Goal: Transaction & Acquisition: Purchase product/service

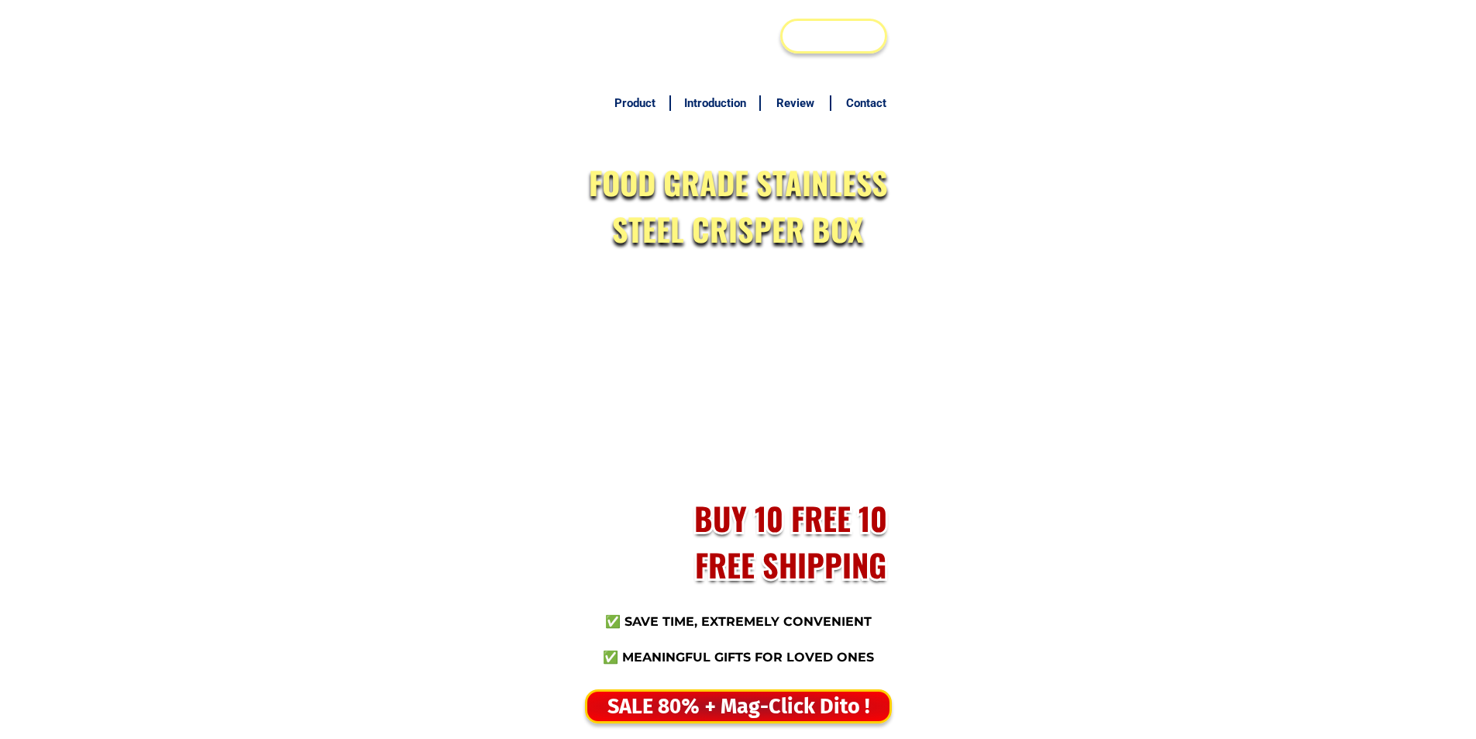
scroll to position [7536, 0]
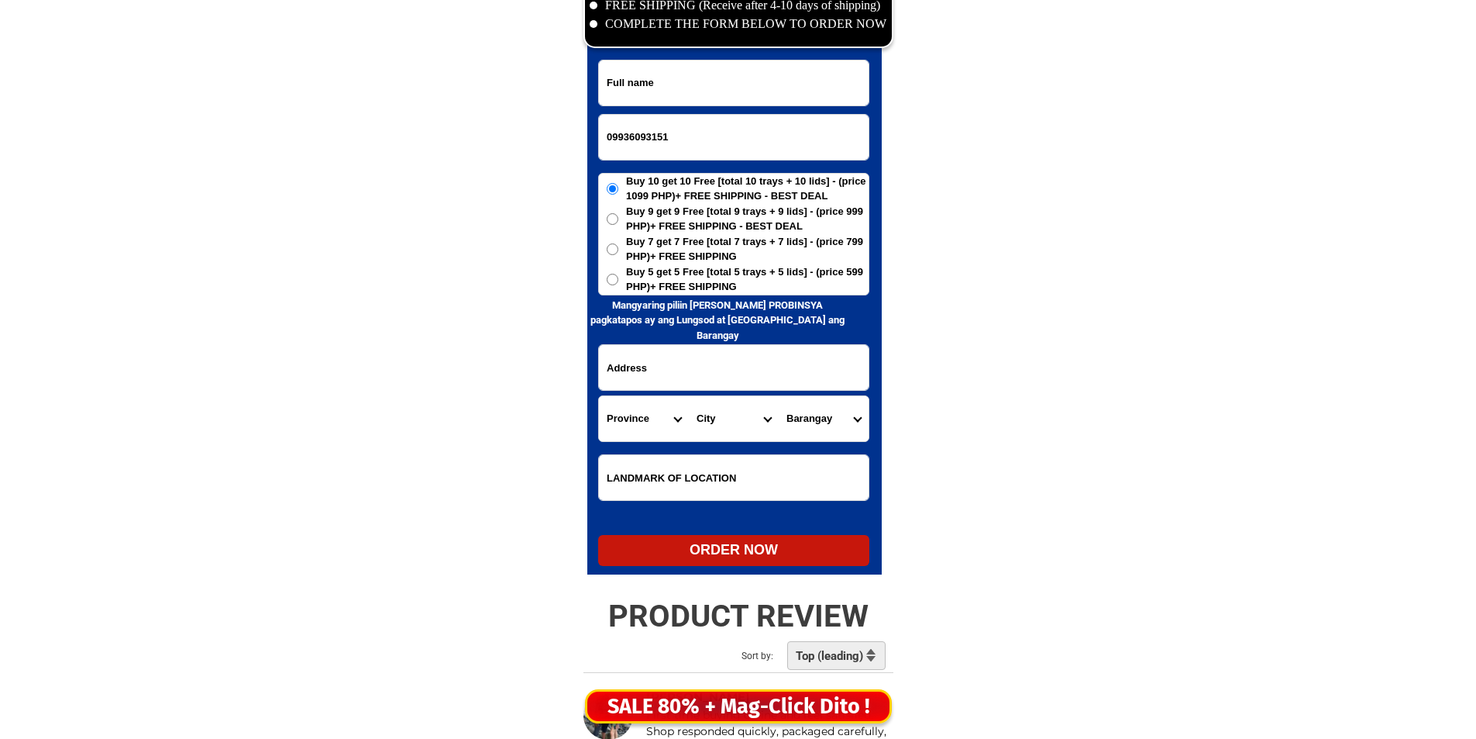
type input "09936093151"
click at [742, 94] on input "Input full_name" at bounding box center [734, 82] width 270 height 45
paste input "Maria eleníta bualà"
type input "Maria eleníta bualà"
click at [625, 273] on label "Buy 5 get 5 Free [total 5 trays + 5 lids] - (price 599 PHP)+ FREE SHIPPING" at bounding box center [734, 279] width 270 height 30
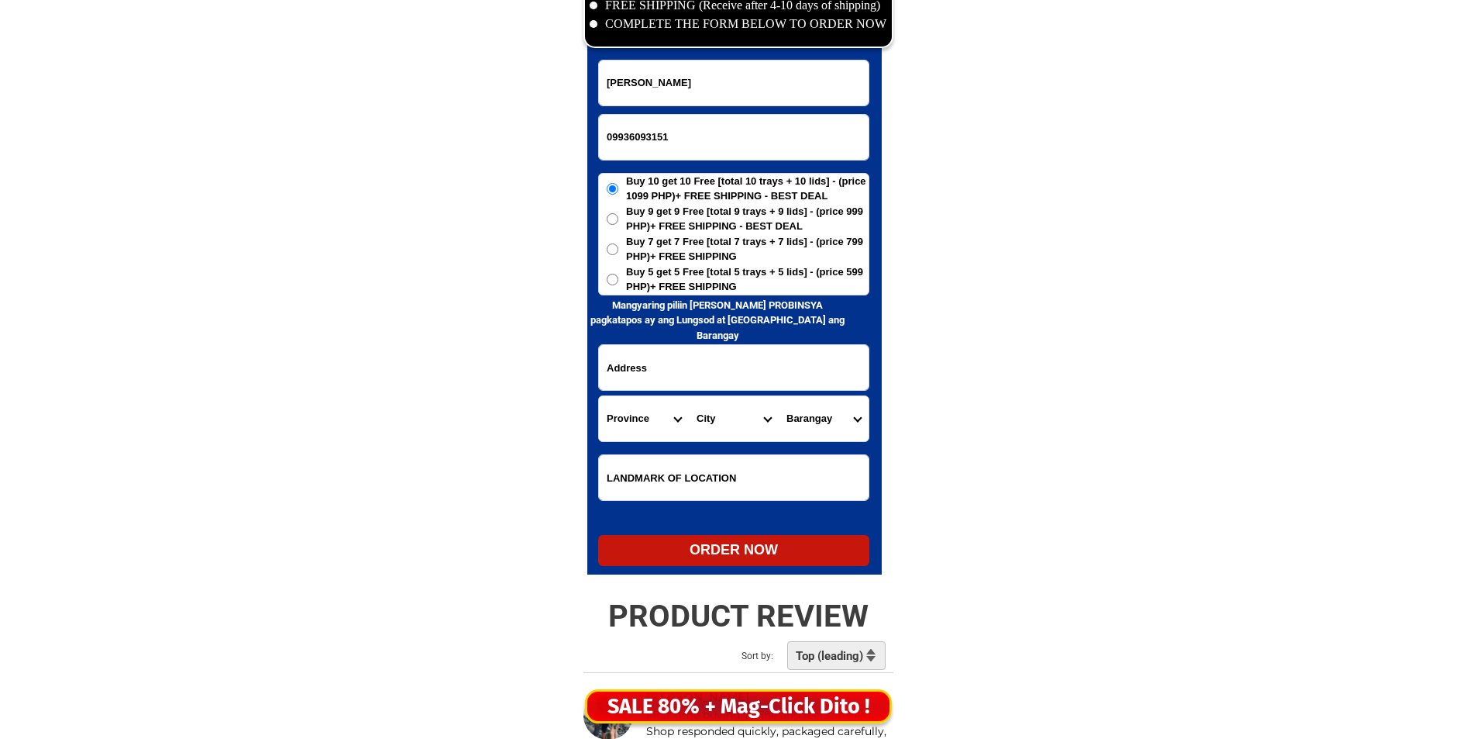
click at [618, 274] on input "Buy 5 get 5 Free [total 5 trays + 5 lids] - (price 599 PHP)+ FREE SHIPPING" at bounding box center [613, 280] width 12 height 12
radio input "true"
click at [660, 358] on input "Input address" at bounding box center [734, 367] width 270 height 45
paste input "brgy bongà Panay càpiz province Roxas city"
type input "brgy bongà Panay càpiz province Roxas city"
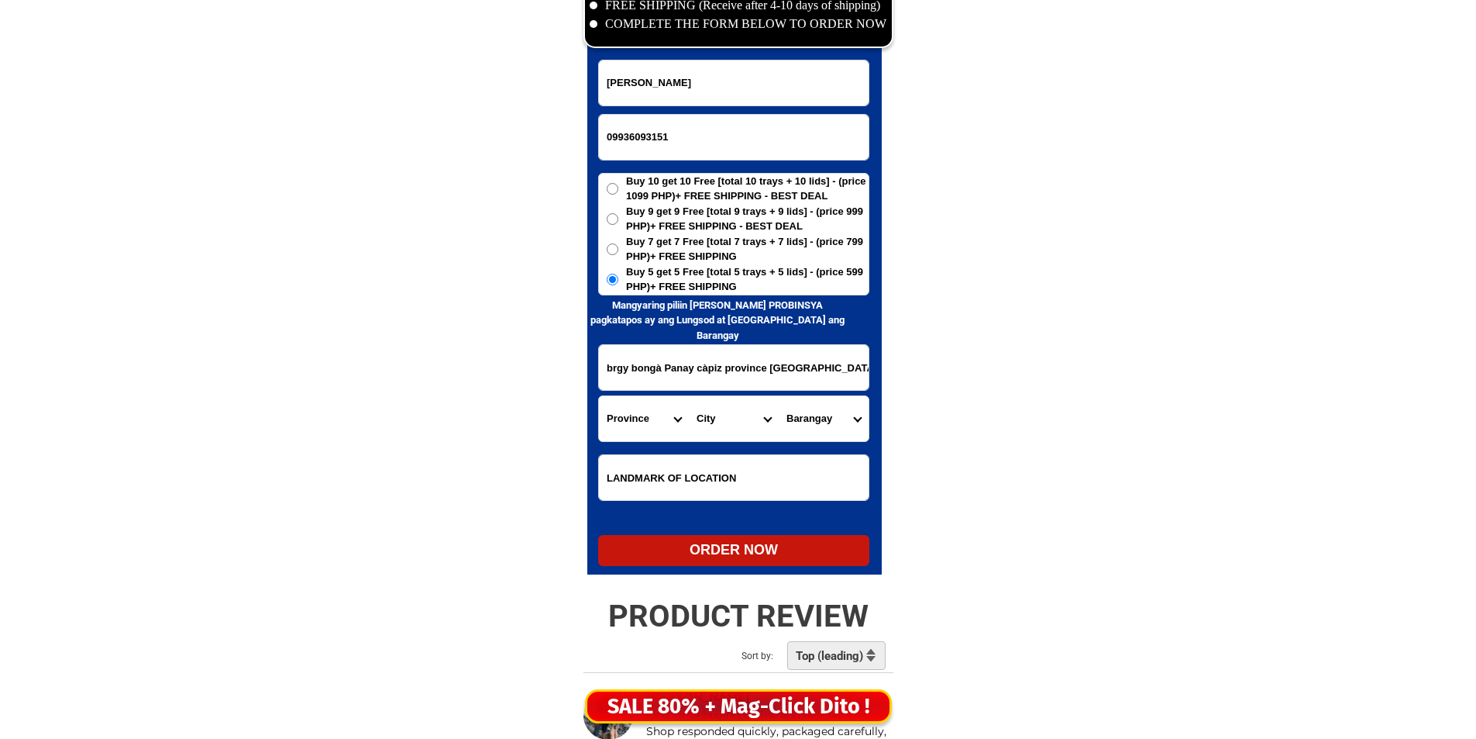
click at [654, 436] on select "Province [GEOGRAPHIC_DATA] [GEOGRAPHIC_DATA] [GEOGRAPHIC_DATA] [GEOGRAPHIC_DATA…" at bounding box center [644, 418] width 90 height 45
select select "63_196"
click at [599, 396] on select "Province [GEOGRAPHIC_DATA] [GEOGRAPHIC_DATA] [GEOGRAPHIC_DATA] [GEOGRAPHIC_DATA…" at bounding box center [644, 418] width 90 height 45
click at [704, 419] on select "City Capiz-pilar Capiz-pontevedra Capiz-president-roxas Cuartero Dao Dumalag Du…" at bounding box center [734, 418] width 90 height 45
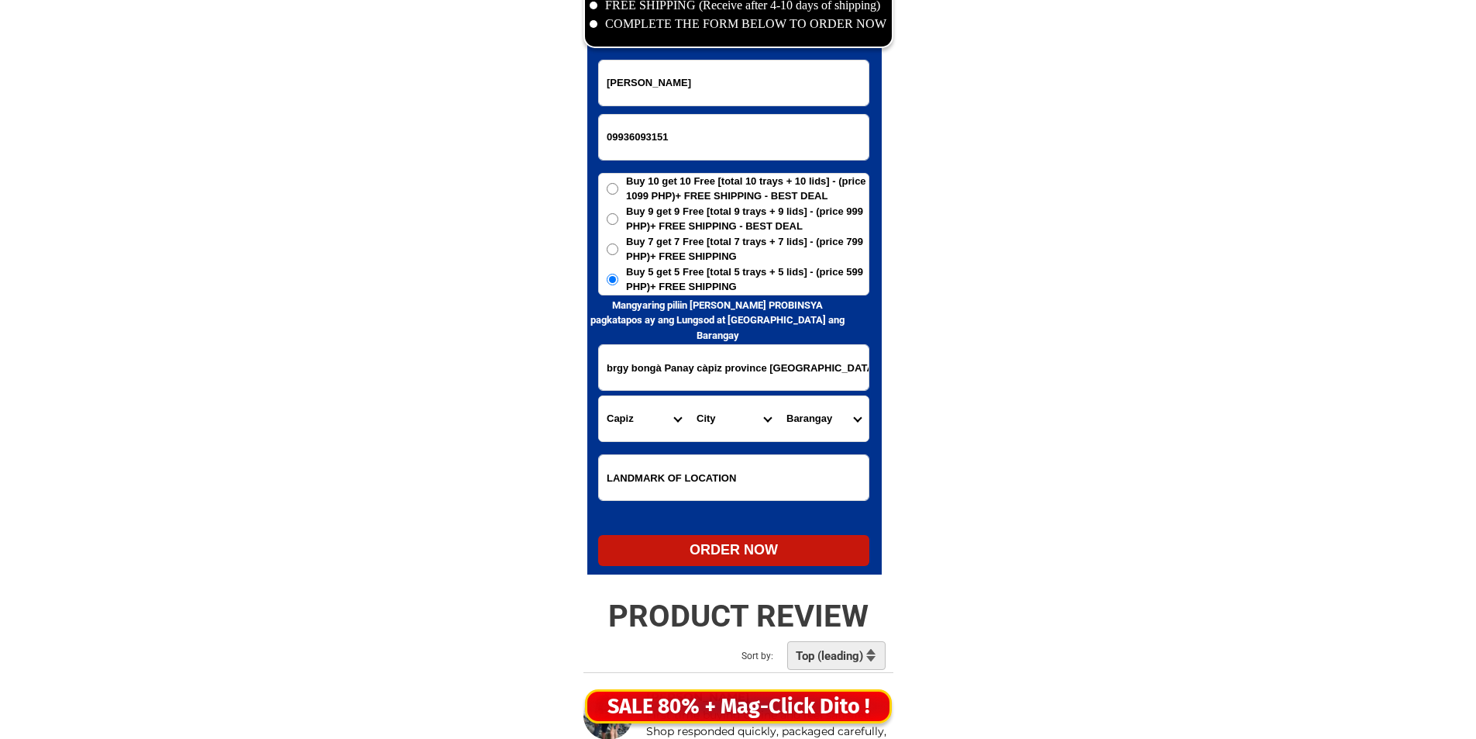
drag, startPoint x: 704, startPoint y: 419, endPoint x: 709, endPoint y: 396, distance: 23.1
click at [704, 419] on select "City Capiz-pilar Capiz-pontevedra Capiz-president-roxas Cuartero Dao Dumalag Du…" at bounding box center [734, 418] width 90 height 45
select select "63_1968820"
click at [689, 396] on select "City Capiz-pilar Capiz-pontevedra Capiz-president-roxas Cuartero Dao Dumalag Du…" at bounding box center [734, 418] width 90 height 45
click at [809, 420] on select "Barangay Aranguel Badiangon Bayuyan Cabugcabug Carmencita Cubay Culilang Goce H…" at bounding box center [824, 418] width 90 height 45
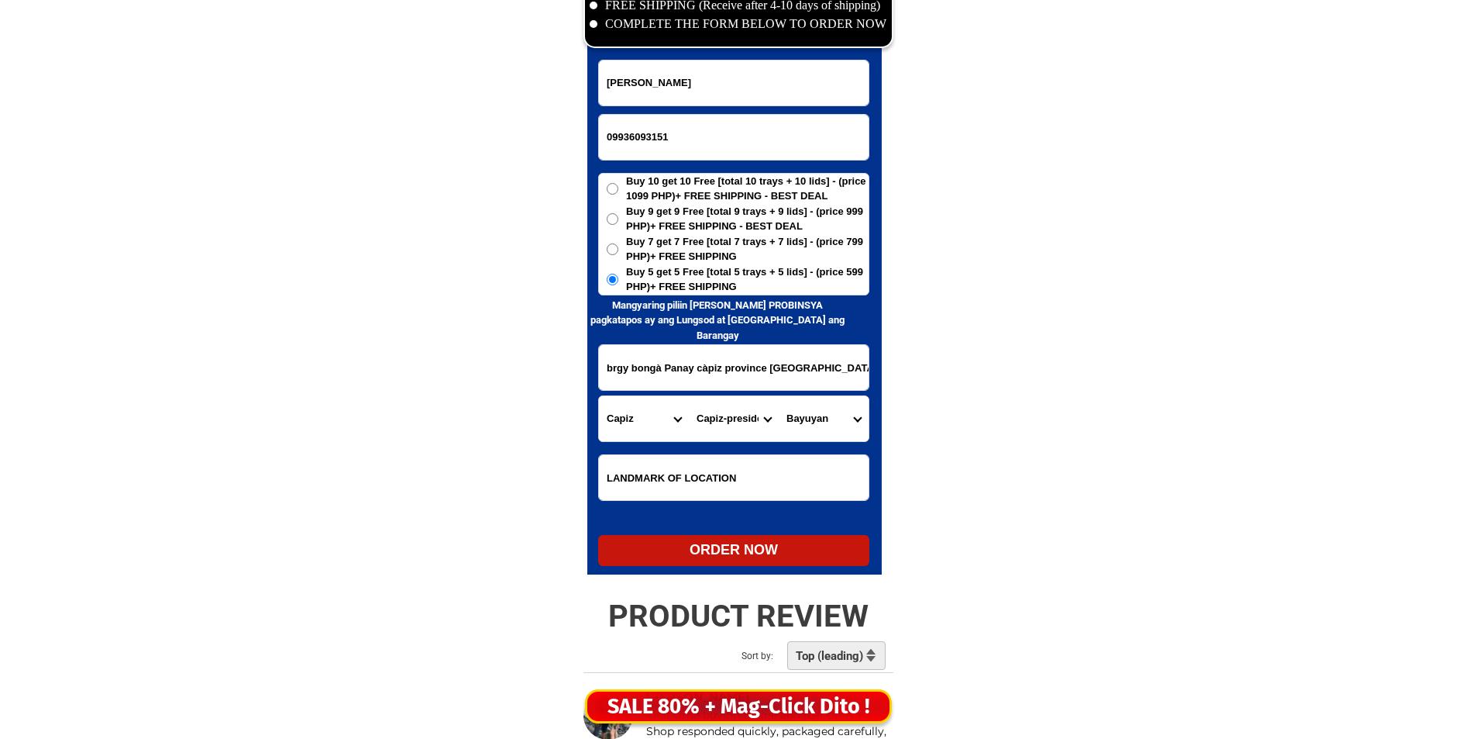
click at [796, 414] on select "Barangay Aranguel Badiangon Bayuyan Cabugcabug Carmencita Cubay Culilang Goce H…" at bounding box center [824, 418] width 90 height 45
select select "63_19688205160"
click at [796, 414] on select "Barangay Aranguel Badiangon Bayuyan Cabugcabug Carmencita Cubay Culilang Goce H…" at bounding box center [824, 418] width 90 height 45
click at [728, 420] on select "City Capiz-pilar Capiz-pontevedra Capiz-president-roxas Cuartero Dao Dumalag Du…" at bounding box center [734, 418] width 90 height 45
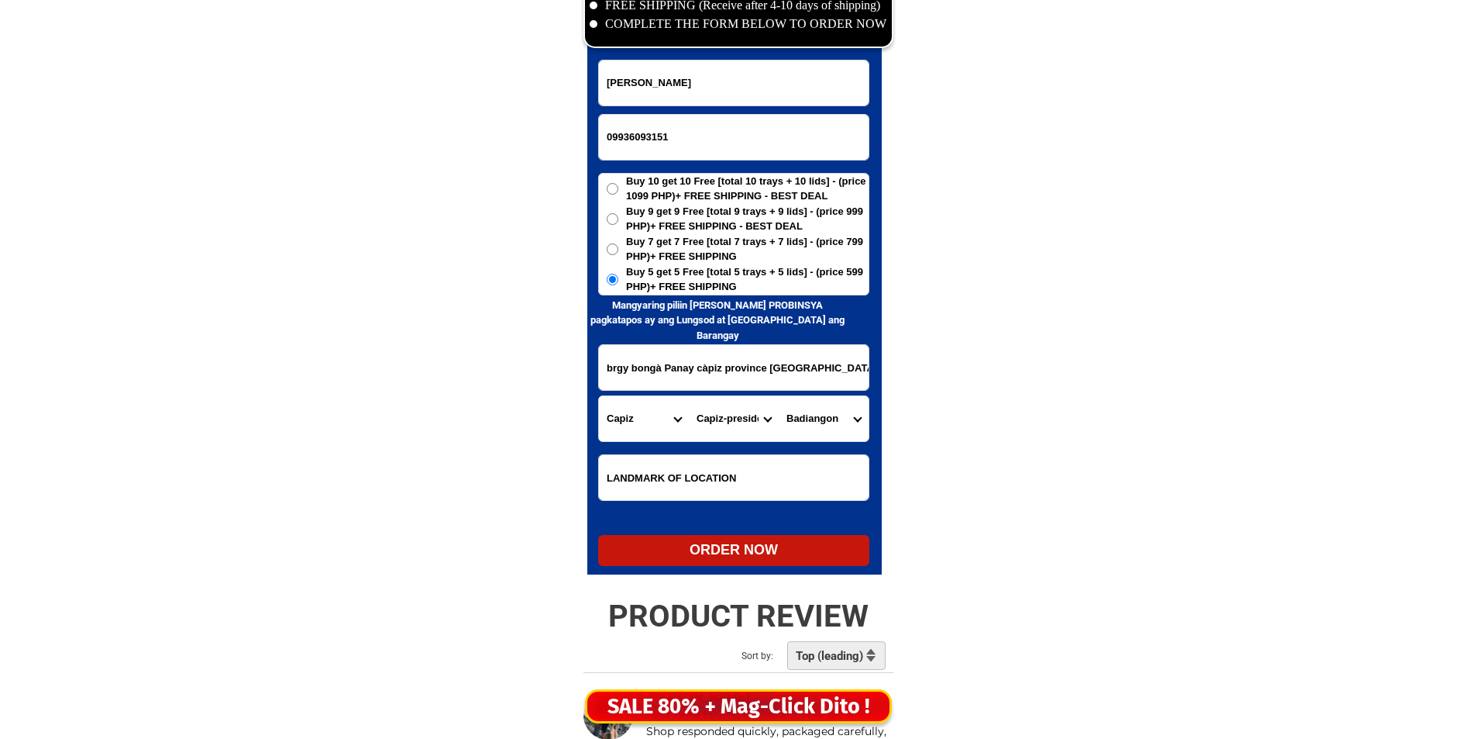
click at [689, 396] on select "City Capiz-pilar Capiz-pontevedra Capiz-president-roxas Cuartero Dao Dumalag Du…" at bounding box center [734, 418] width 90 height 45
click at [748, 416] on select "City Capiz-pilar Capiz-pontevedra Capiz-president-roxas Cuartero Dao Dumalag Du…" at bounding box center [734, 418] width 90 height 45
select select "63_1965049"
click at [689, 396] on select "City Capiz-pilar Capiz-pontevedra Capiz-president-roxas Cuartero Dao Dumalag Du…" at bounding box center [734, 418] width 90 height 45
click at [790, 401] on select "Barangay Adlawan Bago Balijuagan Banica Barra Bato Baybay Bolo Cabugao Cagay Co…" at bounding box center [824, 418] width 90 height 45
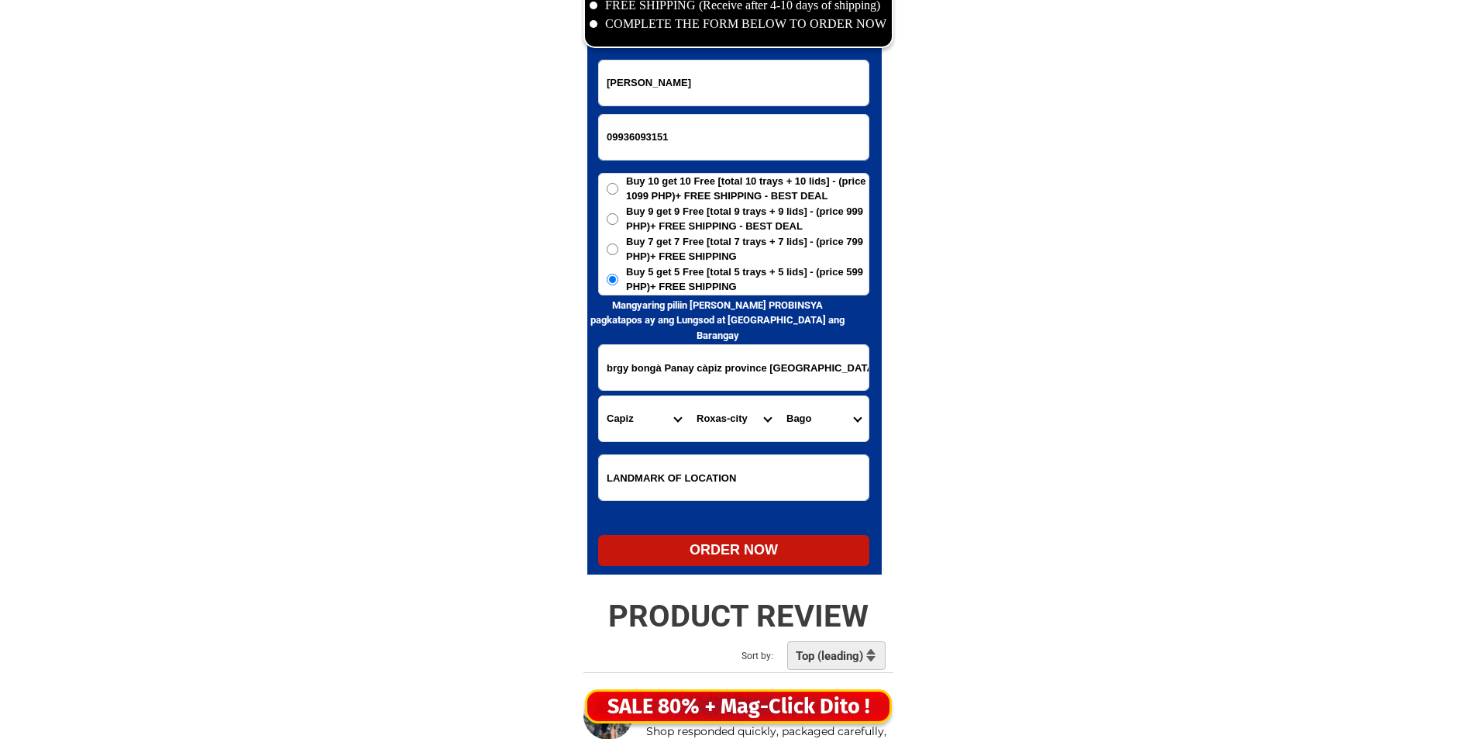
click at [804, 411] on select "Barangay Adlawan Bago Balijuagan Banica Barra Bato Baybay Bolo Cabugao Cagay Co…" at bounding box center [824, 418] width 90 height 45
select select "63_19650498671"
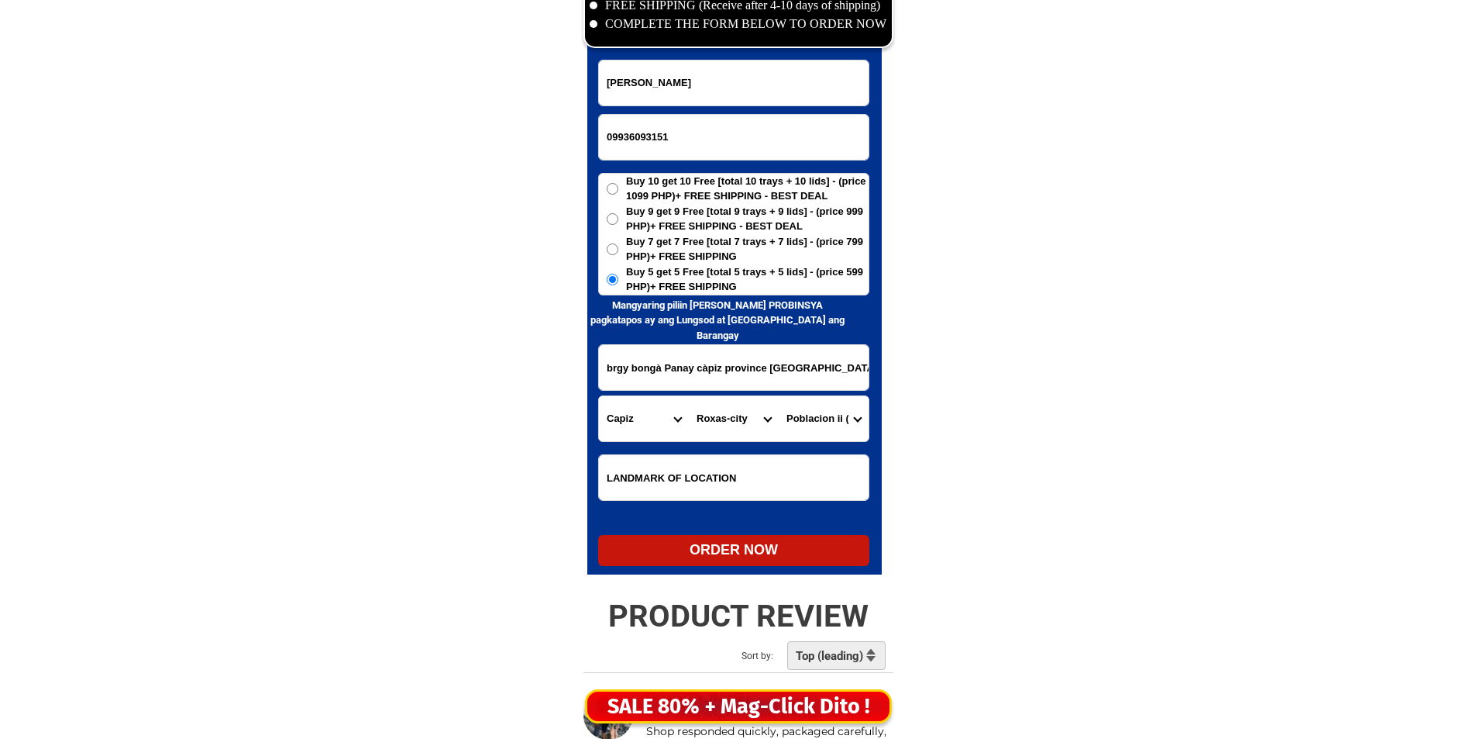
click at [817, 415] on select "Barangay Adlawan Bago Balijuagan Banica Barra Bato Baybay Bolo Cabugao Cagay Co…" at bounding box center [824, 418] width 90 height 45
click at [641, 388] on input "brgy bongà Panay càpiz province Roxas city" at bounding box center [734, 367] width 270 height 45
click at [802, 427] on select "Barangay Adlawan Bago Balijuagan Banica Barra Bato Baybay Bolo Cabugao Cagay Co…" at bounding box center [824, 418] width 90 height 45
click at [668, 374] on input "brgy bongà Panay càpiz province Roxas city" at bounding box center [734, 367] width 270 height 45
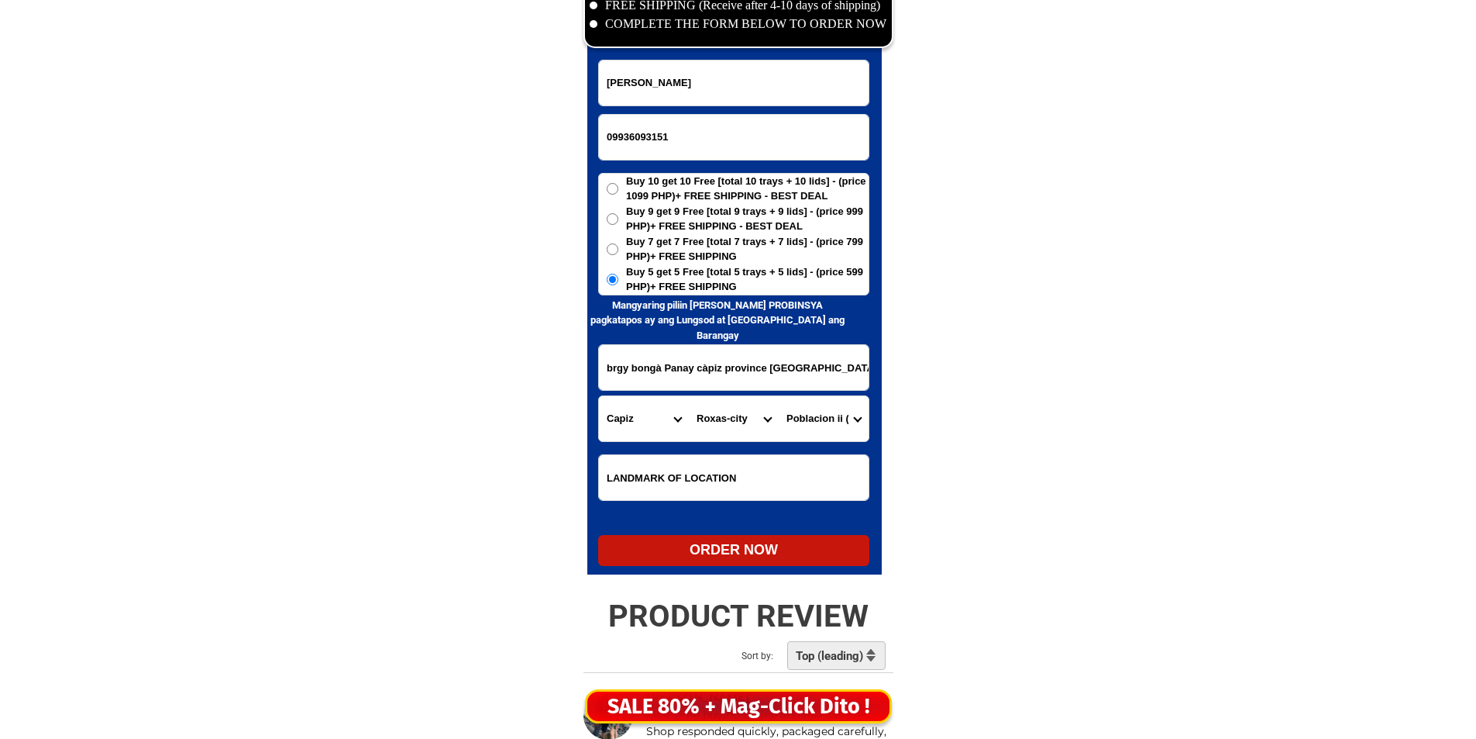
click at [668, 374] on input "brgy bongà Panay càpiz province Roxas city" at bounding box center [734, 367] width 270 height 45
click at [748, 417] on select "City Capiz-pilar Capiz-pontevedra Capiz-president-roxas Cuartero Dao Dumalag Du…" at bounding box center [734, 418] width 90 height 45
select select "63_1965584"
click at [748, 417] on select "City Capiz-pilar Capiz-pontevedra Capiz-president-roxas Cuartero Dao Dumalag Du…" at bounding box center [734, 418] width 90 height 45
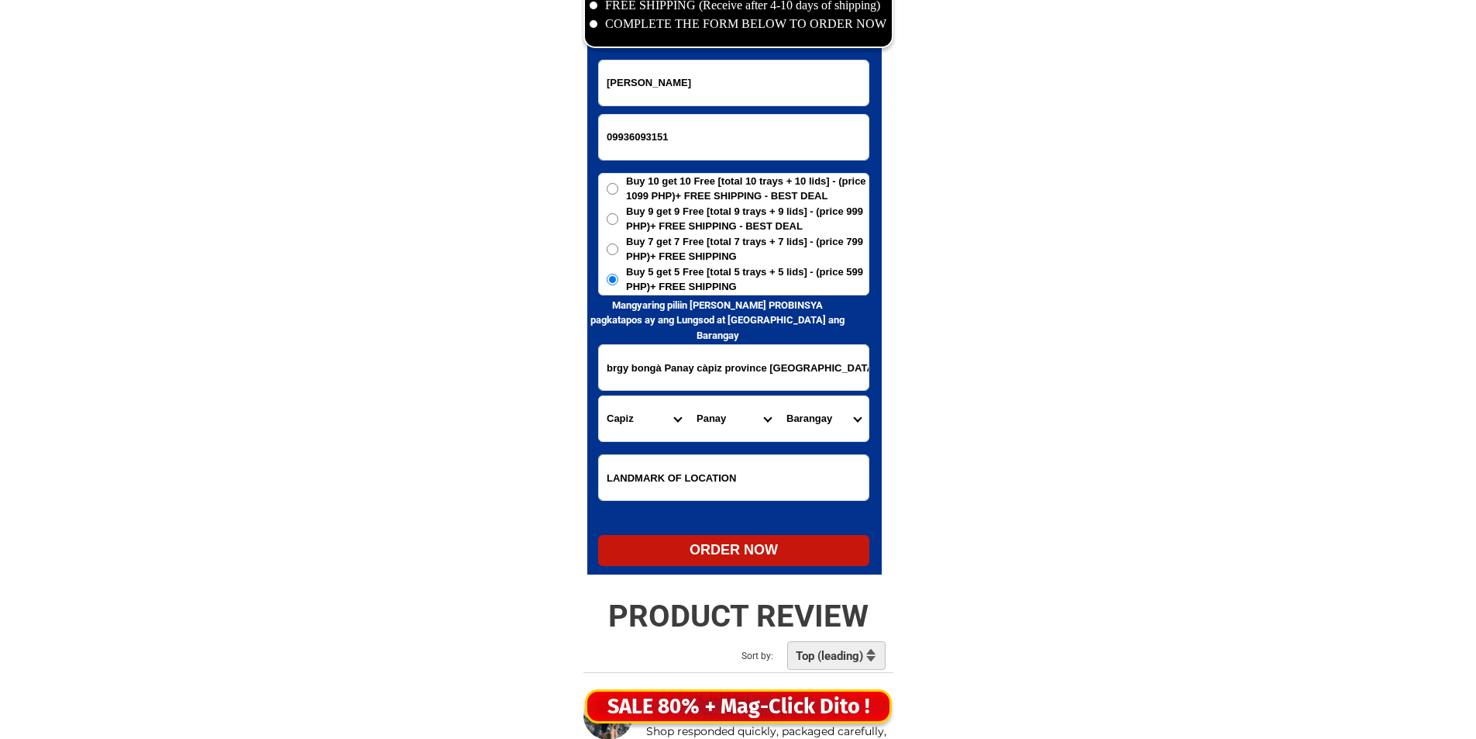
click at [836, 415] on select "Barangay Agbalo Agbanban Agojo Anhawon Bagacay Bago chiquito Bago grande Bahit …" at bounding box center [824, 418] width 90 height 45
select select "63_19655846627"
click at [779, 396] on select "Barangay Agbalo Agbanban Agojo Anhawon Bagacay Bago chiquito Bago grande Bahit …" at bounding box center [824, 418] width 90 height 45
click at [731, 545] on div "ORDER NOW" at bounding box center [733, 549] width 271 height 21
radio input "true"
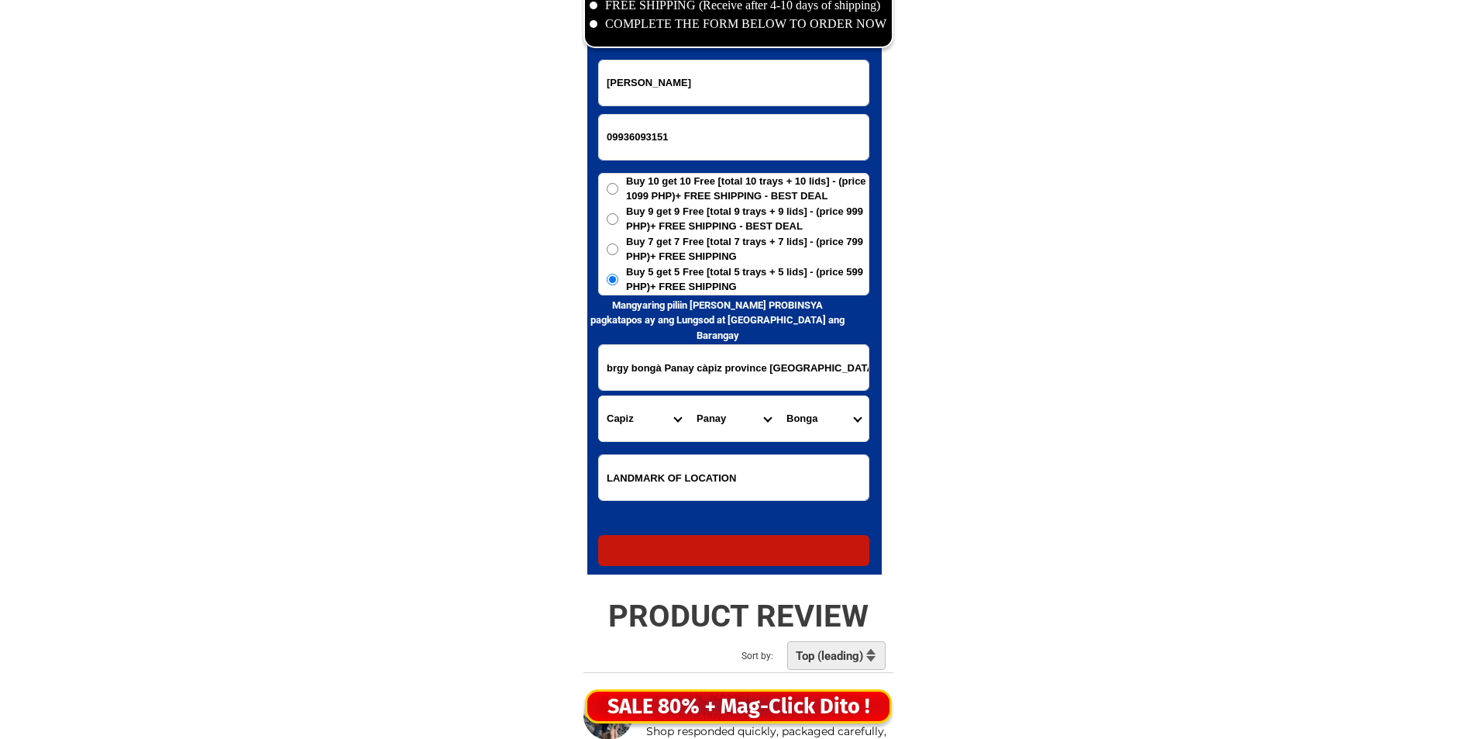
radio input "true"
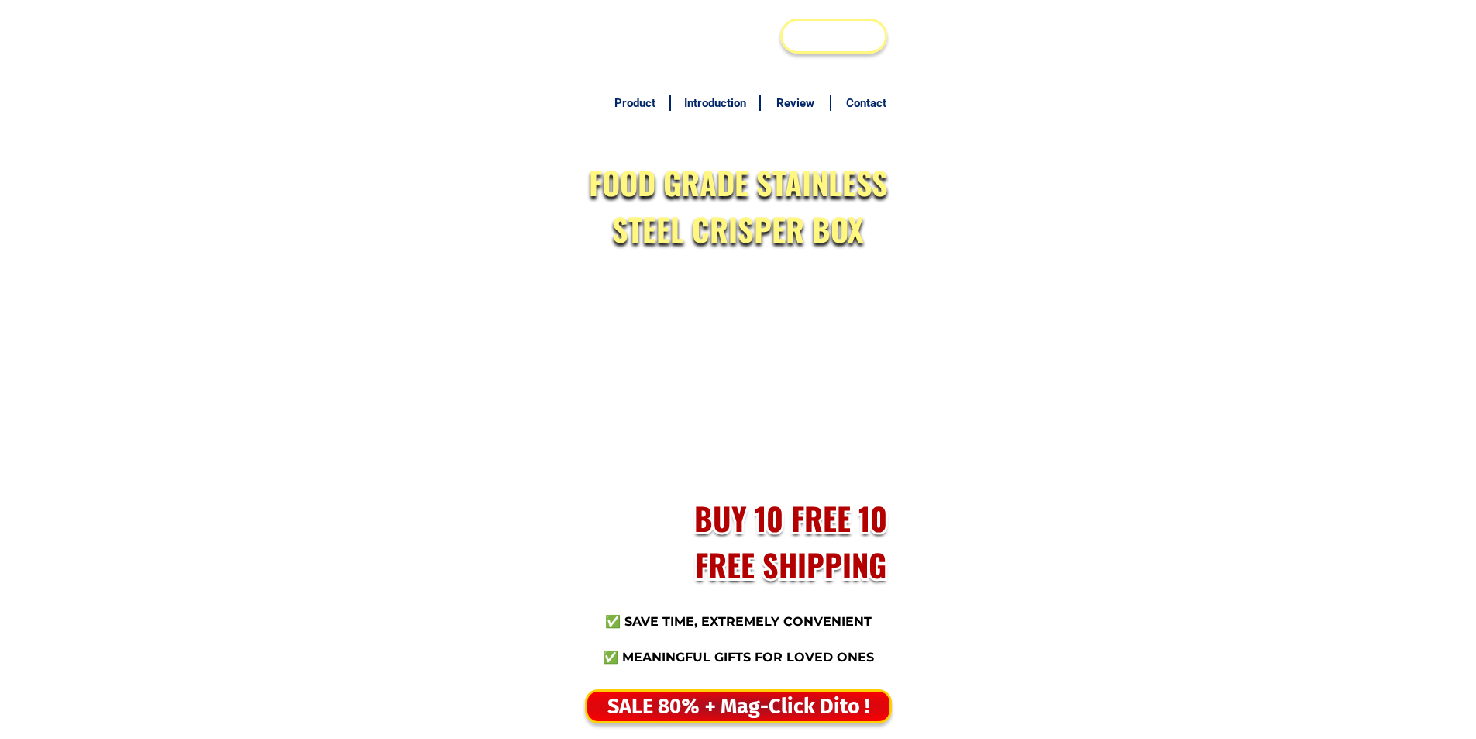
scroll to position [7536, 0]
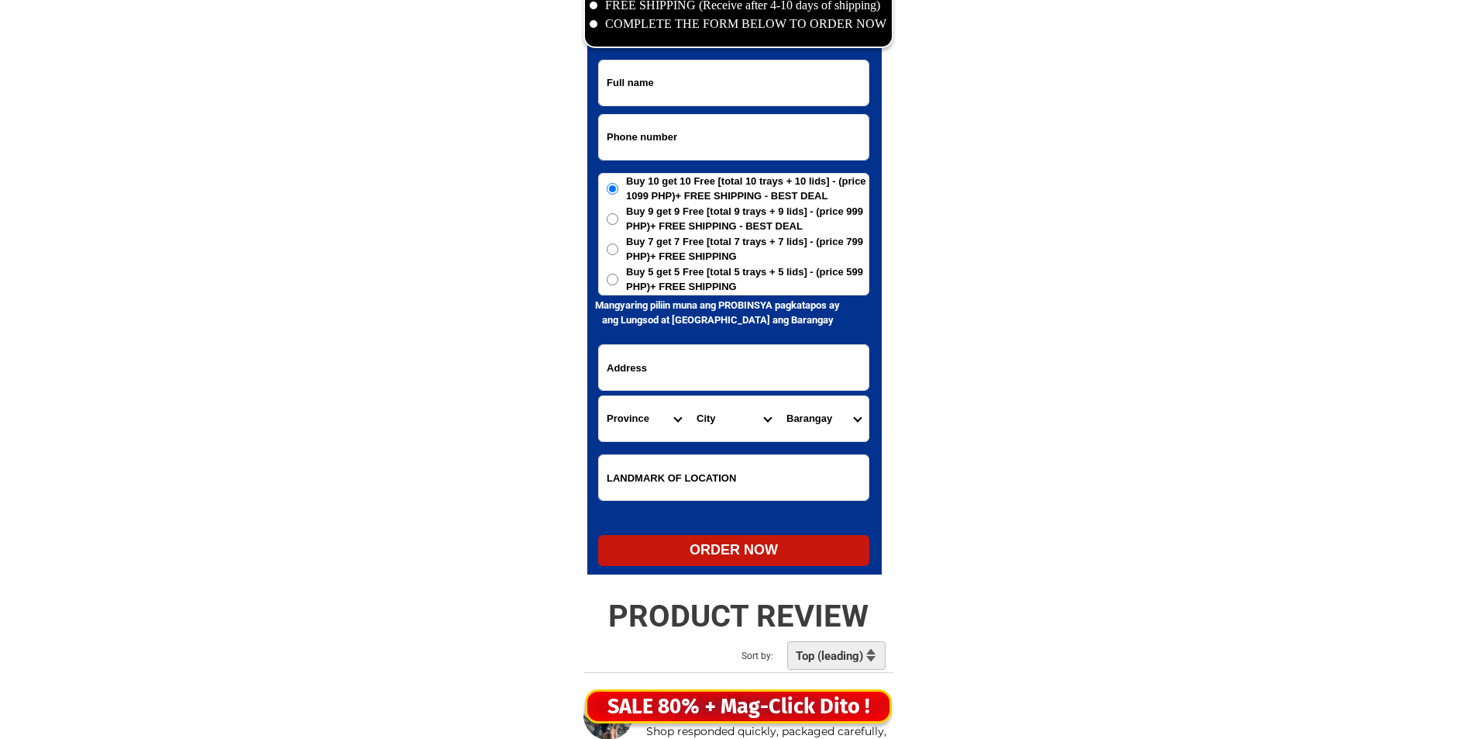
click at [715, 157] on input "Input phone_number" at bounding box center [734, 137] width 270 height 45
paste input "09702501187"
type input "09702501187"
click at [777, 100] on input "Input full_name" at bounding box center [734, 82] width 270 height 45
paste input "Tisay Vasquez Diaz"
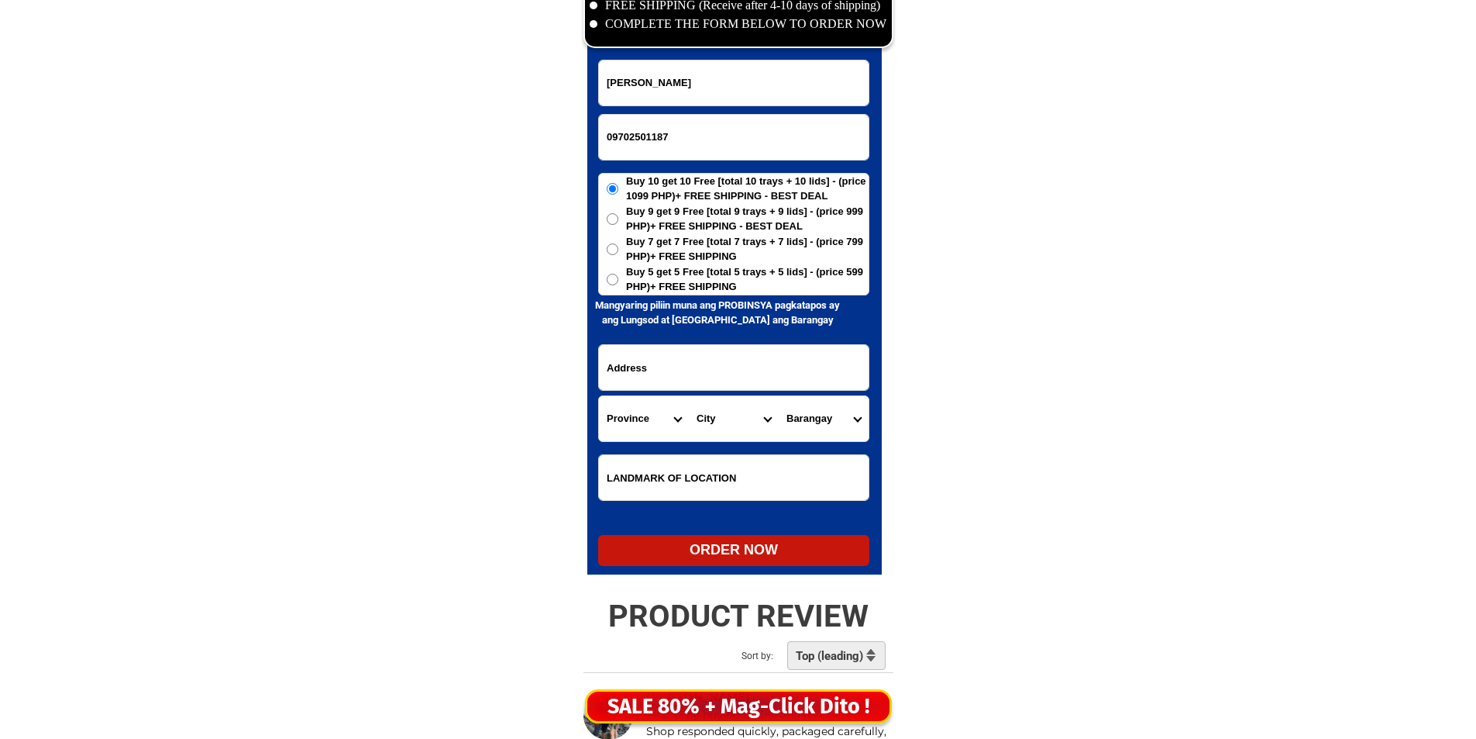
type input "Tisay Vasquez Diaz"
click at [750, 278] on span "Buy 5 get 5 Free [total 5 trays + 5 lids] - (price 599 PHP)+ FREE SHIPPING" at bounding box center [747, 279] width 243 height 30
drag, startPoint x: 651, startPoint y: 388, endPoint x: 663, endPoint y: 373, distance: 18.8
click at [651, 388] on input "Input address" at bounding box center [734, 367] width 270 height 45
click at [701, 282] on span "Buy 5 get 5 Free [total 5 trays + 5 lids] - (price 599 PHP)+ FREE SHIPPING" at bounding box center [747, 279] width 243 height 30
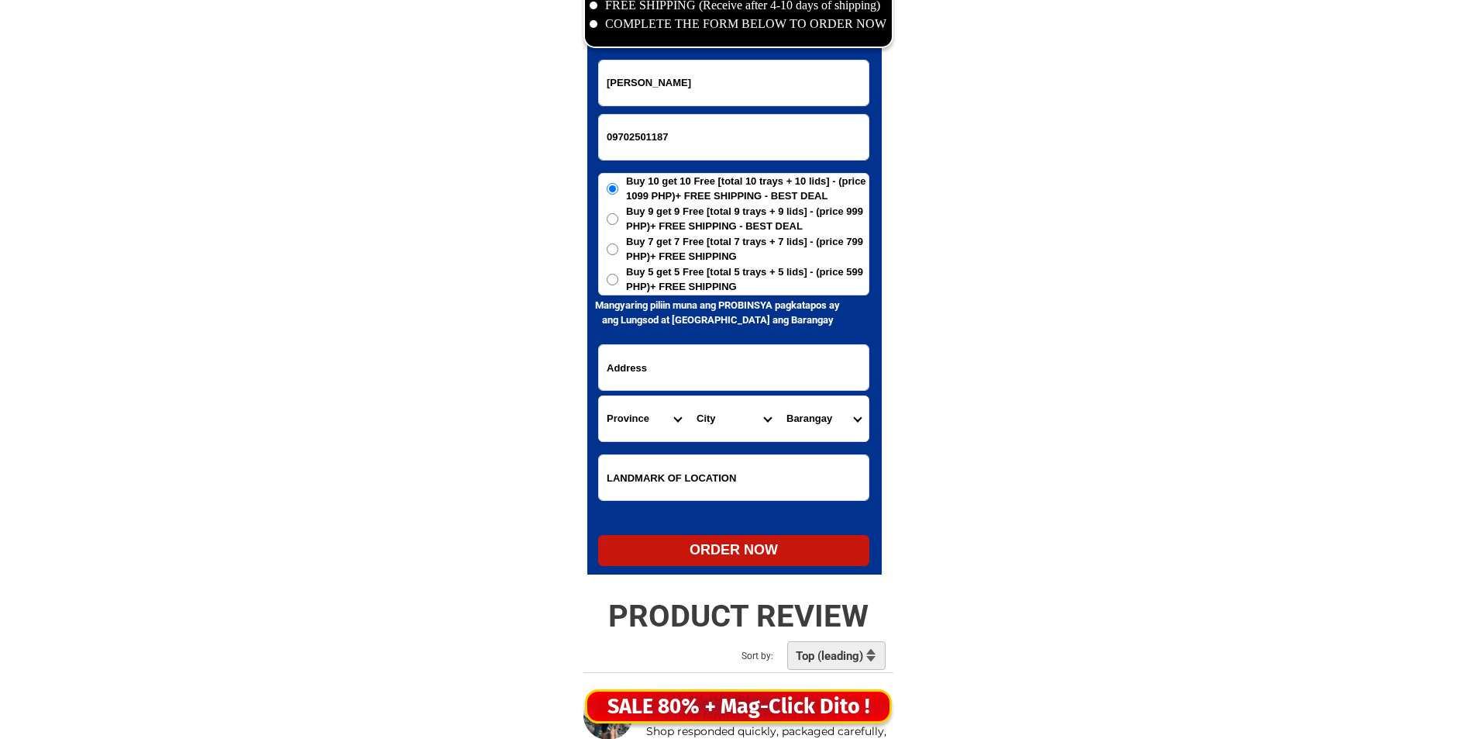
click at [618, 282] on input "Buy 5 get 5 Free [total 5 trays + 5 lids] - (price 599 PHP)+ FREE SHIPPING" at bounding box center [613, 280] width 12 height 12
radio input "true"
click at [651, 339] on form "Tisay Vasquez Diaz 09702501187 ORDER NOW Province Abra Agusan-del-norte Agusan-…" at bounding box center [733, 313] width 271 height 506
click at [638, 366] on input "Input address" at bounding box center [734, 367] width 270 height 45
paste input "Purok Sulang Poblacion Magpet Cotabato"
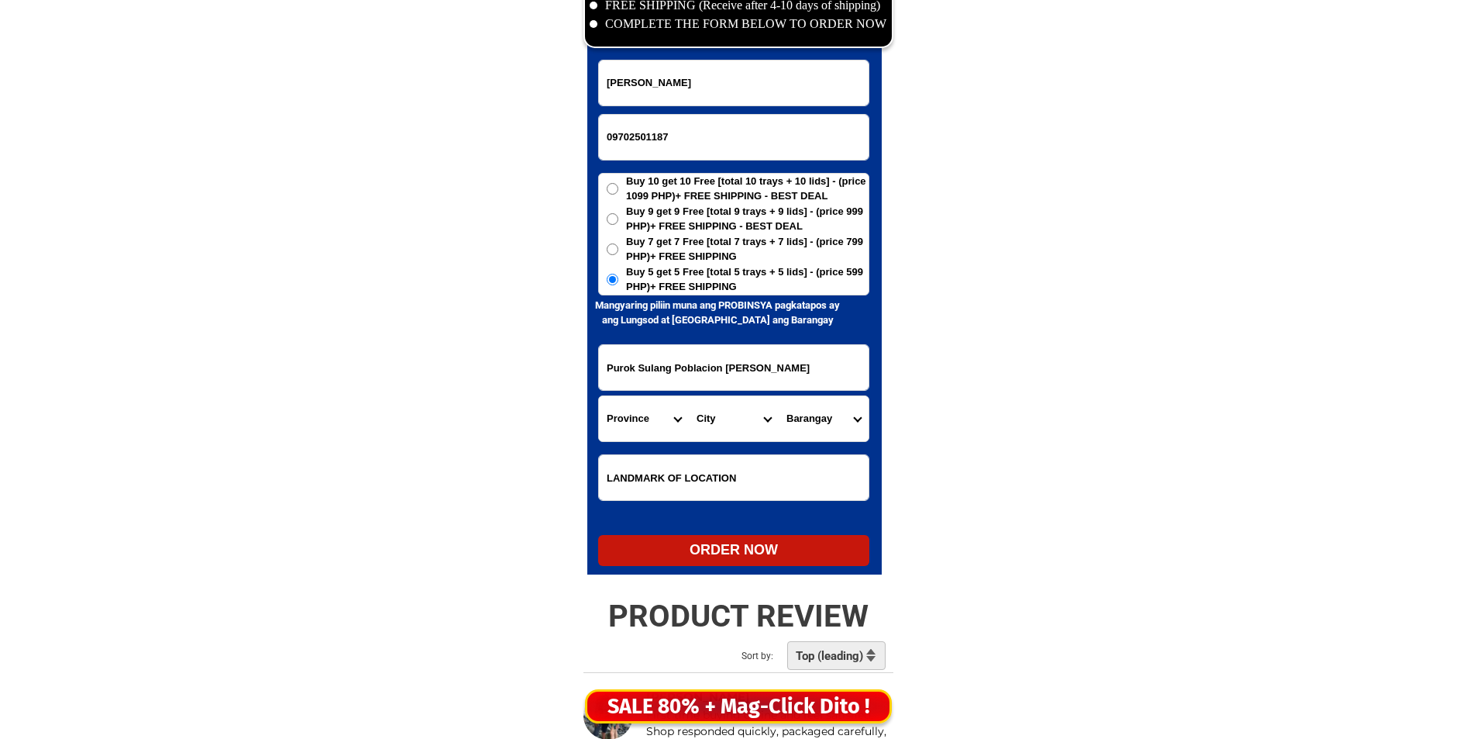
type input "Purok Sulang Poblacion Magpet Cotabato"
click at [665, 406] on select "Province [GEOGRAPHIC_DATA] [GEOGRAPHIC_DATA][PERSON_NAME][GEOGRAPHIC_DATA][GEOG…" at bounding box center [644, 418] width 90 height 45
select select "63_170"
click at [599, 396] on select "Province [GEOGRAPHIC_DATA] [GEOGRAPHIC_DATA][PERSON_NAME][GEOGRAPHIC_DATA][GEOG…" at bounding box center [644, 418] width 90 height 45
click at [759, 427] on select "City Alamada Aleosan Antipas Arakan Banisilan Cotabato-city Kabacan Kidapawan-c…" at bounding box center [734, 418] width 90 height 45
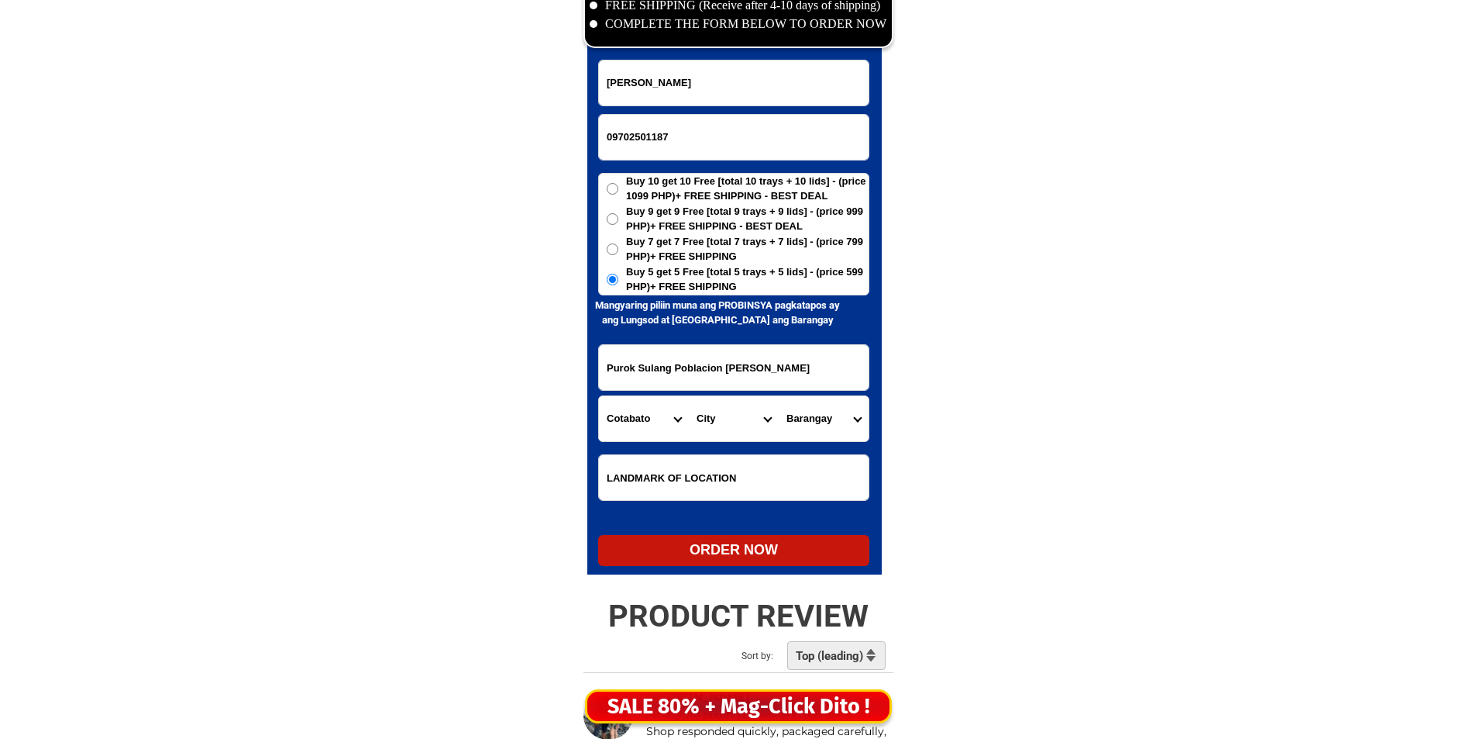
select select "63_1703854"
click at [749, 427] on select "City Alamada Aleosan Antipas Arakan Banisilan Cotabato-city Kabacan Kidapawan-c…" at bounding box center [734, 418] width 90 height 45
click at [821, 419] on select "Barangay Alibayon Amabel Bagumbayan Balete Bangkal Bantac Basak Binay Bongolano…" at bounding box center [824, 418] width 90 height 45
click at [822, 415] on select "Barangay Alibayon Amabel Bagumbayan Balete Bangkal Bantac Basak Binay Bongolano…" at bounding box center [824, 418] width 90 height 45
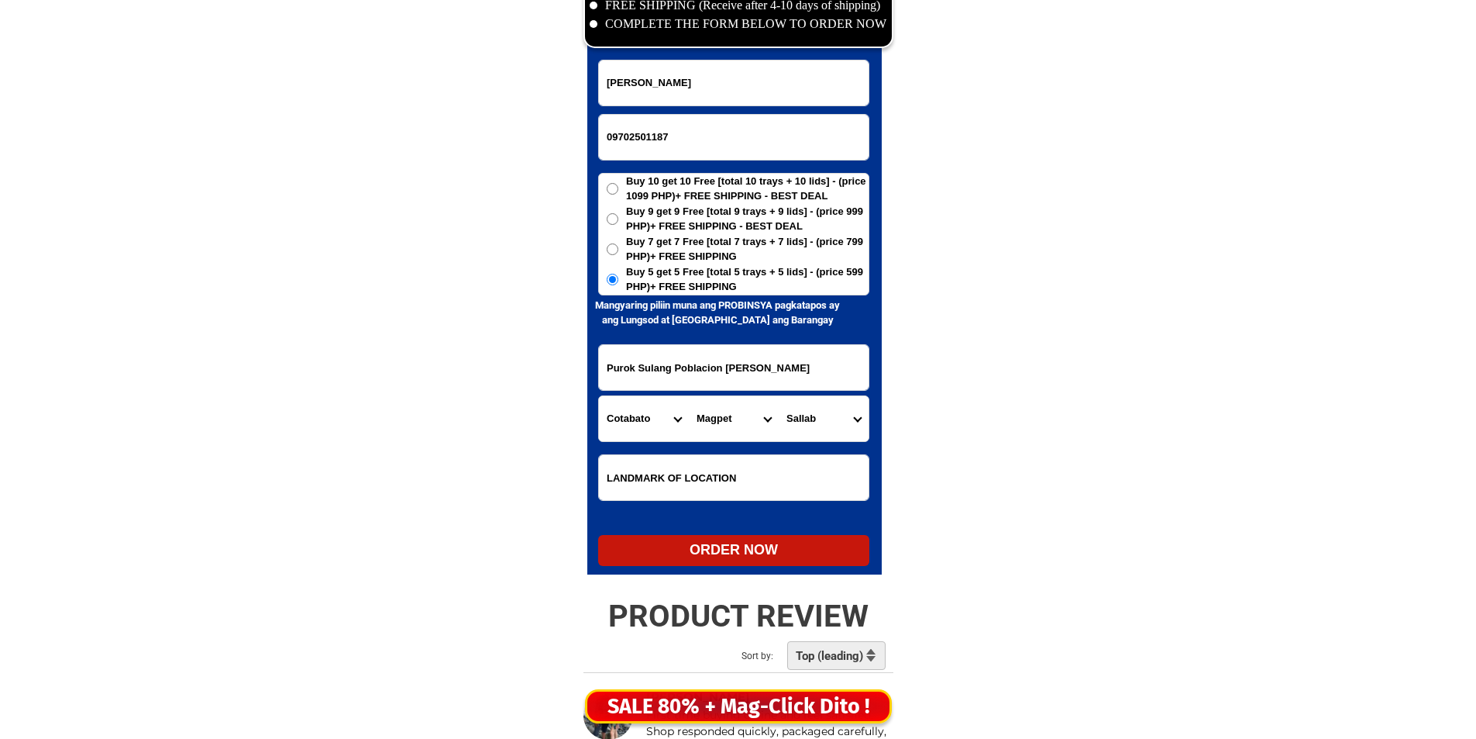
click at [822, 415] on select "Barangay Alibayon Amabel Bagumbayan Balete Bangkal Bantac Basak Binay Bongolano…" at bounding box center [824, 418] width 90 height 45
select select "63_17038543777"
click at [779, 396] on select "Barangay Alibayon Amabel Bagumbayan Balete Bangkal Bantac Basak Binay Bongolano…" at bounding box center [824, 418] width 90 height 45
click at [778, 543] on div "ORDER NOW" at bounding box center [733, 549] width 271 height 21
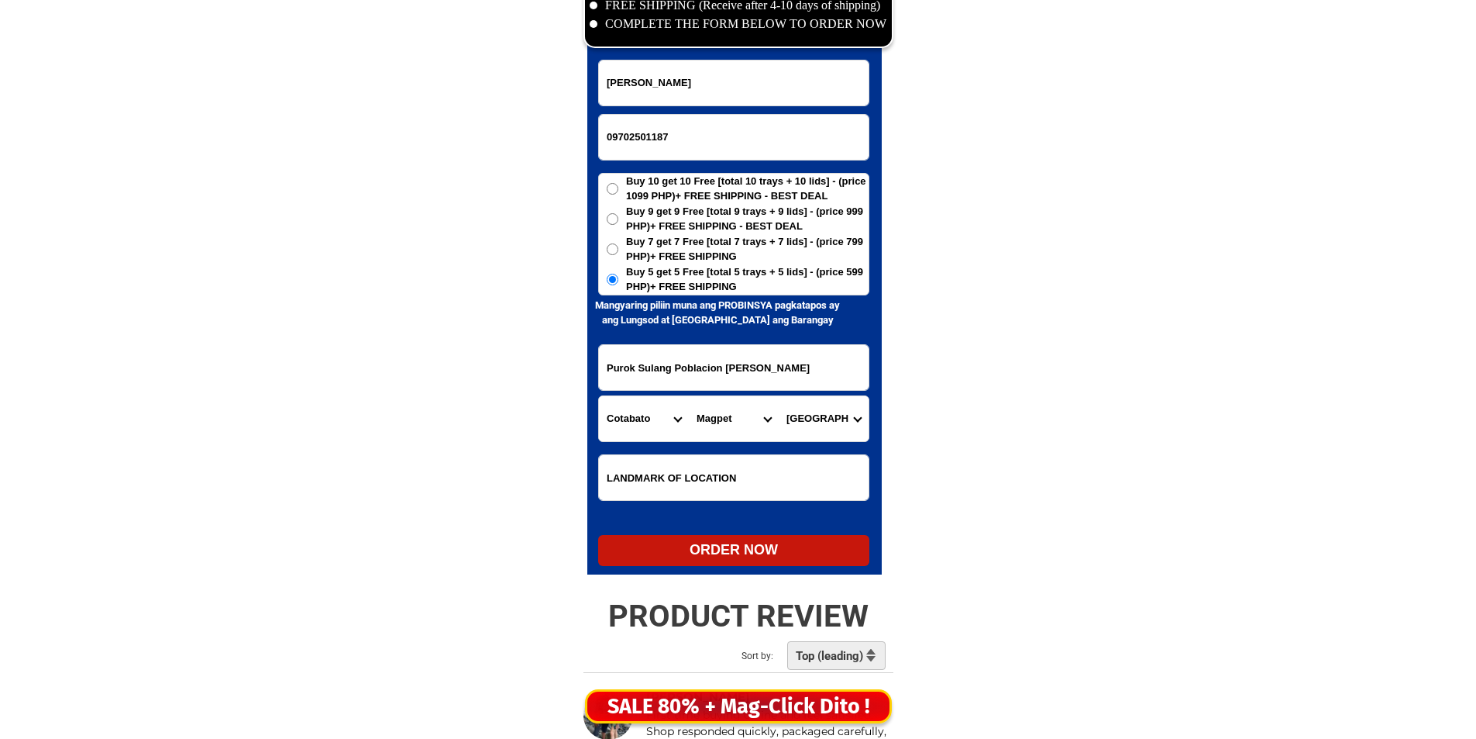
radio input "true"
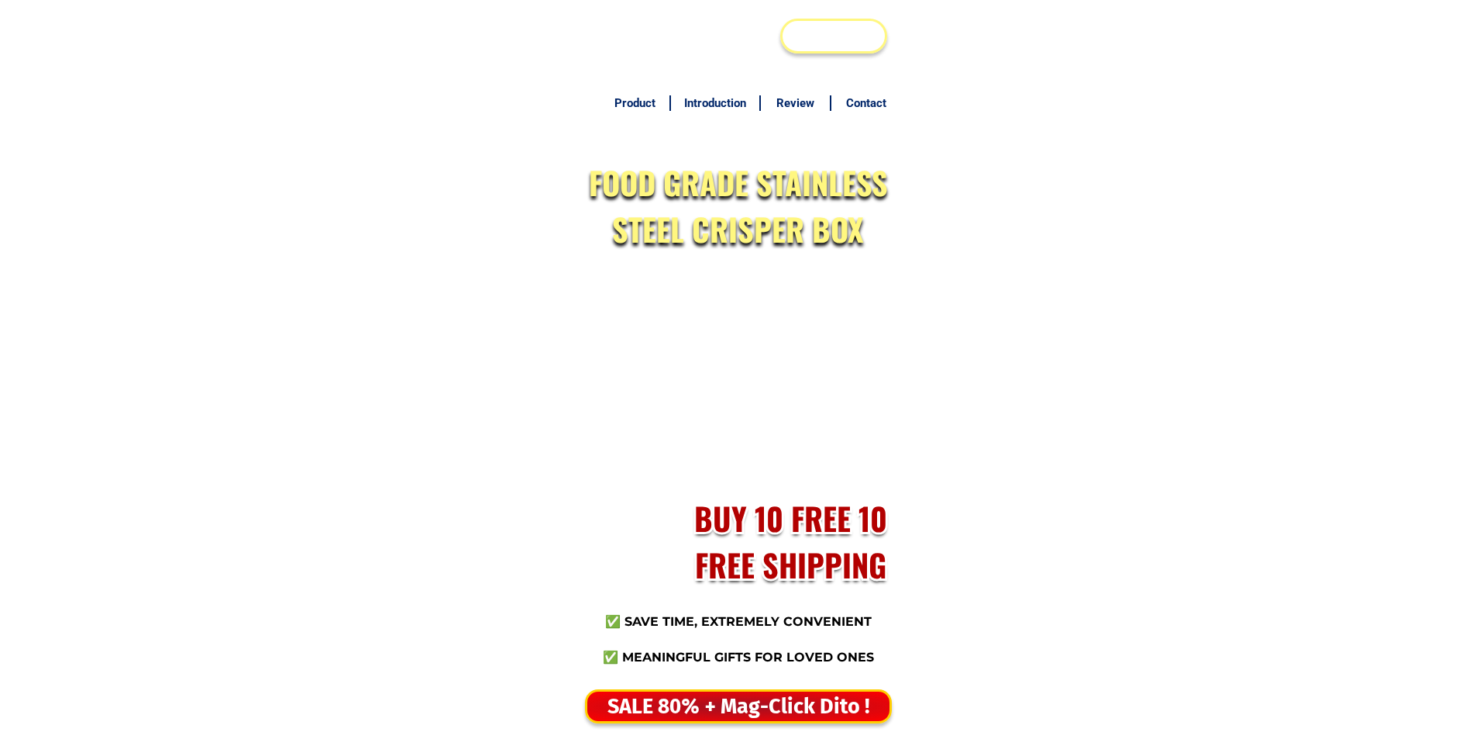
scroll to position [7536, 0]
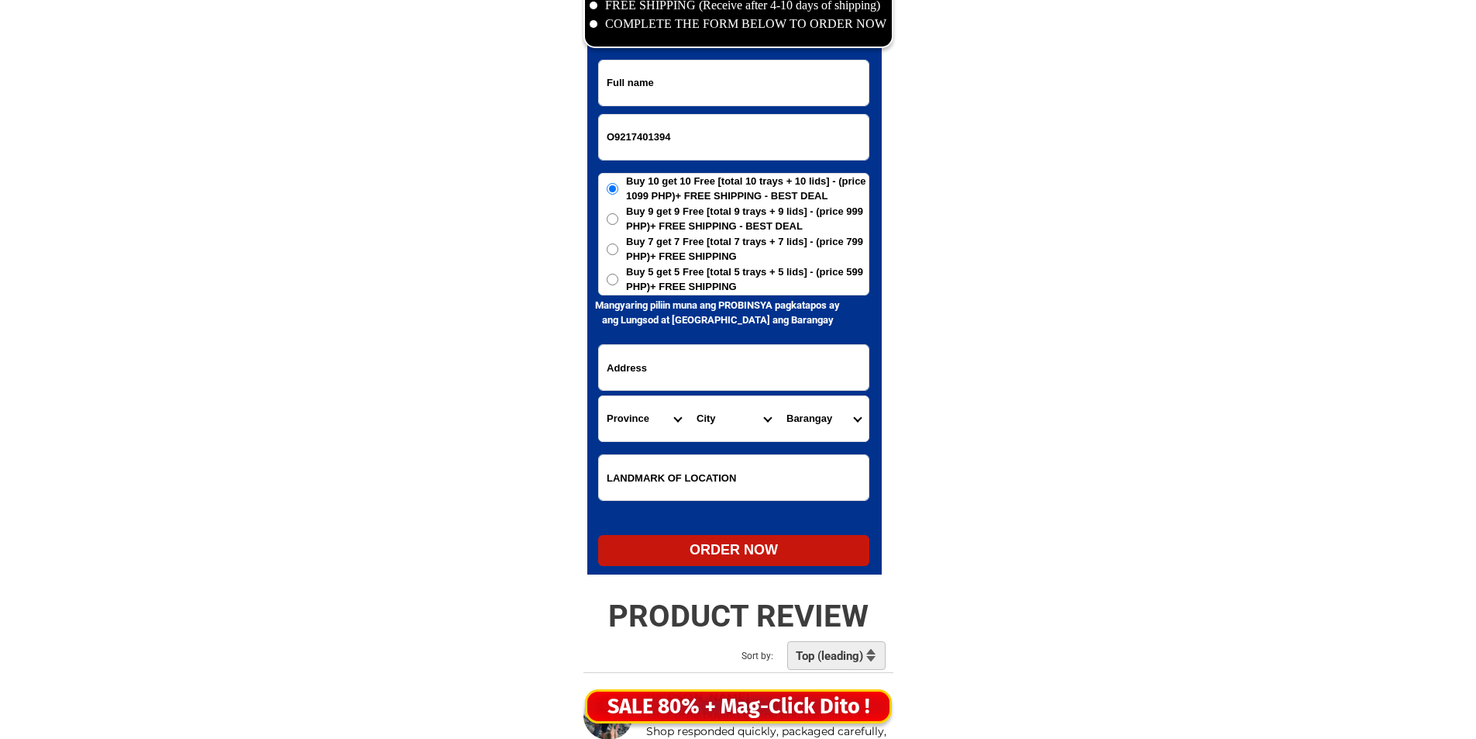
type input "O9217401394"
drag, startPoint x: 760, startPoint y: 112, endPoint x: 761, endPoint y: 105, distance: 7.9
click at [760, 109] on form "O9217401394 ORDER NOW Province [GEOGRAPHIC_DATA] [GEOGRAPHIC_DATA][PERSON_NAME]…" at bounding box center [733, 313] width 271 height 506
click at [773, 70] on input "Input full_name" at bounding box center [734, 82] width 270 height 45
paste input "[PERSON_NAME]. [PERSON_NAME]"
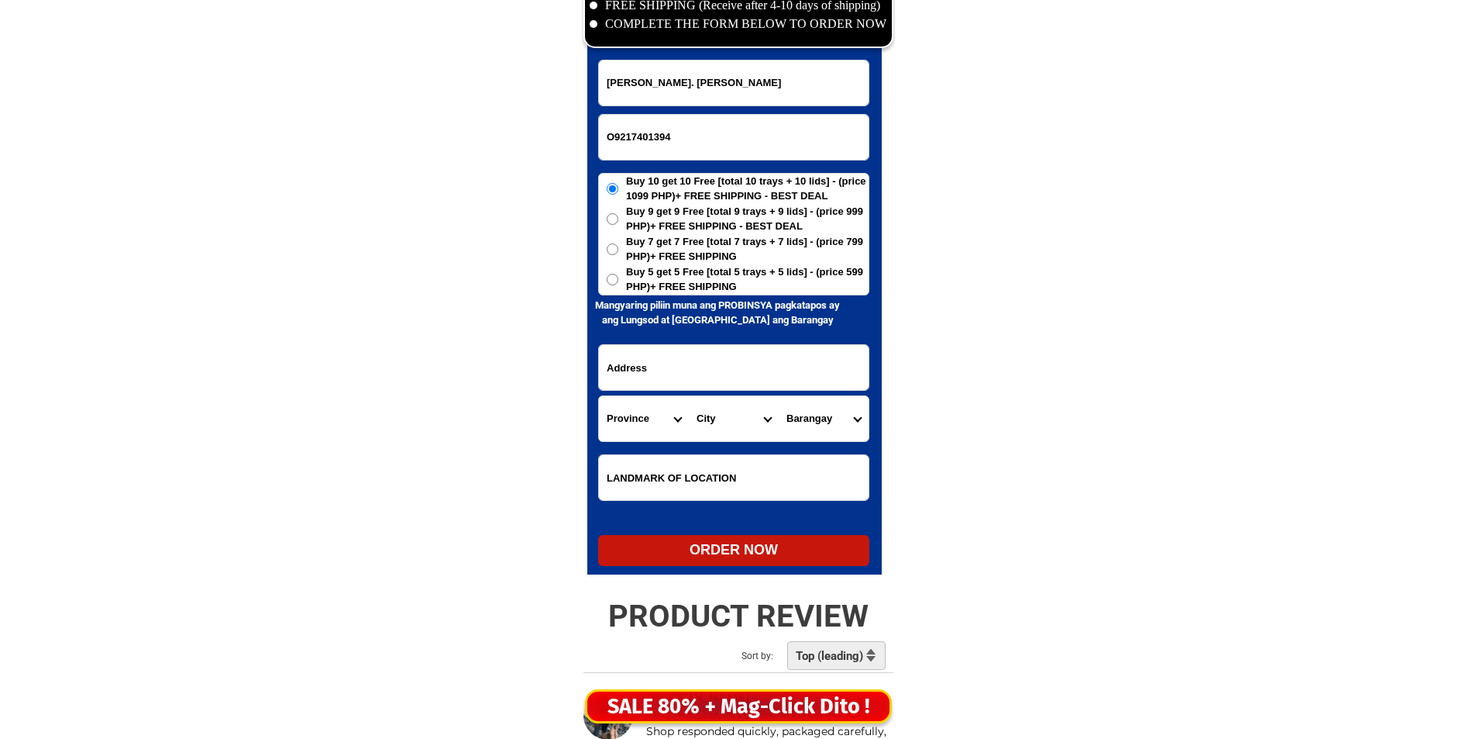
type input "[PERSON_NAME]. [PERSON_NAME]"
drag, startPoint x: 610, startPoint y: 133, endPoint x: 576, endPoint y: 125, distance: 35.2
click at [576, 125] on div "CASH ON DELIVERY (COD) FREE SHIPPING (Receive after 4-10 days of shipping) COMP…" at bounding box center [739, 272] width 326 height 635
drag, startPoint x: 616, startPoint y: 136, endPoint x: 598, endPoint y: 131, distance: 19.2
click at [599, 132] on input "O9217401394" at bounding box center [734, 137] width 270 height 45
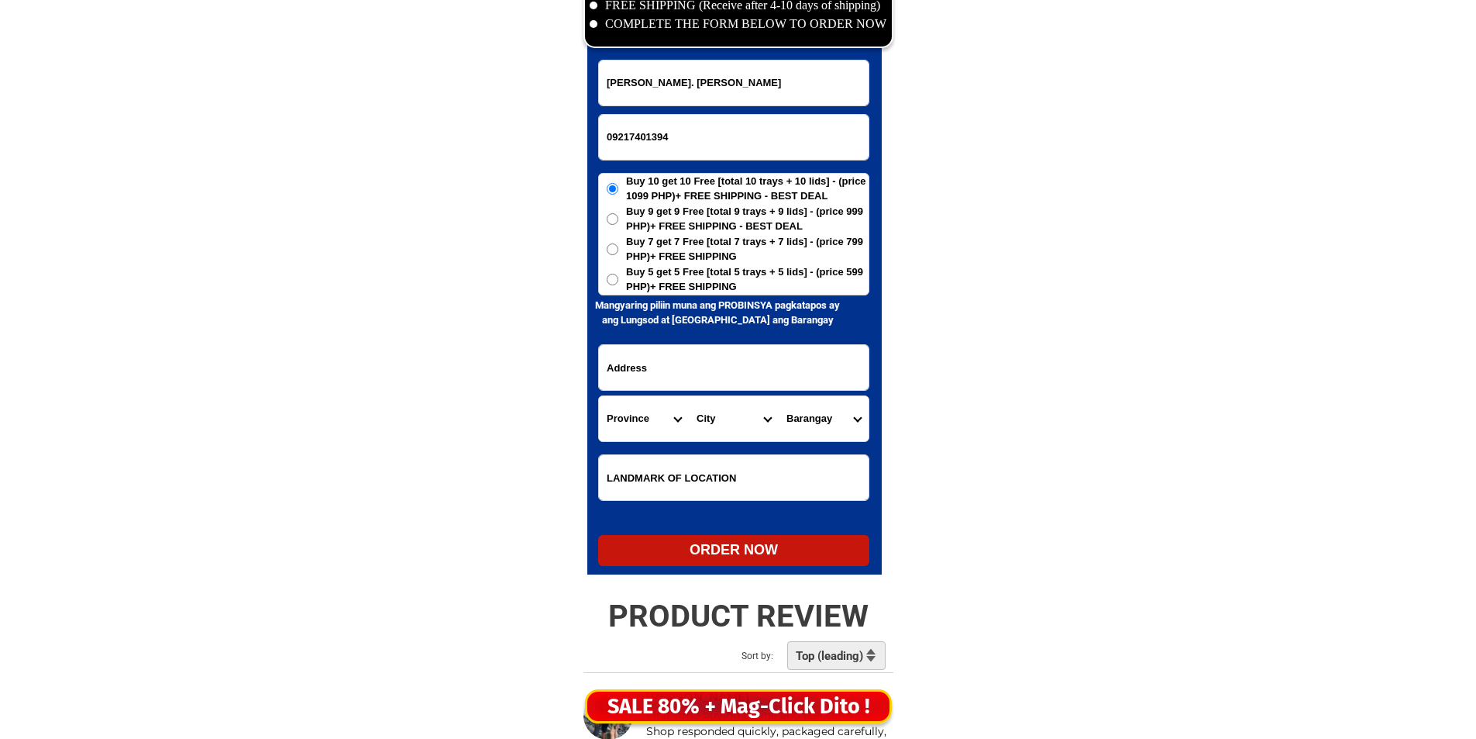
type input "09217401394"
click at [726, 298] on h6 "Mangyaring piliin [PERSON_NAME] PROBINSYA pagkatapos ay ang Lungsod at [GEOGRAP…" at bounding box center [717, 313] width 261 height 30
click at [716, 268] on span "Buy 5 get 5 Free [total 5 trays + 5 lids] - (price 599 PHP)+ FREE SHIPPING" at bounding box center [747, 279] width 243 height 30
click at [618, 274] on input "Buy 5 get 5 Free [total 5 trays + 5 lids] - (price 599 PHP)+ FREE SHIPPING" at bounding box center [613, 280] width 12 height 12
radio input "true"
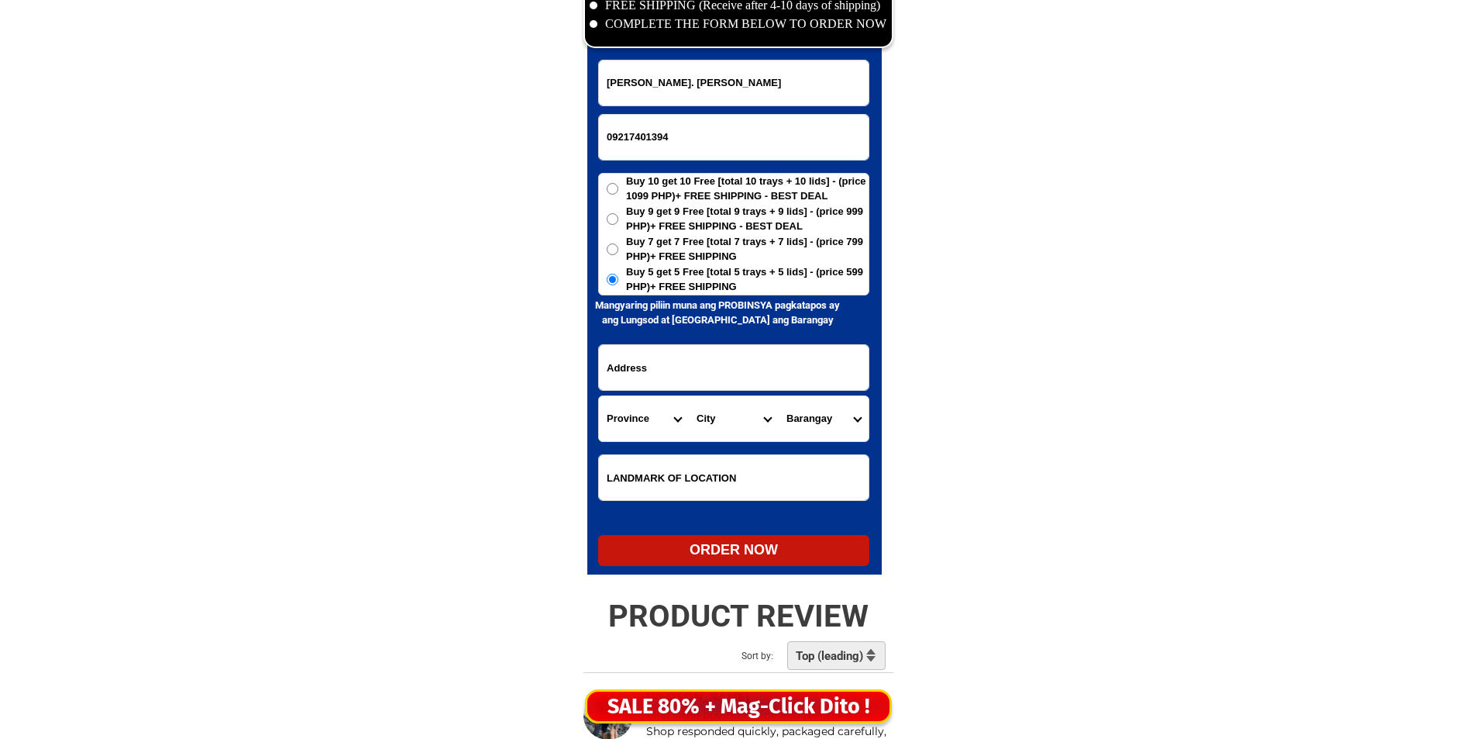
click at [657, 354] on input "Input address" at bounding box center [734, 367] width 270 height 45
paste input "B-3. L-6. Continental Avenue Bankers Village. 1*Bagumbong Novaliches. Caloocan …"
drag, startPoint x: 703, startPoint y: 380, endPoint x: 657, endPoint y: 391, distance: 47.0
click at [657, 391] on form "Gloria. E Galvez 09217401394 ORDER NOW B-3. L-6. Continental Avenue Bankers Vil…" at bounding box center [733, 313] width 271 height 506
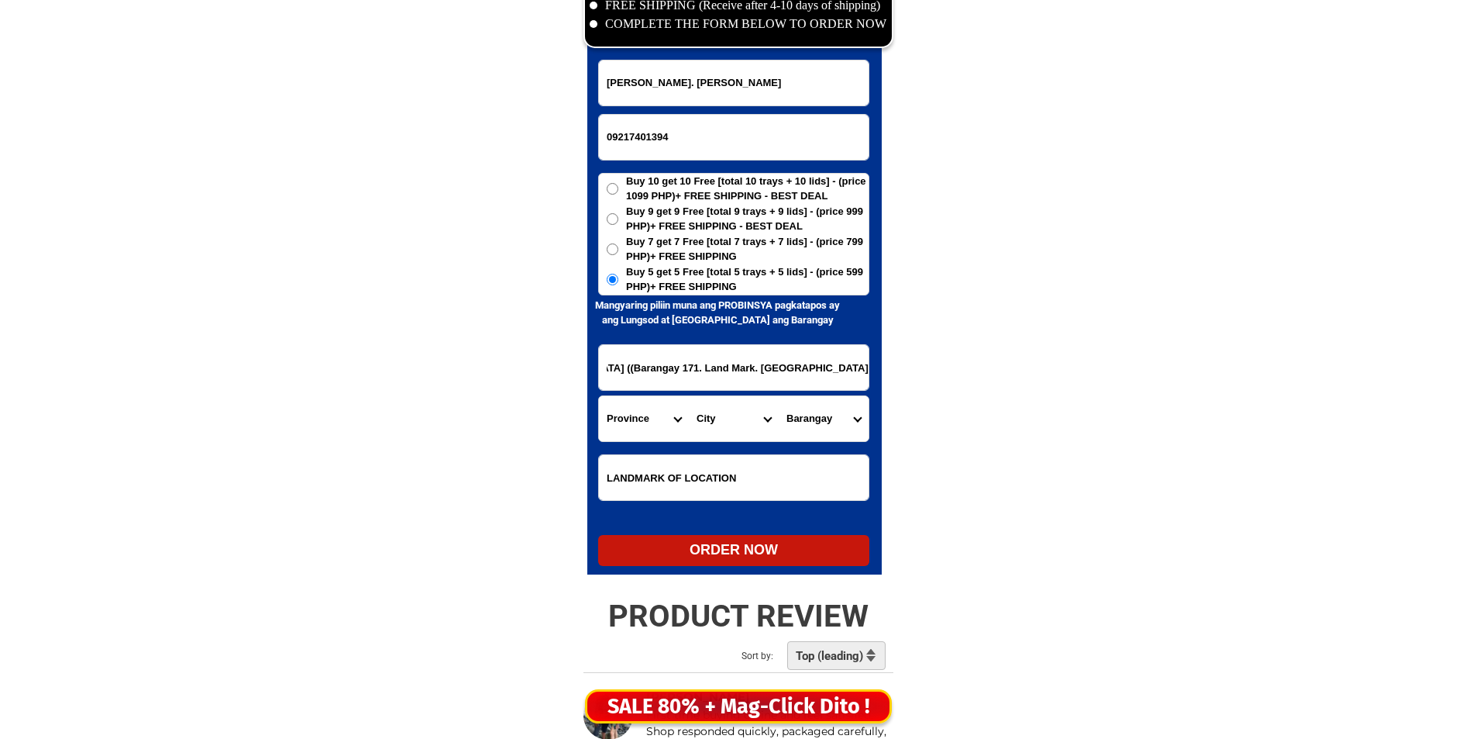
click at [643, 381] on input "B-3. L-6. Continental Avenue Bankers Village. 1*Bagumbong Novaliches. Caloocan …" at bounding box center [734, 367] width 270 height 45
drag, startPoint x: 643, startPoint y: 381, endPoint x: 783, endPoint y: 374, distance: 139.7
click at [783, 374] on input "B-3. L-6. Continental Avenue Bankers Village. 1*Bagumbong Novaliches. Caloocan …" at bounding box center [734, 367] width 270 height 45
click at [794, 369] on input "B-3. L-6. Continental Avenue Bankers Village. 1*Bagumbong Novaliches. Caloocan …" at bounding box center [734, 367] width 270 height 45
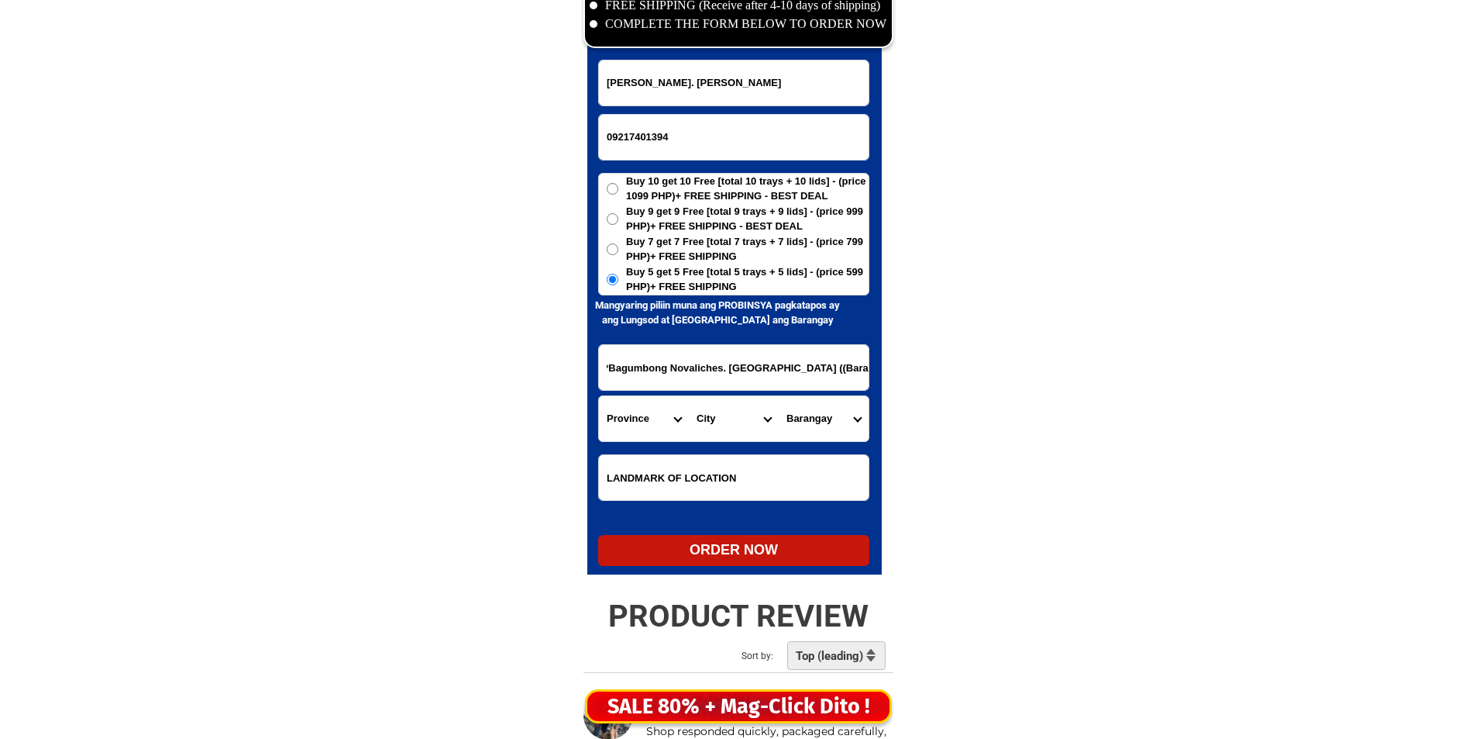
scroll to position [0, 167]
type input "B-3. L-6. Continental Avenue Bankers Village. 1*Bagumbong Novaliches. Caloocan …"
click at [660, 424] on select "Province [GEOGRAPHIC_DATA] [GEOGRAPHIC_DATA] [GEOGRAPHIC_DATA] [GEOGRAPHIC_DATA…" at bounding box center [644, 418] width 90 height 45
click at [650, 420] on select "Province [GEOGRAPHIC_DATA] [GEOGRAPHIC_DATA] [GEOGRAPHIC_DATA] [GEOGRAPHIC_DATA…" at bounding box center [644, 418] width 90 height 45
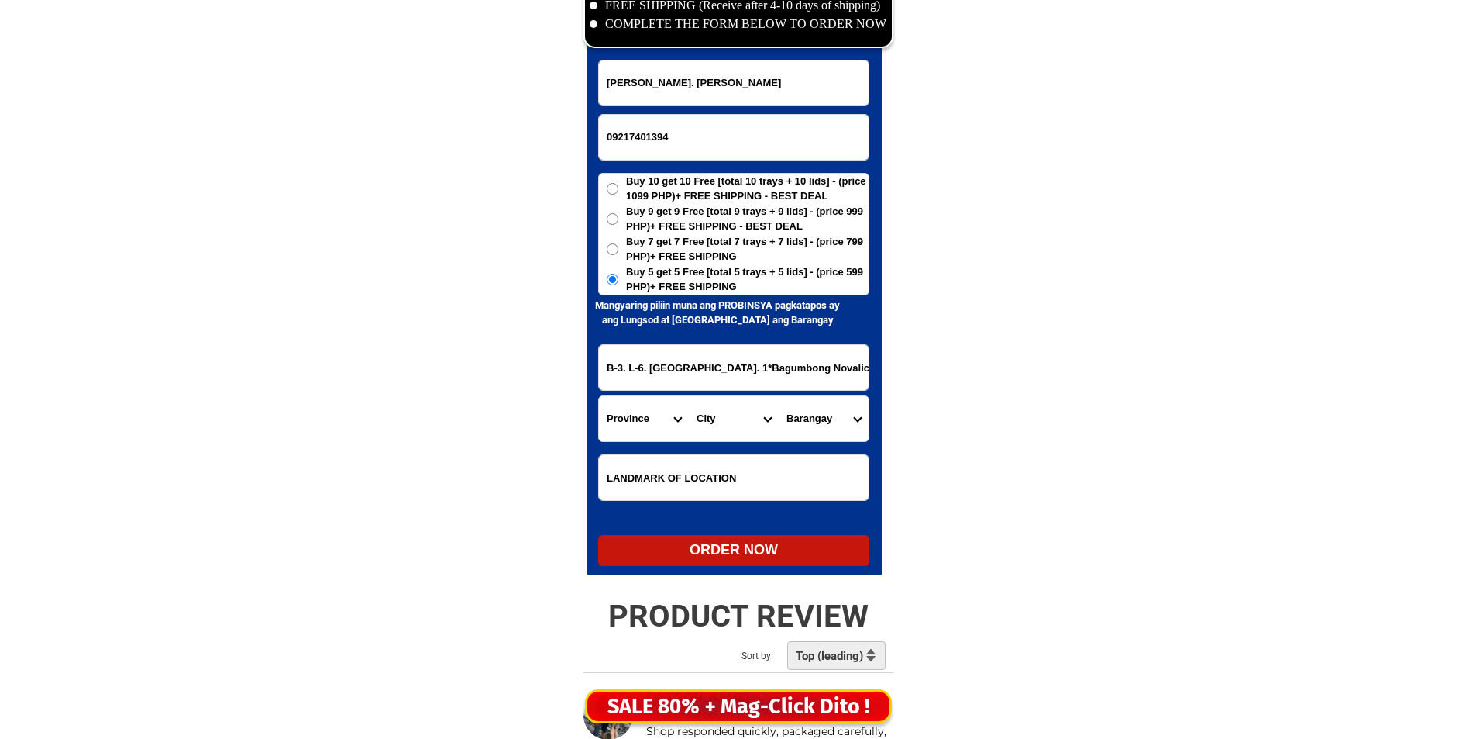
click at [650, 420] on select "Province [GEOGRAPHIC_DATA] [GEOGRAPHIC_DATA] [GEOGRAPHIC_DATA] [GEOGRAPHIC_DATA…" at bounding box center [644, 418] width 90 height 45
select select "63_219"
drag, startPoint x: 650, startPoint y: 420, endPoint x: 695, endPoint y: 419, distance: 45.0
click at [651, 420] on select "Province [GEOGRAPHIC_DATA] [GEOGRAPHIC_DATA] [GEOGRAPHIC_DATA] [GEOGRAPHIC_DATA…" at bounding box center [644, 418] width 90 height 45
click at [702, 418] on select "City [GEOGRAPHIC_DATA] [GEOGRAPHIC_DATA] [GEOGRAPHIC_DATA] [GEOGRAPHIC_DATA]-ci…" at bounding box center [734, 418] width 90 height 45
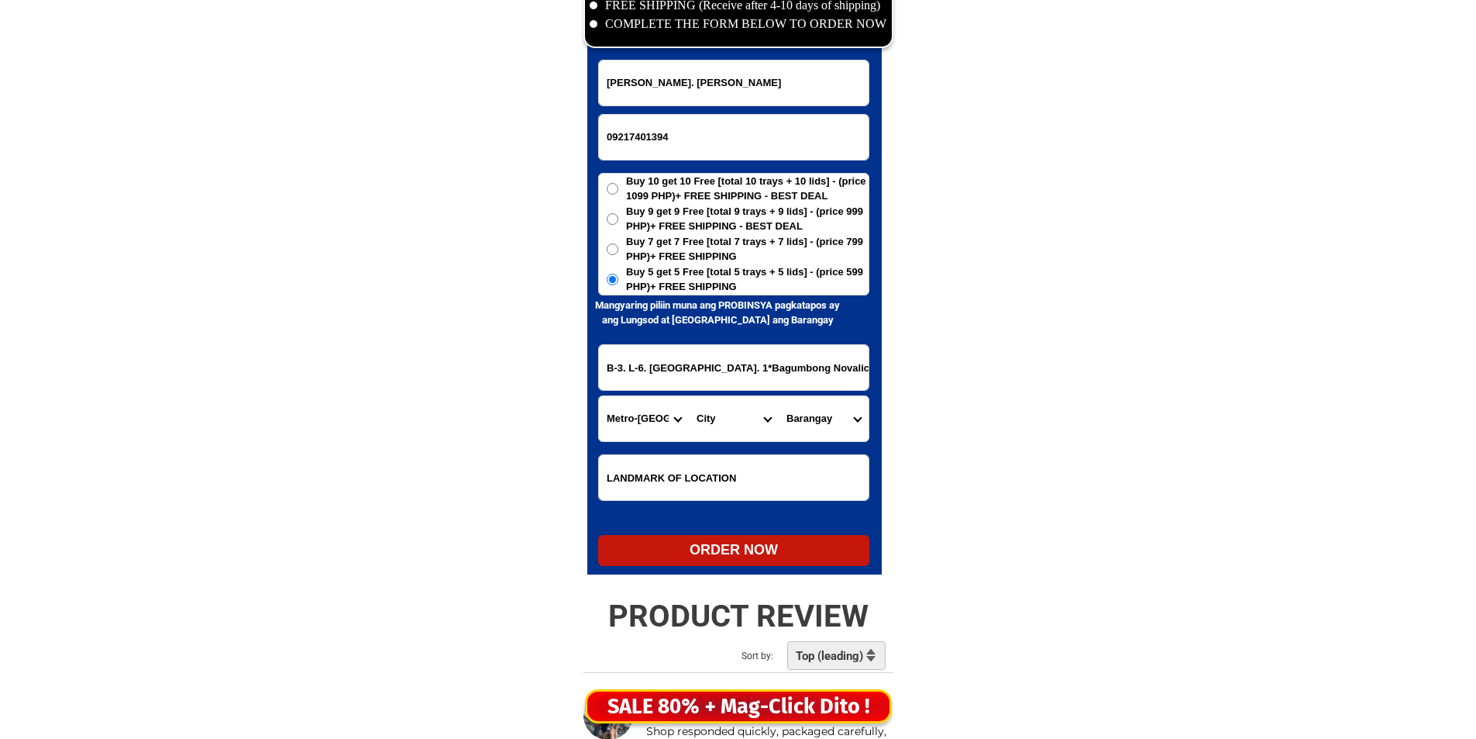
select select "63_2199773"
click at [702, 418] on select "City [GEOGRAPHIC_DATA] [GEOGRAPHIC_DATA] [GEOGRAPHIC_DATA] [GEOGRAPHIC_DATA]-ci…" at bounding box center [734, 418] width 90 height 45
drag, startPoint x: 815, startPoint y: 384, endPoint x: 789, endPoint y: 404, distance: 33.2
click at [789, 404] on form "Gloria. E Galvez 09217401394 ORDER NOW B-3. L-6. Continental Avenue Bankers Vil…" at bounding box center [733, 313] width 271 height 506
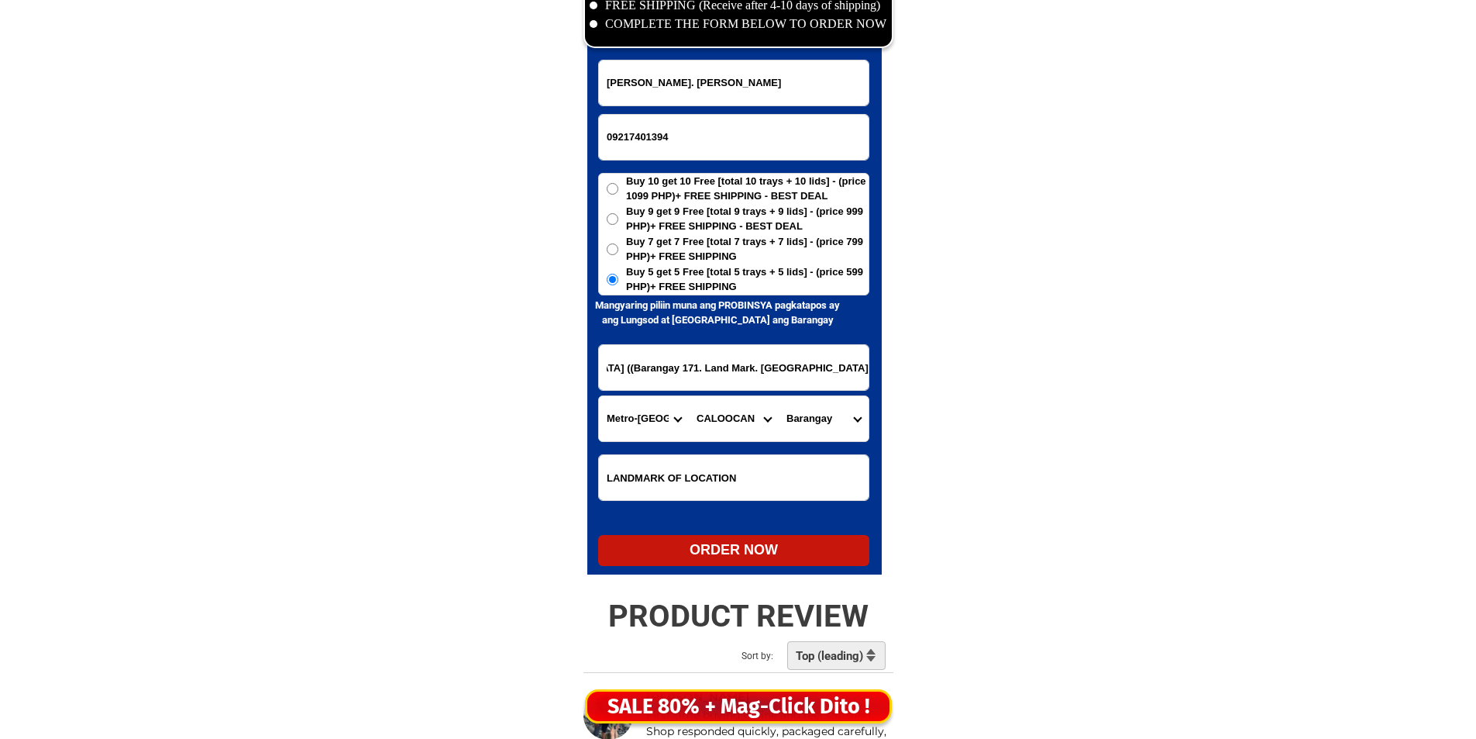
scroll to position [0, 0]
click at [809, 418] on select "Barangay Barangay 1 Barangay 10 Barangay 100 Barangay 101 Barangay 102 Barangay…" at bounding box center [824, 418] width 90 height 45
select select "63_21997736823"
click at [779, 396] on select "Barangay Barangay 1 Barangay 10 Barangay 100 Barangay 101 Barangay 102 Barangay…" at bounding box center [824, 418] width 90 height 45
click at [716, 543] on div "ORDER NOW" at bounding box center [733, 549] width 271 height 21
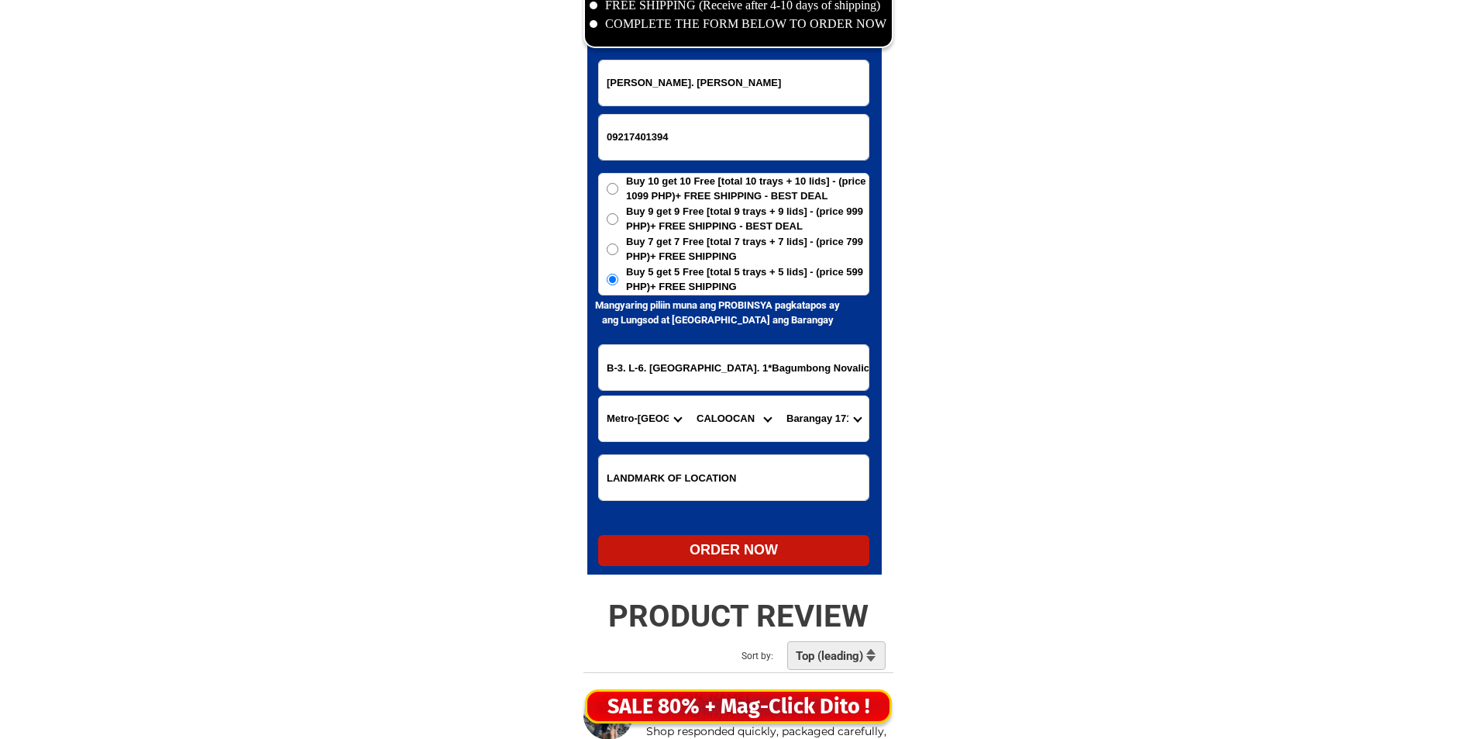
type input "B-3. L-6. Continental Avenue Bankers Village. 1*Bagumbong Novaliches. Caloocan …"
radio input "true"
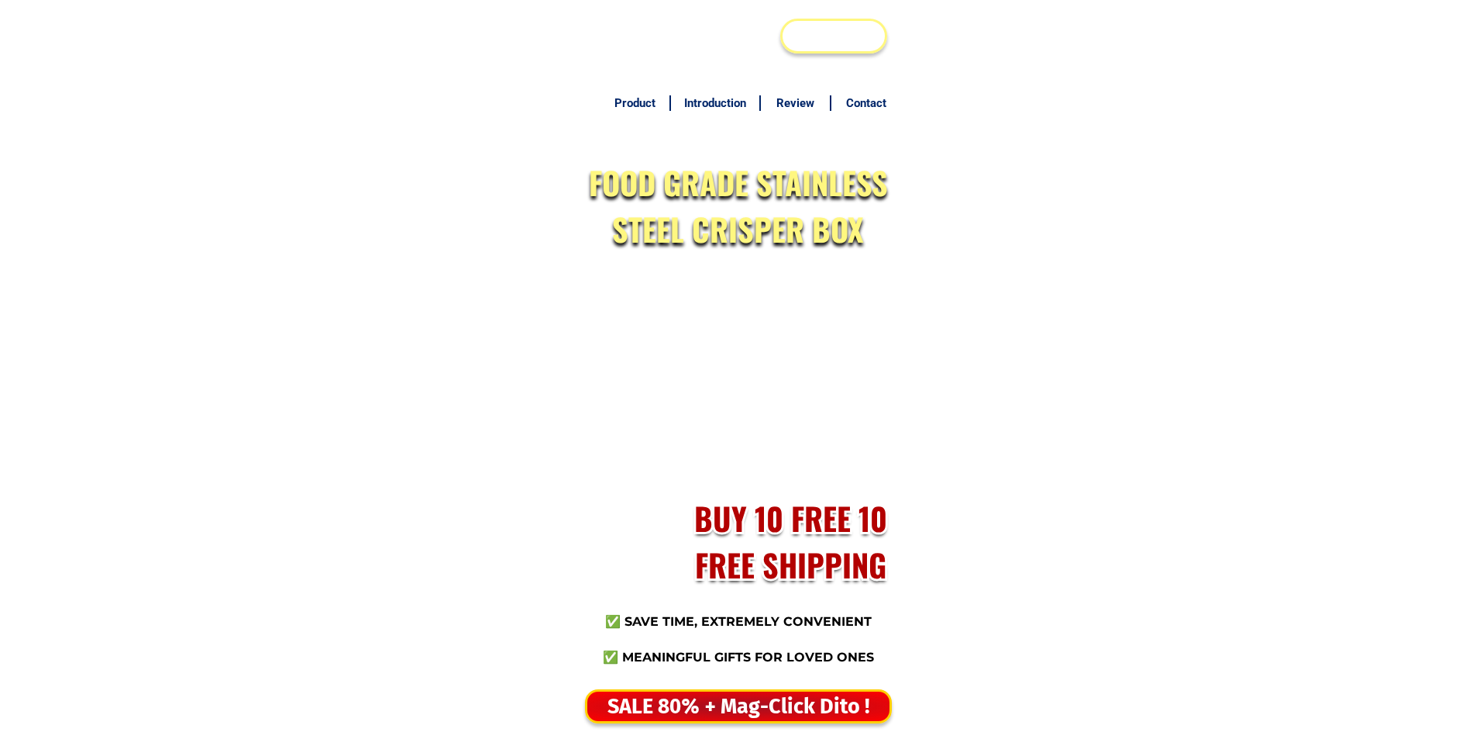
scroll to position [7536, 0]
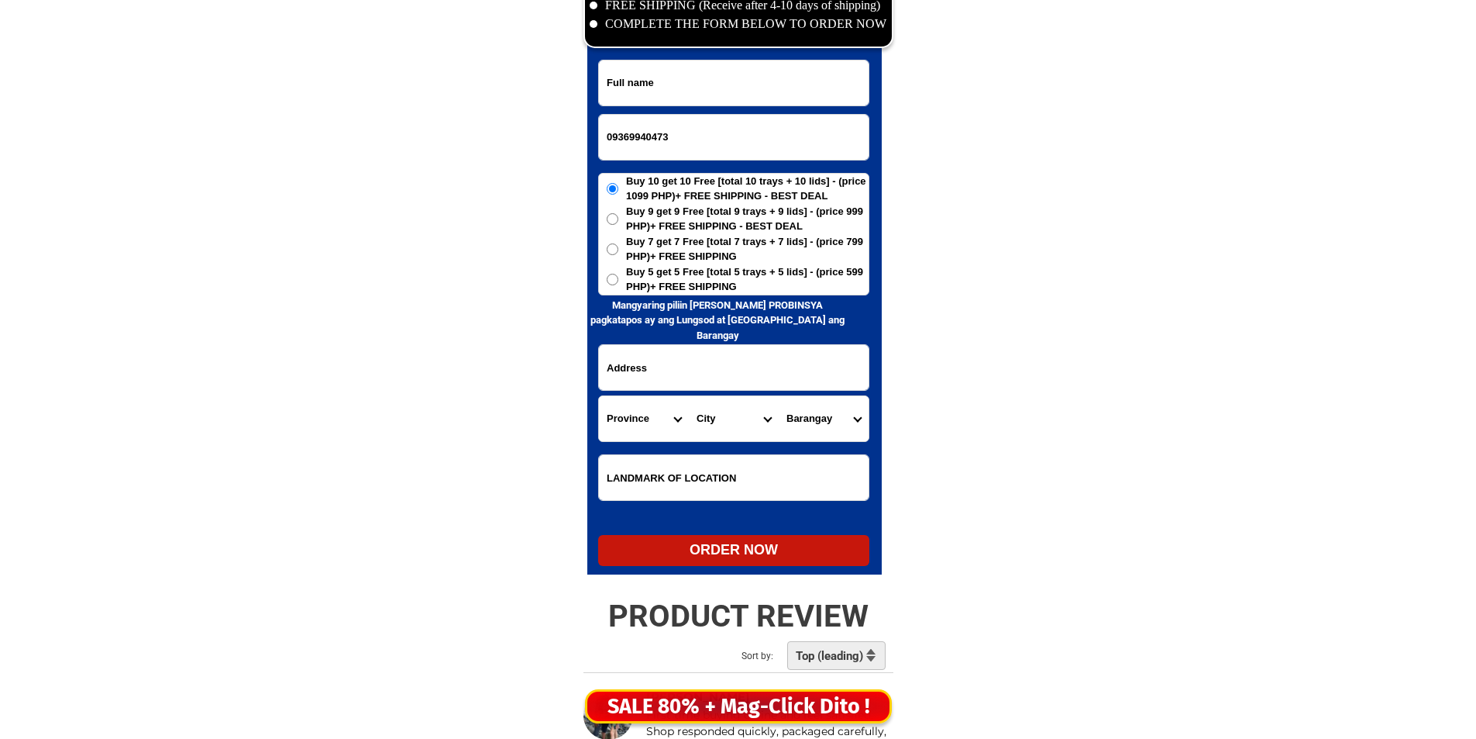
type input "09369940473"
click at [711, 126] on input "09369940473" at bounding box center [734, 137] width 270 height 45
click at [718, 104] on input "Input full_name" at bounding box center [734, 82] width 270 height 45
paste input "Ofelia Legaspi"
type input "Ofelia Legaspi"
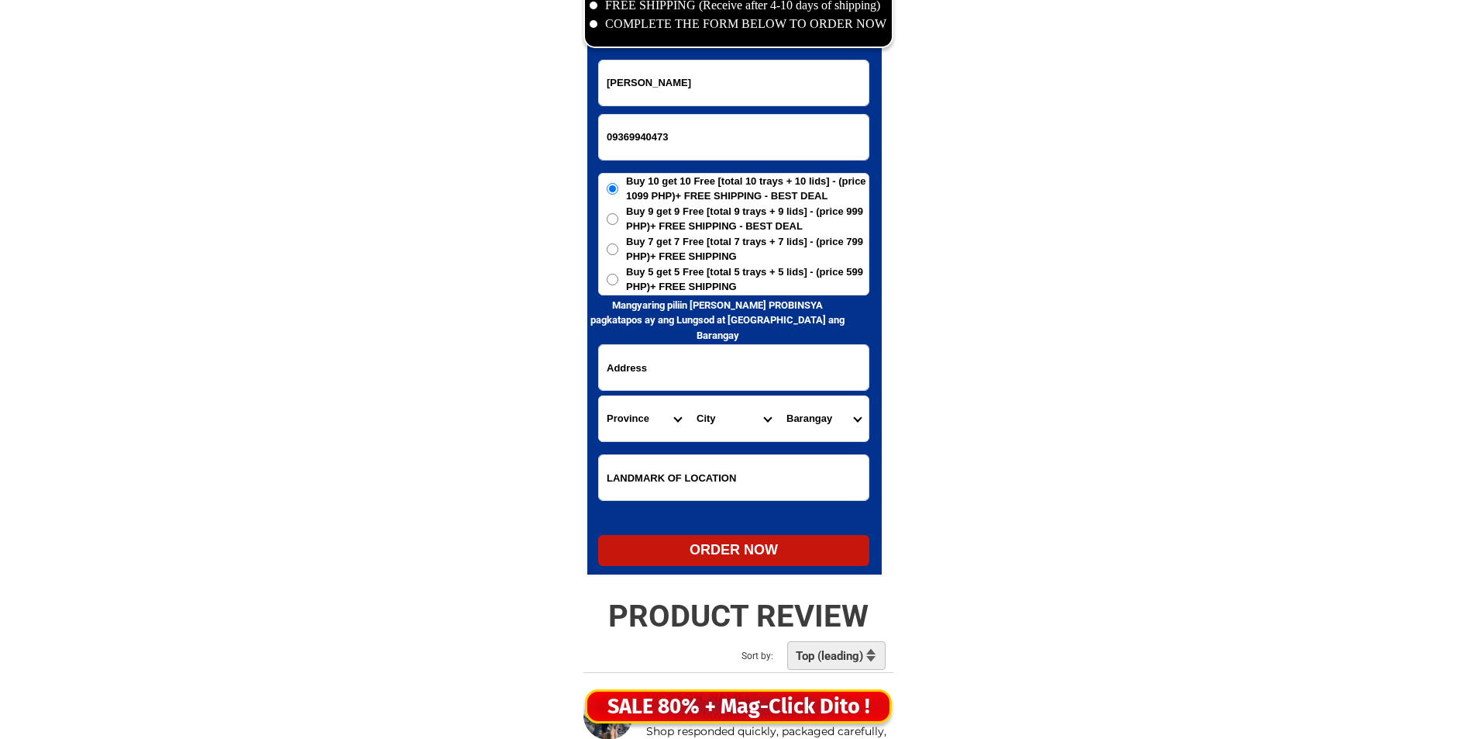
click at [643, 284] on span "Buy 5 get 5 Free [total 5 trays + 5 lids] - (price 599 PHP)+ FREE SHIPPING" at bounding box center [747, 279] width 243 height 30
click at [618, 284] on input "Buy 5 get 5 Free [total 5 trays + 5 lids] - (price 599 PHP)+ FREE SHIPPING" at bounding box center [613, 280] width 12 height 12
radio input "true"
click at [639, 346] on input "Input address" at bounding box center [734, 367] width 270 height 45
paste input "Seabreeze homes Saac 2 Mactan , (back GSC gasoline station ) Lapulapu City Cebu…"
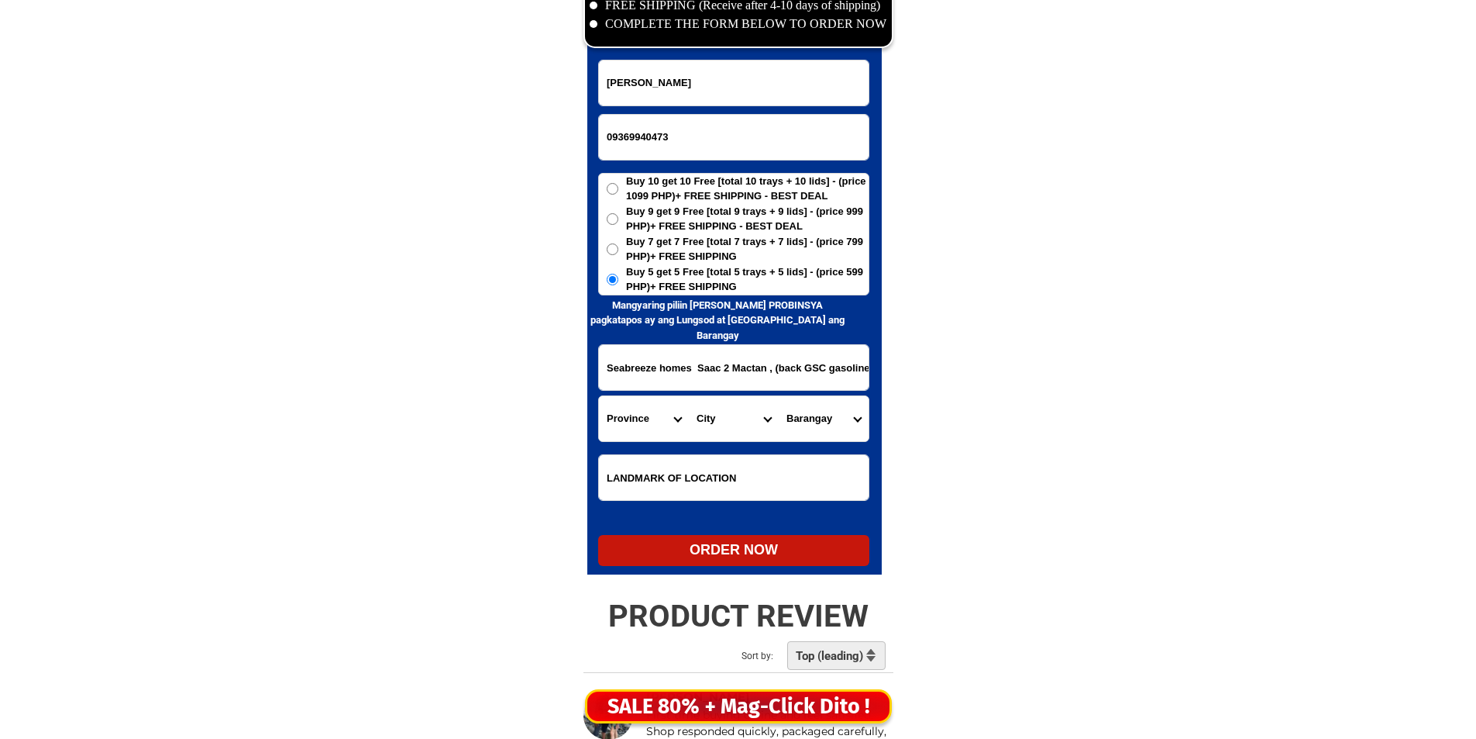
scroll to position [0, 168]
type input "Seabreeze homes Saac 2 Mactan , (back GSC gasoline station ) Lapulapu City Cebu…"
click at [637, 408] on select "Province [GEOGRAPHIC_DATA] [GEOGRAPHIC_DATA][PERSON_NAME][GEOGRAPHIC_DATA][GEOG…" at bounding box center [644, 418] width 90 height 45
select select "63_8"
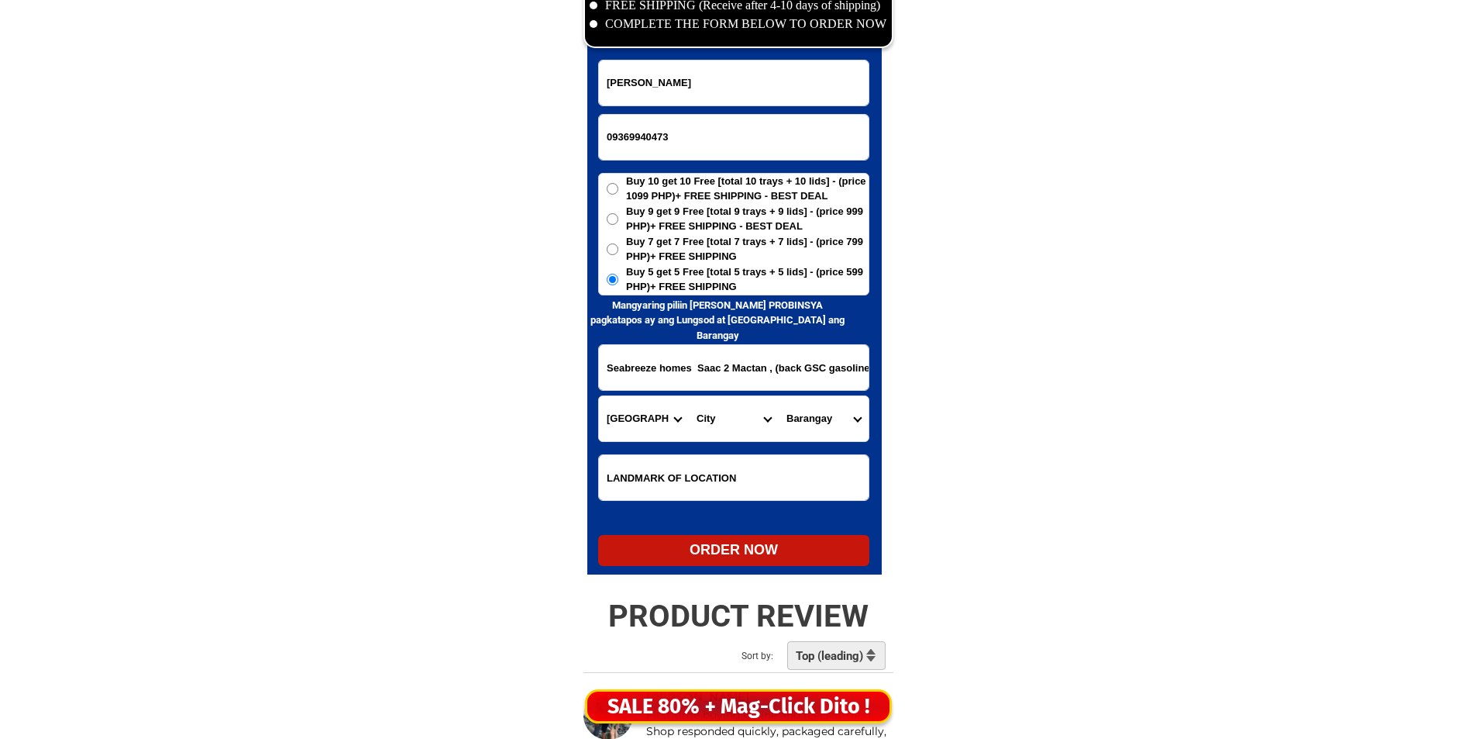
click at [638, 408] on select "Province [GEOGRAPHIC_DATA] [GEOGRAPHIC_DATA][PERSON_NAME][GEOGRAPHIC_DATA][GEOG…" at bounding box center [644, 418] width 90 height 45
drag, startPoint x: 737, startPoint y: 348, endPoint x: 725, endPoint y: 367, distance: 23.0
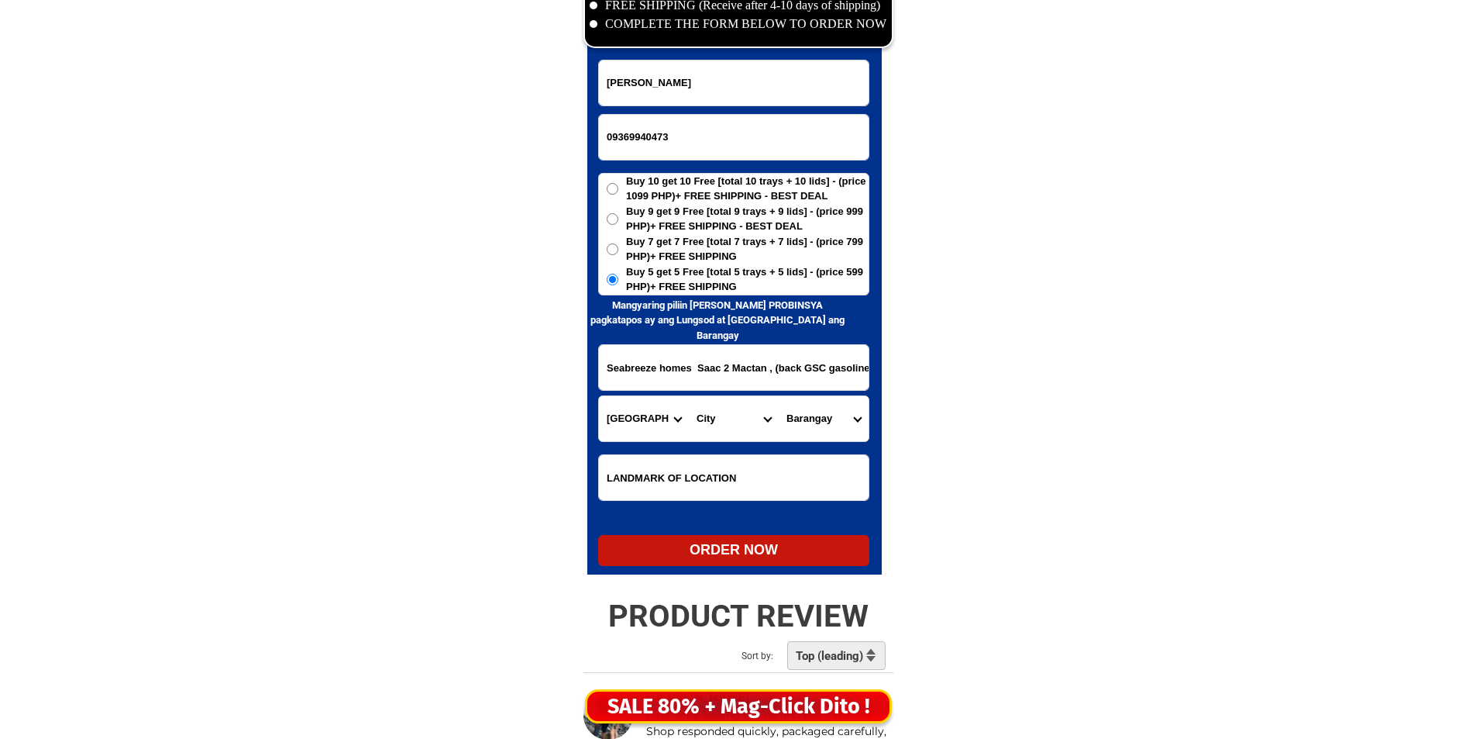
click at [739, 419] on select "City Alcoy Aloguinsan Argao Asturias Badian Balamban Bantayan Barili Bogo-city …" at bounding box center [734, 418] width 90 height 45
select select "63_83104"
click at [689, 396] on select "City Alcoy Aloguinsan Argao Asturias Badian Balamban Bantayan Barili Bogo-city …" at bounding box center [734, 418] width 90 height 45
click at [737, 376] on input "Seabreeze homes Saac 2 Mactan , (back GSC gasoline station ) Lapulapu City Cebu…" at bounding box center [734, 367] width 270 height 45
drag, startPoint x: 670, startPoint y: 384, endPoint x: 741, endPoint y: 383, distance: 71.3
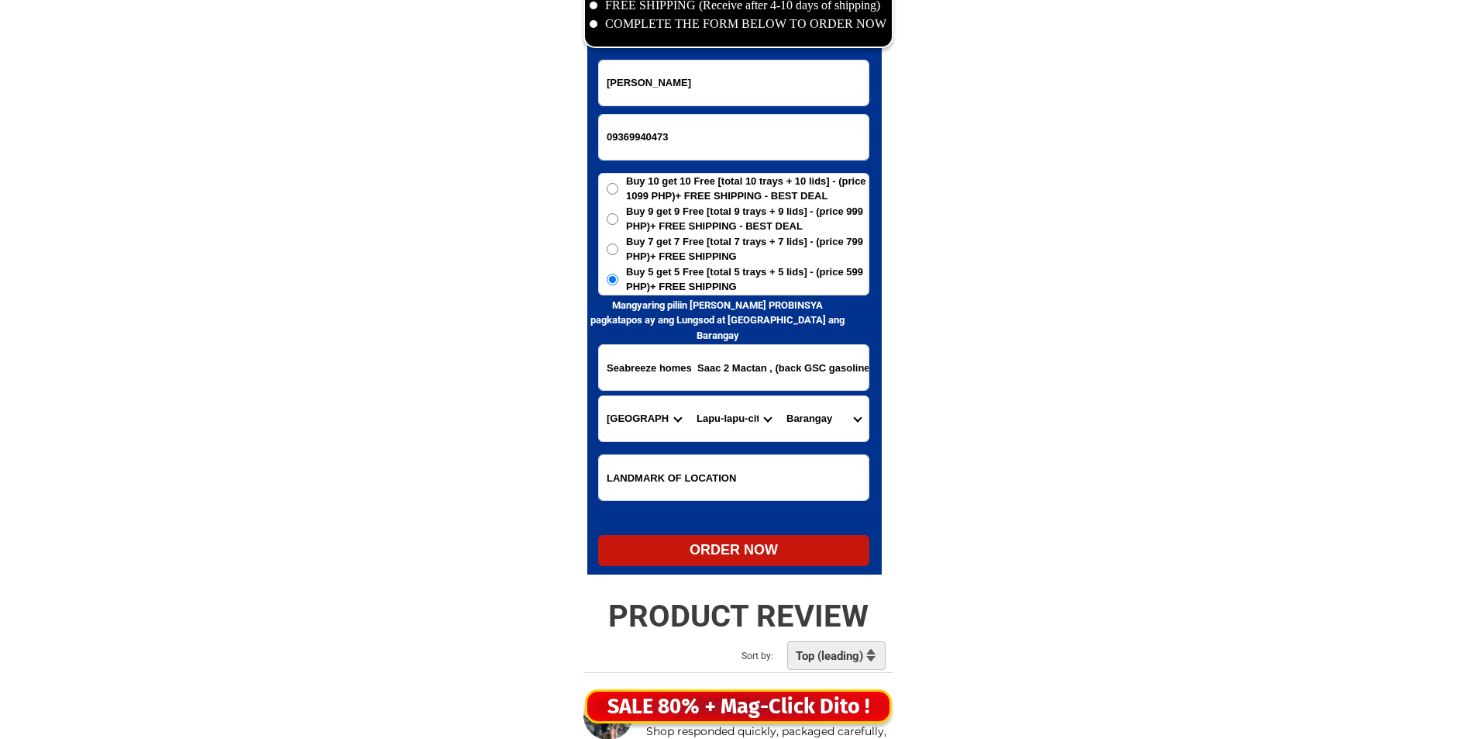
click at [716, 372] on input "Seabreeze homes Saac 2 Mactan , (back GSC gasoline station ) Lapulapu City Cebu…" at bounding box center [734, 367] width 270 height 45
click at [823, 407] on select "Barangay Agus Babag Bankal Baring Basak Buaya Calawisan Canjulao Caubian Caw-oy…" at bounding box center [824, 418] width 90 height 45
select select "63_83104441"
click at [779, 396] on select "Barangay Agus Babag Bankal Baring Basak Buaya Calawisan Canjulao Caubian Caw-oy…" at bounding box center [824, 418] width 90 height 45
click at [771, 542] on div "ORDER NOW" at bounding box center [733, 549] width 271 height 21
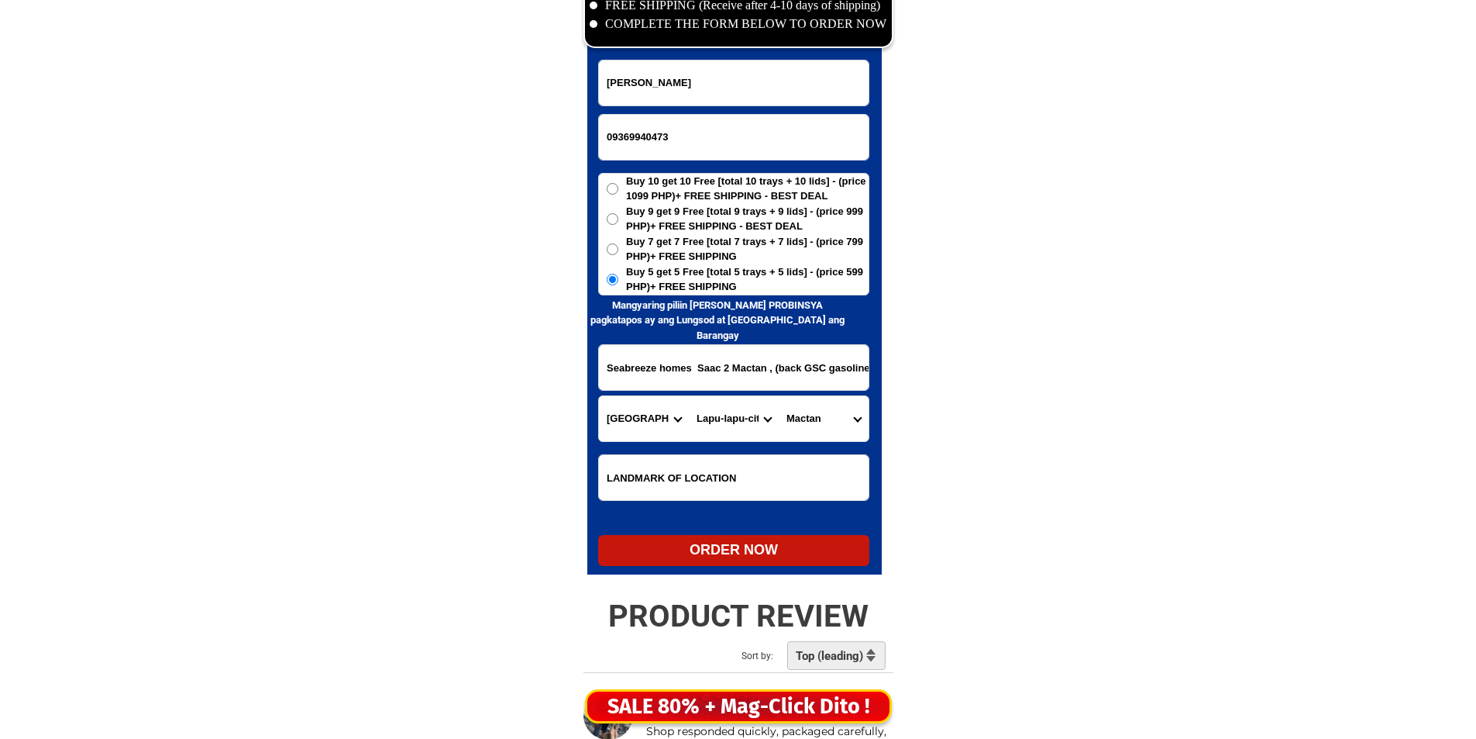
type input "Ofelia Legaspi"
type input "Seabreeze homes Saac 2 Mactan , (back GSC gasoline station ) Lapulapu City Cebu…"
radio input "true"
click at [705, 142] on input "Input phone_number" at bounding box center [734, 137] width 270 height 45
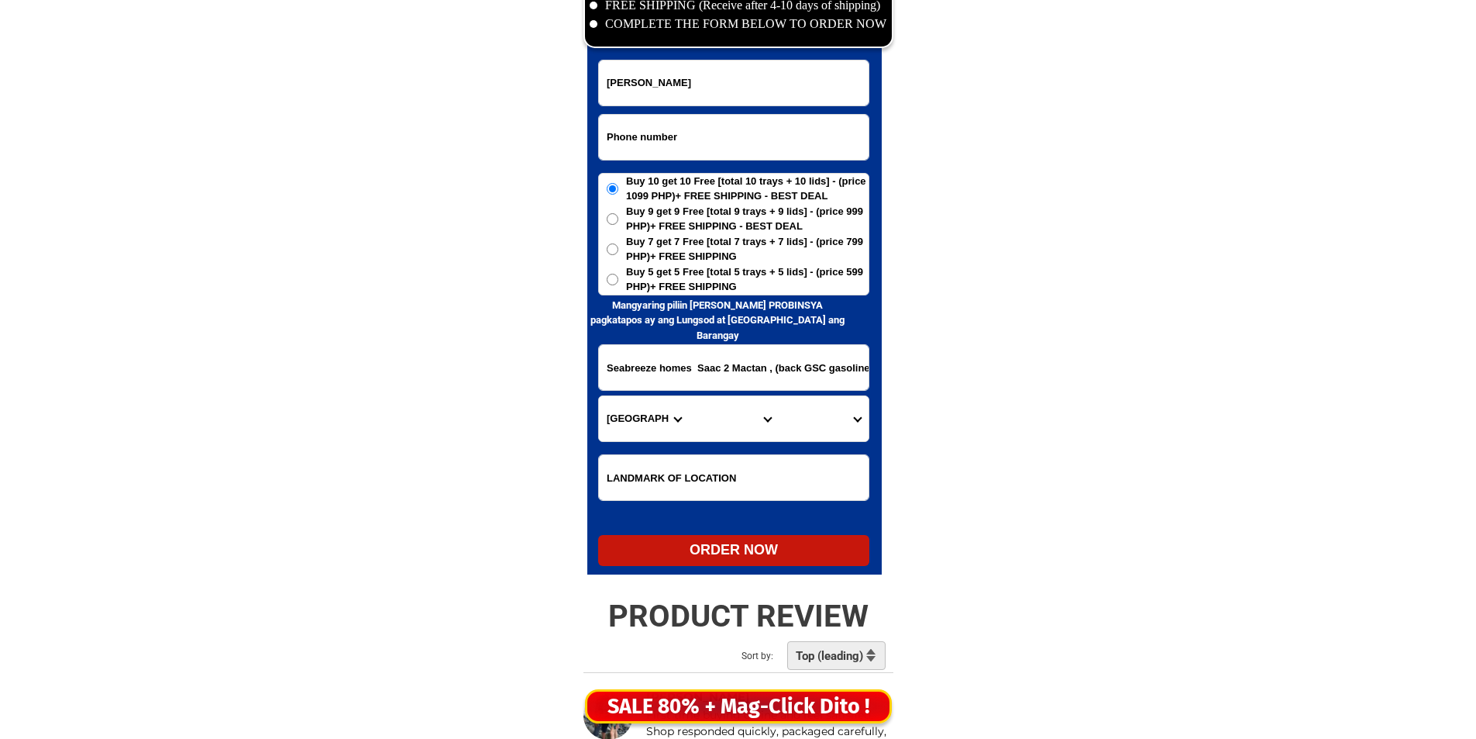
paste input "09978296035"
click at [711, 133] on input "09978296035" at bounding box center [734, 137] width 270 height 45
paste input "nanie Cabucos noynay"
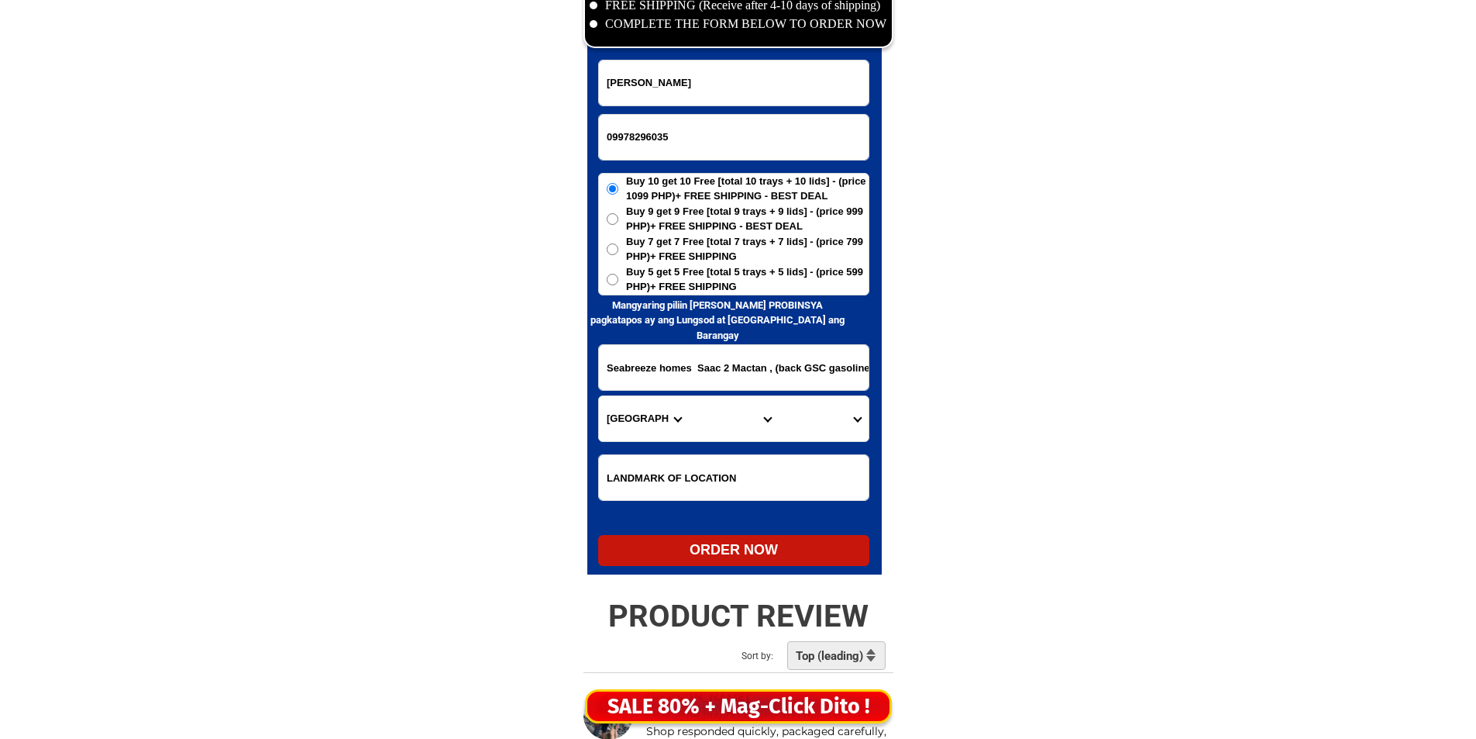
type input "09978296035"
click at [724, 63] on input "Ofelia Legaspi" at bounding box center [734, 82] width 270 height 45
paste input "nanie Cabucos noynay"
type input "nanie Cabucos noynay"
click at [684, 277] on span "Buy 5 get 5 Free [total 5 trays + 5 lids] - (price 599 PHP)+ FREE SHIPPING" at bounding box center [747, 279] width 243 height 30
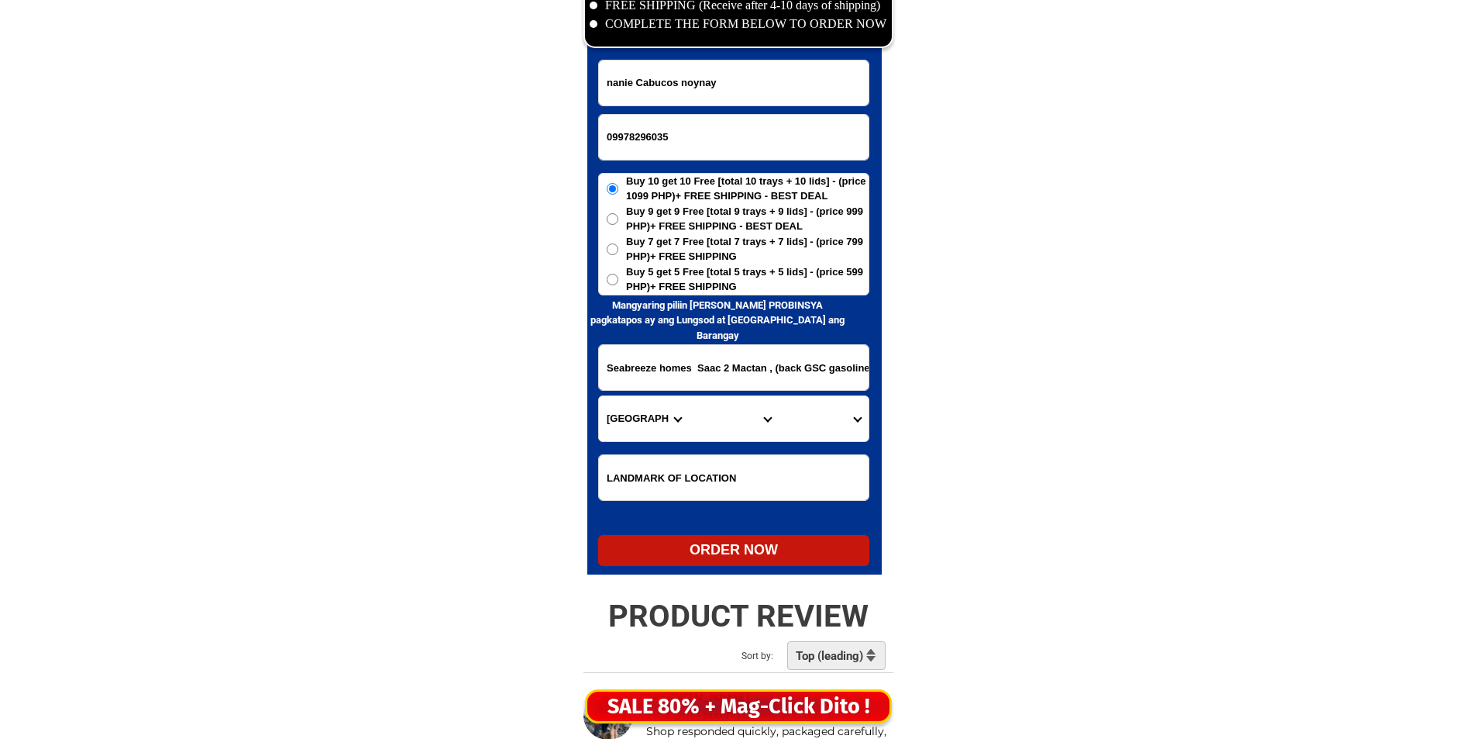
click at [618, 277] on input "Buy 5 get 5 Free [total 5 trays + 5 lids] - (price 599 PHP)+ FREE SHIPPING" at bounding box center [613, 280] width 12 height 12
radio input "true"
click at [606, 383] on input "Seabreeze homes Saac 2 Mactan , (back GSC gasoline station ) Lapulapu City Cebu…" at bounding box center [734, 367] width 270 height 45
paste input "sitio bancoro Liminangcong taytay Palawan"
type input "sitio bancoro Liminangcong taytay Palawan"
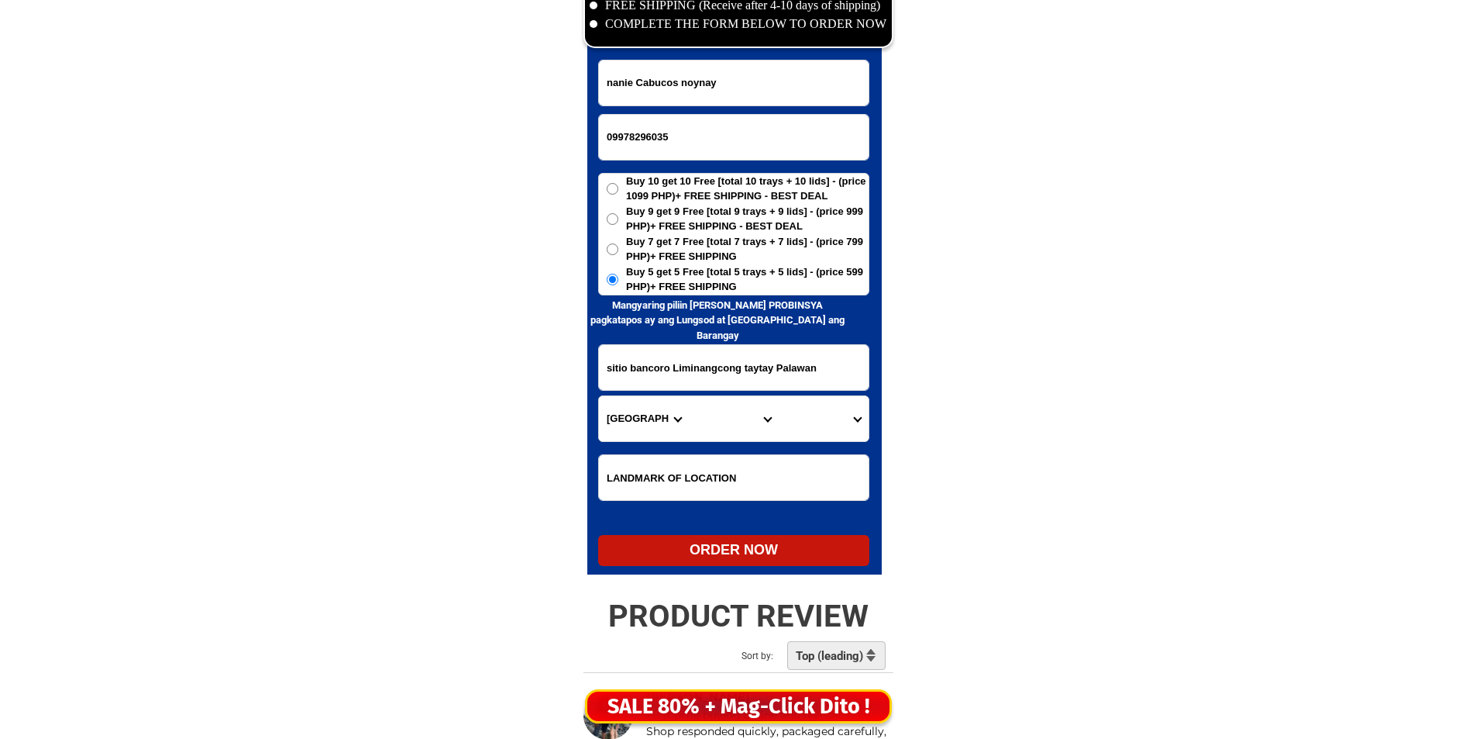
click at [618, 415] on select "Province [GEOGRAPHIC_DATA] [GEOGRAPHIC_DATA][PERSON_NAME][GEOGRAPHIC_DATA][GEOG…" at bounding box center [644, 418] width 90 height 45
select select "63_811"
click at [618, 415] on select "Province [GEOGRAPHIC_DATA] [GEOGRAPHIC_DATA][PERSON_NAME][GEOGRAPHIC_DATA][GEOG…" at bounding box center [644, 418] width 90 height 45
click at [702, 416] on select "City Aborlan Agutaya Araceli Balabac Bataraza Brookes-point Busuanga Cagayancil…" at bounding box center [734, 418] width 90 height 45
select select "63_8111672"
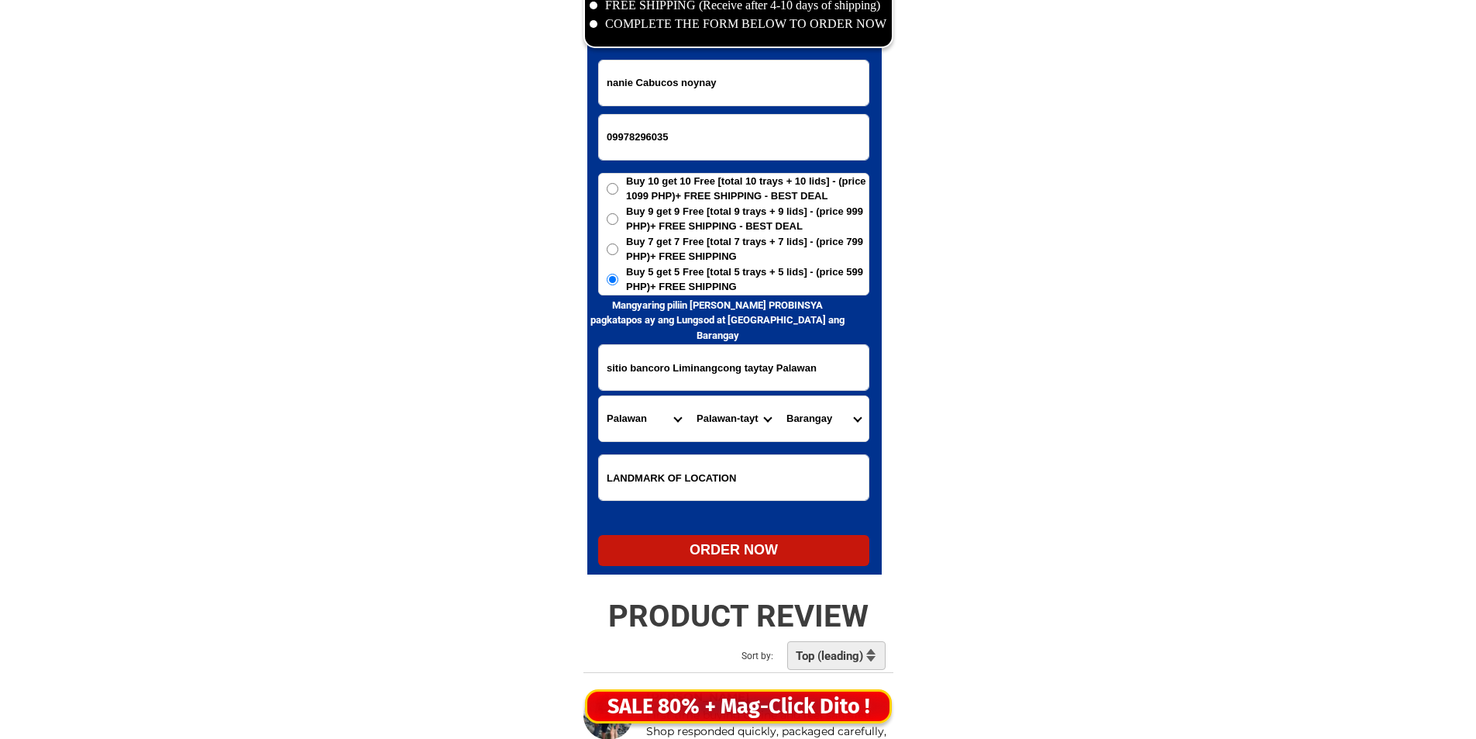
click at [689, 396] on select "City Aborlan Agutaya Araceli Balabac Bataraza Brookes-point Busuanga Cagayancil…" at bounding box center [734, 418] width 90 height 45
click at [814, 419] on select "Barangay Abongan Alacalian Banbanan Bantulan Baras (pangpang) Batas Bato Beton …" at bounding box center [824, 418] width 90 height 45
select select "63_81116725632"
click at [814, 419] on select "Barangay Abongan Alacalian Banbanan Bantulan Baras (pangpang) Batas Bato Beton …" at bounding box center [824, 418] width 90 height 45
click at [720, 555] on div "ORDER NOW" at bounding box center [733, 549] width 271 height 21
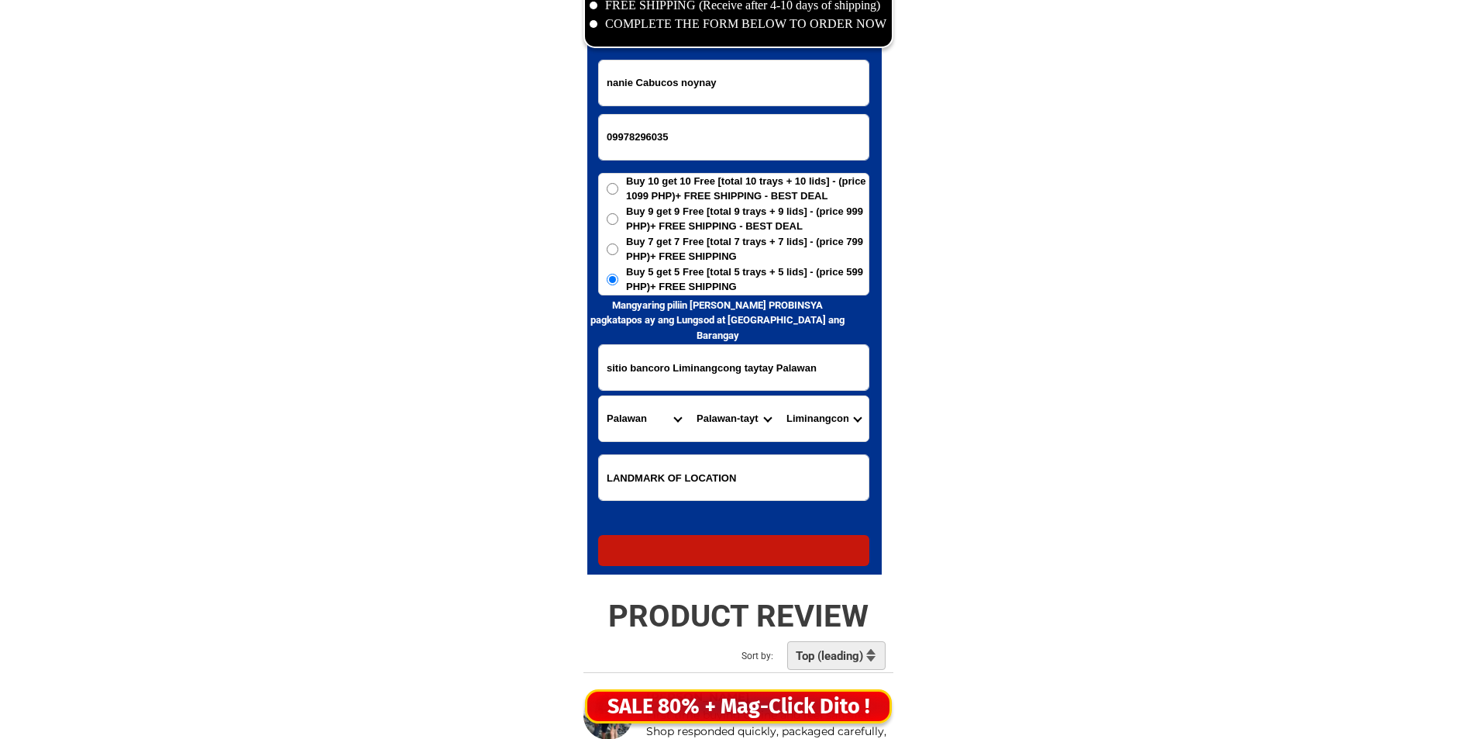
type input "09978296035"
radio input "true"
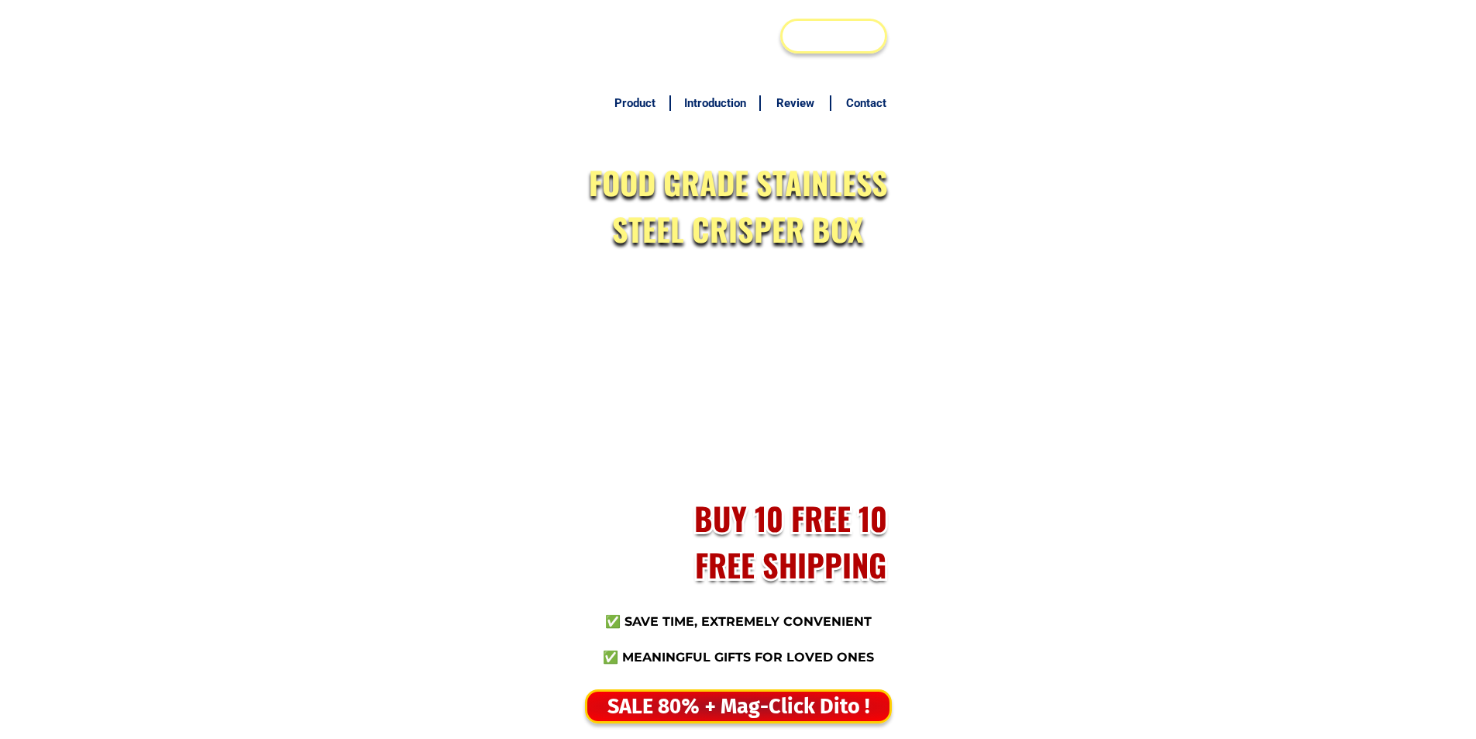
scroll to position [7536, 0]
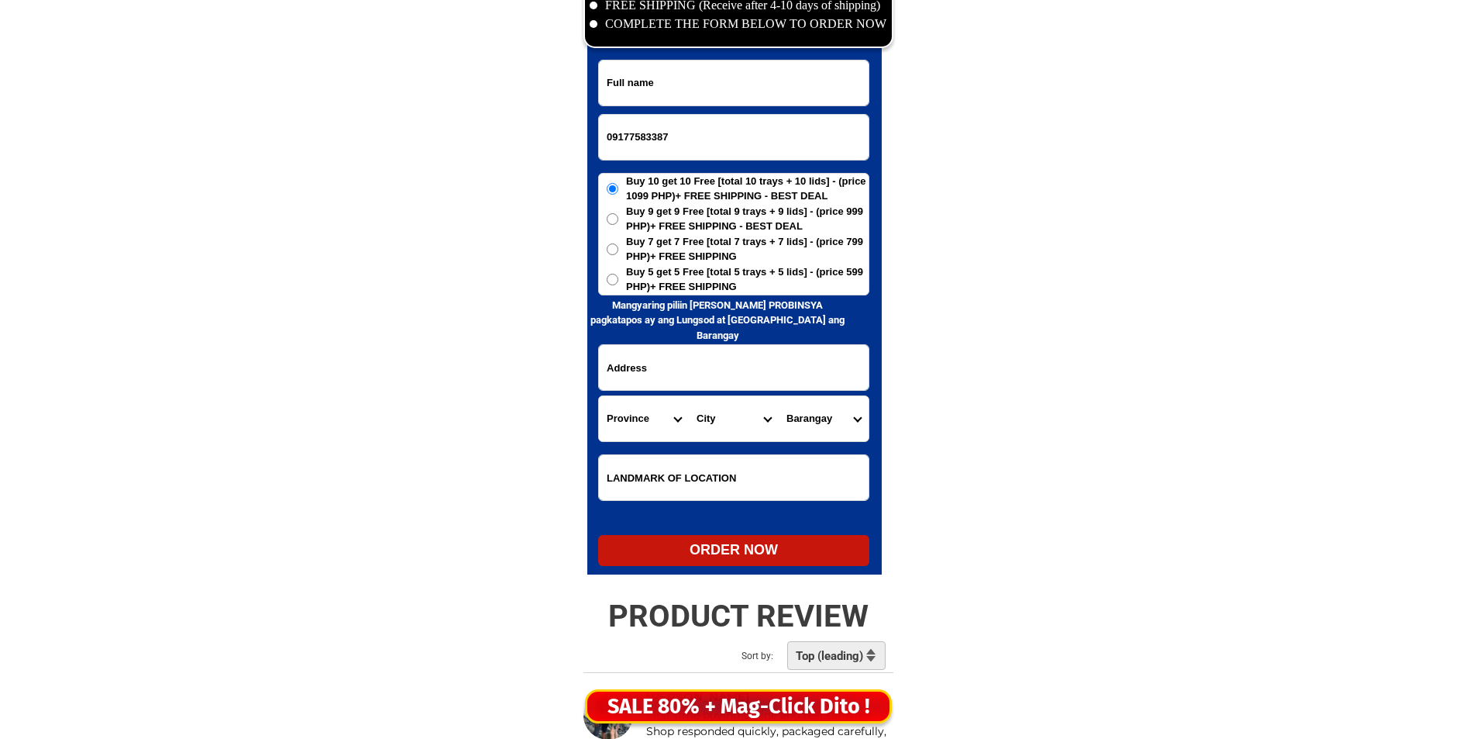
type input "09177583387"
click at [684, 76] on input "Input full_name" at bounding box center [734, 82] width 270 height 45
paste input "Elena Tejada"
type input "Elena Tejada"
click at [711, 277] on span "Buy 5 get 5 Free [total 5 trays + 5 lids] - (price 599 PHP)+ FREE SHIPPING" at bounding box center [747, 279] width 243 height 30
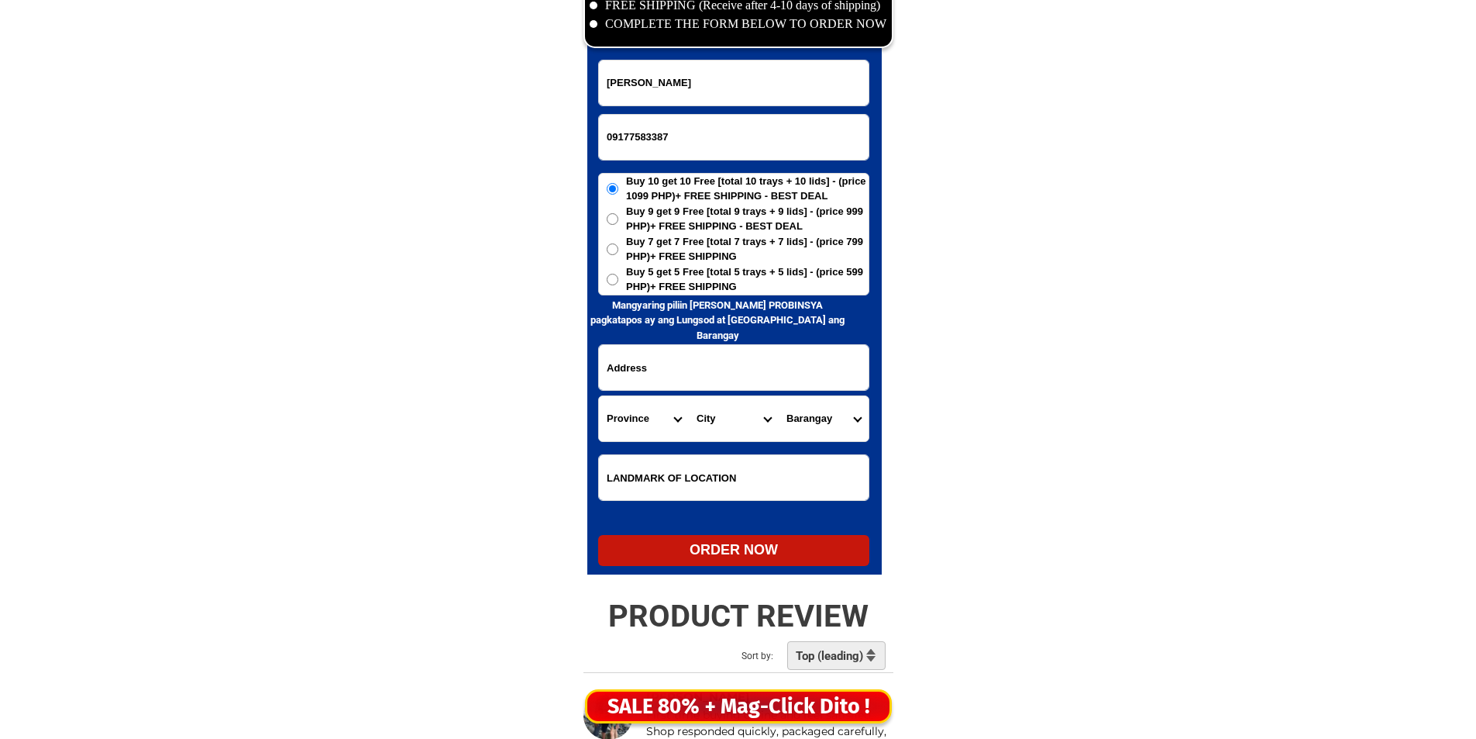
click at [618, 277] on input "Buy 5 get 5 Free [total 5 trays + 5 lids] - (price 599 PHP)+ FREE SHIPPING" at bounding box center [613, 280] width 12 height 12
radio input "true"
click at [645, 404] on select "Province [GEOGRAPHIC_DATA] [GEOGRAPHIC_DATA] [GEOGRAPHIC_DATA] [GEOGRAPHIC_DATA…" at bounding box center [644, 418] width 90 height 45
click at [736, 360] on input "Input address" at bounding box center [734, 367] width 270 height 45
paste input "Brgy Bogtong Centro Mangatarem Pangasinan near Bogtong Elementary School"
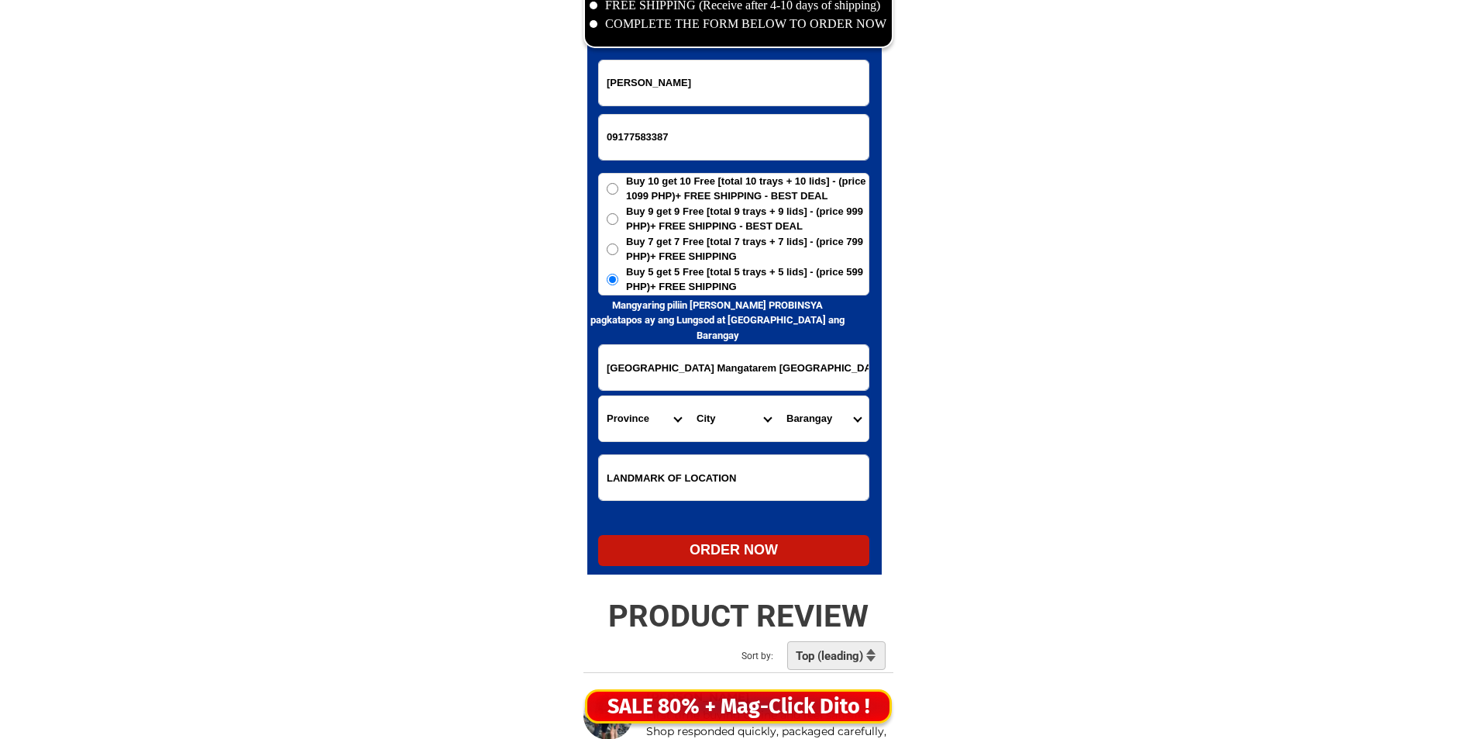
scroll to position [0, 126]
click at [739, 377] on input "Brgy Bogtong Centro Mangatarem Pangasinan near Bogtong Elementary School" at bounding box center [734, 367] width 270 height 45
click at [727, 374] on input "Brgy Bogtong Centro Mangatarem Pangasinan near Bogtong Elementary School" at bounding box center [734, 367] width 270 height 45
click at [716, 370] on input "Brgy Bogtong Centro Mangatarem Pangasinan near Bogtong Elementary School" at bounding box center [734, 367] width 270 height 45
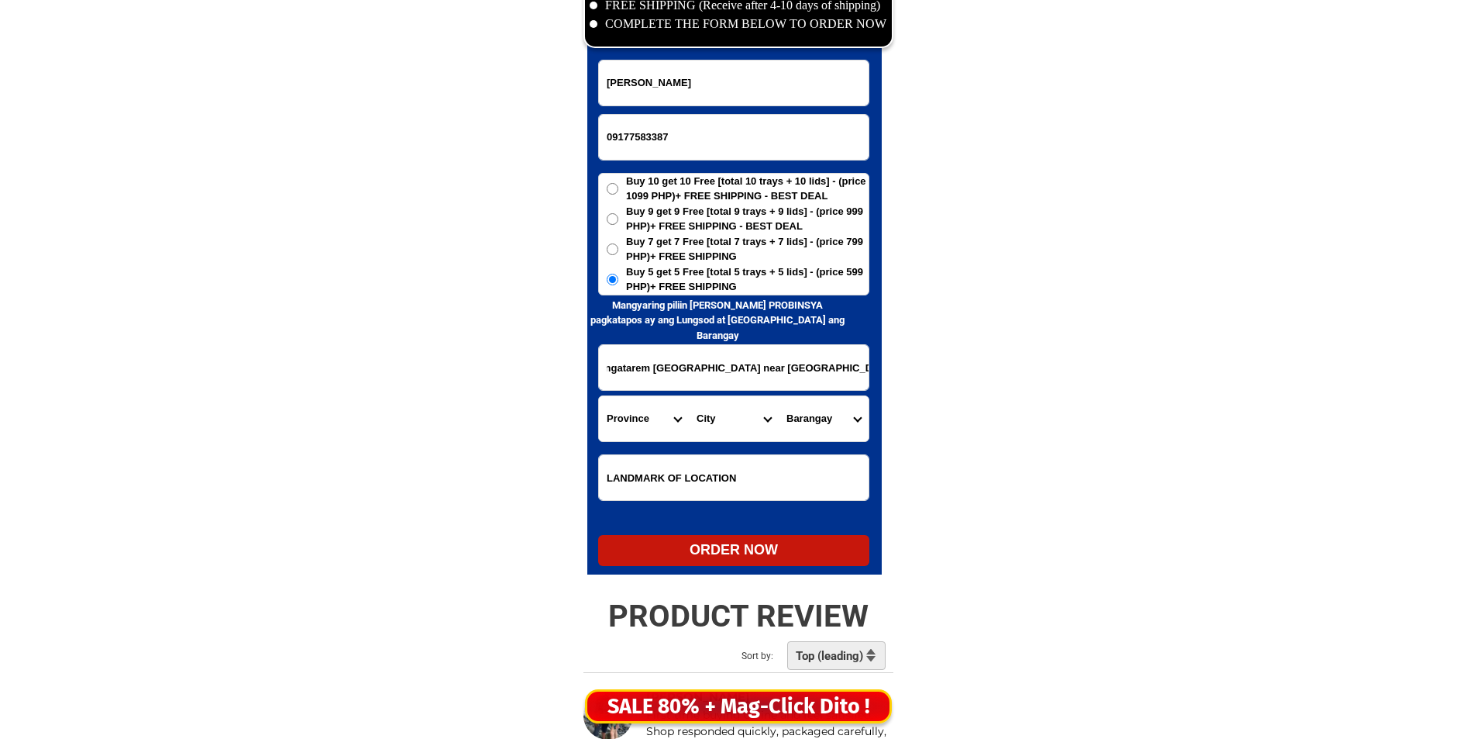
drag, startPoint x: 716, startPoint y: 370, endPoint x: 771, endPoint y: 435, distance: 84.7
type input "Brgy Bogtong Centro Mangatarem Pangasinan"
click at [713, 474] on input "Input LANDMARKOFLOCATION" at bounding box center [734, 477] width 270 height 45
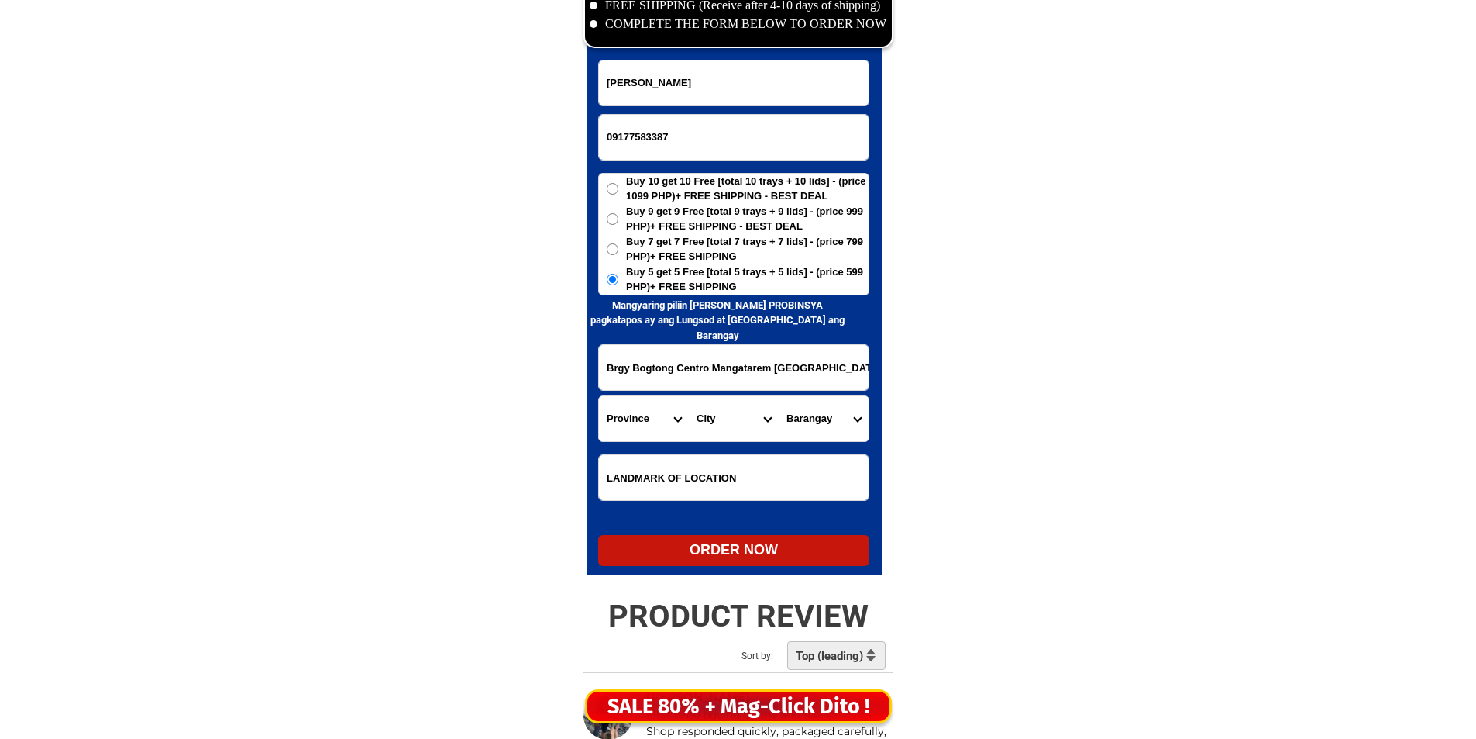
paste input "near Bogtong Elementary School"
type input "near Bogtong Elementary School"
click at [641, 422] on select "Province [GEOGRAPHIC_DATA] [GEOGRAPHIC_DATA] [GEOGRAPHIC_DATA] [GEOGRAPHIC_DATA…" at bounding box center [644, 418] width 90 height 45
select select "63_247"
click at [641, 422] on select "Province [GEOGRAPHIC_DATA] [GEOGRAPHIC_DATA] [GEOGRAPHIC_DATA] [GEOGRAPHIC_DATA…" at bounding box center [644, 418] width 90 height 45
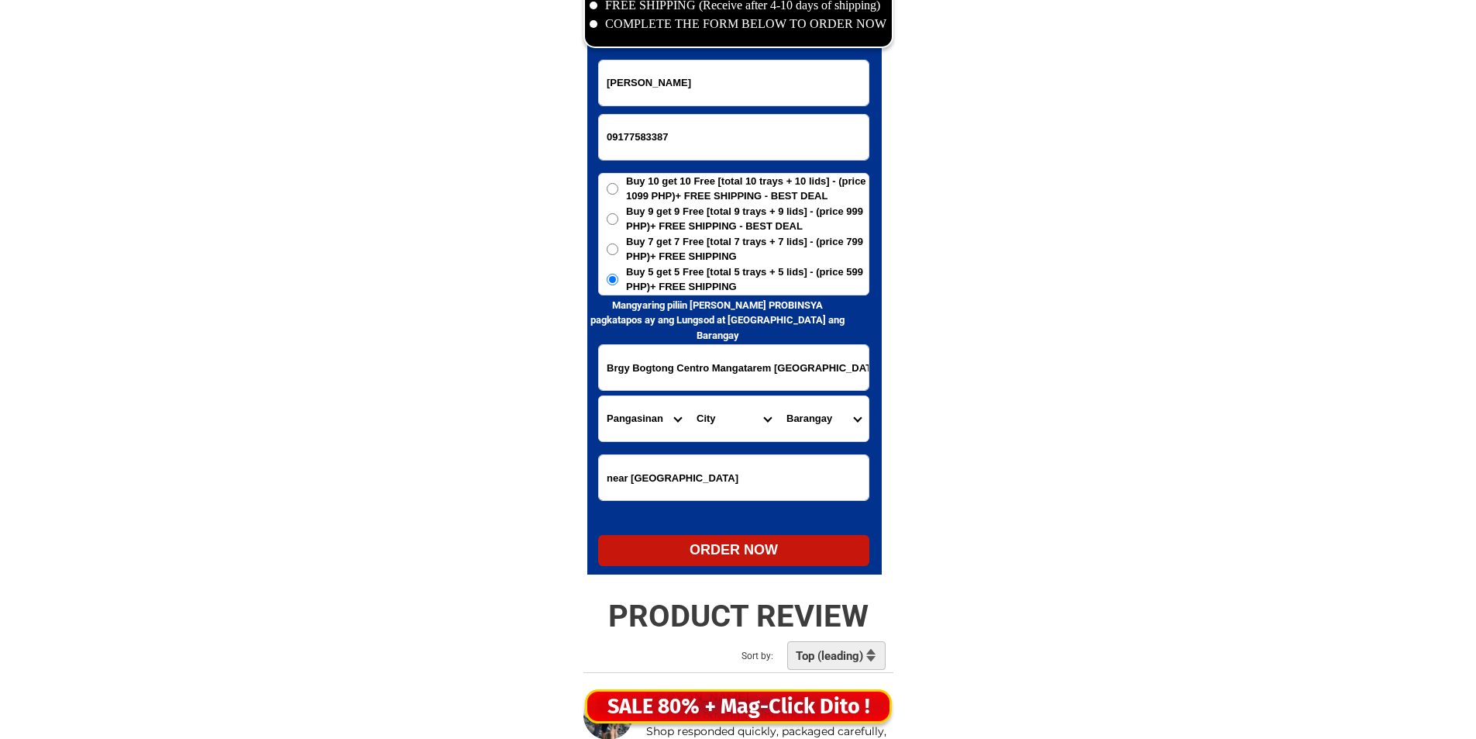
click at [729, 419] on select "City Agno Aguilar Alaminos-city Asingan Balungao Bani Basista Bautista Bayamban…" at bounding box center [734, 418] width 90 height 45
select select "63_2478241"
click at [689, 396] on select "City Agno Aguilar Alaminos-city Asingan Balungao Bani Basista Bautista Bayamban…" at bounding box center [734, 418] width 90 height 45
click at [821, 422] on select "Barangay Andangin Arellano street (pob.) Bantay Bantocaling Baracbac Bogtong bo…" at bounding box center [824, 418] width 90 height 45
select select "63_24782415430"
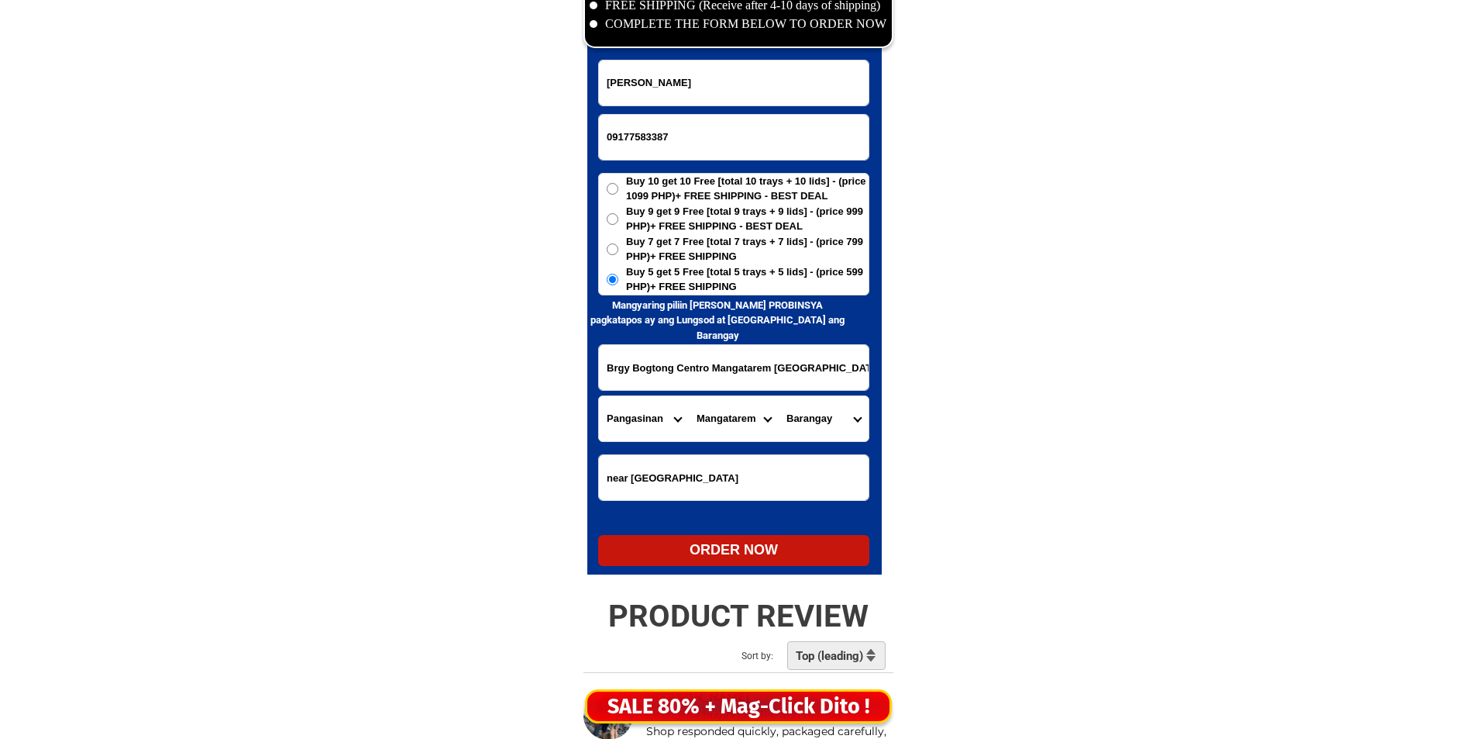
click at [779, 396] on select "Barangay Andangin Arellano street (pob.) Bantay Bantocaling Baracbac Bogtong bo…" at bounding box center [824, 418] width 90 height 45
click at [763, 553] on div "ORDER NOW" at bounding box center [733, 549] width 271 height 21
type input "Elena Tejada"
type input "Brgy Bogtong Centro Mangatarem Pangasinan"
type input "near Bogtong Elementary School"
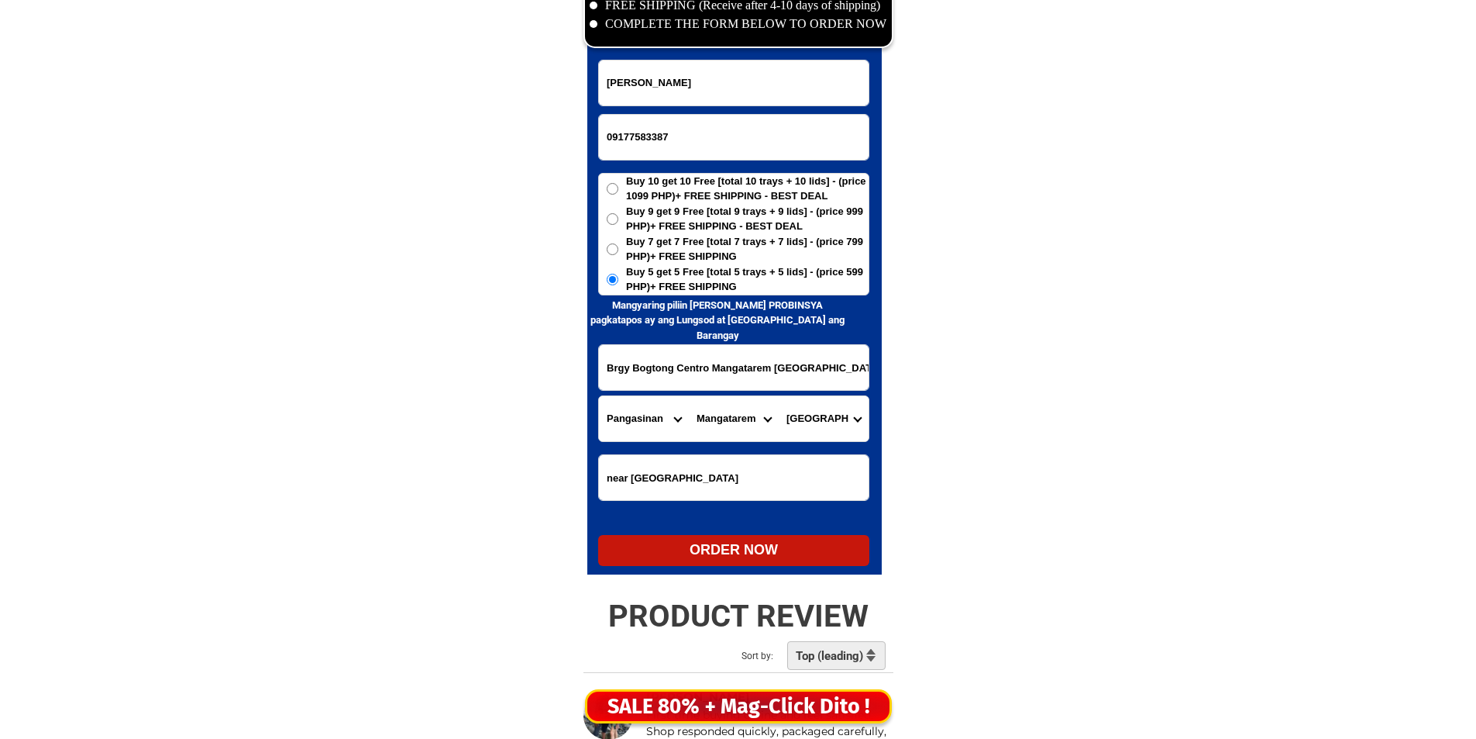
radio input "true"
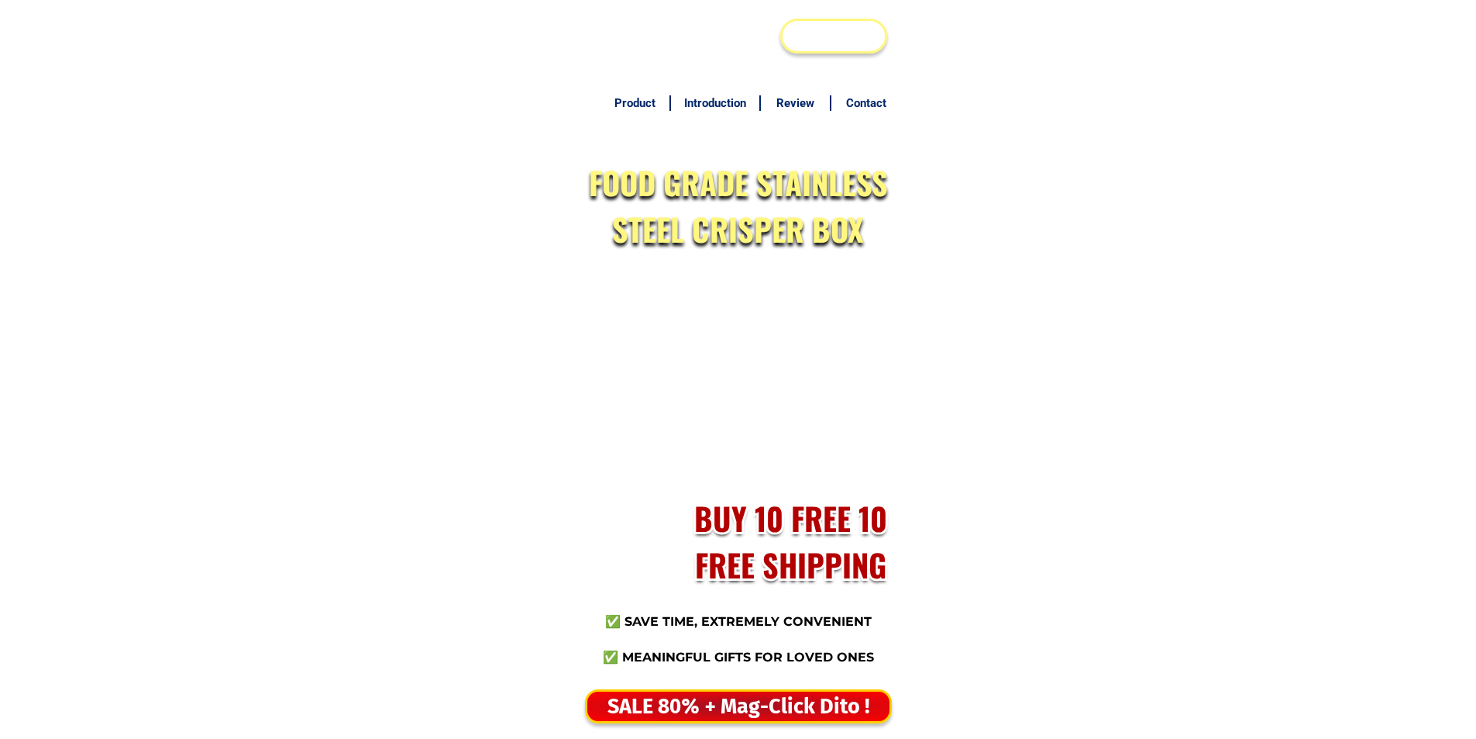
scroll to position [7536, 0]
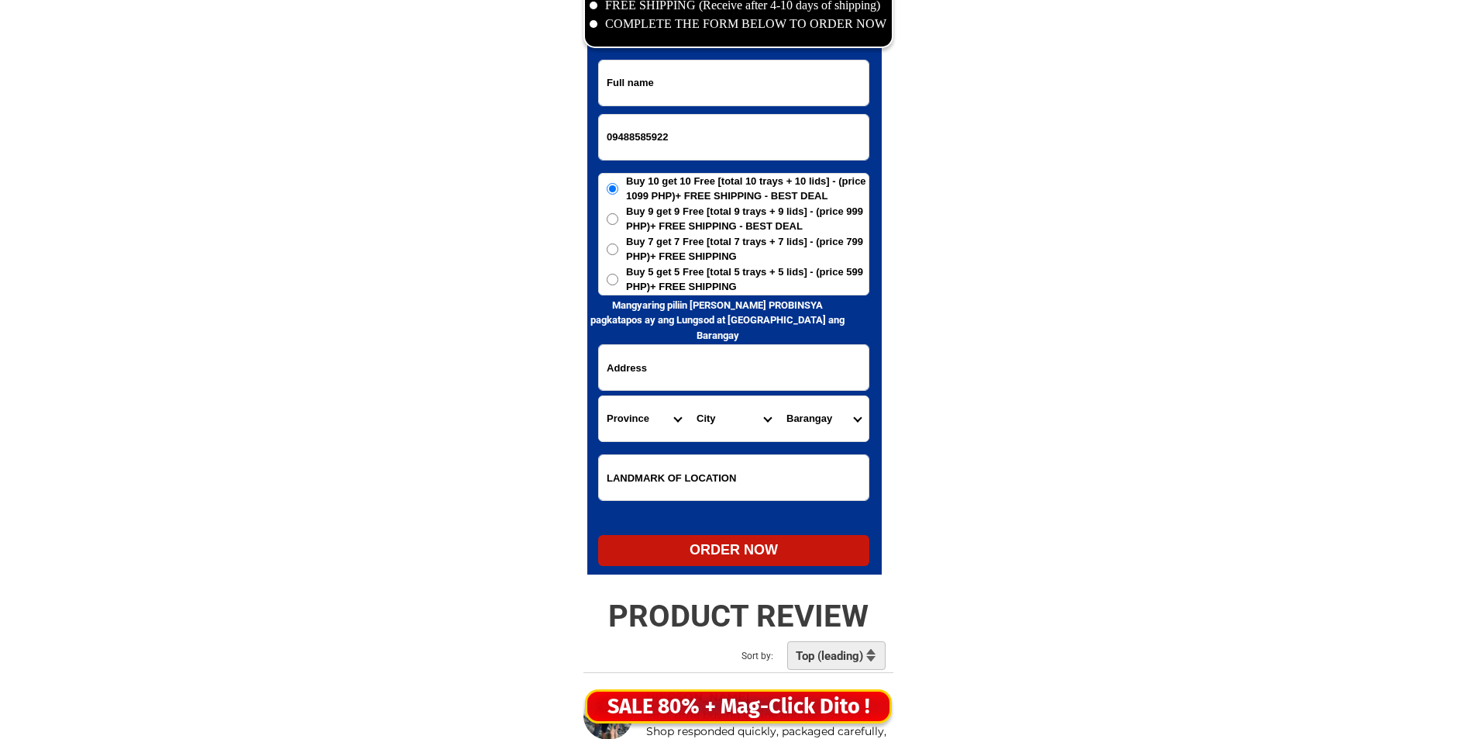
type input "09488585922"
click at [796, 77] on input "Input full_name" at bounding box center [734, 82] width 270 height 45
paste input "[PERSON_NAME]"
type input "[PERSON_NAME]"
drag, startPoint x: 703, startPoint y: 245, endPoint x: 691, endPoint y: 281, distance: 37.5
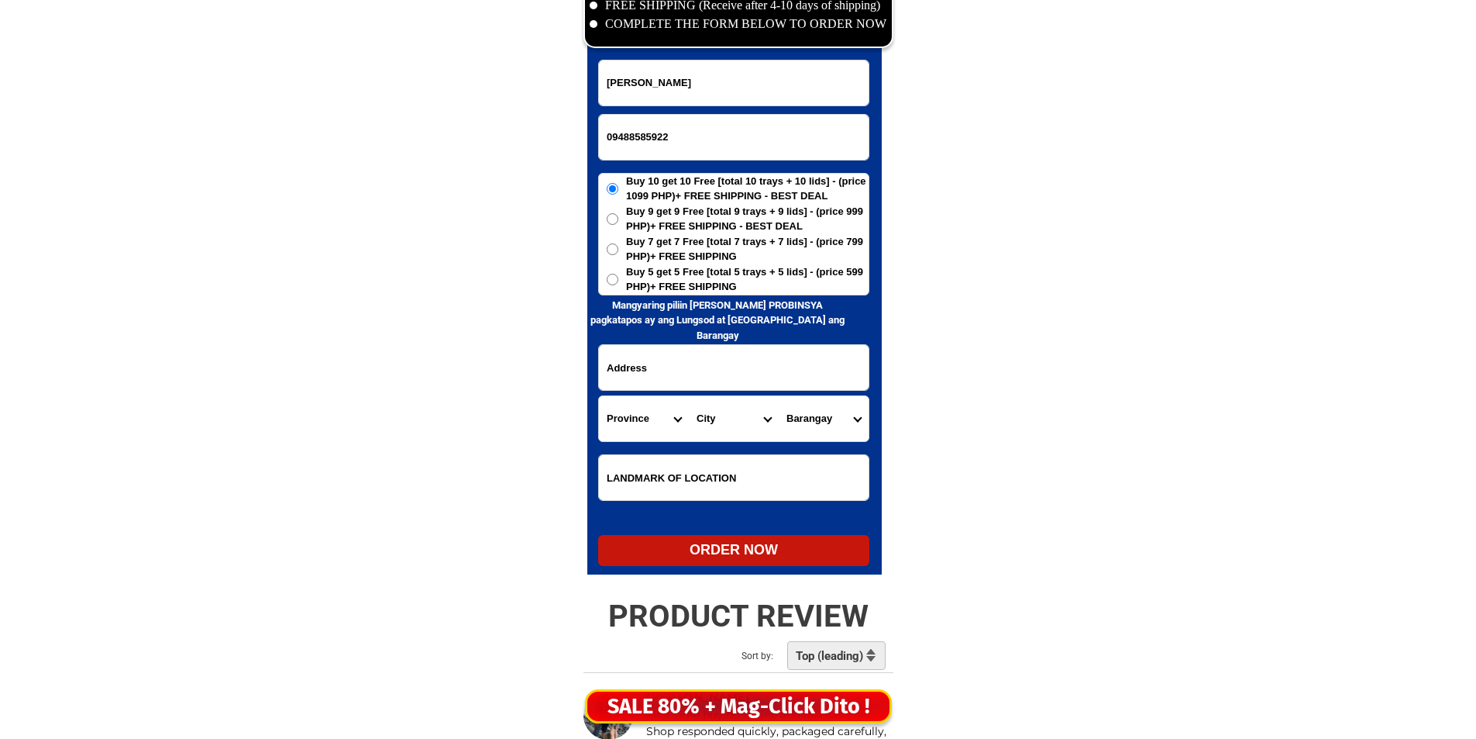
click at [703, 246] on span "Buy 7 get 7 Free [total 7 trays + 7 lids] - (price 799 PHP)+ FREE SHIPPING" at bounding box center [747, 249] width 243 height 30
click at [618, 246] on input "Buy 7 get 7 Free [total 7 trays + 7 lids] - (price 799 PHP)+ FREE SHIPPING" at bounding box center [613, 249] width 12 height 12
radio input "true"
click at [691, 281] on span "Buy 5 get 5 Free [total 5 trays + 5 lids] - (price 599 PHP)+ FREE SHIPPING" at bounding box center [747, 279] width 243 height 30
click at [618, 281] on input "Buy 5 get 5 Free [total 5 trays + 5 lids] - (price 599 PHP)+ FREE SHIPPING" at bounding box center [613, 280] width 12 height 12
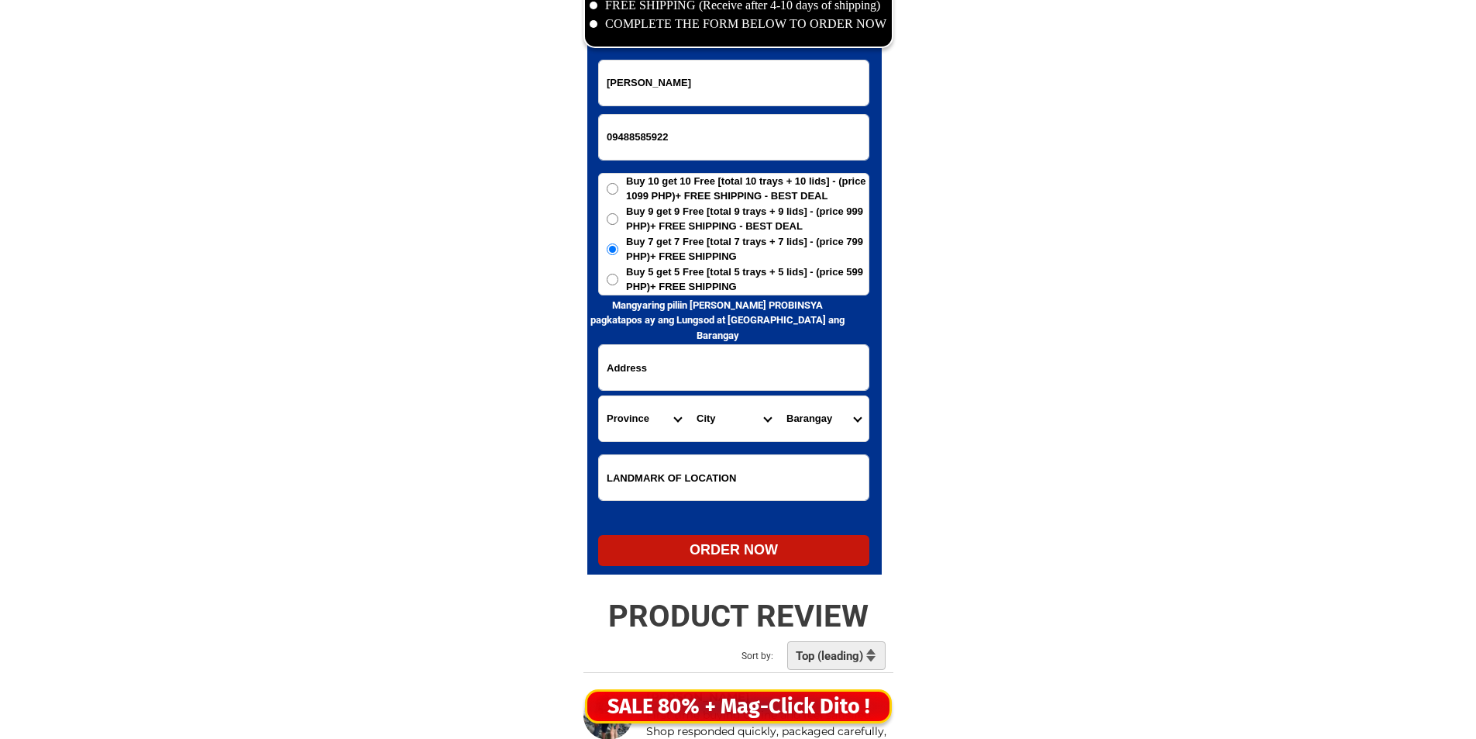
radio input "true"
click at [666, 349] on input "Input address" at bounding box center [734, 367] width 270 height 45
paste input "[STREET_ADDRESS][PERSON_NAME] Brgy damayan [GEOGRAPHIC_DATA]"
type input "[STREET_ADDRESS][PERSON_NAME] Brgy damayan [GEOGRAPHIC_DATA]"
click at [710, 181] on span "Buy 10 get 10 Free [total 10 trays + 10 lids] - (price 1099 PHP)+ FREE SHIPPING…" at bounding box center [747, 189] width 243 height 30
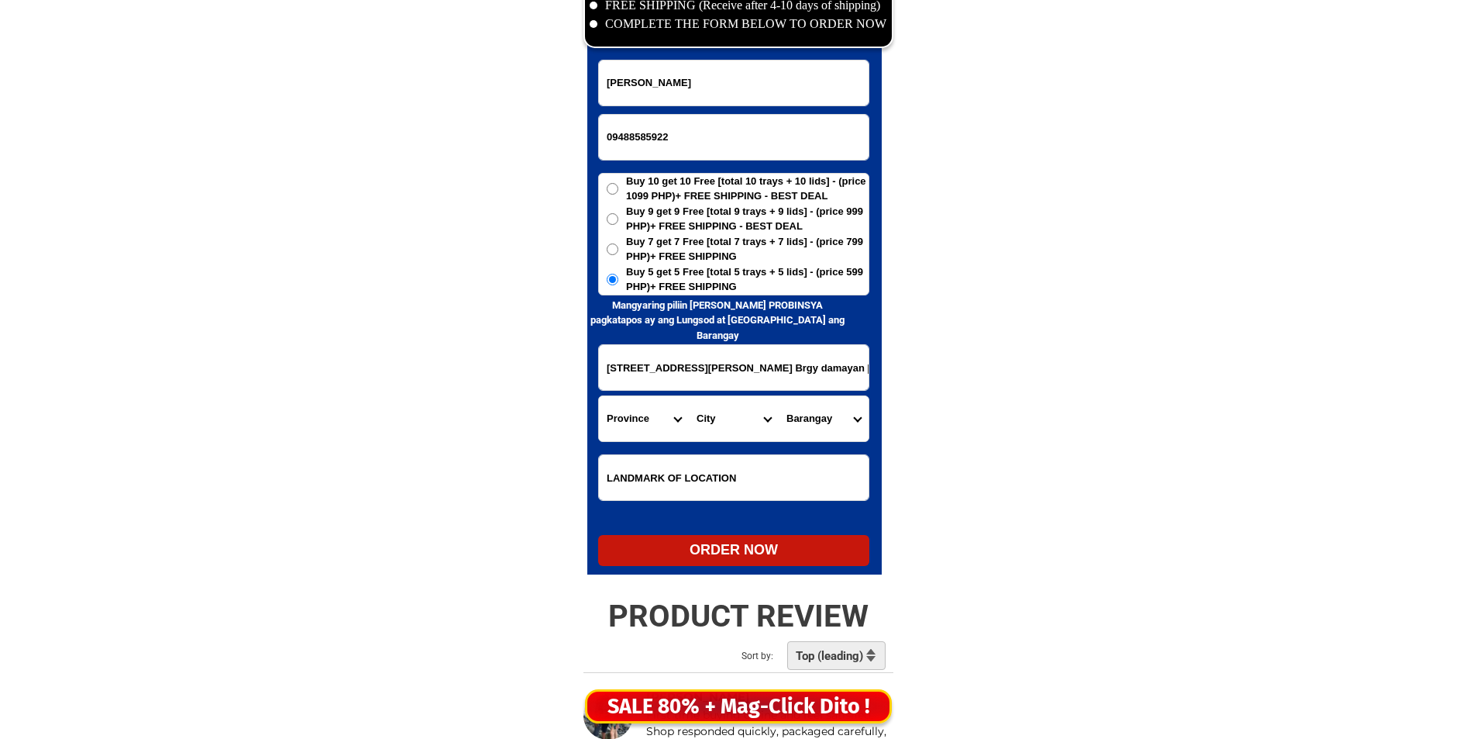
click at [618, 183] on input "Buy 10 get 10 Free [total 10 trays + 10 lids] - (price 1099 PHP)+ FREE SHIPPING…" at bounding box center [613, 189] width 12 height 12
radio input "true"
click at [636, 408] on select "Province [GEOGRAPHIC_DATA] [GEOGRAPHIC_DATA] [GEOGRAPHIC_DATA] [GEOGRAPHIC_DATA…" at bounding box center [644, 418] width 90 height 45
select select "63_219"
click at [640, 418] on select "Province [GEOGRAPHIC_DATA] [GEOGRAPHIC_DATA] [GEOGRAPHIC_DATA] [GEOGRAPHIC_DATA…" at bounding box center [644, 418] width 90 height 45
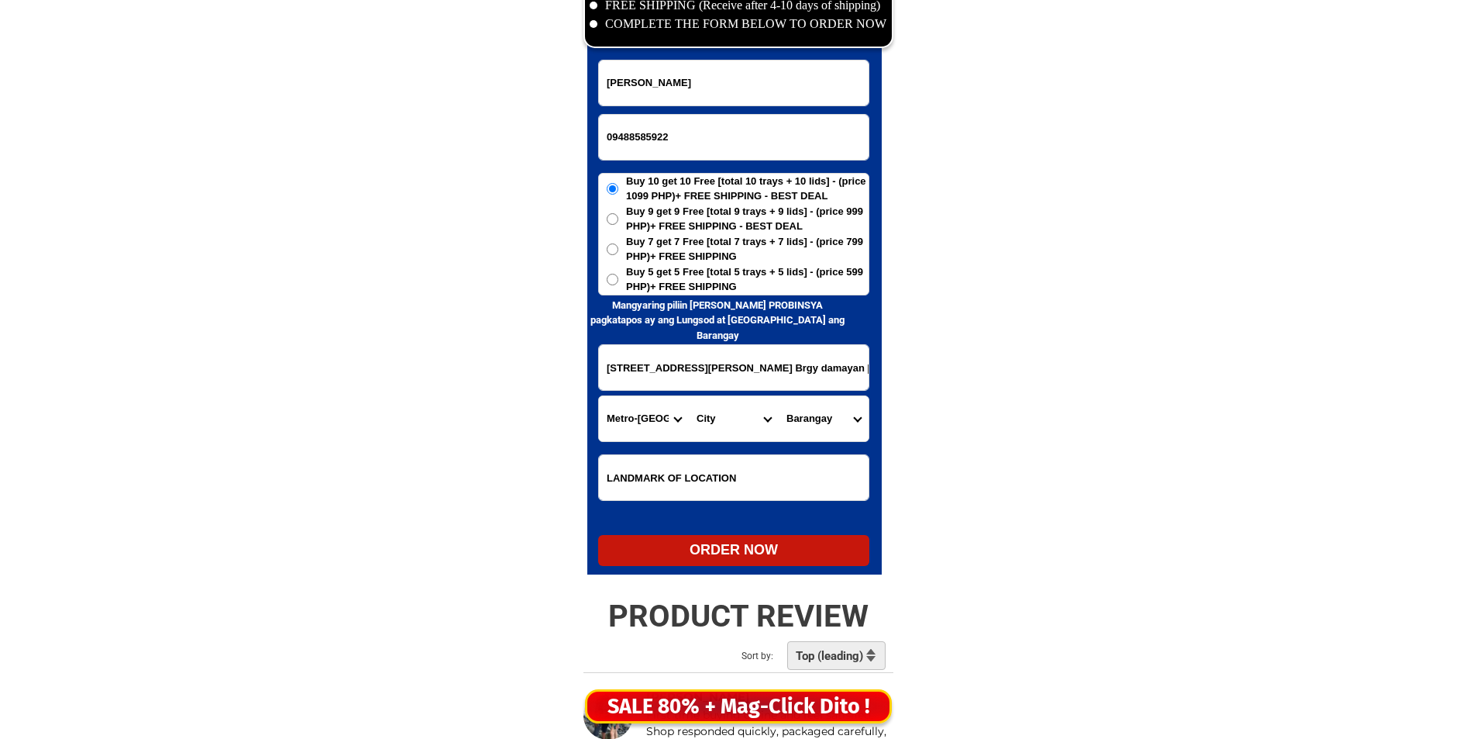
click at [736, 422] on select "City Binondo CALOOCAN Ermita Intramuros Las-pinas Makati Malabon-city Malate Ma…" at bounding box center [734, 418] width 90 height 45
select select "63_2194070"
click at [736, 422] on select "City Binondo CALOOCAN Ermita Intramuros Las-pinas Makati Malabon-city Malate Ma…" at bounding box center [734, 418] width 90 height 45
click at [836, 415] on select "Barangay Alicia Amihan Apolonio samson Aurora Baesa Bagbag Bago bantay Bagong l…" at bounding box center [824, 418] width 90 height 45
click at [779, 396] on select "Barangay Alicia Amihan Apolonio samson Aurora Baesa Bagbag Bago bantay Bagong l…" at bounding box center [824, 418] width 90 height 45
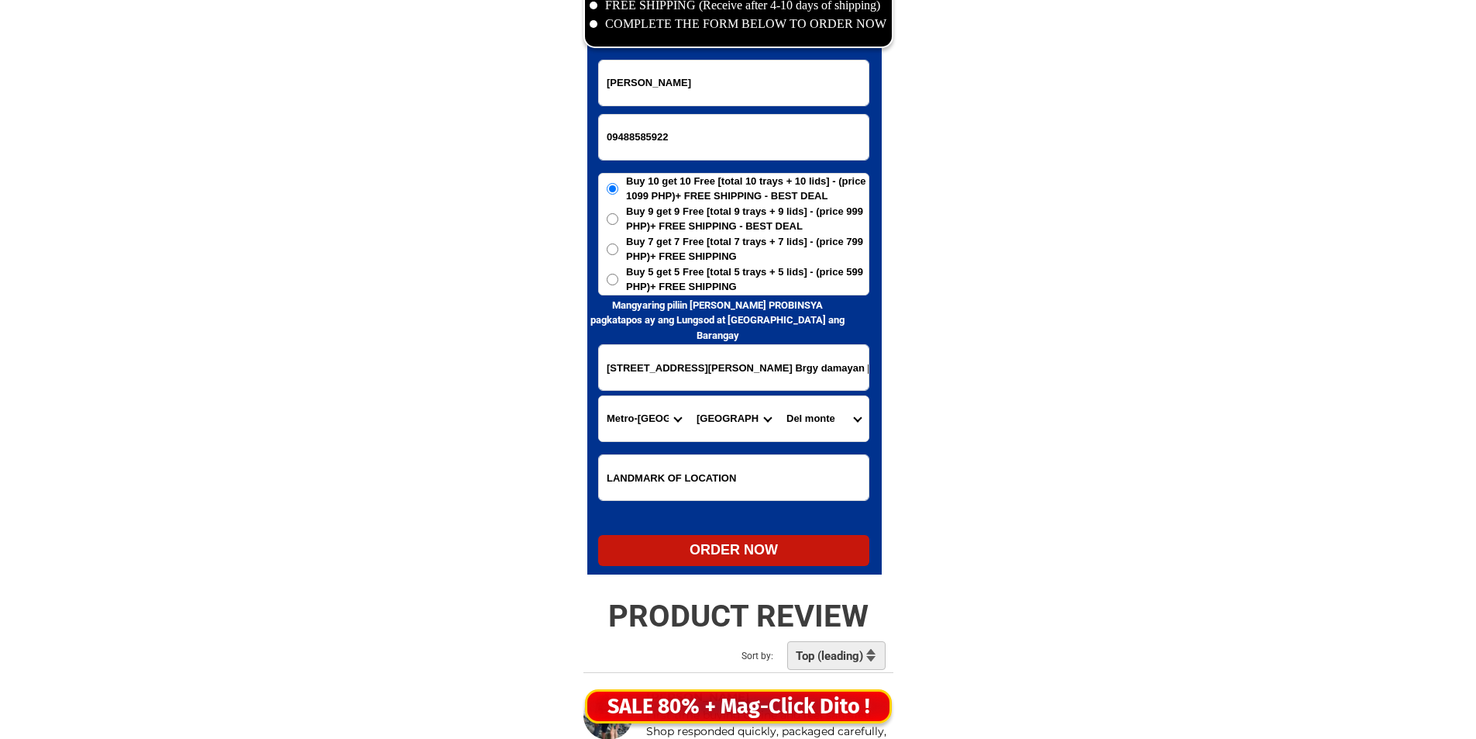
drag, startPoint x: 911, startPoint y: 403, endPoint x: 852, endPoint y: 419, distance: 61.1
click at [824, 428] on select "Barangay Alicia Amihan Apolonio samson Aurora Baesa Bagbag Bago bantay Bagong l…" at bounding box center [824, 418] width 90 height 45
select select "63_21940702353"
click at [779, 396] on select "Barangay Alicia Amihan Apolonio samson Aurora Baesa Bagbag Bago bantay Bagong l…" at bounding box center [824, 418] width 90 height 45
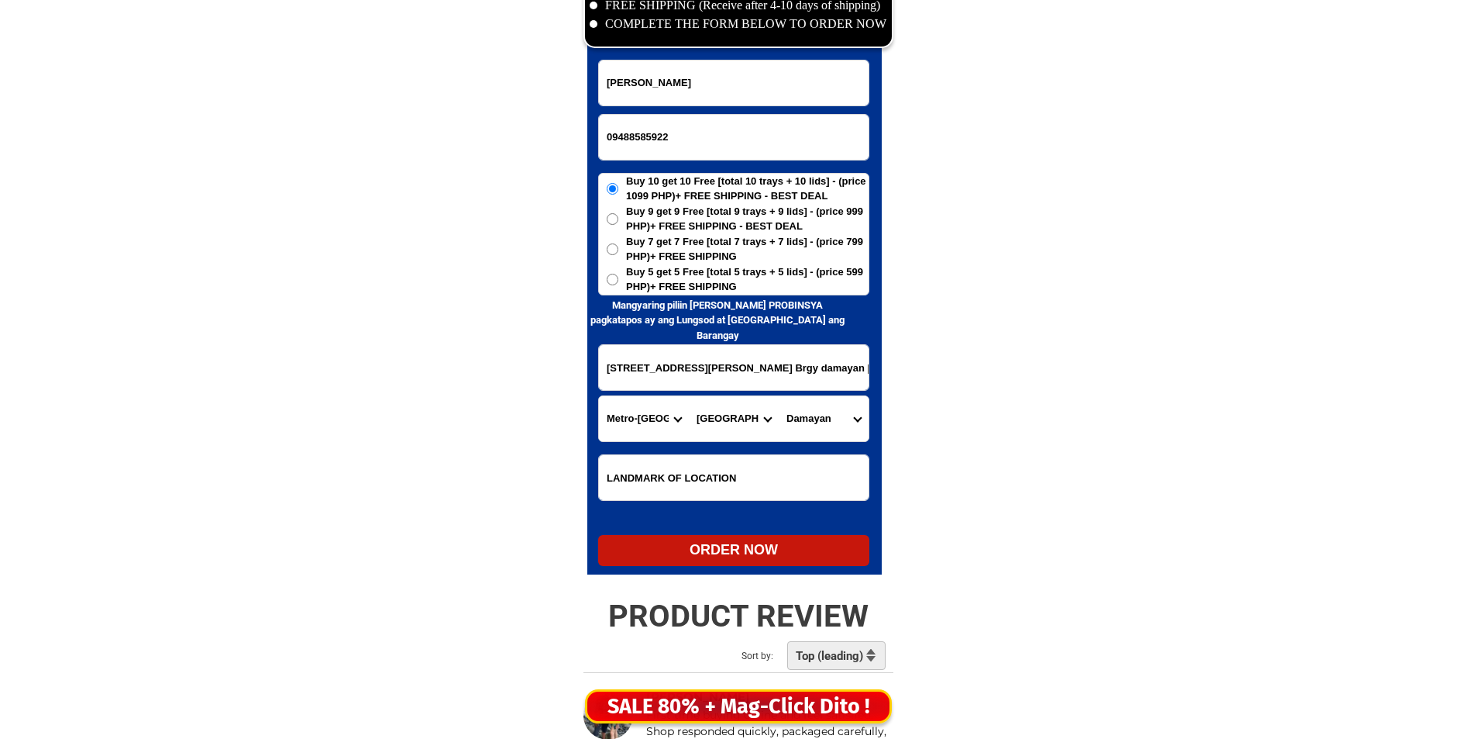
click at [758, 546] on div "ORDER NOW" at bounding box center [733, 549] width 271 height 21
radio input "true"
click at [697, 117] on input "09488585922" at bounding box center [734, 137] width 270 height 45
paste input "09070491104"
type input "09070491104"
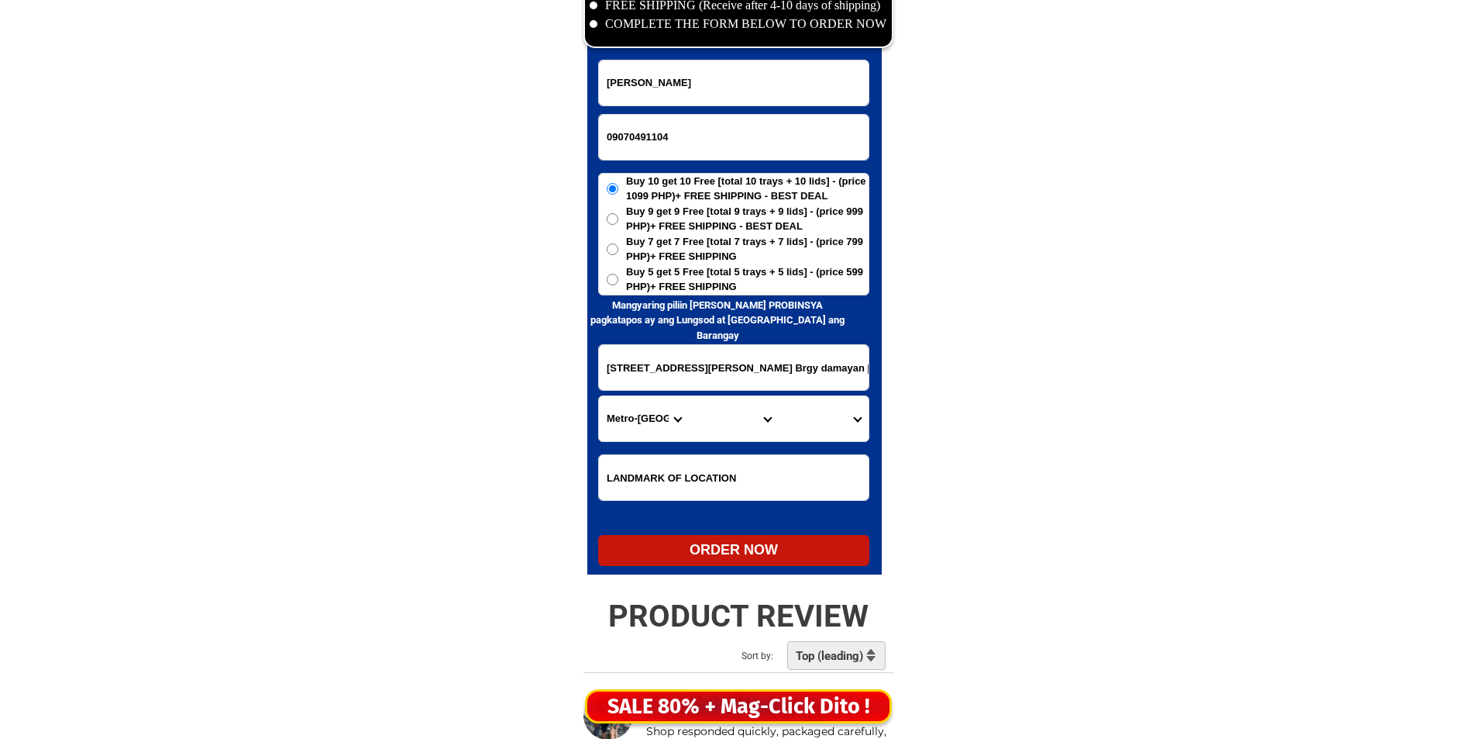
click at [669, 110] on form "HAIDE PARANA 09070491104 ORDER NOW 4B H.francisco st. Brgy damayan quezon city …" at bounding box center [733, 313] width 271 height 506
click at [697, 64] on input "Input full_name" at bounding box center [734, 82] width 270 height 45
paste input "Rosalinda C Ablian"
type input "Rosalinda C Ablian"
click at [791, 388] on input "Input address" at bounding box center [734, 367] width 270 height 45
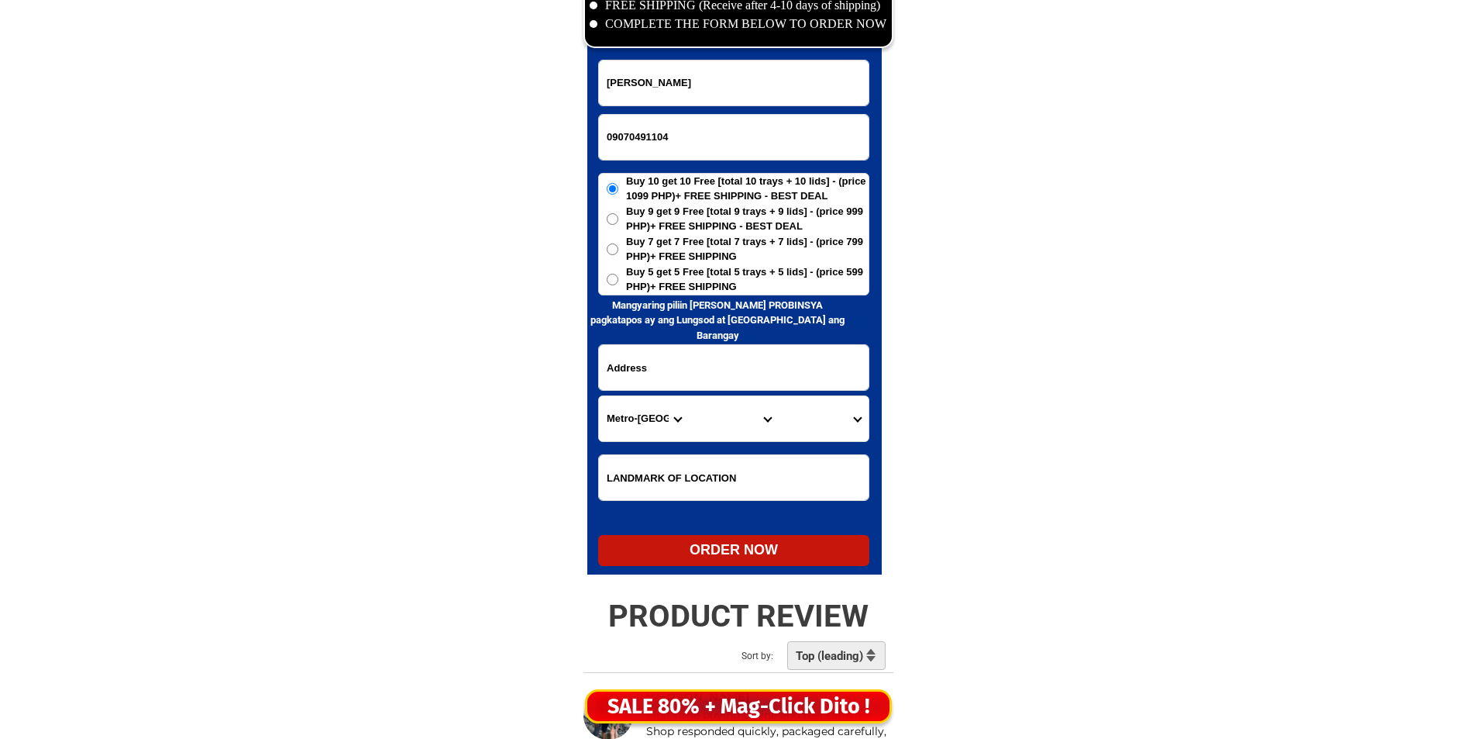
paste input "purok 1 barangay limaha Tcalo extion butuan city"
type input "purok 1 barangay limaha Tcalo extion butuan city"
click at [680, 299] on h6 "Mangyaring piliin [PERSON_NAME] PROBINSYA pagkatapos ay ang Lungsod at [GEOGRAP…" at bounding box center [717, 321] width 261 height 46
click at [687, 274] on span "Buy 5 get 5 Free [total 5 trays + 5 lids] - (price 599 PHP)+ FREE SHIPPING" at bounding box center [747, 279] width 243 height 30
click at [618, 274] on input "Buy 5 get 5 Free [total 5 trays + 5 lids] - (price 599 PHP)+ FREE SHIPPING" at bounding box center [613, 280] width 12 height 12
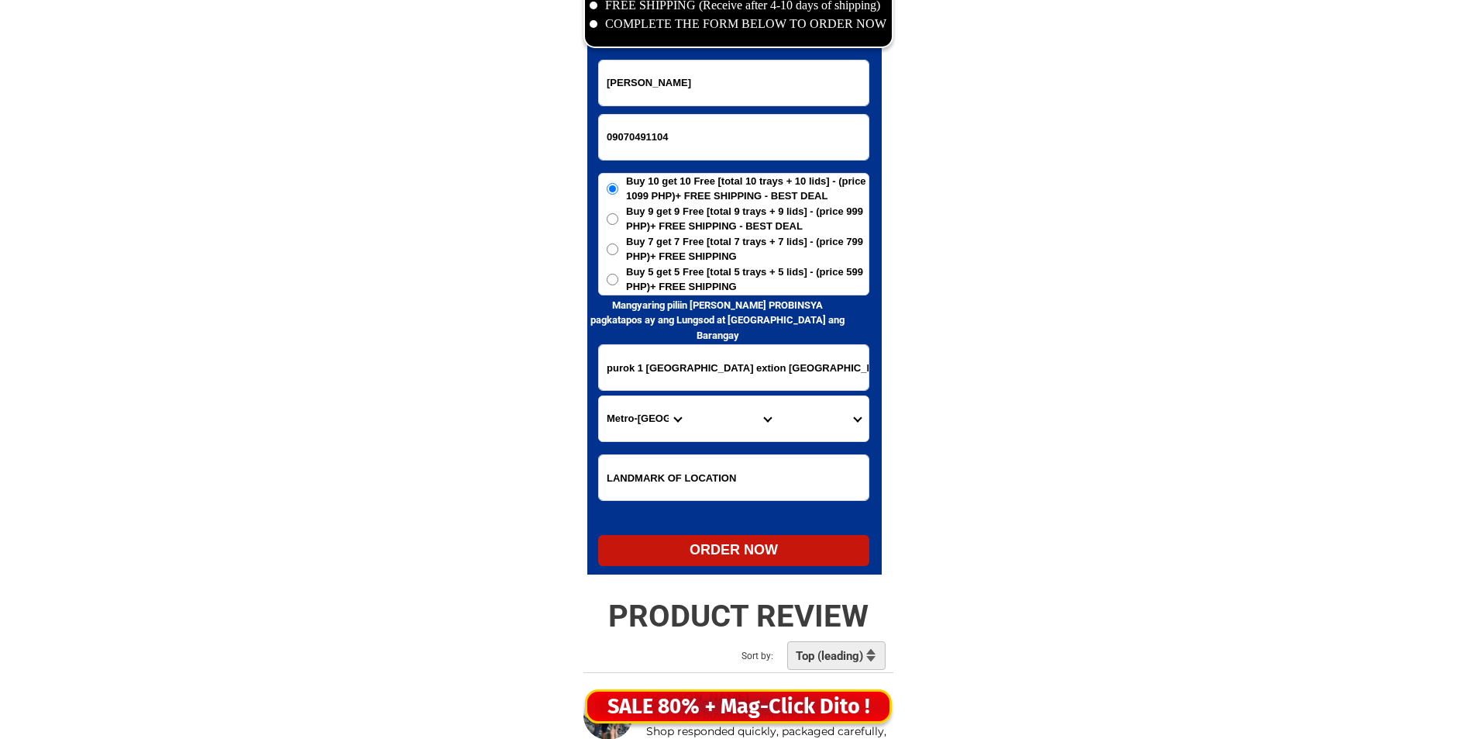
radio input "true"
click at [649, 411] on select "Province [GEOGRAPHIC_DATA] [GEOGRAPHIC_DATA] [GEOGRAPHIC_DATA] [GEOGRAPHIC_DATA…" at bounding box center [644, 418] width 90 height 45
select select "63_513"
click at [599, 396] on select "Province [GEOGRAPHIC_DATA] [GEOGRAPHIC_DATA] [GEOGRAPHIC_DATA] [GEOGRAPHIC_DATA…" at bounding box center [644, 418] width 90 height 45
click at [739, 418] on select "City Agusan-del-norte-buenavista Agusan-del-norte-carmen Agusan-del-norte-magal…" at bounding box center [734, 418] width 90 height 45
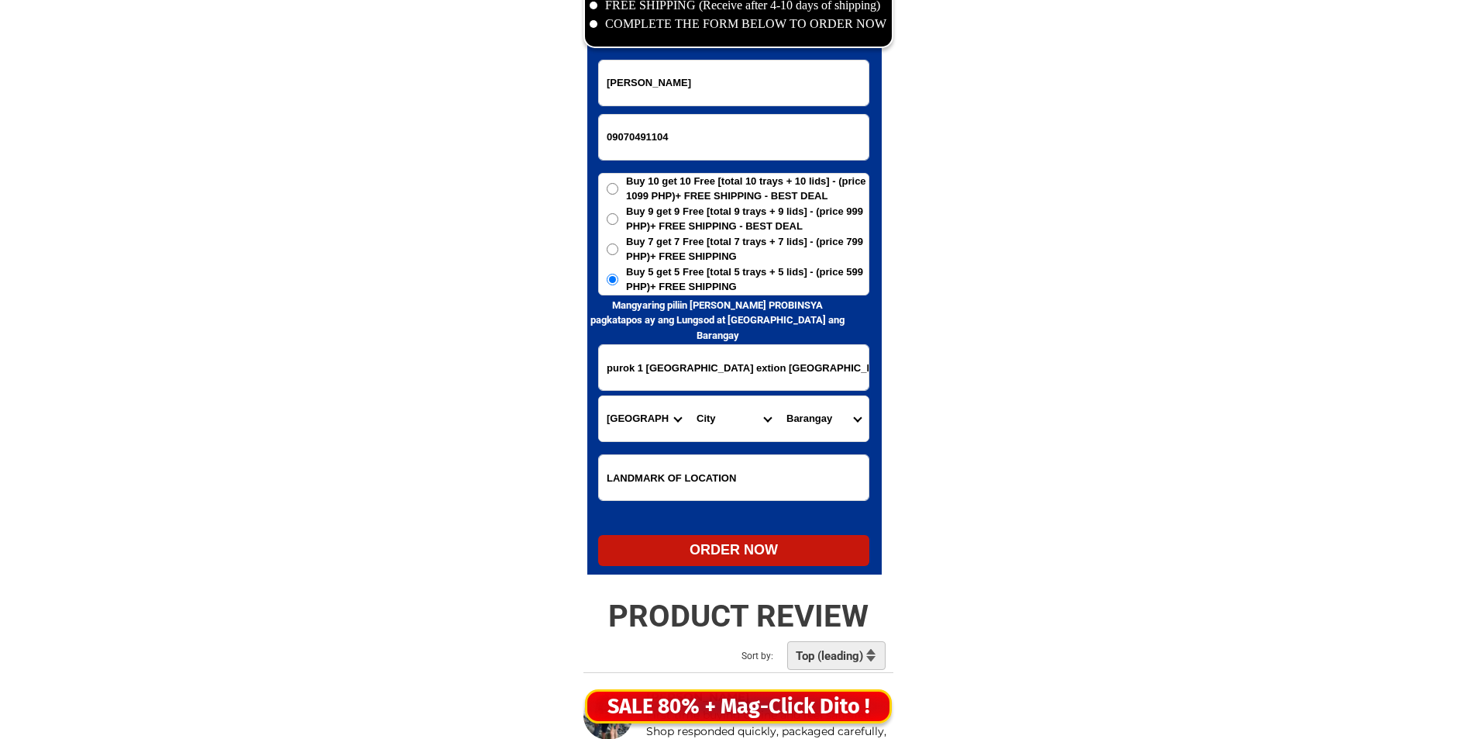
select select "63_5131995"
drag, startPoint x: 739, startPoint y: 418, endPoint x: 755, endPoint y: 418, distance: 16.3
click at [739, 418] on select "City Agusan-del-norte-buenavista Agusan-del-norte-carmen Agusan-del-norte-magal…" at bounding box center [734, 418] width 90 height 45
click at [831, 426] on select "Barangay Agao pob. (bgy. 3) Agusan pequeno Ambago Amparo Ampayon Anticala Anton…" at bounding box center [824, 418] width 90 height 45
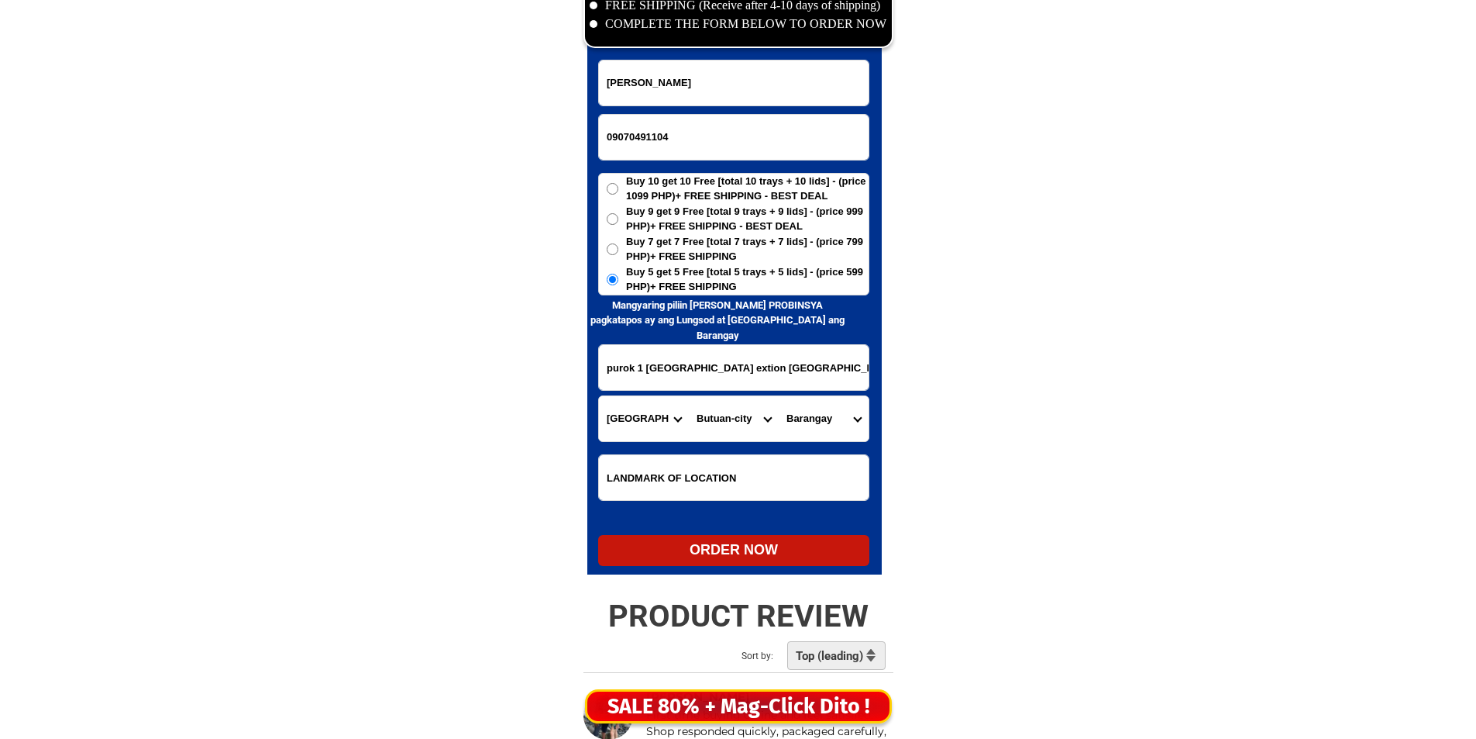
click at [831, 426] on select "Barangay Agao pob. (bgy. 3) Agusan pequeno Ambago Amparo Ampayon Anticala Anton…" at bounding box center [824, 418] width 90 height 45
click at [835, 408] on select "Barangay Agao pob. (bgy. 3) Agusan pequeno Ambago Amparo Ampayon Anticala Anton…" at bounding box center [824, 418] width 90 height 45
select select "63_51319956087"
click at [779, 396] on select "Barangay Agao pob. (bgy. 3) Agusan pequeno Ambago Amparo Ampayon Anticala Anton…" at bounding box center [824, 418] width 90 height 45
click at [737, 543] on div "ORDER NOW" at bounding box center [733, 549] width 271 height 21
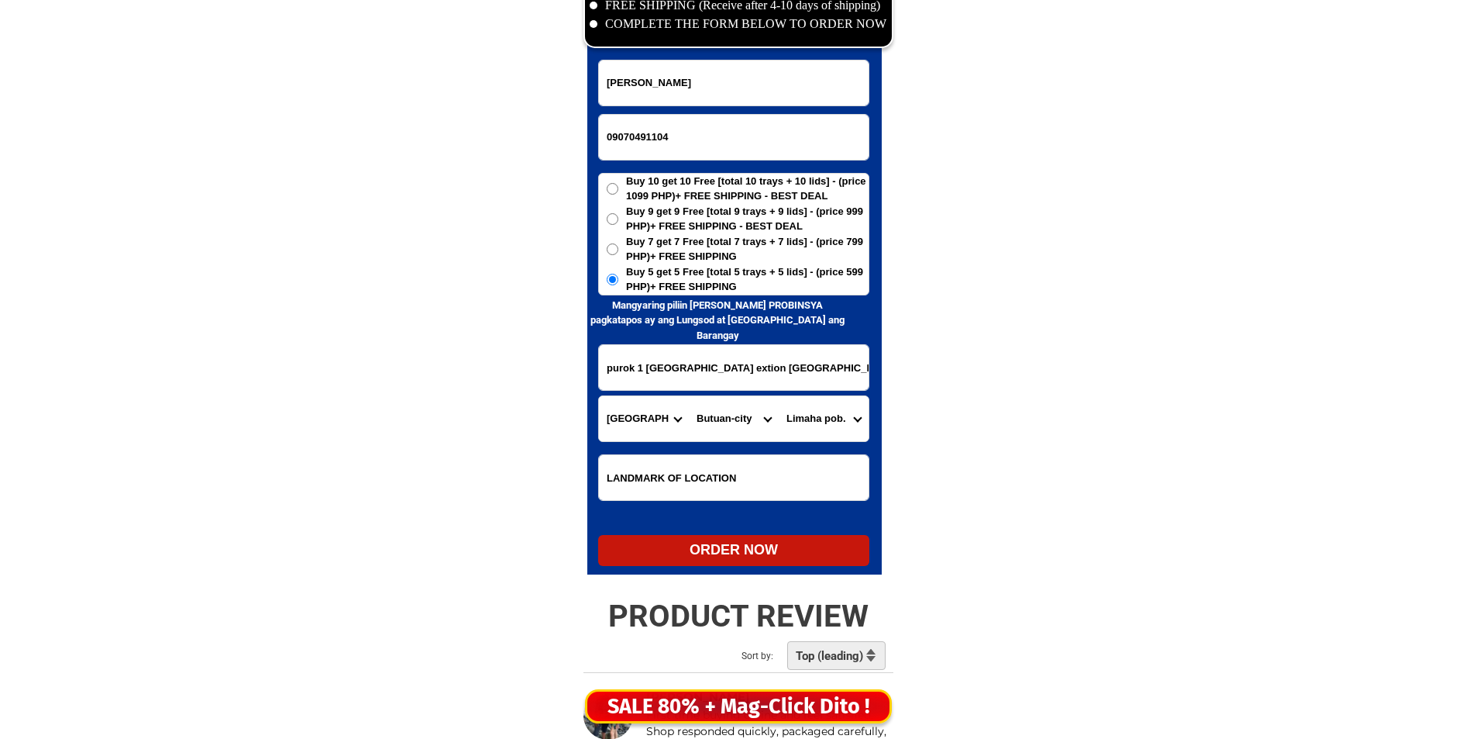
radio input "true"
click at [736, 102] on input "Input full_name" at bounding box center [734, 82] width 270 height 45
paste input "[PERSON_NAME]"
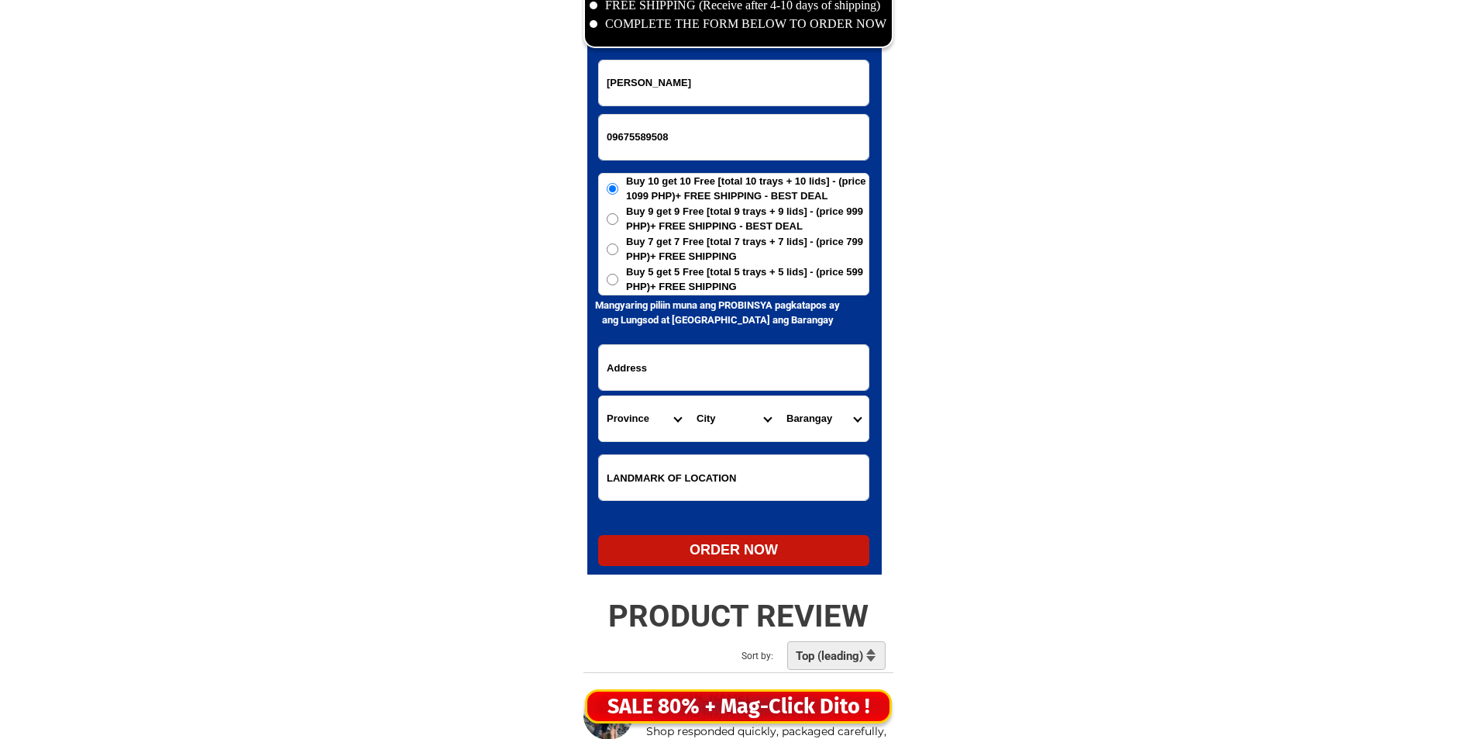
type input "[PERSON_NAME]"
click at [730, 291] on span "Buy 5 get 5 Free [total 5 trays + 5 lids] - (price 599 PHP)+ FREE SHIPPING" at bounding box center [747, 279] width 243 height 30
click at [618, 285] on input "Buy 5 get 5 Free [total 5 trays + 5 lids] - (price 599 PHP)+ FREE SHIPPING" at bounding box center [613, 280] width 12 height 12
radio input "true"
click at [728, 386] on input "Input address" at bounding box center [734, 367] width 270 height 45
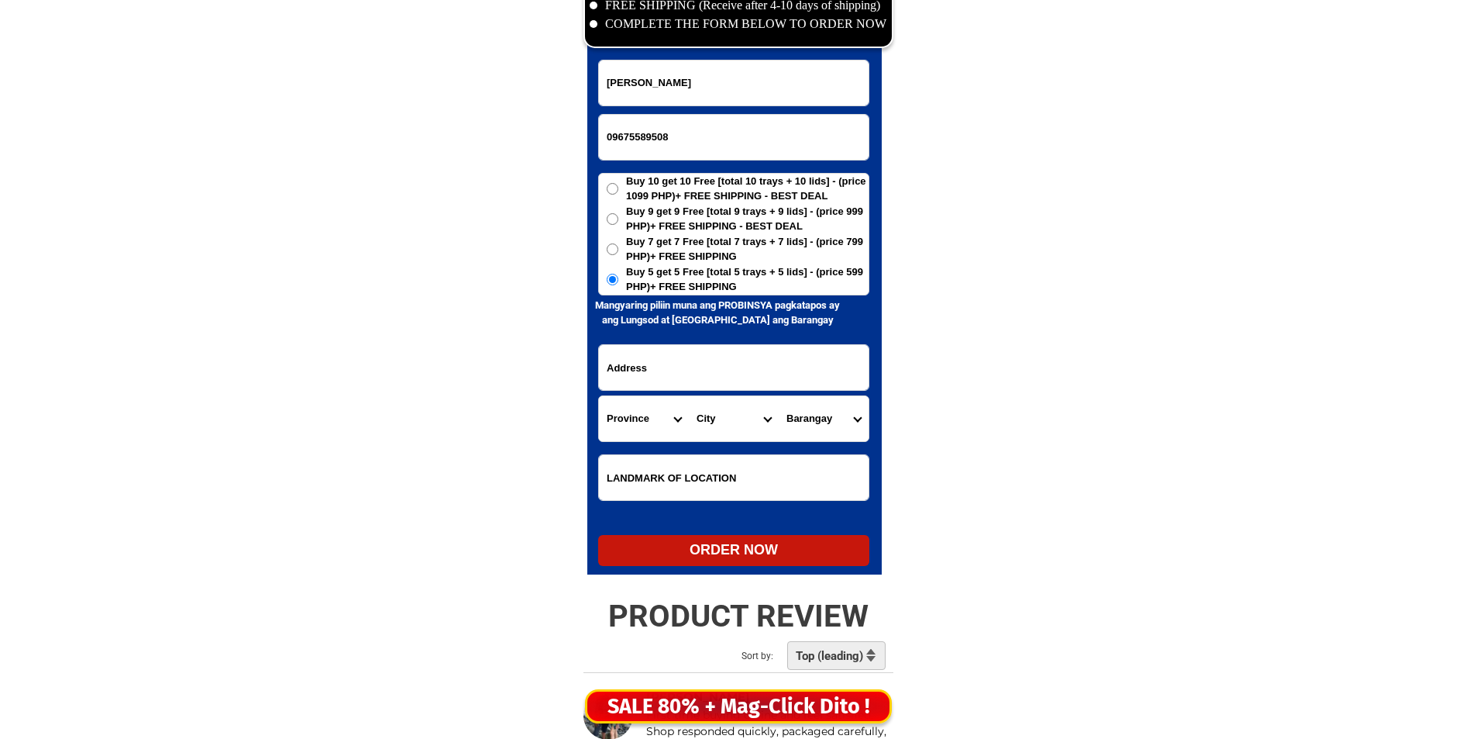
paste input "purok3 cot- cot Bongalonan Basay Negros Oriental 6222 sa Tapat ng Bahay ni ex C…"
drag, startPoint x: 716, startPoint y: 379, endPoint x: 663, endPoint y: 403, distance: 57.9
click at [664, 367] on input "purok3 cot- cot Bongalonan Basay Negros Oriental 6222 sa Tapat ng Bahay ni ex C…" at bounding box center [734, 367] width 270 height 45
type input "purok3 cot- cot Bongalonan Basay Negros Oriental 6222 sa Tapat ng Bahay ni ex C…"
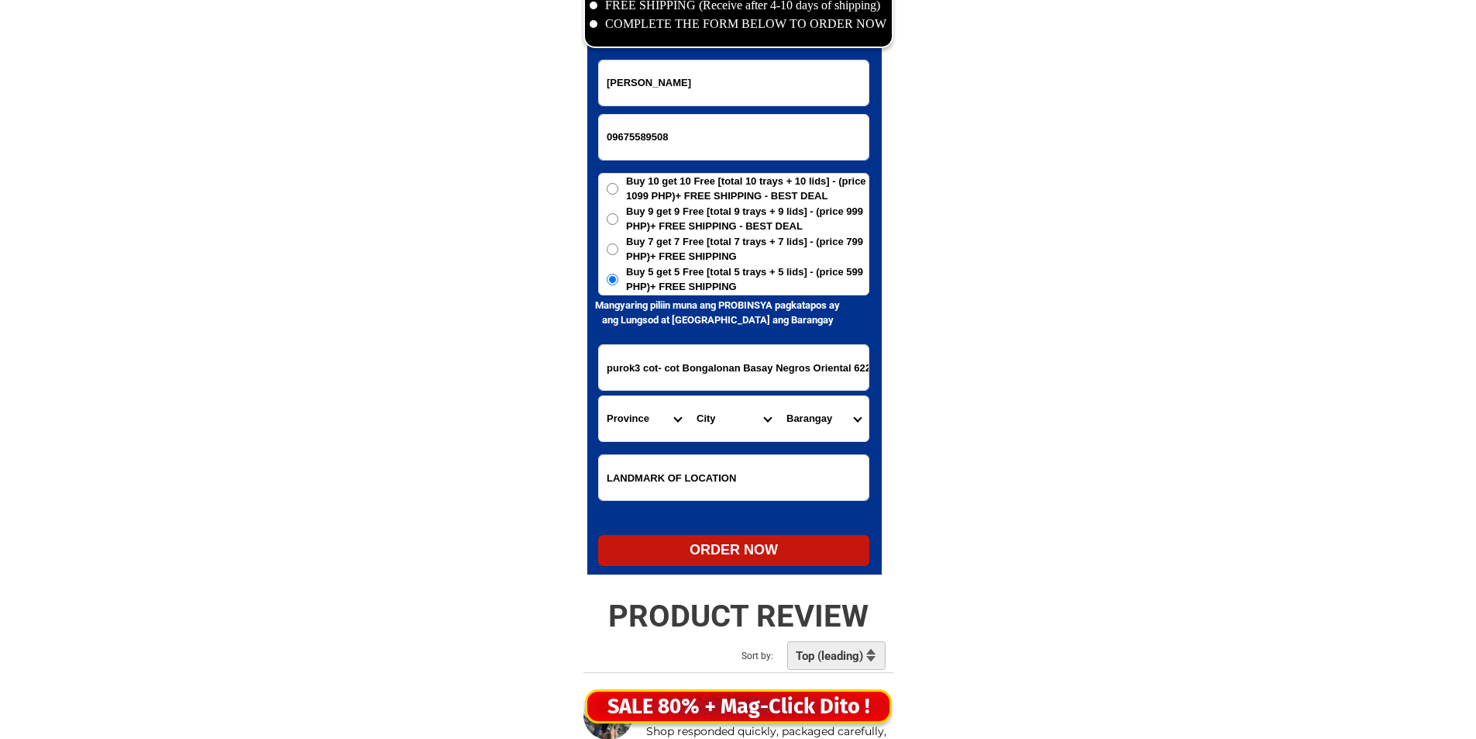
click at [631, 429] on select "Province [GEOGRAPHIC_DATA] [GEOGRAPHIC_DATA][PERSON_NAME][GEOGRAPHIC_DATA][GEOG…" at bounding box center [644, 418] width 90 height 45
select select "63_411"
click at [631, 429] on select "Province [GEOGRAPHIC_DATA] [GEOGRAPHIC_DATA][PERSON_NAME][GEOGRAPHIC_DATA][GEOG…" at bounding box center [644, 418] width 90 height 45
click at [718, 423] on select "City Amlan Ayungon Bacong Bais-city Basay Bayawan-city Bindoy Canlaon-city Daui…" at bounding box center [734, 418] width 90 height 45
select select "63_4119955"
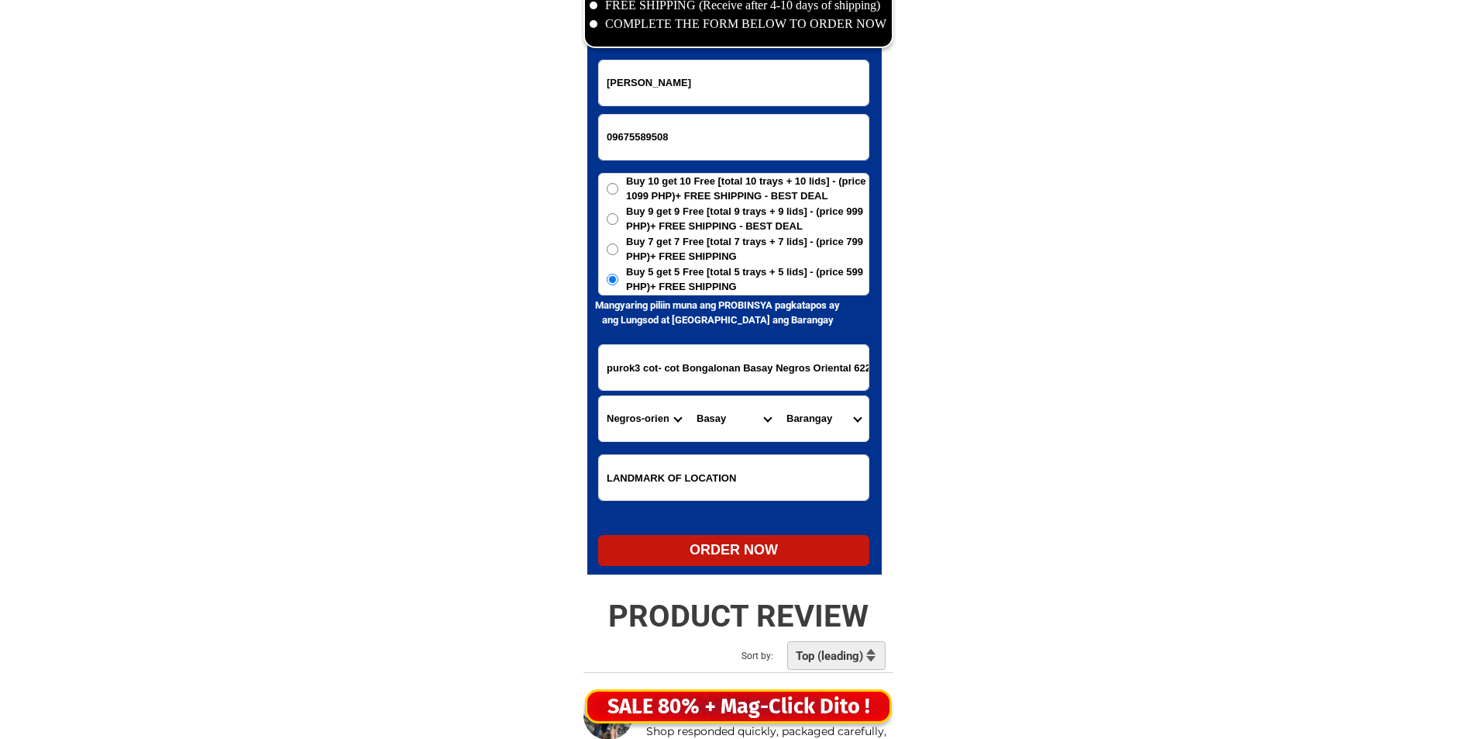
click at [718, 423] on select "City Amlan Ayungon Bacong Bais-city Basay Bayawan-city Bindoy Canlaon-city Daui…" at bounding box center [734, 418] width 90 height 45
click at [811, 423] on select "Barangay Actin Bal-os Bongalonan Cabalayongan Cabatuanan Linantayan Maglinao Na…" at bounding box center [824, 418] width 90 height 45
select select "63_41199556188"
click at [811, 423] on select "Barangay Actin Bal-os Bongalonan Cabalayongan Cabatuanan Linantayan Maglinao Na…" at bounding box center [824, 418] width 90 height 45
click at [723, 529] on form "Veronica Barte Sequiña 09675589508 ORDER NOW purok3 cot- cot Bongalonan Basay N…" at bounding box center [733, 313] width 271 height 506
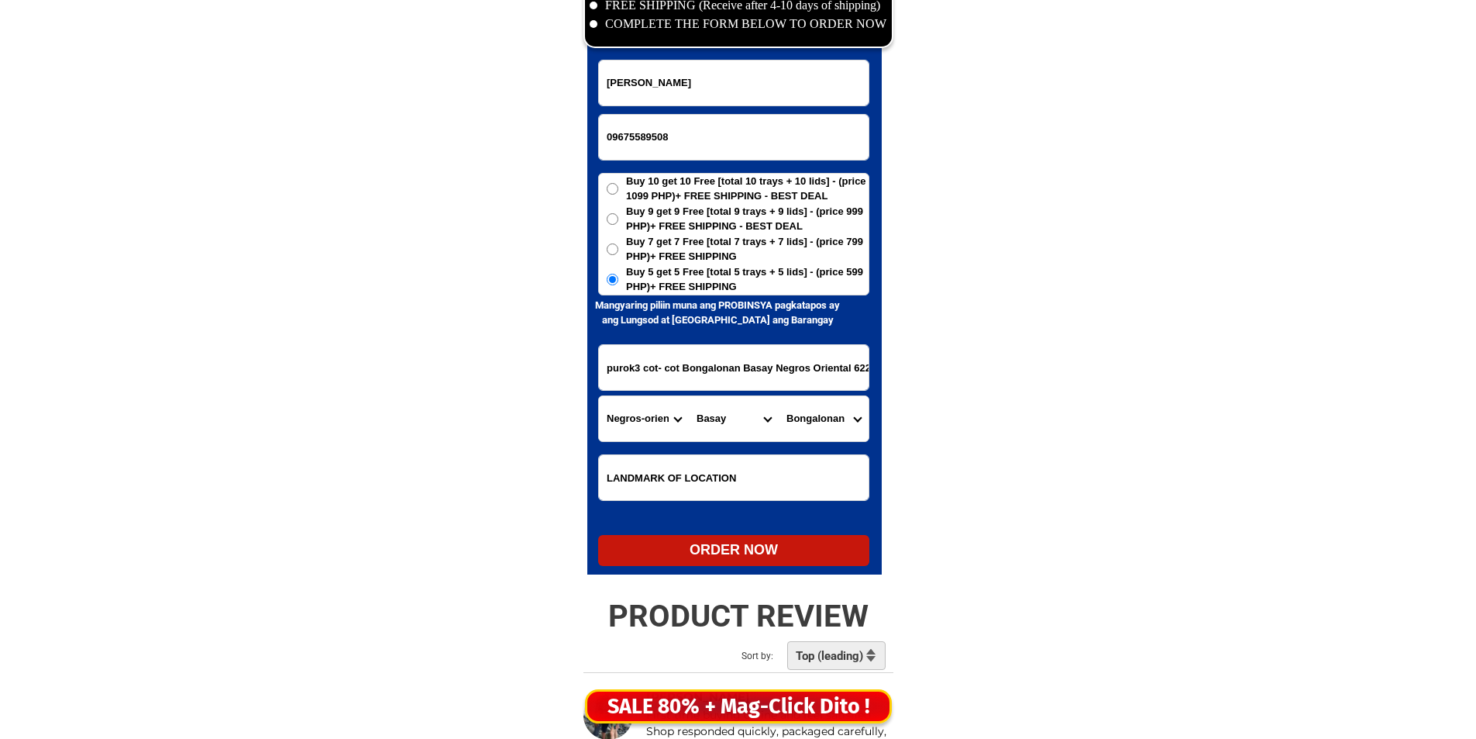
click at [721, 540] on div "ORDER NOW" at bounding box center [733, 550] width 271 height 31
radio input "true"
click at [772, 74] on input "Input full_name" at bounding box center [734, 82] width 270 height 45
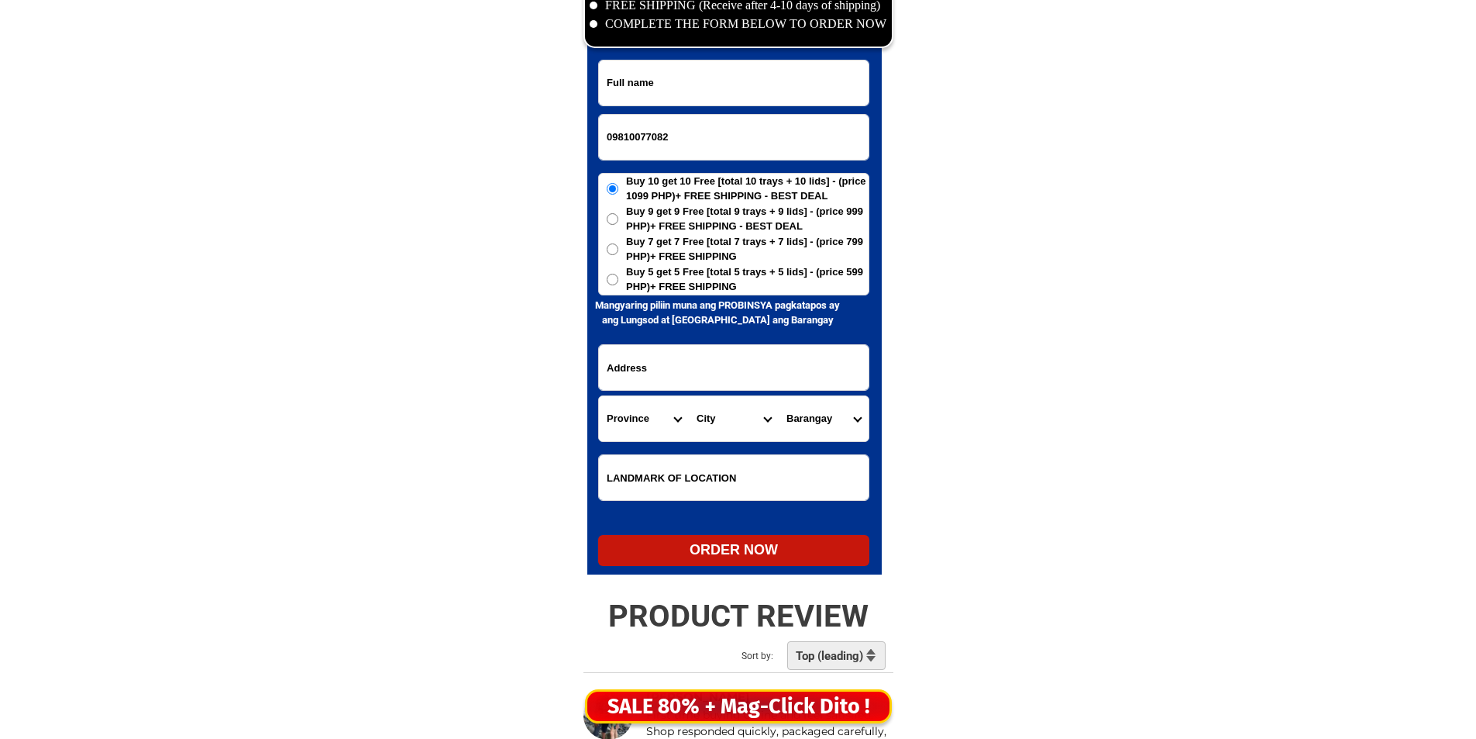
paste input "YernitaPascual Berto"
type input "YernitaPascual Berto"
click at [772, 286] on span "Buy 5 get 5 Free [total 5 trays + 5 lids] - (price 599 PHP)+ FREE SHIPPING" at bounding box center [747, 279] width 243 height 30
click at [618, 285] on input "Buy 5 get 5 Free [total 5 trays + 5 lids] - (price 599 PHP)+ FREE SHIPPING" at bounding box center [613, 280] width 12 height 12
radio input "true"
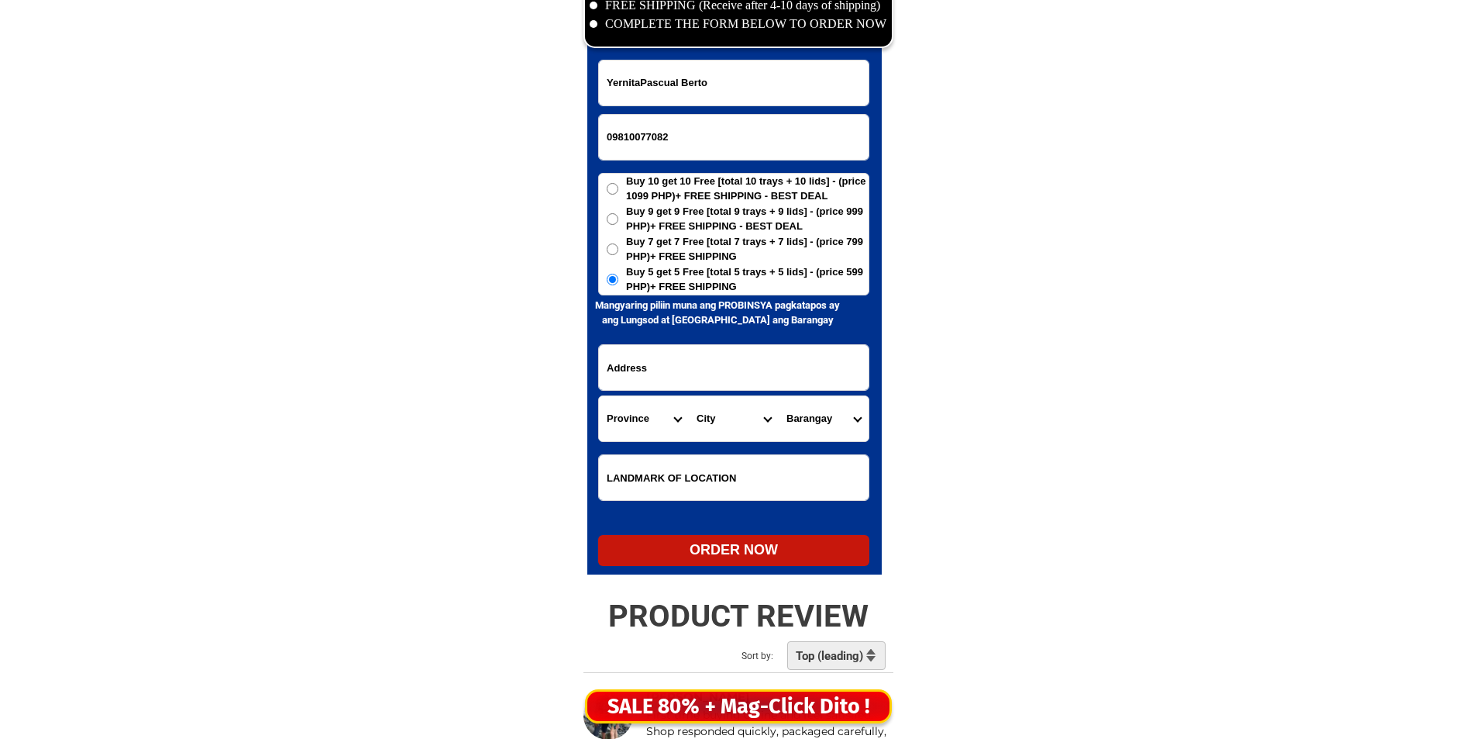
click at [756, 373] on input "Input address" at bounding box center [734, 367] width 270 height 45
paste input "Talisay, Tambong, Gloria, Or Mindoro 5209 right side tailoer green roof"
type input "Talisay, Tambong, Gloria, Or Mindoro 5209 right side tailoer green roof"
click at [606, 453] on form "YernitaPascual Berto 09810077082 ORDER NOW Talisay, Tambong, Gloria, Or Mindoro…" at bounding box center [733, 313] width 271 height 506
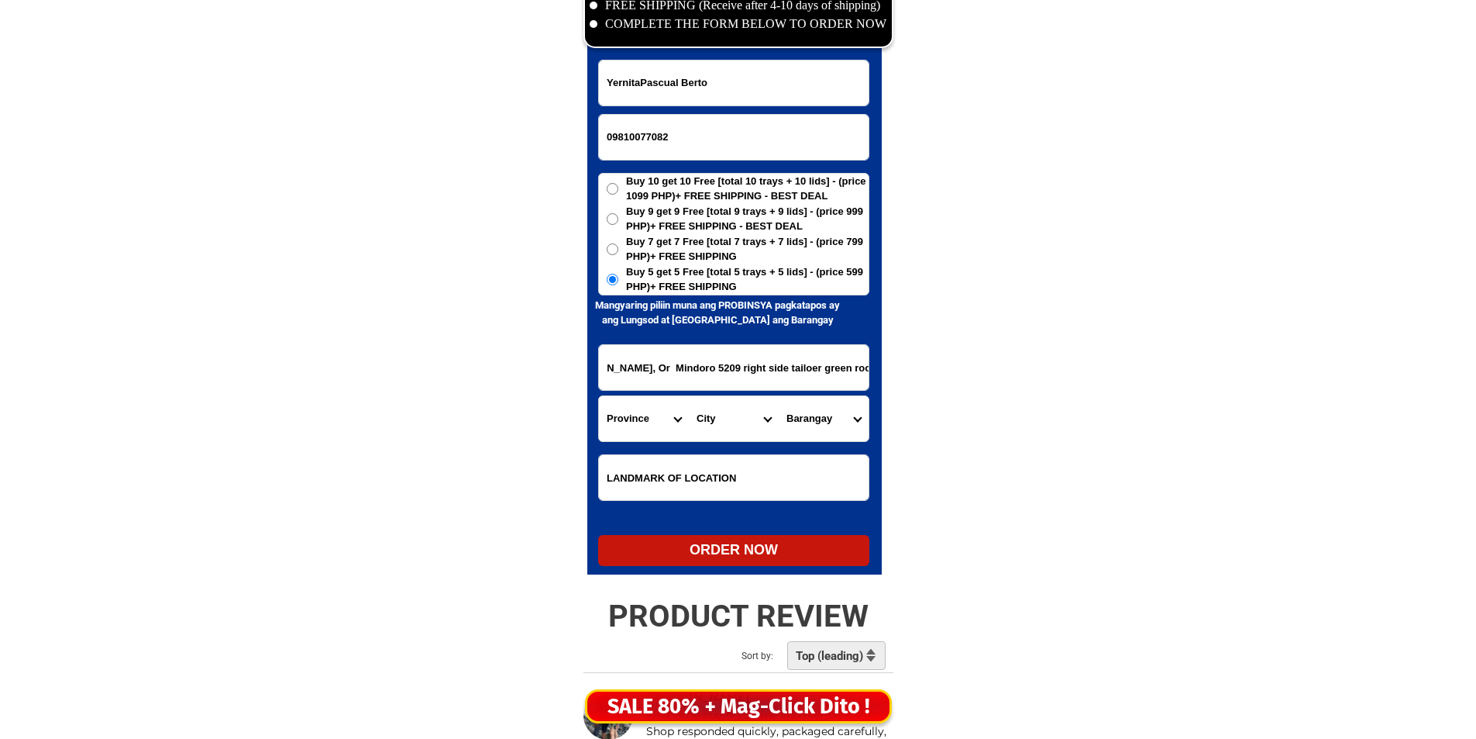
scroll to position [0, 0]
click at [621, 432] on select "Province [GEOGRAPHIC_DATA] [GEOGRAPHIC_DATA] [GEOGRAPHIC_DATA] [GEOGRAPHIC_DATA…" at bounding box center [644, 418] width 90 height 45
select select "63_673"
click at [599, 396] on select "Province [GEOGRAPHIC_DATA] [GEOGRAPHIC_DATA] [GEOGRAPHIC_DATA] [GEOGRAPHIC_DATA…" at bounding box center [644, 418] width 90 height 45
click at [734, 416] on select "City Baco Bansud Bongabong Bulalacao Calapan-city Gloria Mansalay Naujan Orient…" at bounding box center [734, 418] width 90 height 45
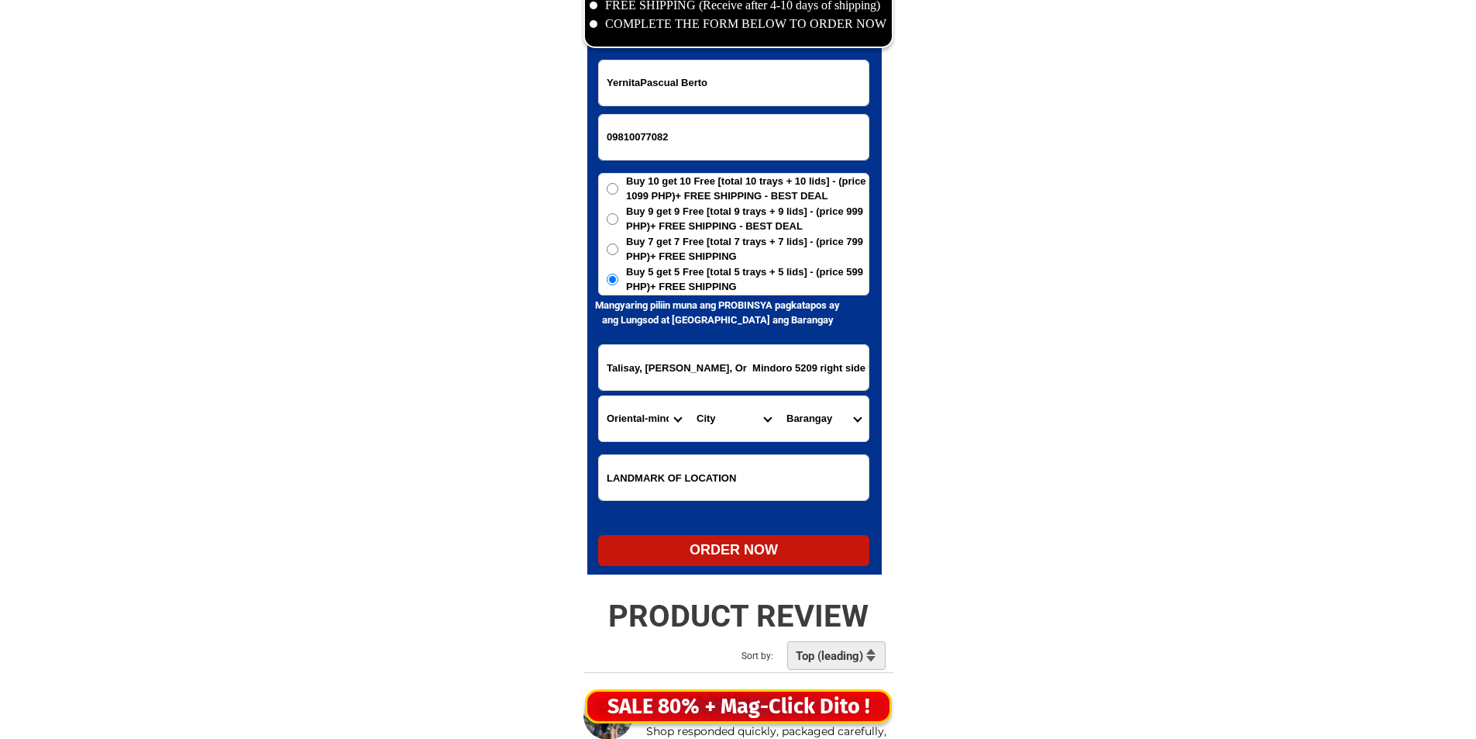
select select "63_6737598"
click at [736, 428] on select "City Baco Bansud Bongabong Bulalacao Calapan-city Gloria Mansalay Naujan Orient…" at bounding box center [734, 418] width 90 height 45
click at [788, 422] on select "Barangay Agos Agsalin Alma villa Andres bonifacio Balete Banus Banutan Bulaklak…" at bounding box center [824, 418] width 90 height 45
select select "63_67375982584"
click at [794, 415] on select "Barangay Agos Agsalin Alma villa Andres bonifacio Balete Banus Banutan Bulaklak…" at bounding box center [824, 418] width 90 height 45
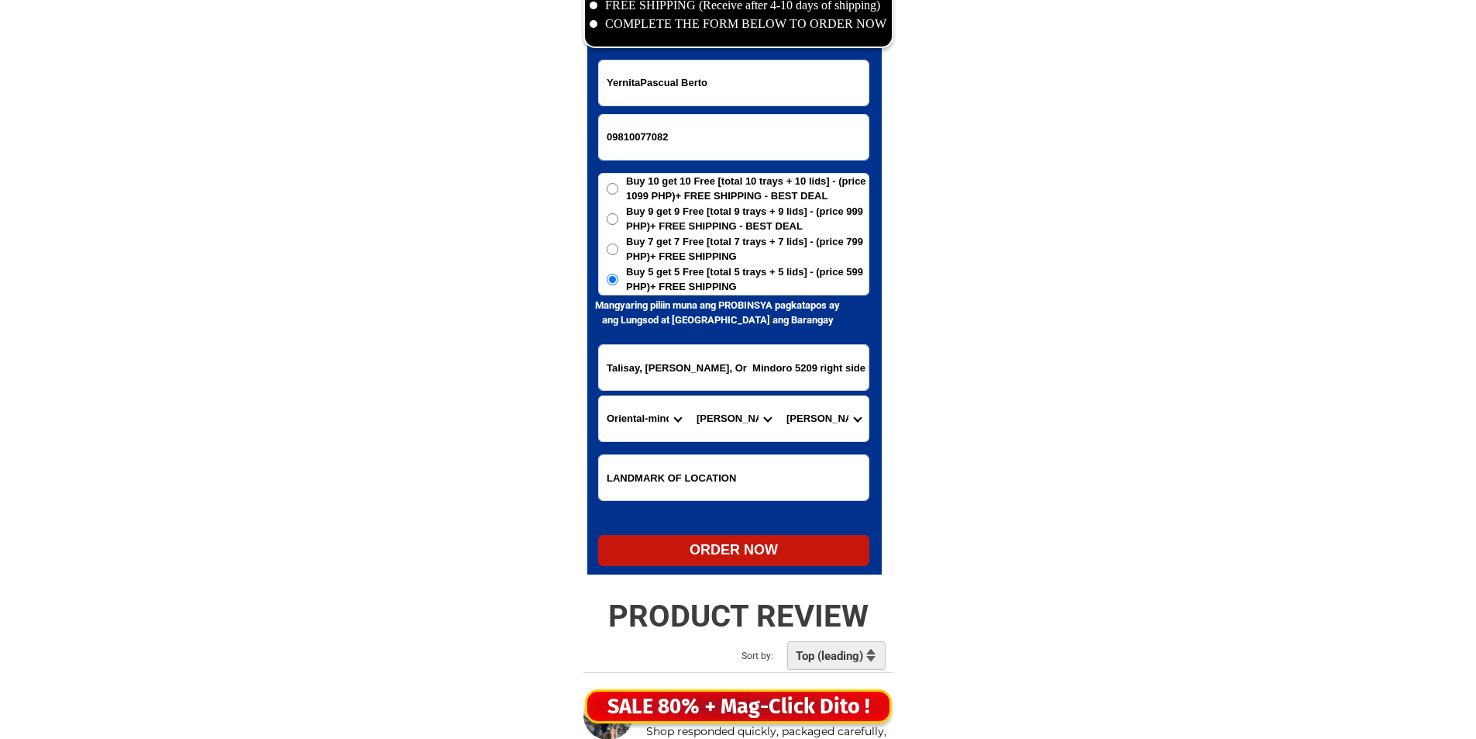
click at [731, 545] on div "ORDER NOW" at bounding box center [733, 549] width 271 height 21
type input "YernitaPascual Berto"
radio input "true"
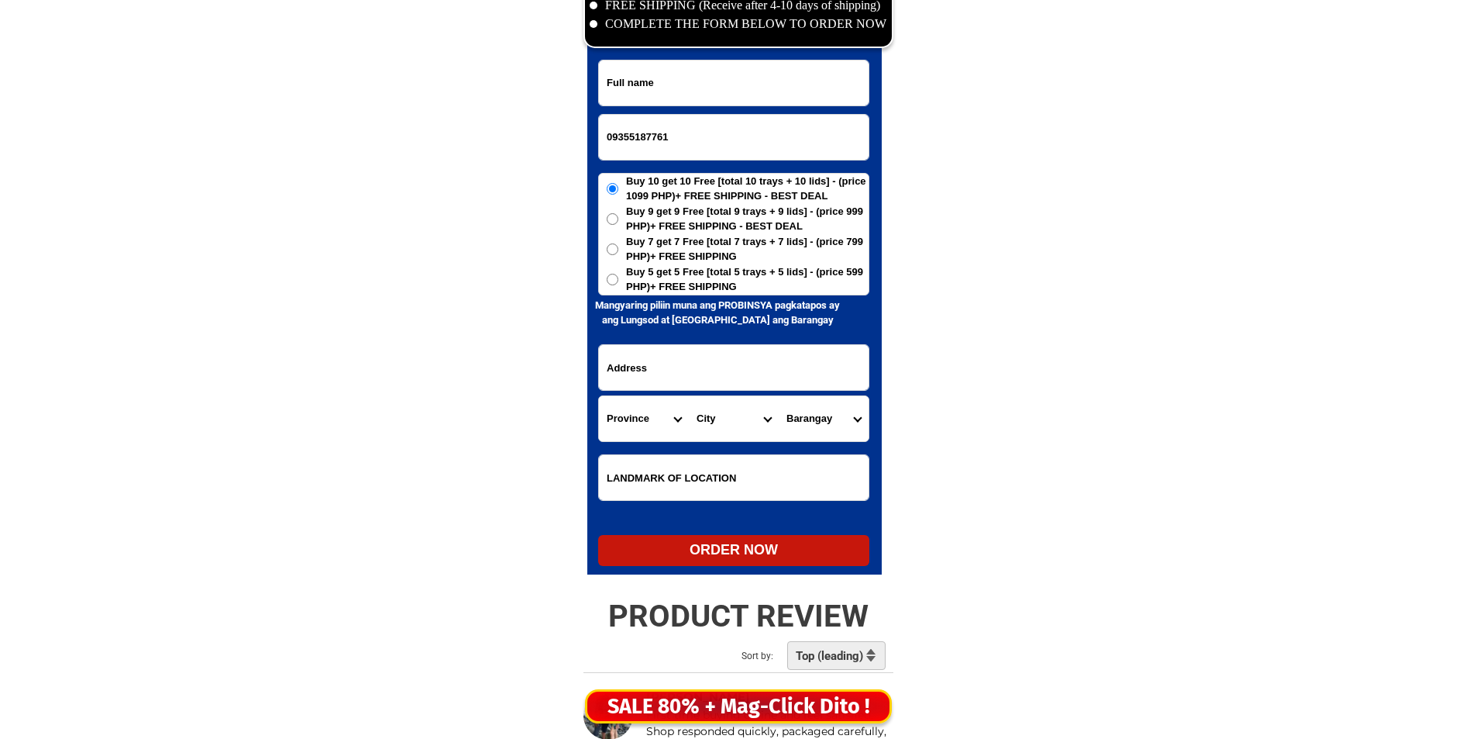
click at [698, 129] on input "09355187761" at bounding box center [734, 137] width 270 height 45
drag, startPoint x: 713, startPoint y: 98, endPoint x: 713, endPoint y: 89, distance: 9.3
click at [713, 98] on input "Input full_name" at bounding box center [734, 82] width 270 height 45
paste input "[PERSON_NAME]"
type input "[PERSON_NAME]"
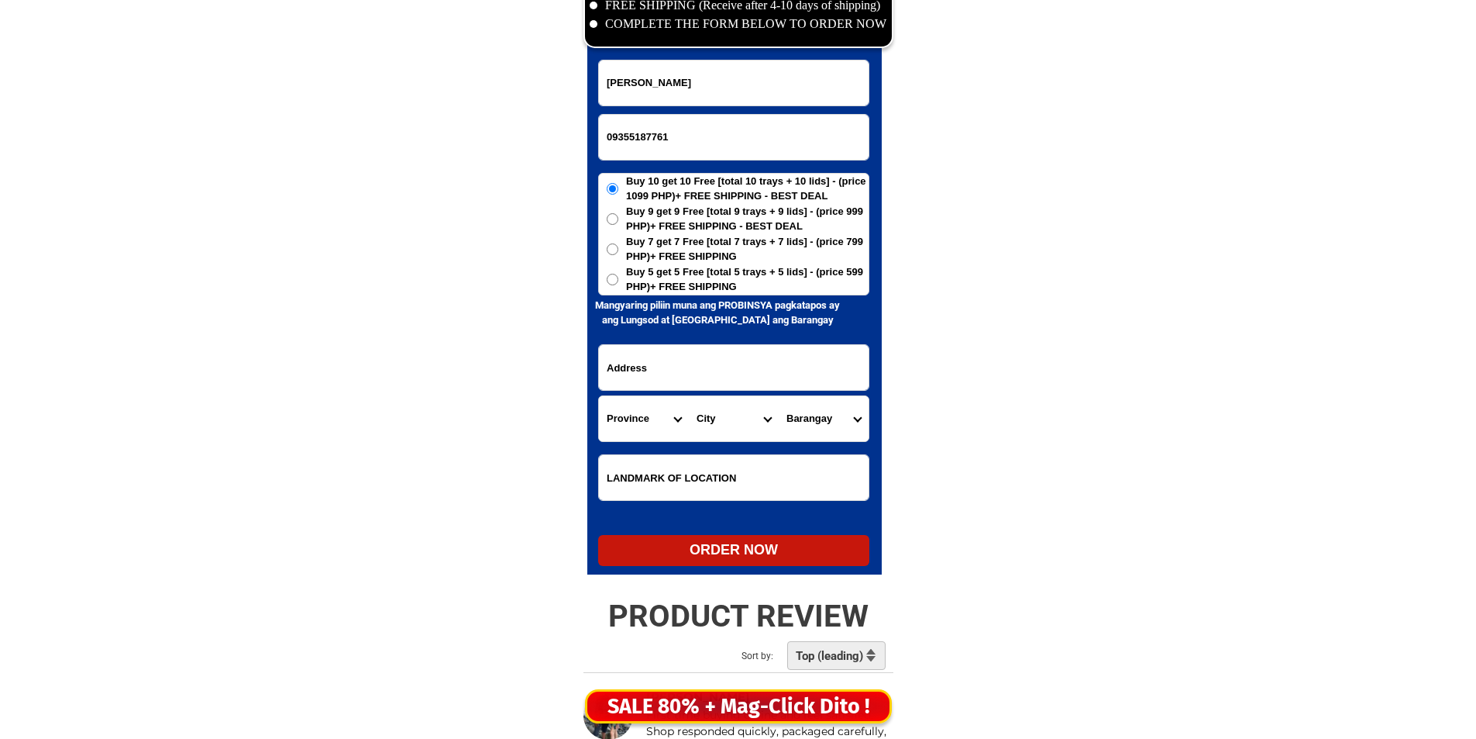
drag, startPoint x: 712, startPoint y: 306, endPoint x: 722, endPoint y: 280, distance: 28.2
click at [713, 300] on h6 "Mangyaring piliin muna ang PROBINSYA pagkatapos ay ang Lungsod at [GEOGRAPHIC_D…" at bounding box center [717, 313] width 261 height 30
click at [722, 280] on span "Buy 5 get 5 Free [total 5 trays + 5 lids] - (price 599 PHP)+ FREE SHIPPING" at bounding box center [747, 279] width 243 height 30
click at [618, 280] on input "Buy 5 get 5 Free [total 5 trays + 5 lids] - (price 599 PHP)+ FREE SHIPPING" at bounding box center [613, 280] width 12 height 12
radio input "true"
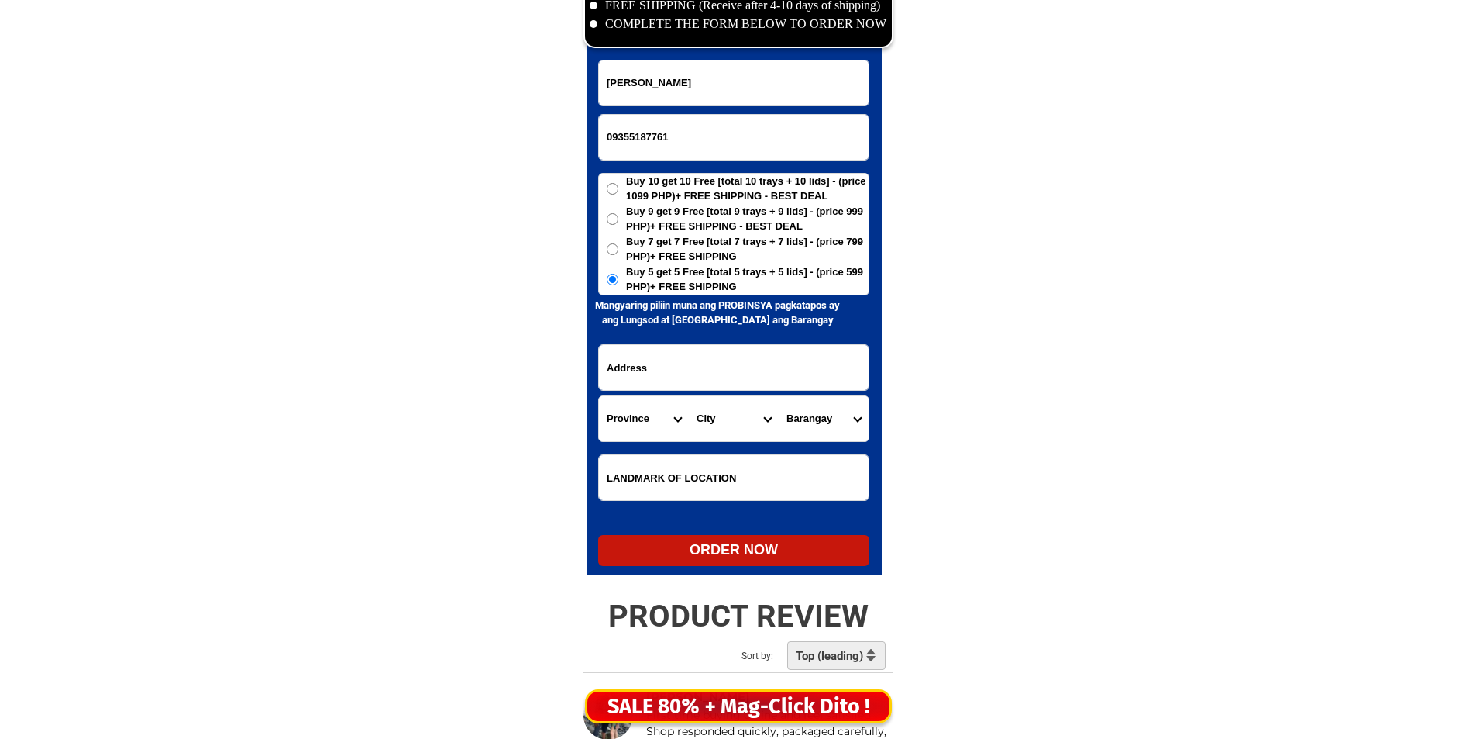
click at [689, 384] on input "Input address" at bounding box center [734, 367] width 270 height 45
paste input "1789 [PERSON_NAME] [GEOGRAPHIC_DATA][PERSON_NAME]Dau [GEOGRAPHIC_DATA] [GEOGRAP…"
type input "1789 [PERSON_NAME] [GEOGRAPHIC_DATA][PERSON_NAME]Dau [GEOGRAPHIC_DATA] [GEOGRAP…"
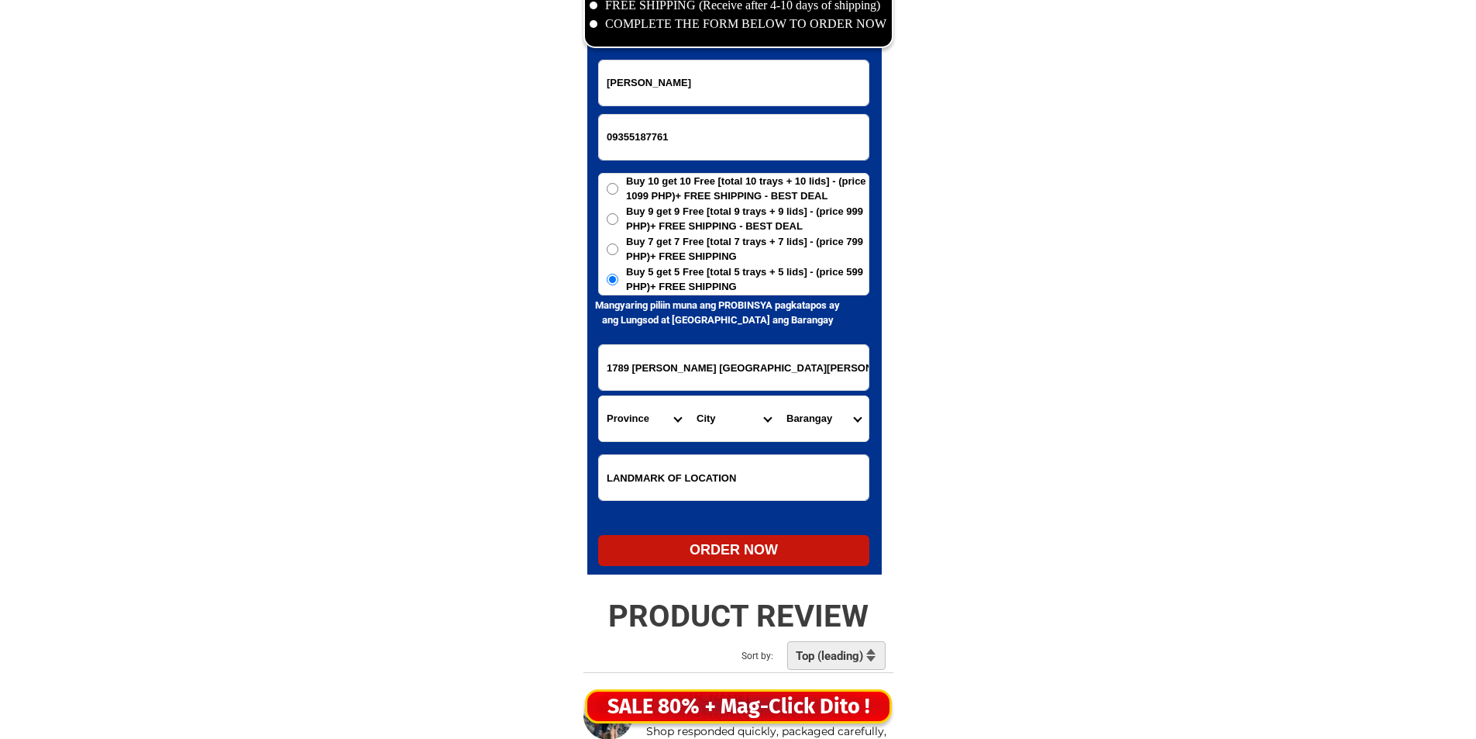
click at [643, 437] on select "Province [GEOGRAPHIC_DATA] [GEOGRAPHIC_DATA][PERSON_NAME][GEOGRAPHIC_DATA][GEOG…" at bounding box center [644, 418] width 90 height 45
select select "63_779"
click at [643, 437] on select "Province [GEOGRAPHIC_DATA] [GEOGRAPHIC_DATA][PERSON_NAME][GEOGRAPHIC_DATA][GEOG…" at bounding box center [644, 418] width 90 height 45
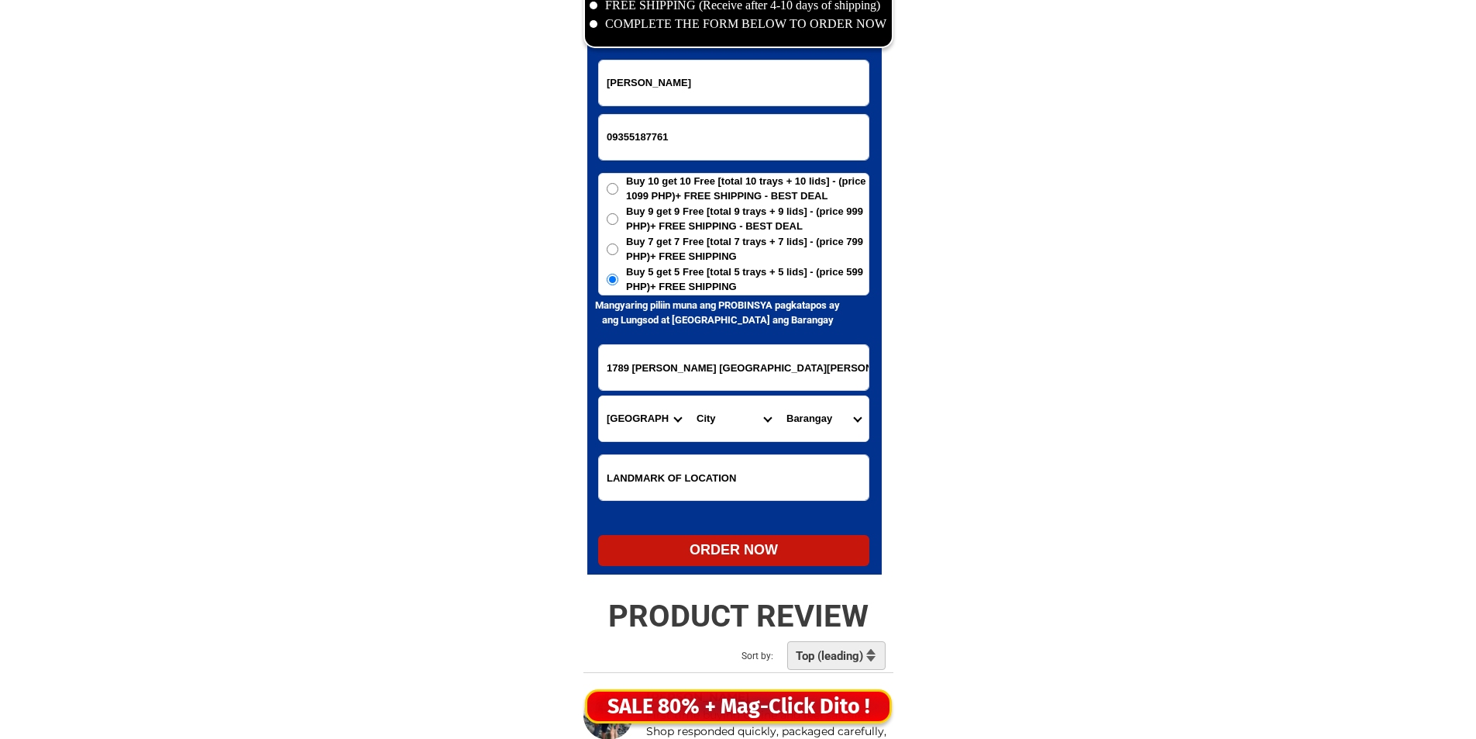
scroll to position [0, 71]
drag, startPoint x: 780, startPoint y: 362, endPoint x: 1077, endPoint y: 367, distance: 296.1
click at [729, 398] on select "City [GEOGRAPHIC_DATA]-city [GEOGRAPHIC_DATA] Arayat Bacolor [GEOGRAPHIC_DATA] …" at bounding box center [734, 418] width 90 height 45
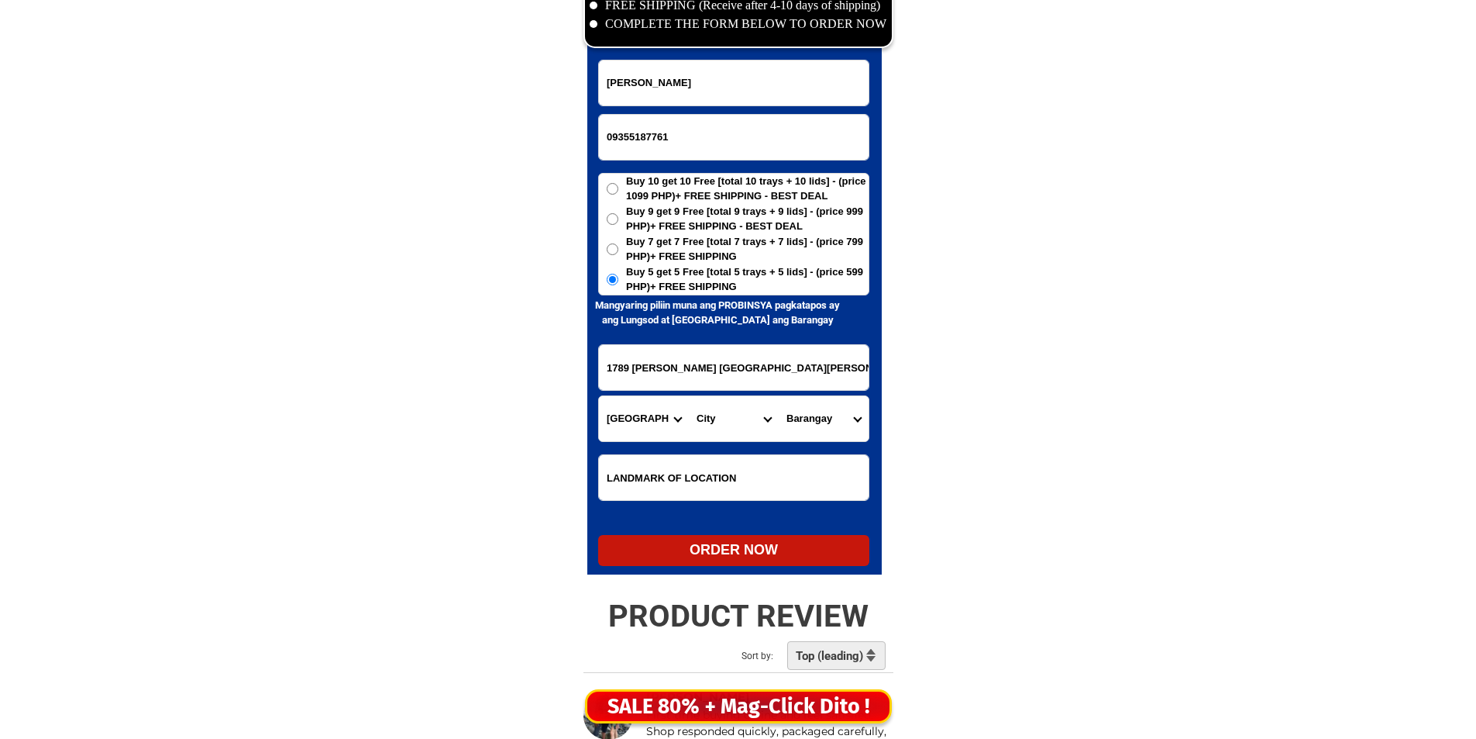
select select "63_7796639"
click at [689, 396] on select "City [GEOGRAPHIC_DATA]-city [GEOGRAPHIC_DATA] Arayat Bacolor [GEOGRAPHIC_DATA] …" at bounding box center [734, 418] width 90 height 45
click at [822, 422] on select "Barangay Atlu-[PERSON_NAME] Bundagul Cacutud Calumpang Camachiles Dapdap [PERSO…" at bounding box center [824, 418] width 90 height 45
select select "63_779663973181"
click at [779, 396] on select "Barangay Atlu-[PERSON_NAME] Bundagul Cacutud Calumpang Camachiles Dapdap [PERSO…" at bounding box center [824, 418] width 90 height 45
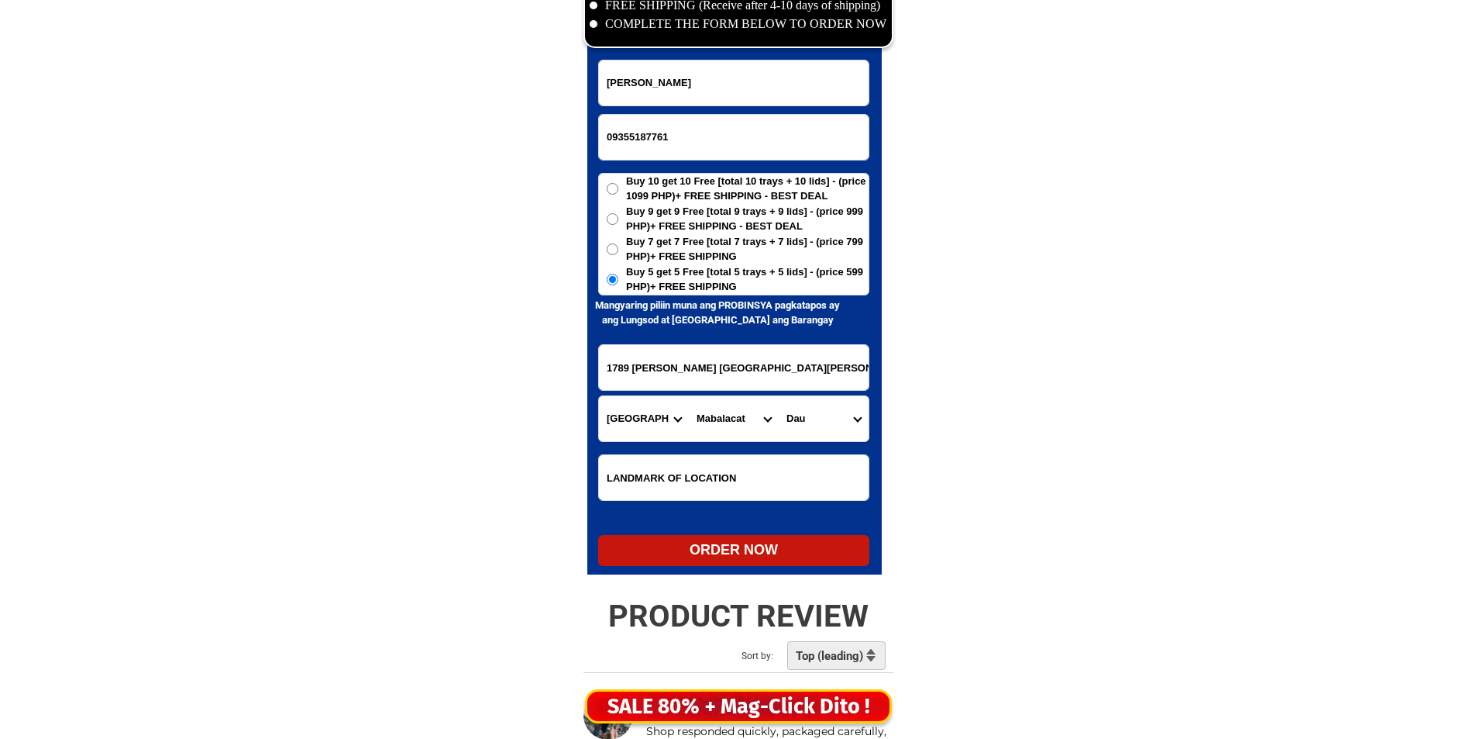
click at [797, 539] on div "ORDER NOW" at bounding box center [733, 550] width 271 height 31
radio input "true"
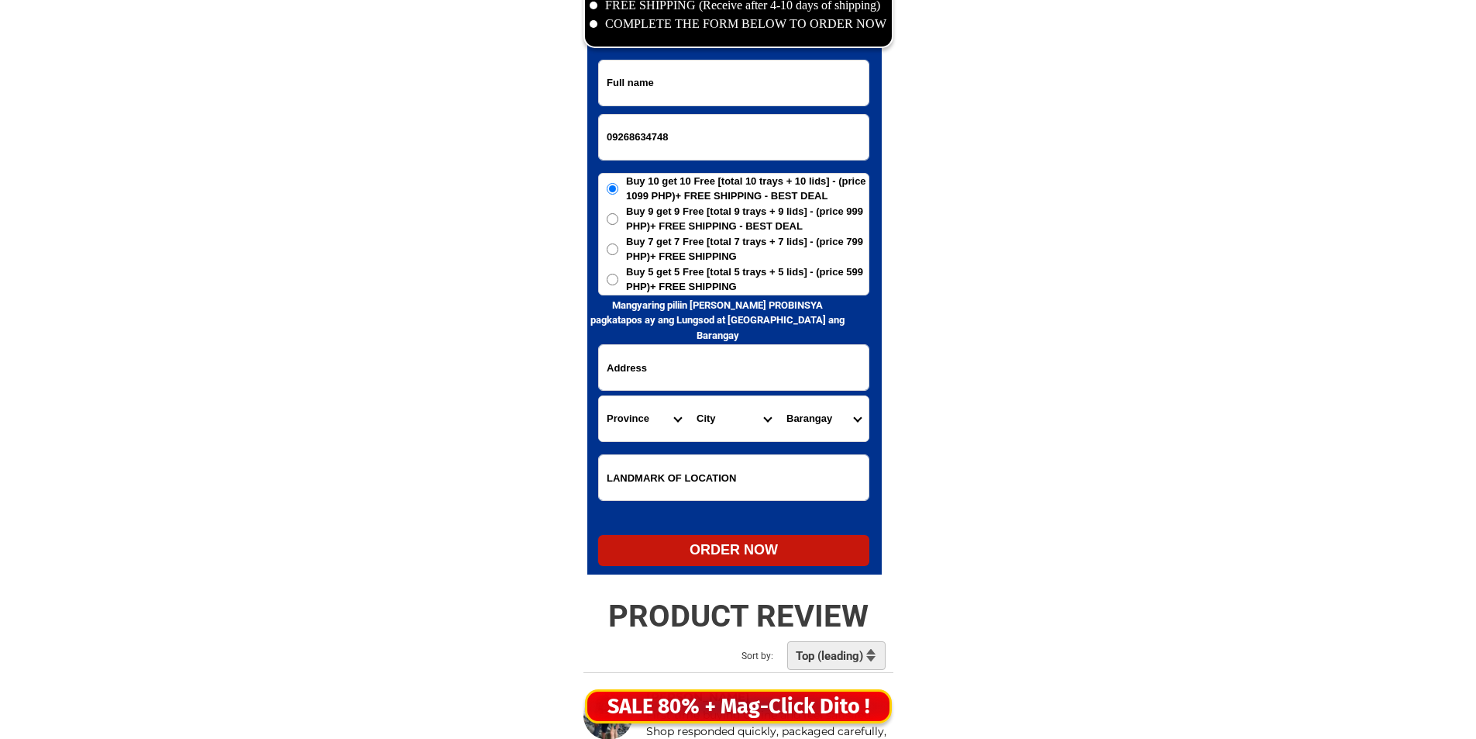
scroll to position [7536, 0]
click at [770, 80] on input "Input full_name" at bounding box center [734, 82] width 270 height 45
paste input "Felisa B, DelA Cruz"
type input "Felisa B, DelA Cruz"
click at [774, 281] on span "Buy 5 get 5 Free [total 5 trays + 5 lids] - (price 599 PHP)+ FREE SHIPPING" at bounding box center [747, 279] width 243 height 30
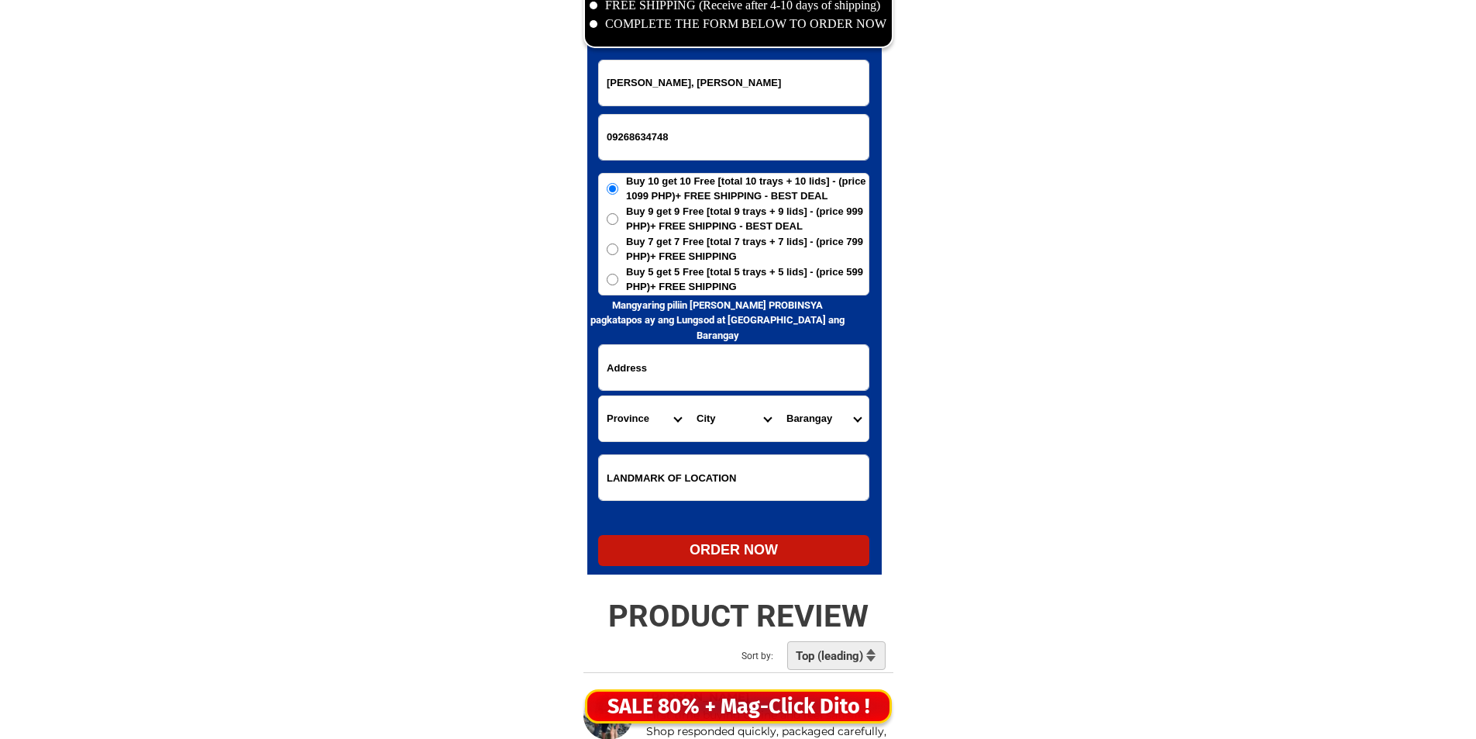
click at [618, 281] on input "Buy 5 get 5 Free [total 5 trays + 5 lids] - (price 599 PHP)+ FREE SHIPPING" at bounding box center [613, 280] width 12 height 12
radio input "true"
click at [746, 370] on input "Input address" at bounding box center [734, 367] width 270 height 45
paste input "C-4 MLQ St. Purok-3 Bagumbayan Taguig City (my tindahAn sa unahan sa Amin kulay…"
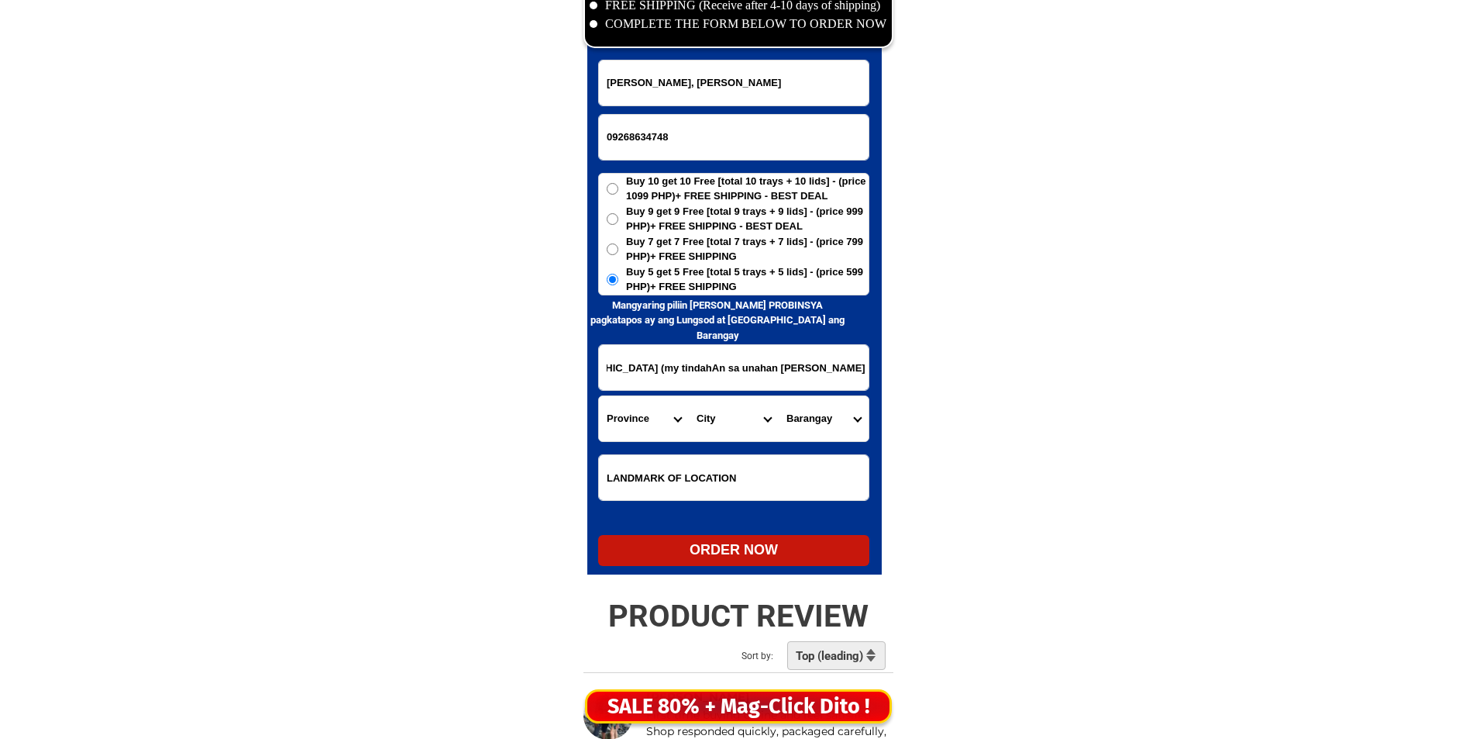
type input "C-4 MLQ St. Purok-3 Bagumbayan Taguig City (my tindahAn sa unahan sa Amin kulay…"
click at [687, 362] on input "C-4 MLQ St. Purok-3 Bagumbayan Taguig City (my tindahAn sa unahan sa Amin kulay…" at bounding box center [734, 367] width 270 height 45
click at [649, 425] on select "Province [GEOGRAPHIC_DATA] [GEOGRAPHIC_DATA] [GEOGRAPHIC_DATA] [GEOGRAPHIC_DATA…" at bounding box center [644, 418] width 90 height 45
select select "63_219"
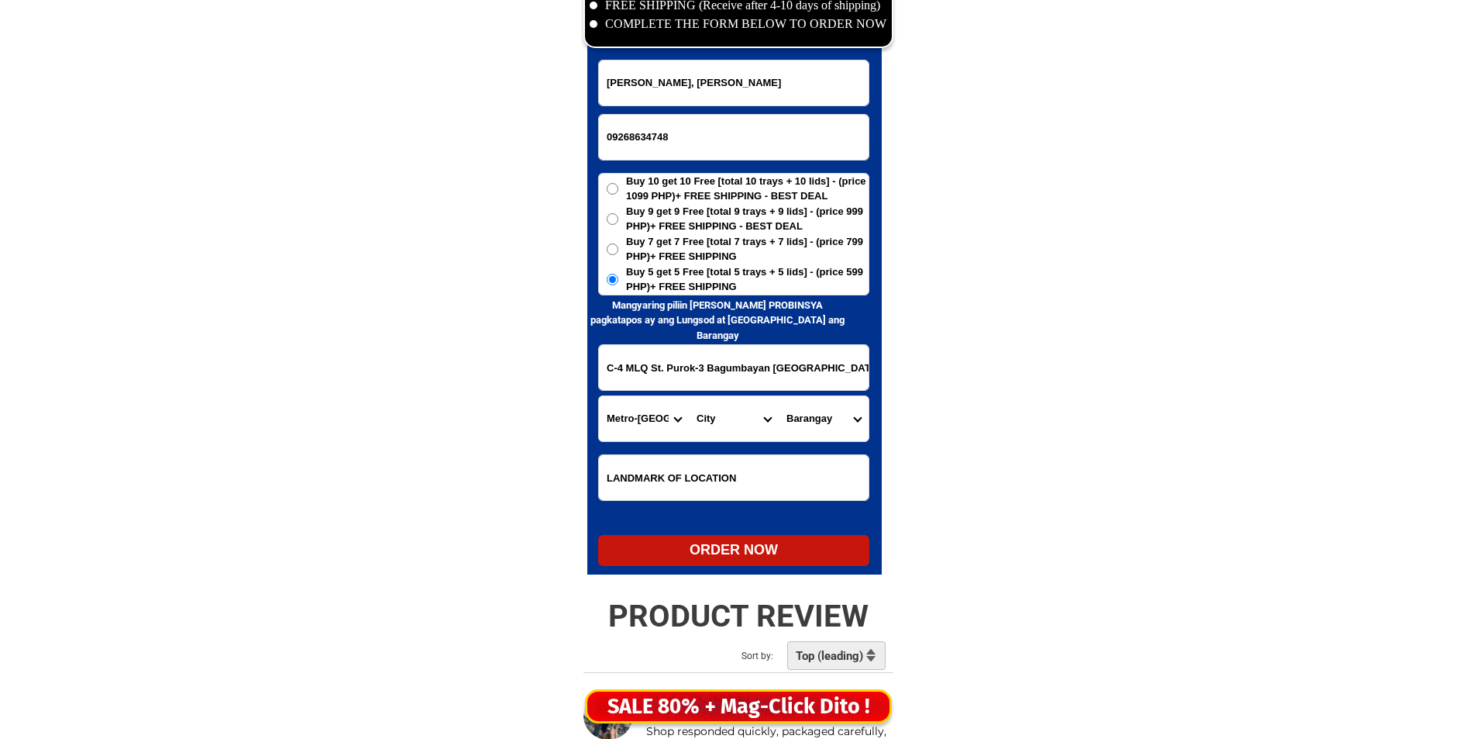
click at [714, 418] on select "City Binondo CALOOCAN Ermita Intramuros Las-pinas Makati Malabon-city Malate Ma…" at bounding box center [734, 418] width 90 height 45
select select "63_2191611"
click at [714, 418] on select "City Binondo CALOOCAN Ermita Intramuros Las-pinas Makati Malabon-city Malate Ma…" at bounding box center [734, 418] width 90 height 45
click at [814, 416] on select "Barangay Bagumbayan Bambang Calzada Central bicutan Central signal village Fort…" at bounding box center [824, 418] width 90 height 45
select select "63_21916114"
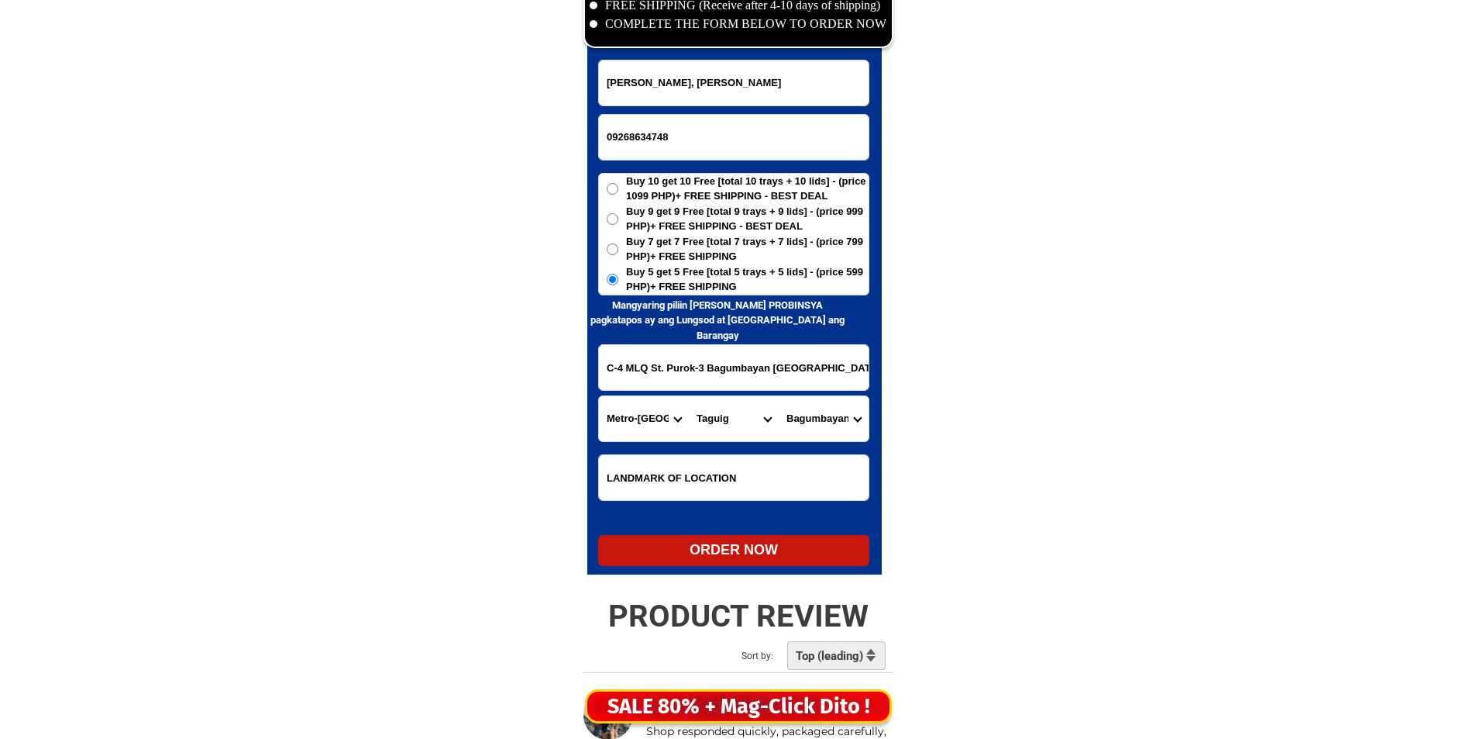
click at [814, 416] on select "Barangay Bagumbayan Bambang Calzada Central bicutan Central signal village Fort…" at bounding box center [824, 418] width 90 height 45
click at [830, 552] on div "ORDER NOW" at bounding box center [733, 549] width 271 height 21
radio input "true"
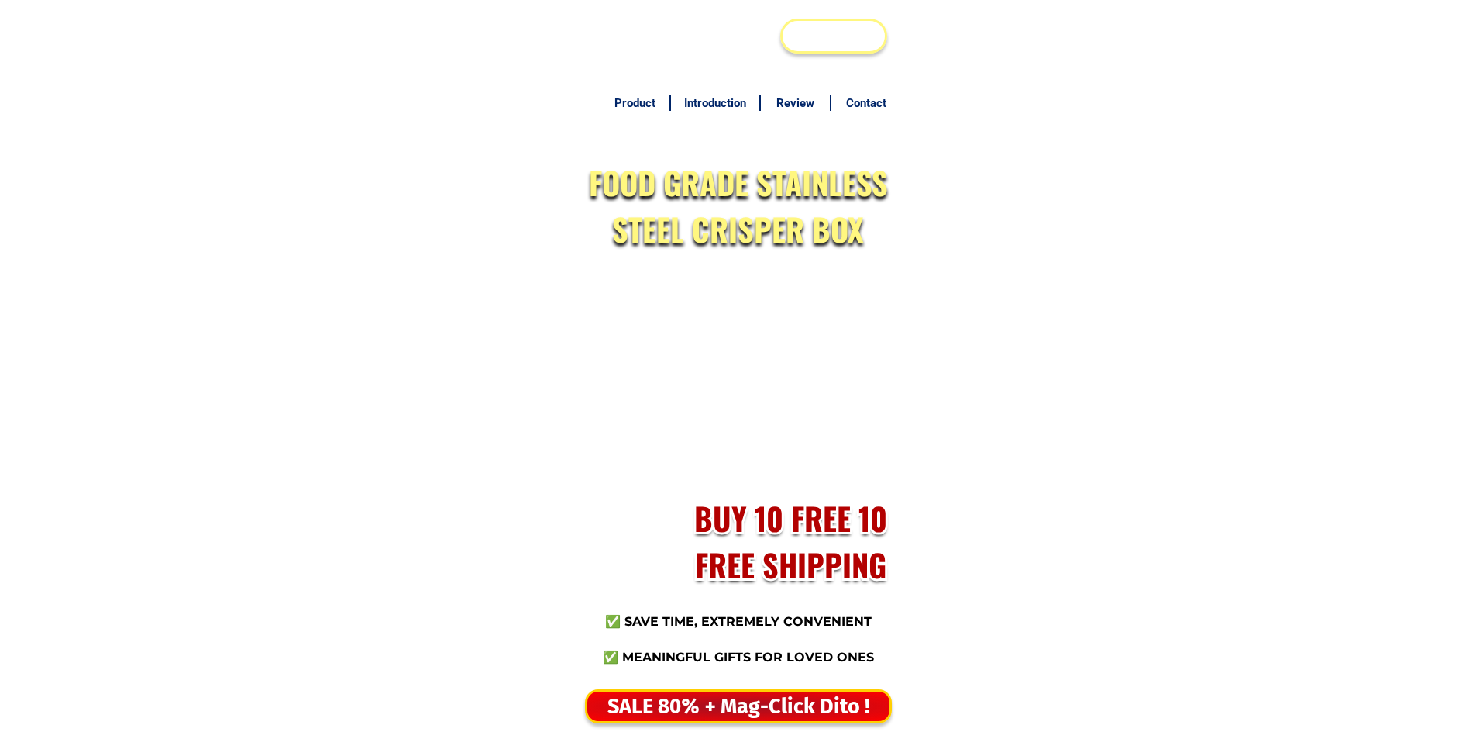
scroll to position [7536, 0]
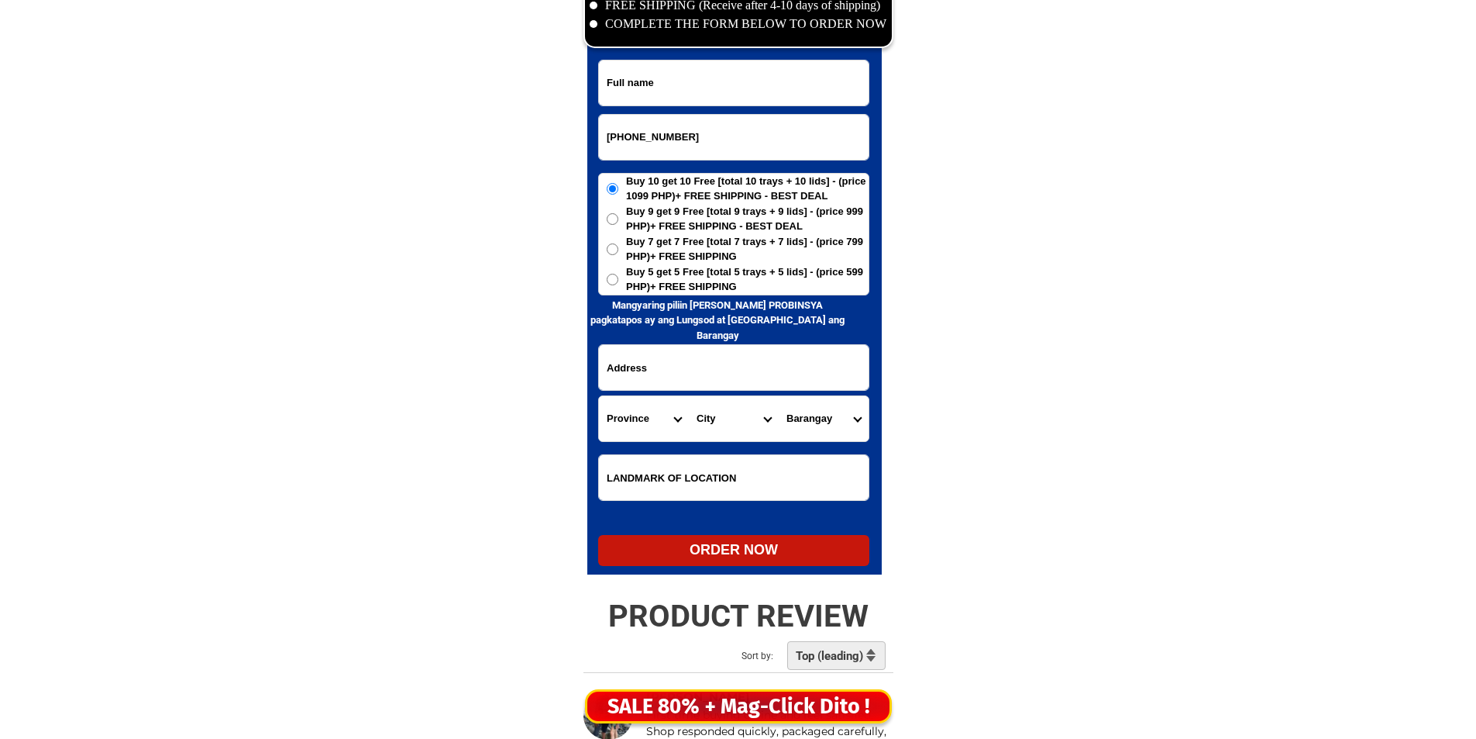
click at [650, 143] on input "[PHONE_NUMBER]" at bounding box center [734, 137] width 270 height 45
click at [652, 140] on input "[PHONE_NUMBER]" at bounding box center [734, 137] width 270 height 45
click at [634, 141] on input "0905-3308745" at bounding box center [734, 137] width 270 height 45
type input "09053308745"
click at [650, 94] on input "Input full_name" at bounding box center [734, 82] width 270 height 45
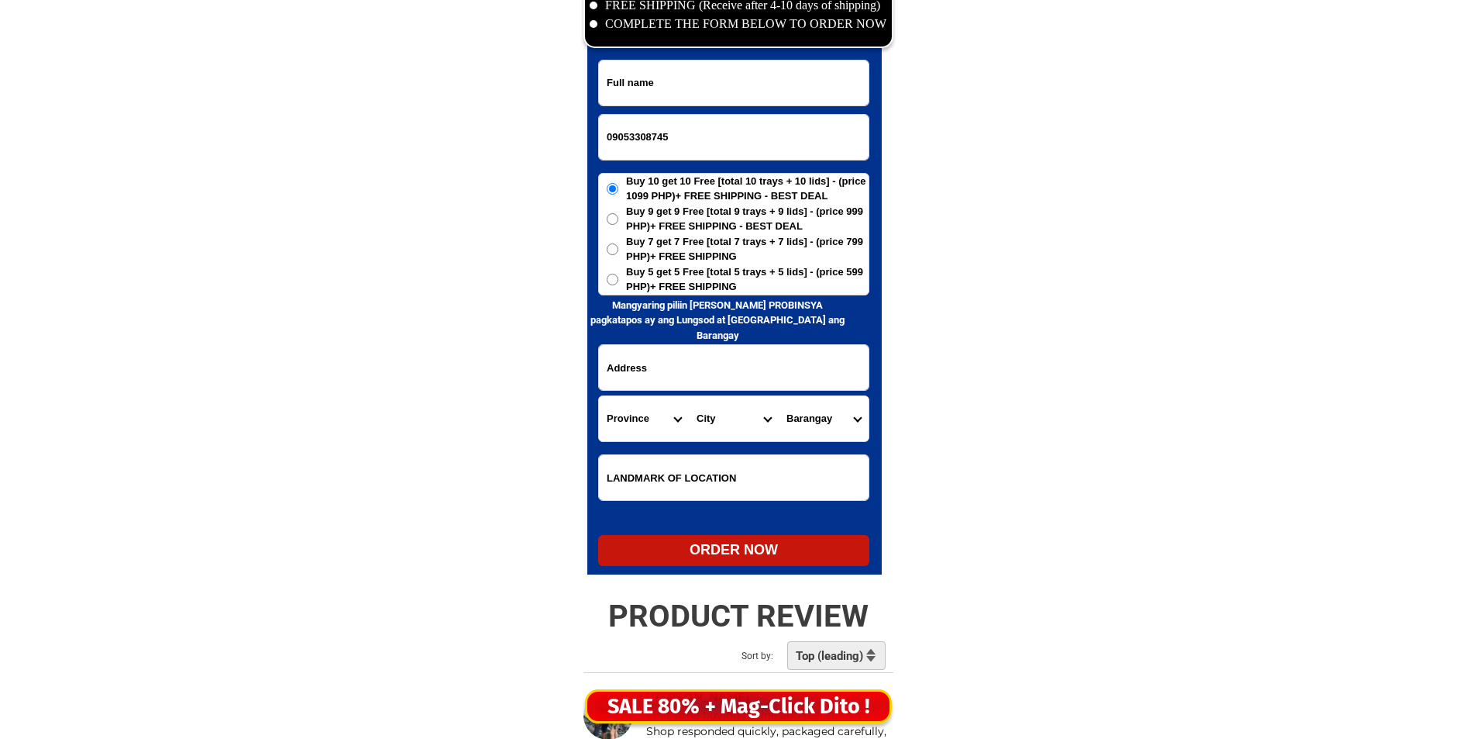
click at [748, 91] on input "Input full_name" at bounding box center [734, 82] width 270 height 45
paste input "[PERSON_NAME]"
type input "[PERSON_NAME]"
click at [688, 294] on div "Buy 10 get 10 Free [total 10 trays + 10 lids] - (price 1099 PHP)+ FREE SHIPPING…" at bounding box center [733, 234] width 271 height 122
click at [688, 289] on span "Buy 5 get 5 Free [total 5 trays + 5 lids] - (price 599 PHP)+ FREE SHIPPING" at bounding box center [747, 279] width 243 height 30
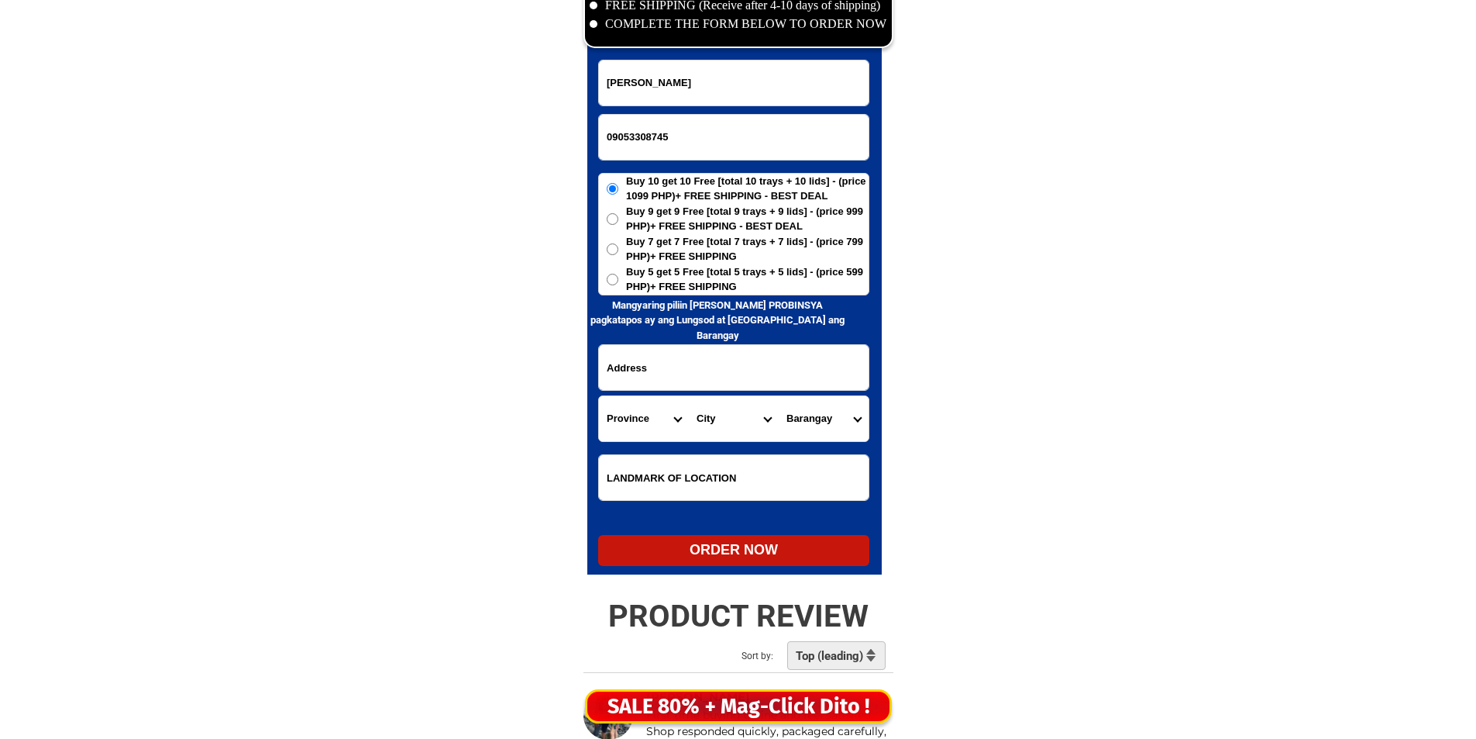
click at [618, 285] on input "Buy 5 get 5 Free [total 5 trays + 5 lids] - (price 599 PHP)+ FREE SHIPPING" at bounding box center [613, 280] width 12 height 12
radio input "true"
click at [672, 366] on input "Input address" at bounding box center [734, 367] width 270 height 45
paste input "1298 Gana Compound Barangay Unang [GEOGRAPHIC_DATA] [GEOGRAPHIC_DATA] [GEOGRAPH…"
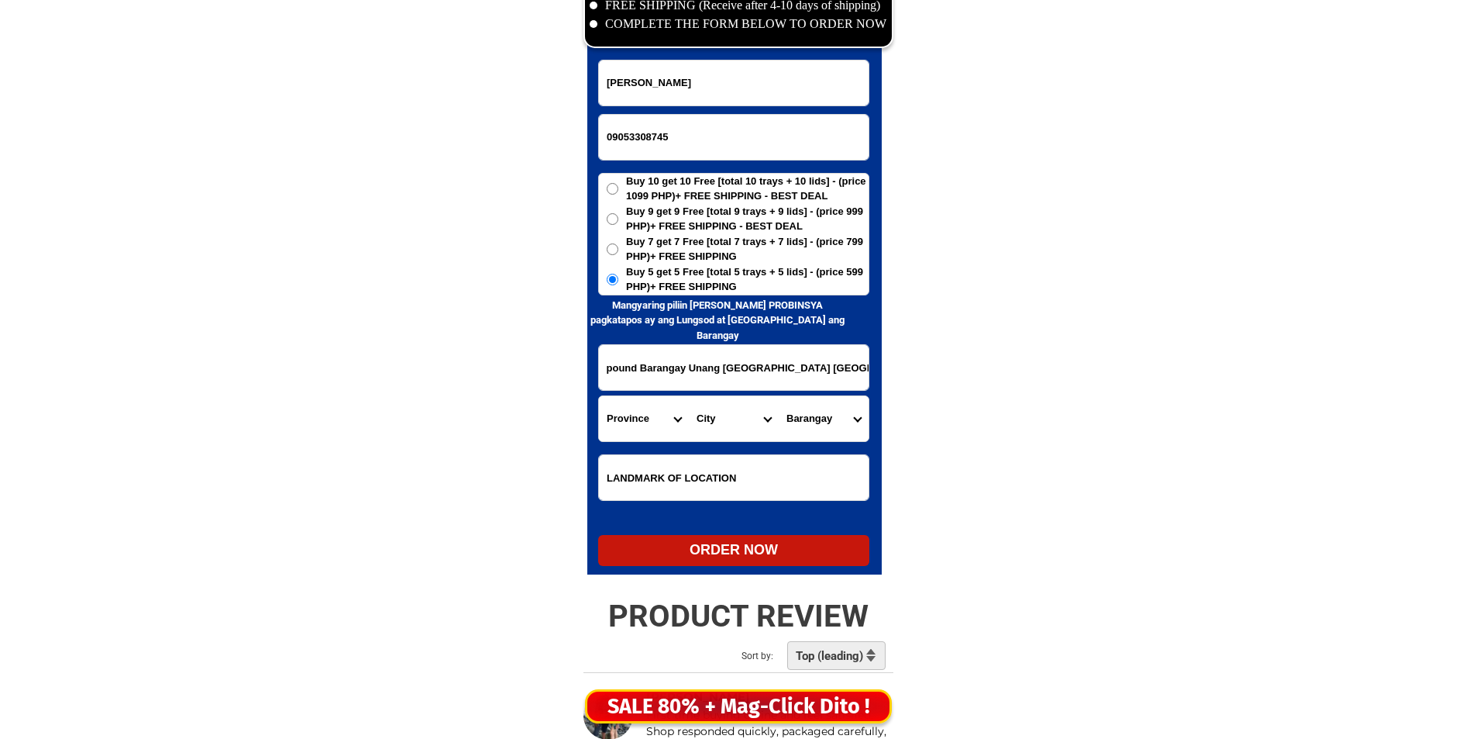
type input "1298 Gana Compound Barangay Unang [GEOGRAPHIC_DATA] [GEOGRAPHIC_DATA] [GEOGRAPH…"
click at [648, 425] on select "Province [GEOGRAPHIC_DATA] [GEOGRAPHIC_DATA] [GEOGRAPHIC_DATA] [GEOGRAPHIC_DATA…" at bounding box center [644, 418] width 90 height 45
select select "63_219"
click at [660, 422] on select "Province [GEOGRAPHIC_DATA] [GEOGRAPHIC_DATA] [GEOGRAPHIC_DATA] [GEOGRAPHIC_DATA…" at bounding box center [644, 418] width 90 height 45
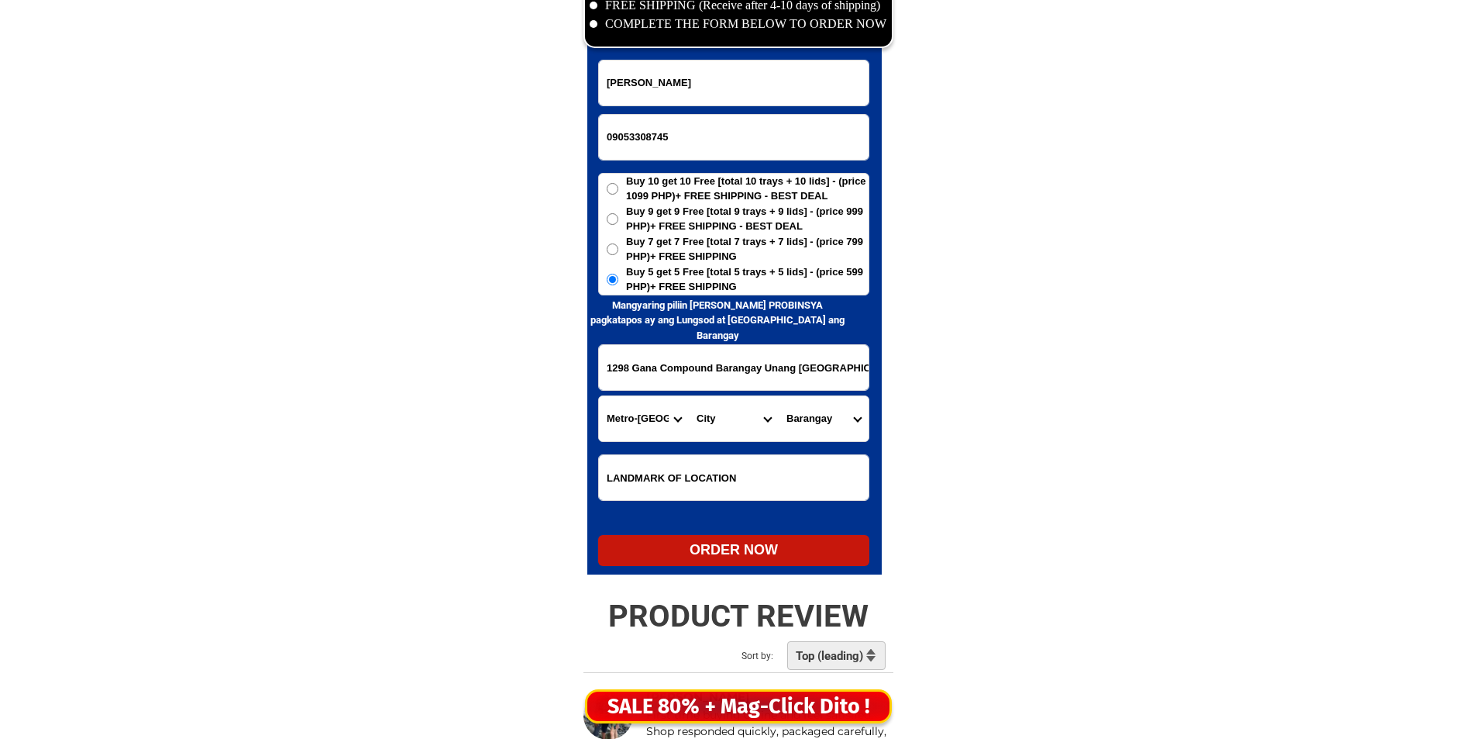
click at [743, 423] on select "City [GEOGRAPHIC_DATA] [GEOGRAPHIC_DATA] [GEOGRAPHIC_DATA] [GEOGRAPHIC_DATA]-ci…" at bounding box center [734, 418] width 90 height 45
select select "63_2194070"
click at [743, 423] on select "City [GEOGRAPHIC_DATA] [GEOGRAPHIC_DATA] [GEOGRAPHIC_DATA] [GEOGRAPHIC_DATA]-ci…" at bounding box center [734, 418] width 90 height 45
drag, startPoint x: 695, startPoint y: 373, endPoint x: 769, endPoint y: 393, distance: 76.3
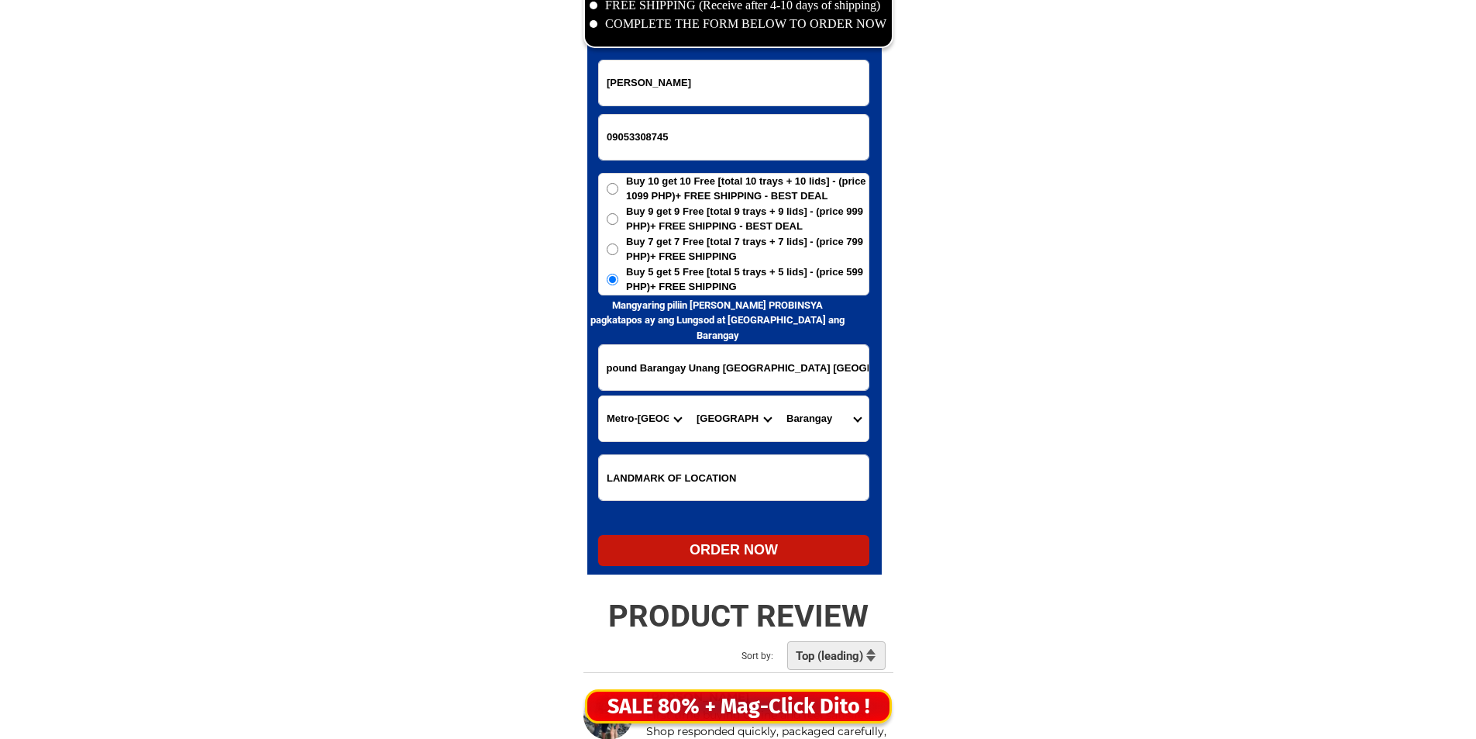
click at [827, 412] on select "Barangay Alicia Amihan Apolonio samson Aurora Baesa Bagbag Bago bantay Bagong l…" at bounding box center [824, 418] width 90 height 45
select select "63_21940709128"
click at [779, 396] on select "Barangay Alicia Amihan Apolonio samson Aurora Baesa Bagbag Bago bantay Bagong l…" at bounding box center [824, 418] width 90 height 45
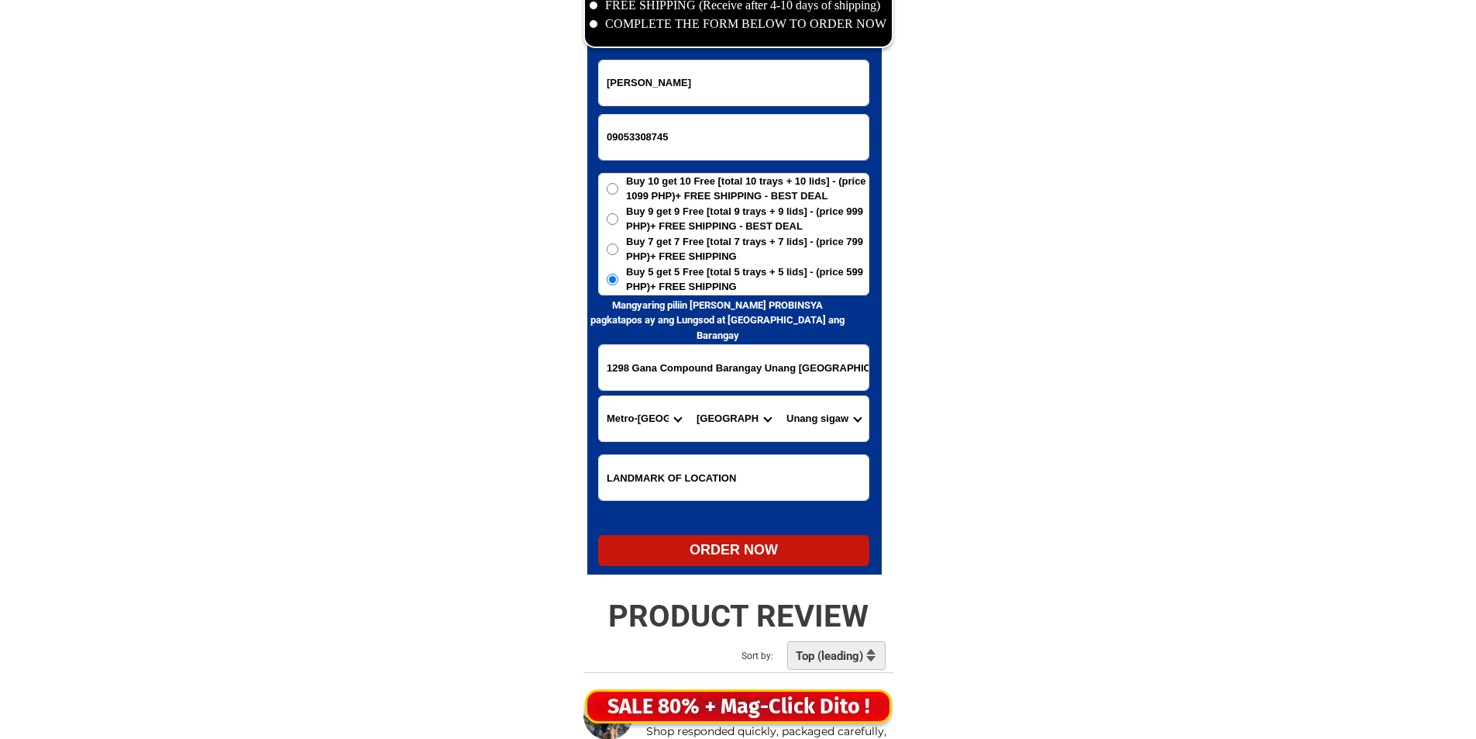
click at [756, 527] on form "Victoria Gamana 09053308745 ORDER NOW 1298 Gana Compound Barangay Unang Sigaw B…" at bounding box center [733, 313] width 271 height 506
click at [757, 553] on div "ORDER NOW" at bounding box center [733, 549] width 271 height 21
radio input "true"
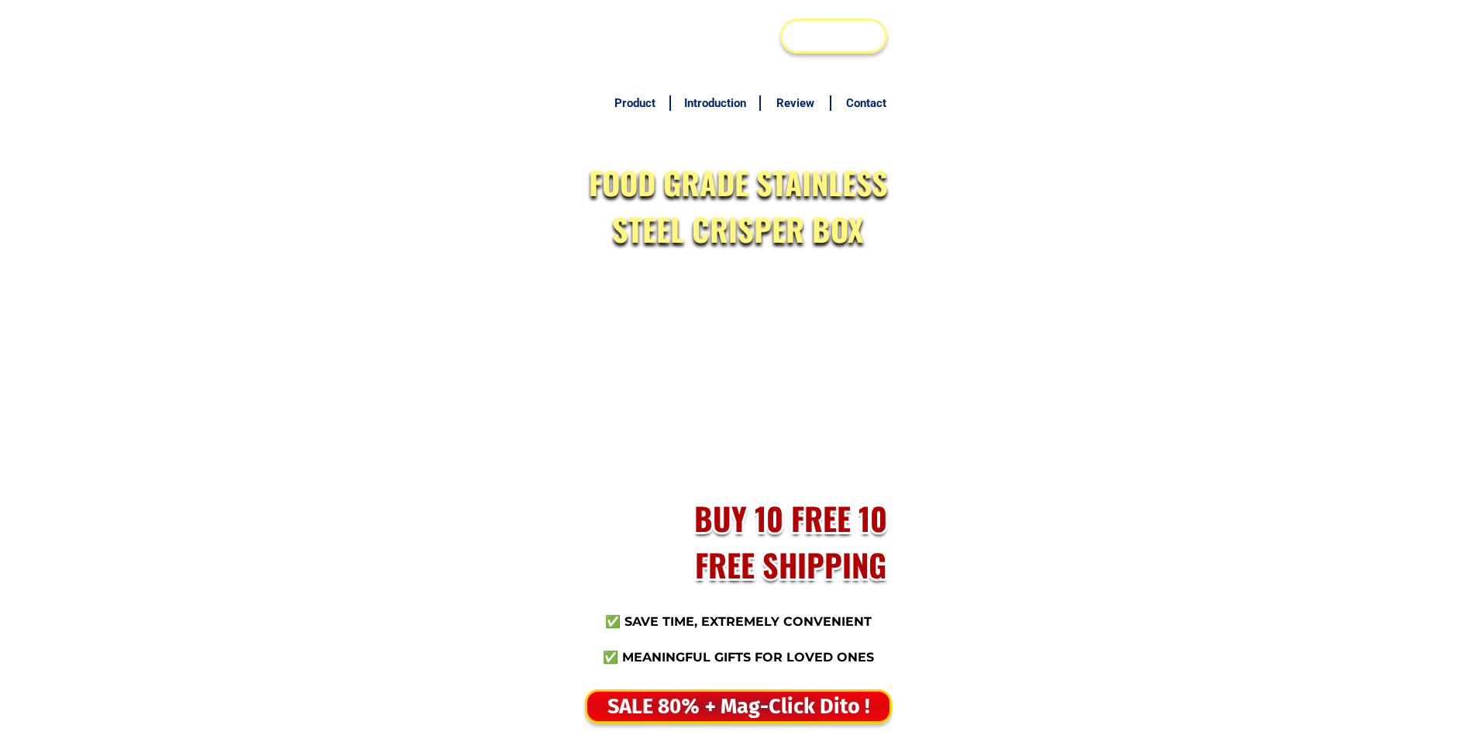
type input "09092313371"
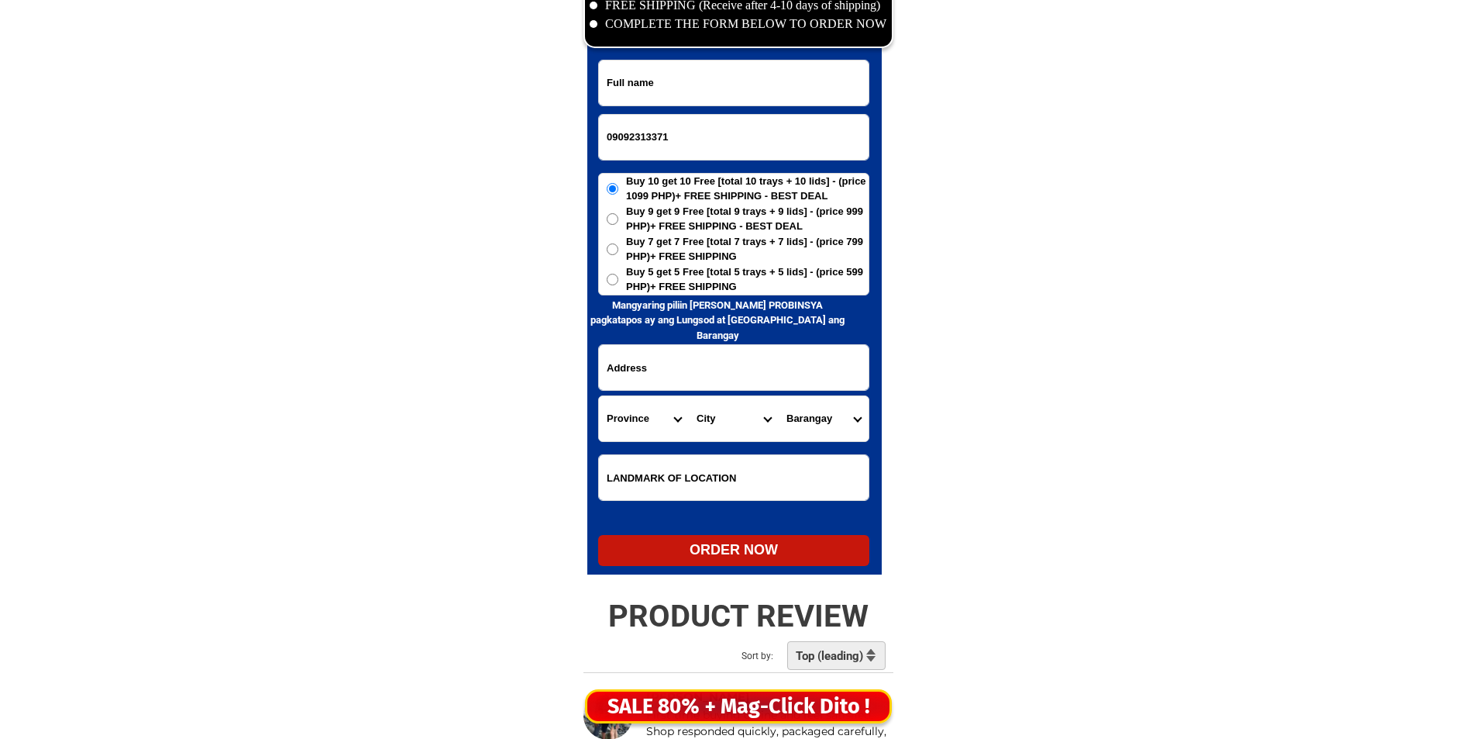
click at [724, 75] on input "Input full_name" at bounding box center [734, 82] width 270 height 45
paste input "[PERSON_NAME]"
type input "[PERSON_NAME]"
click at [678, 357] on input "Input address" at bounding box center [734, 367] width 270 height 45
paste input "Brgy PoblacionTaytayPalwan"
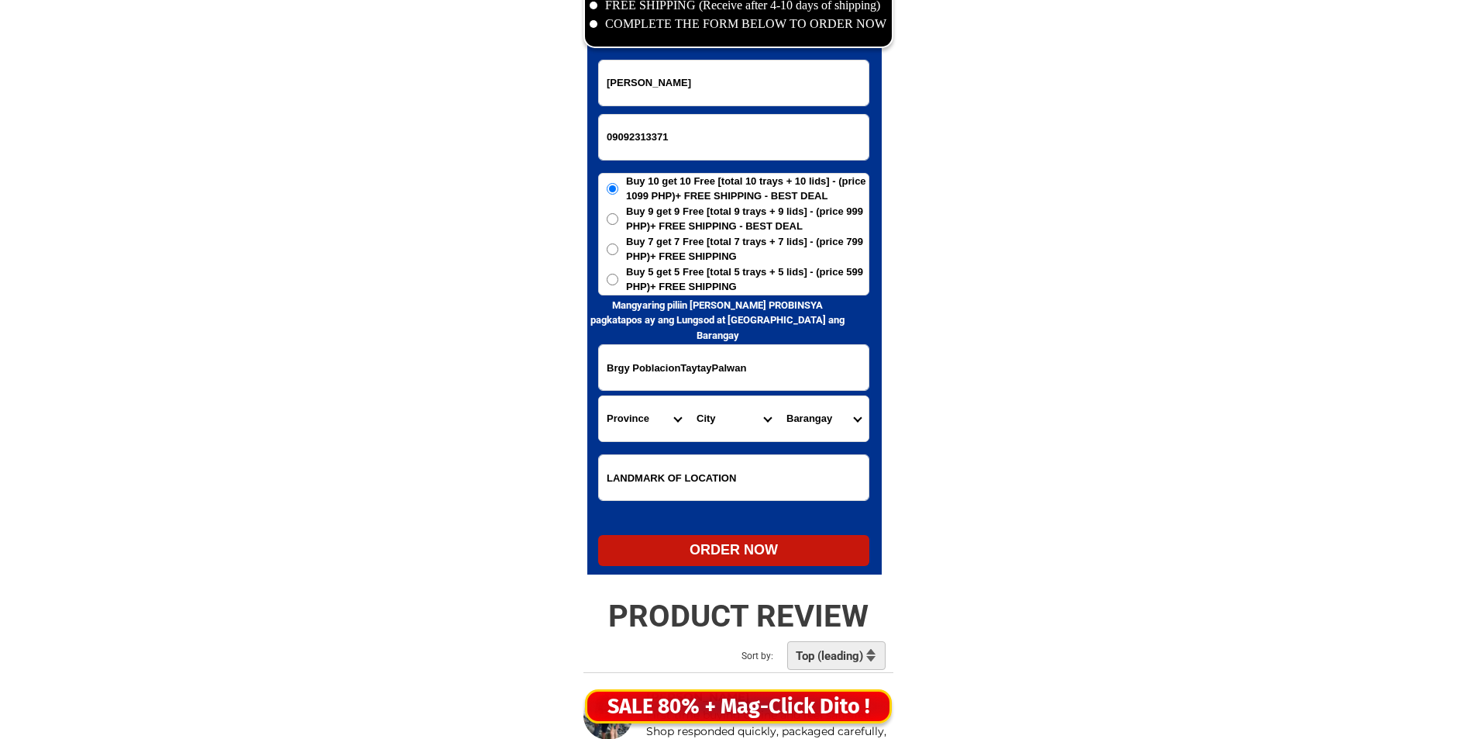
type input "Brgy PoblacionTaytayPalwan"
drag, startPoint x: 664, startPoint y: 277, endPoint x: 656, endPoint y: 319, distance: 42.6
click at [664, 275] on span "Buy 5 get 5 Free [total 5 trays + 5 lids] - (price 599 PHP)+ FREE SHIPPING" at bounding box center [747, 279] width 243 height 30
click at [618, 275] on input "Buy 5 get 5 Free [total 5 trays + 5 lids] - (price 599 PHP)+ FREE SHIPPING" at bounding box center [613, 280] width 12 height 12
radio input "true"
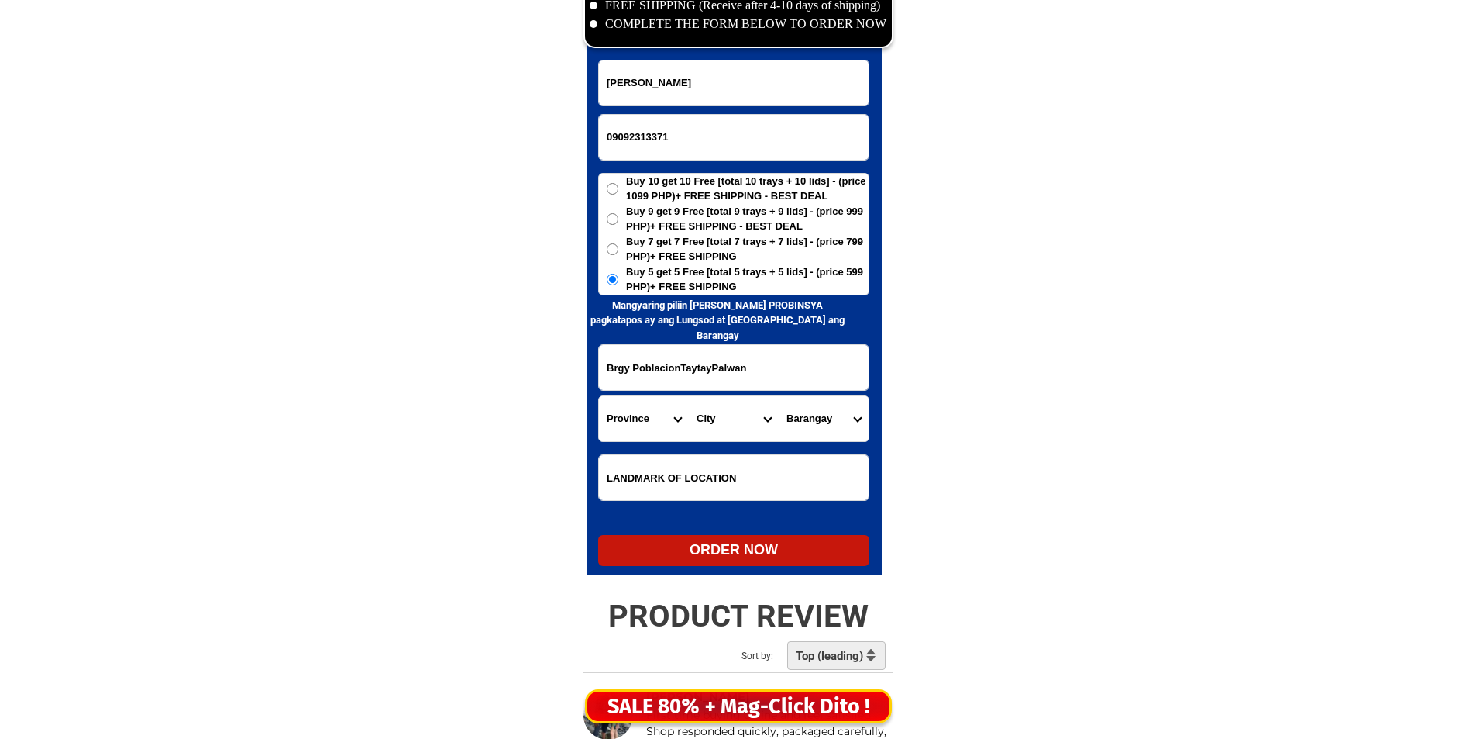
drag, startPoint x: 609, startPoint y: 466, endPoint x: 625, endPoint y: 427, distance: 41.7
click at [611, 460] on input "Input LANDMARKOFLOCATION" at bounding box center [734, 477] width 270 height 45
click at [625, 425] on select "Province [GEOGRAPHIC_DATA] [GEOGRAPHIC_DATA] [GEOGRAPHIC_DATA] [GEOGRAPHIC_DATA…" at bounding box center [644, 418] width 90 height 45
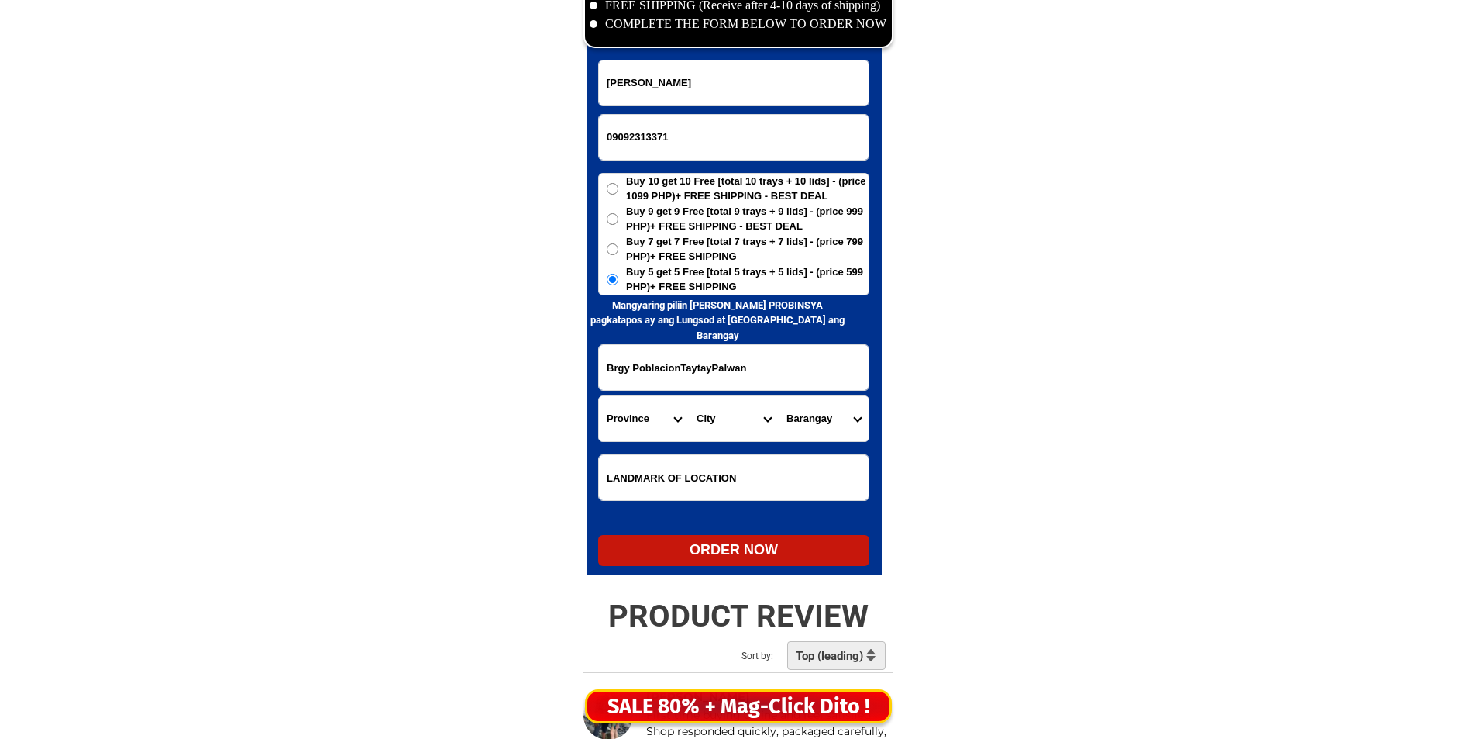
select select "63_811"
click at [599, 396] on select "Province [GEOGRAPHIC_DATA] [GEOGRAPHIC_DATA] [GEOGRAPHIC_DATA] [GEOGRAPHIC_DATA…" at bounding box center [644, 418] width 90 height 45
click at [723, 408] on select "City Aborlan Agutaya Araceli Balabac Bataraza Brookes-point Busuanga Cagayancil…" at bounding box center [734, 418] width 90 height 45
select select "63_8111672"
click at [689, 396] on select "City Aborlan Agutaya Araceli Balabac Bataraza Brookes-point Busuanga Cagayancil…" at bounding box center [734, 418] width 90 height 45
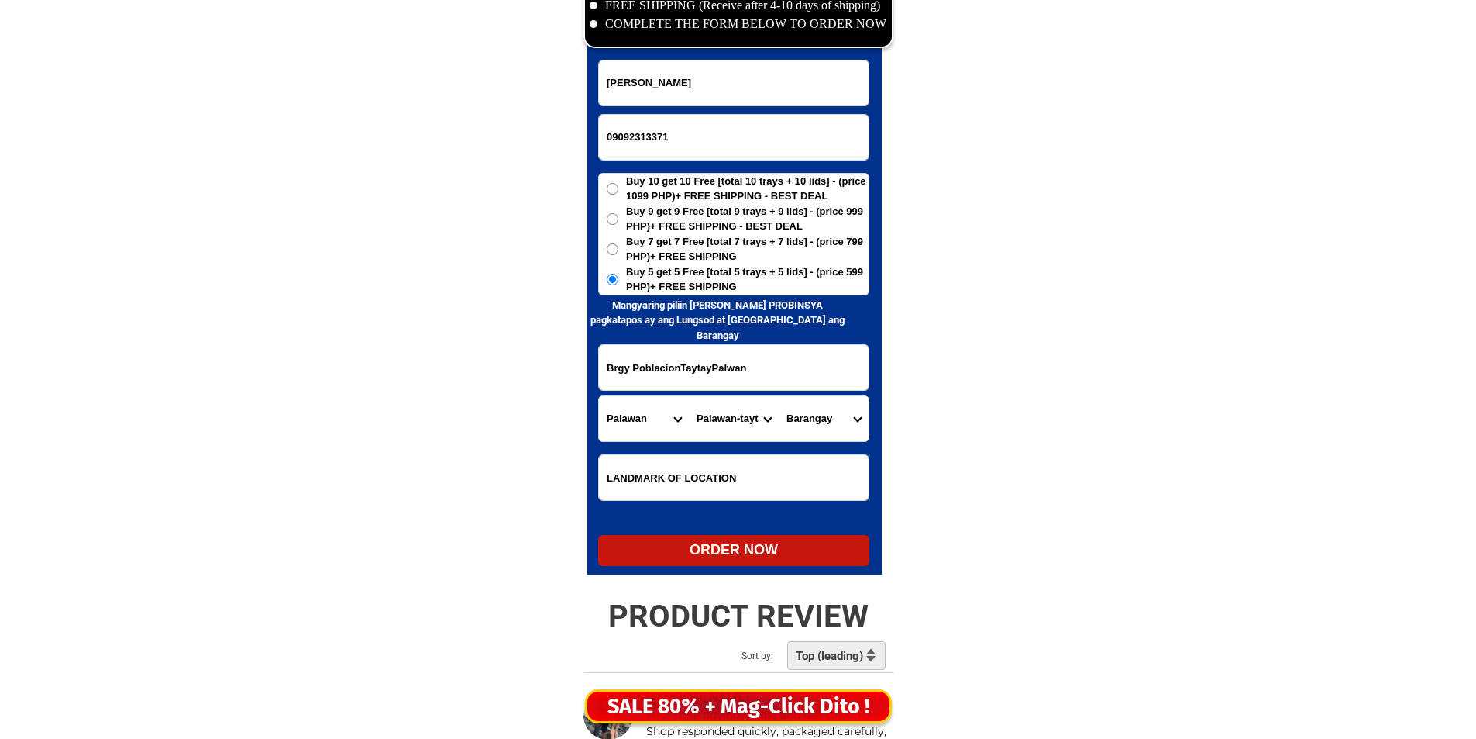
click at [809, 419] on select "Barangay Abongan Alacalian Banbanan Bantulan Baras (pangpang) Batas Bato Beton …" at bounding box center [824, 418] width 90 height 45
select select "63_81116721229"
click at [779, 396] on select "Barangay Abongan Alacalian Banbanan Bantulan Baras (pangpang) Batas Bato Beton …" at bounding box center [824, 418] width 90 height 45
click at [725, 553] on div "ORDER NOW" at bounding box center [733, 549] width 271 height 21
type input "Lourdes Arcenal"
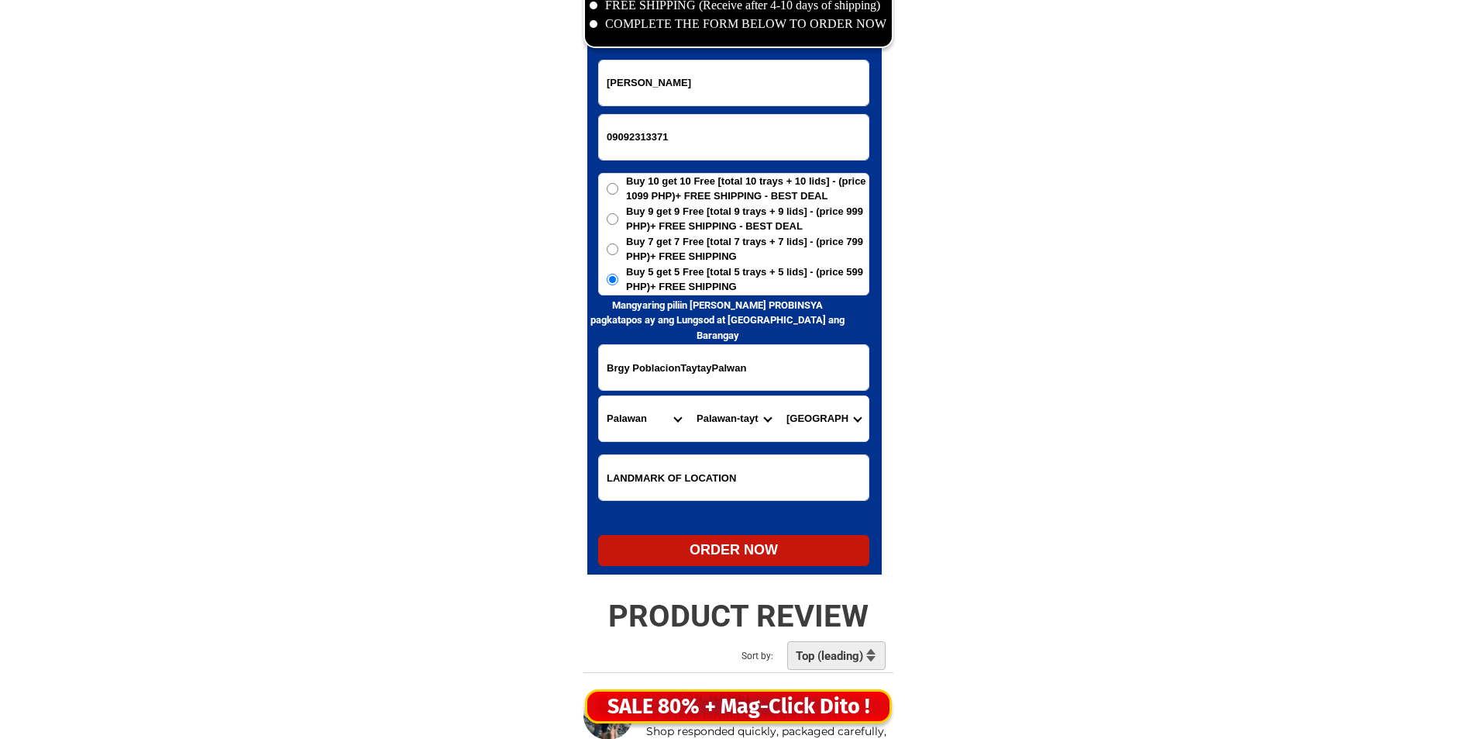
radio input "true"
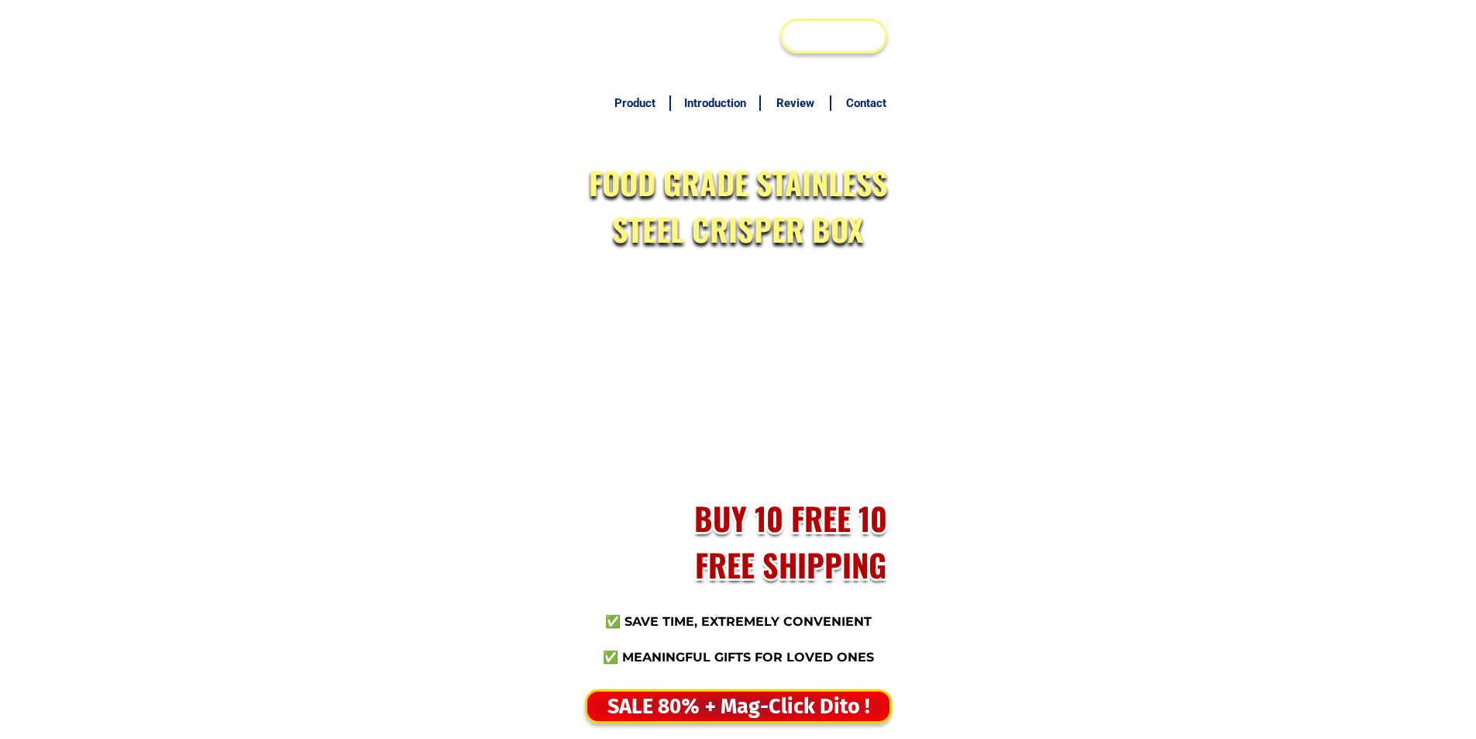
scroll to position [7536, 0]
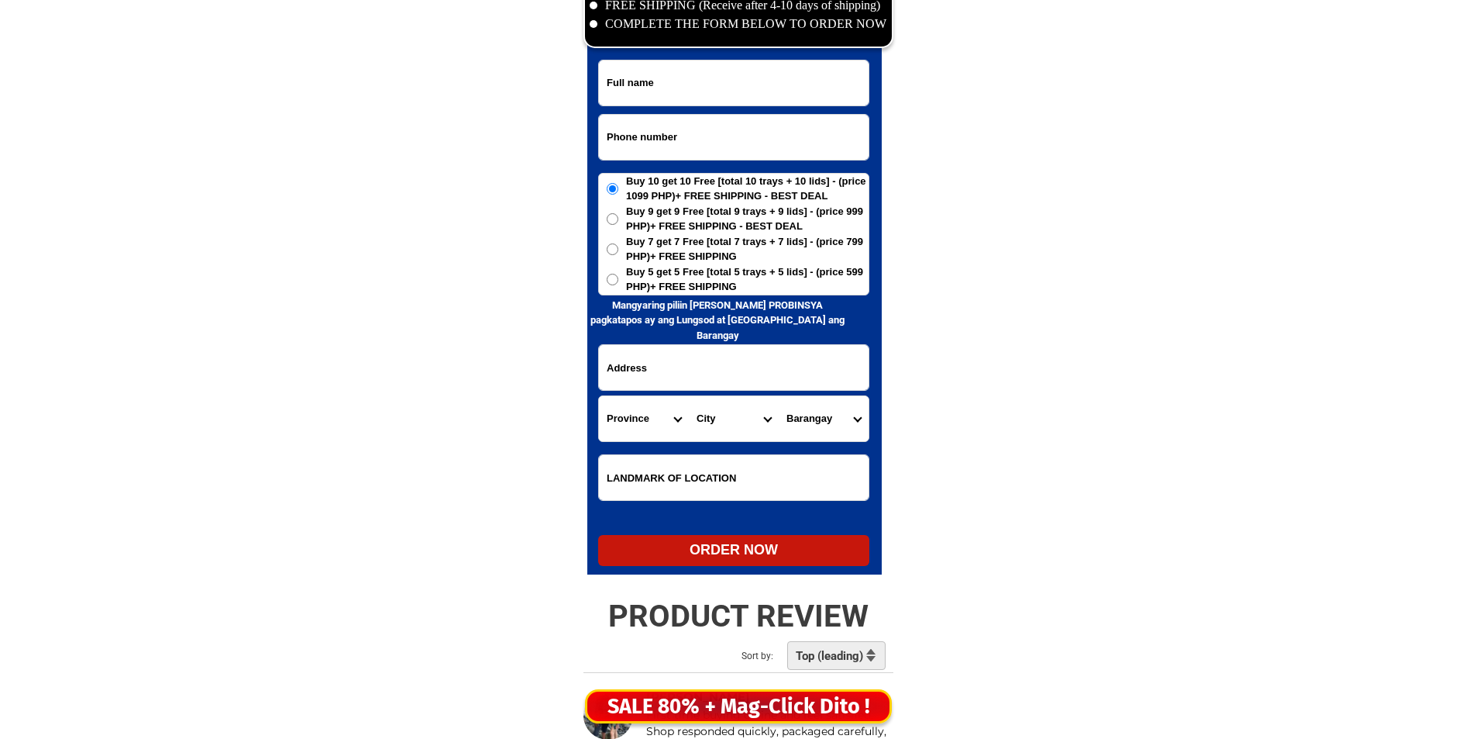
click at [686, 148] on input "Input phone_number" at bounding box center [734, 137] width 270 height 45
type input "0953205020"
drag, startPoint x: 759, startPoint y: 39, endPoint x: 756, endPoint y: 74, distance: 35.8
click at [759, 40] on div at bounding box center [739, 5] width 310 height 85
click at [756, 74] on input "Input full_name" at bounding box center [734, 82] width 270 height 45
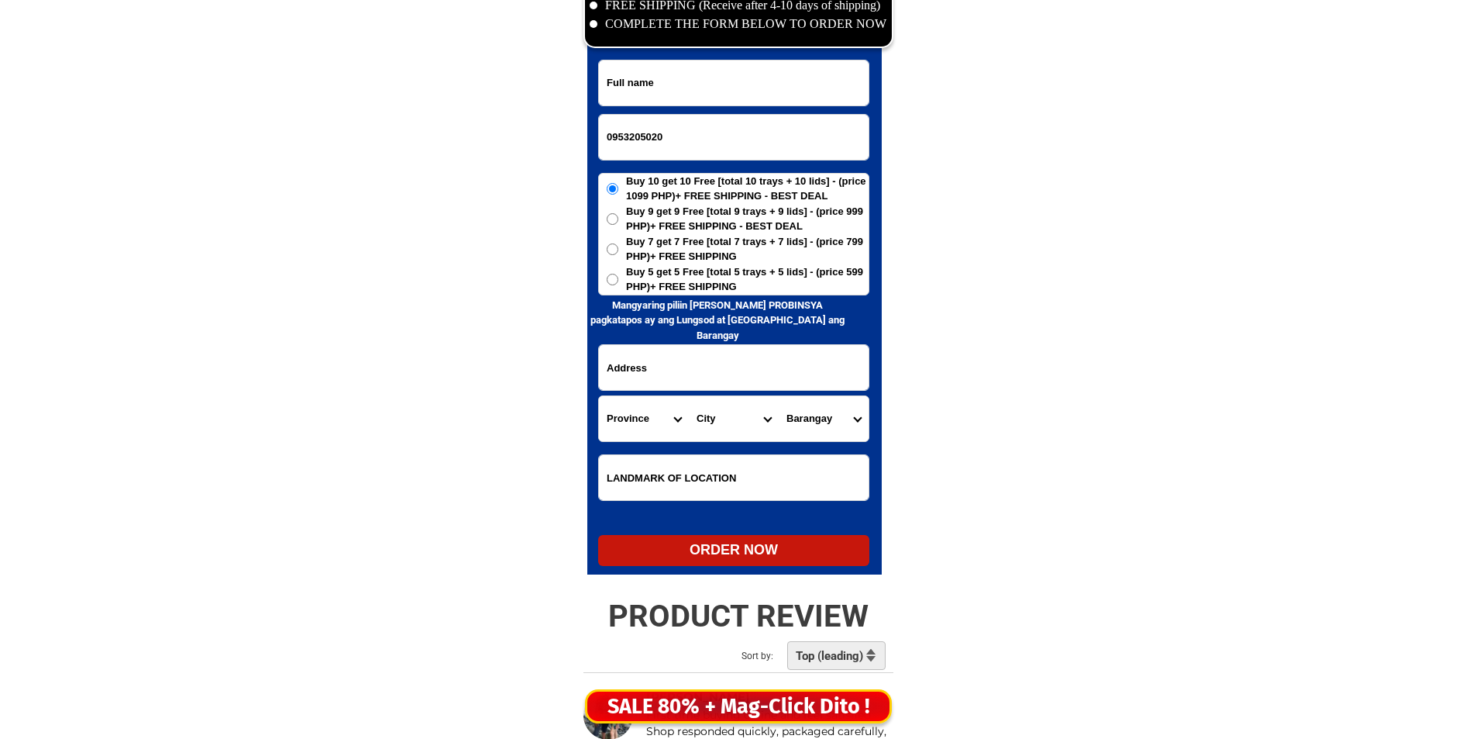
paste input "[PERSON_NAME]"
type input "[PERSON_NAME]"
click at [767, 290] on span "Buy 5 get 5 Free [total 5 trays + 5 lids] - (price 599 PHP)+ FREE SHIPPING" at bounding box center [747, 279] width 243 height 30
click at [618, 285] on input "Buy 5 get 5 Free [total 5 trays + 5 lids] - (price 599 PHP)+ FREE SHIPPING" at bounding box center [613, 280] width 12 height 12
radio input "true"
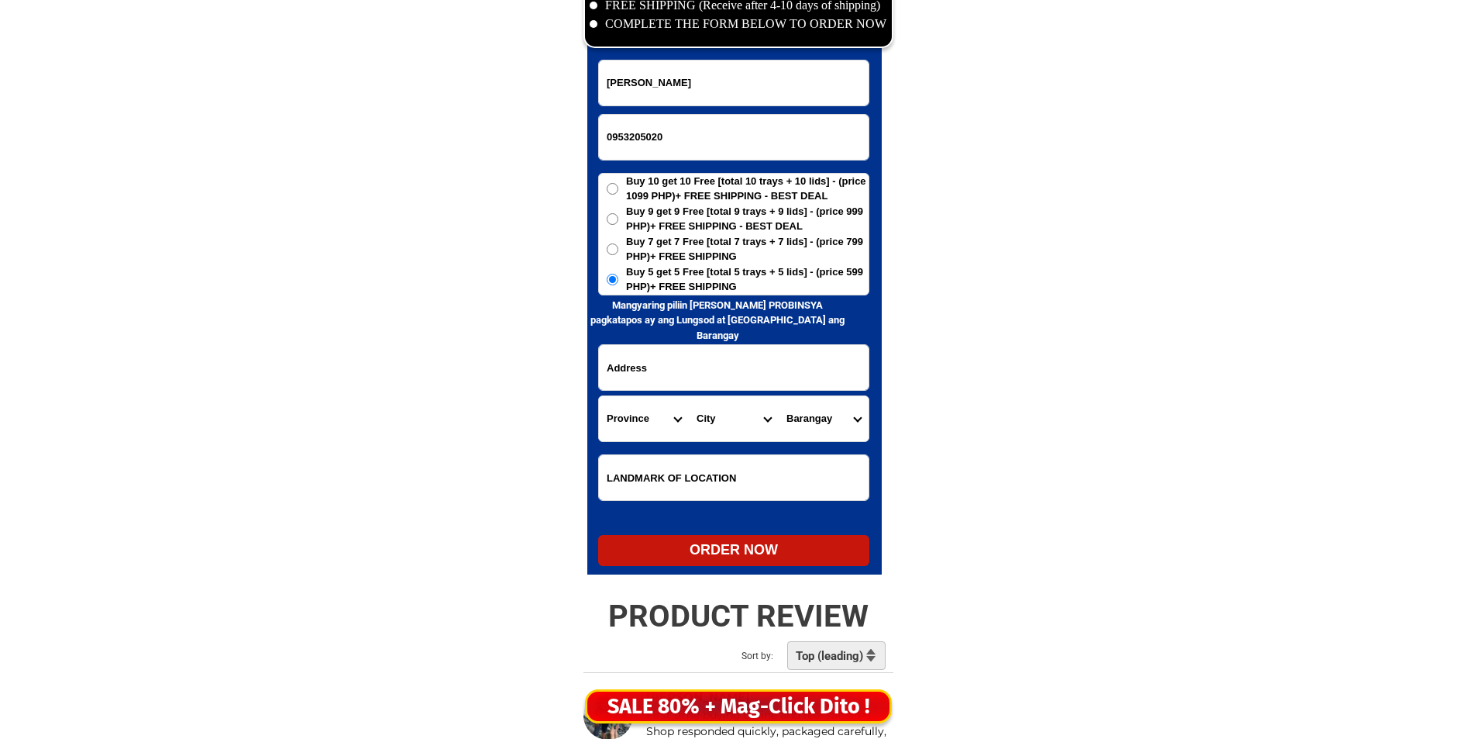
click at [767, 339] on form "Lina Redocto 0953205020 ORDER NOW Province Abra Agusan-del-norte Agusan-del-sur…" at bounding box center [733, 313] width 271 height 506
click at [769, 352] on input "Input address" at bounding box center [734, 367] width 270 height 45
paste input "bargay daro provincial hospital dumaguite city negros oriental"
type input "bargay daro provincial hospital dumaguite city negros oriental"
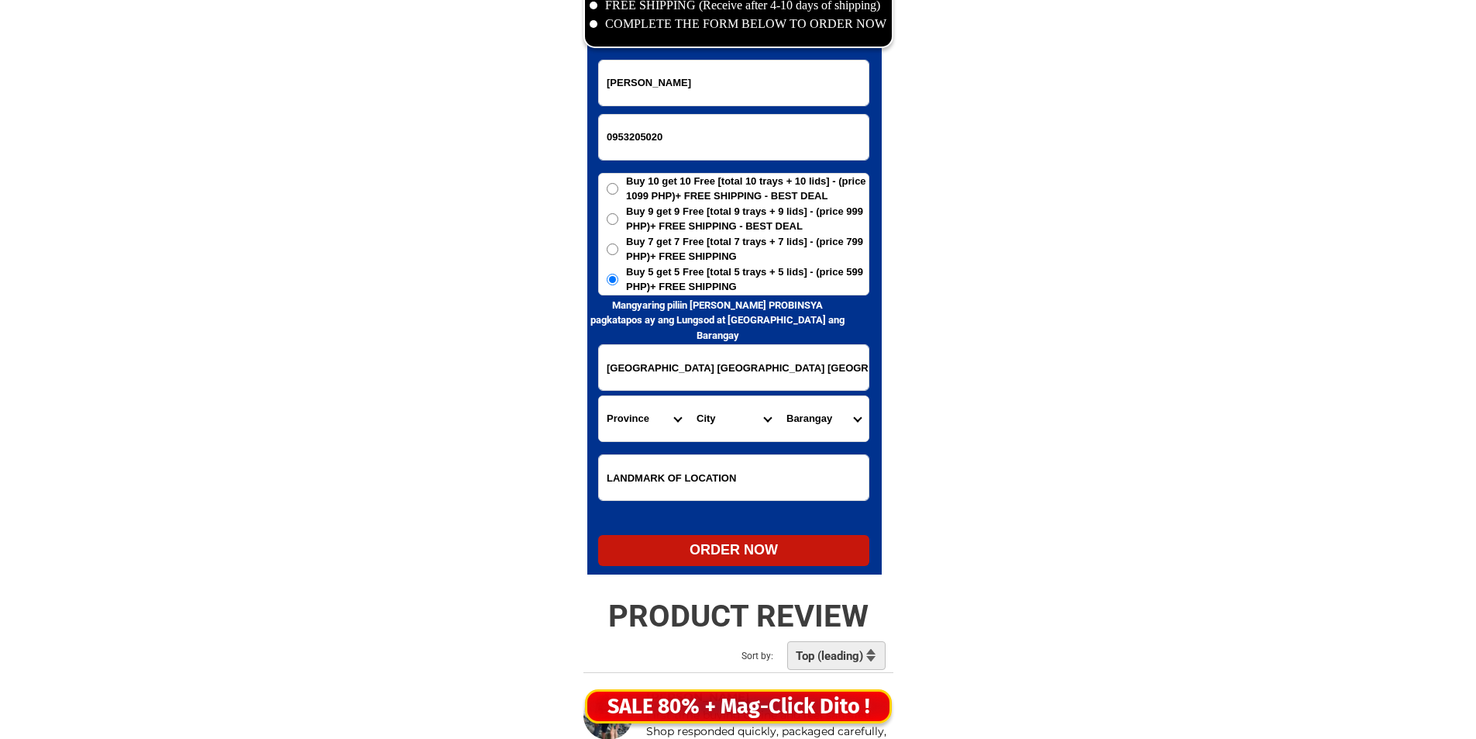
scroll to position [0, 37]
drag, startPoint x: 686, startPoint y: 367, endPoint x: 674, endPoint y: 399, distance: 34.8
click at [894, 378] on div "CASH ON DELIVERY (COD) FREE SHIPPING (Receive after 4-10 days of shipping) COMP…" at bounding box center [739, 272] width 326 height 635
click at [632, 419] on select "Province [GEOGRAPHIC_DATA] [GEOGRAPHIC_DATA] [GEOGRAPHIC_DATA] [GEOGRAPHIC_DATA…" at bounding box center [644, 418] width 90 height 45
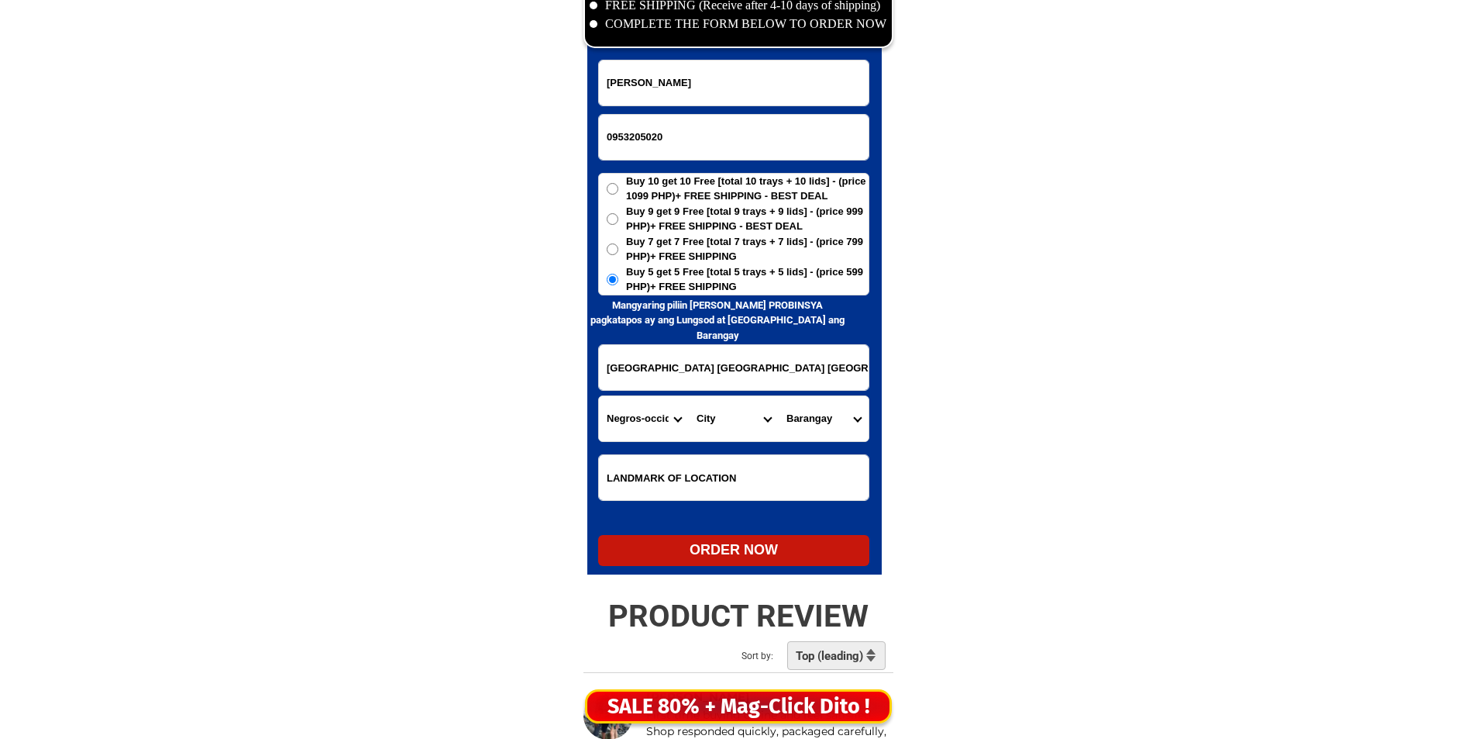
click at [632, 419] on select "Province [GEOGRAPHIC_DATA] [GEOGRAPHIC_DATA] [GEOGRAPHIC_DATA] [GEOGRAPHIC_DATA…" at bounding box center [644, 418] width 90 height 45
click at [686, 384] on input "bargay daro provincial hospital dumaguite city negros oriental" at bounding box center [734, 367] width 270 height 45
click at [727, 405] on select "City Bacolod-city Bago-city Binalbagan Cadiz-city Candoni Cauayan Enrique-b.-ma…" at bounding box center [734, 418] width 90 height 45
click at [727, 404] on select "City Bacolod-city Bago-city Binalbagan Cadiz-city Candoni Cauayan Enrique-b.-ma…" at bounding box center [734, 418] width 90 height 45
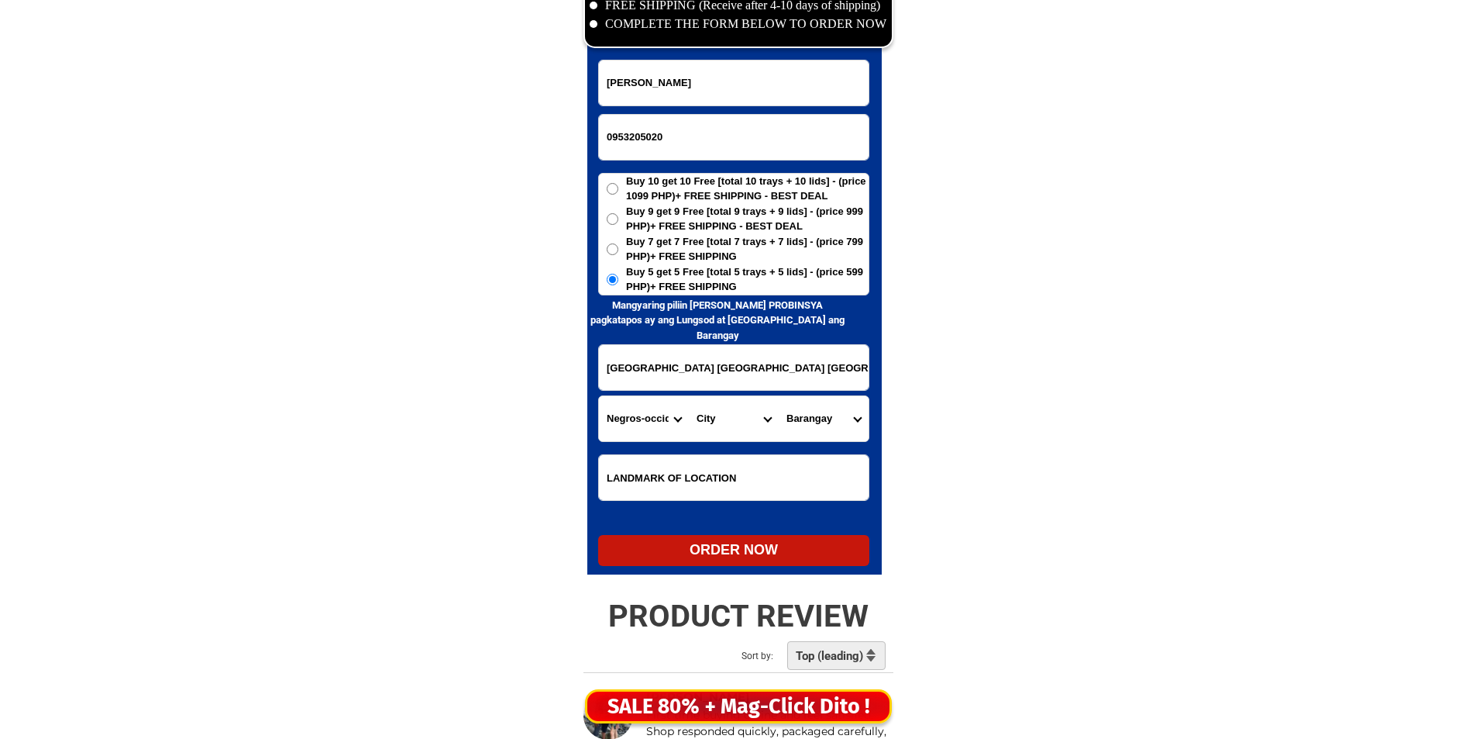
click at [728, 404] on select "City Bacolod-city Bago-city Binalbagan Cadiz-city Candoni Cauayan Enrique-b.-ma…" at bounding box center [734, 418] width 90 height 45
click at [736, 420] on select "City Bacolod-city Bago-city Binalbagan Cadiz-city Candoni Cauayan Enrique-b.-ma…" at bounding box center [734, 418] width 90 height 45
click at [694, 432] on select "City Bacolod-city Bago-city Binalbagan Cadiz-city Candoni Cauayan Enrique-b.-ma…" at bounding box center [734, 418] width 90 height 45
drag, startPoint x: 708, startPoint y: 370, endPoint x: 911, endPoint y: 369, distance: 203.1
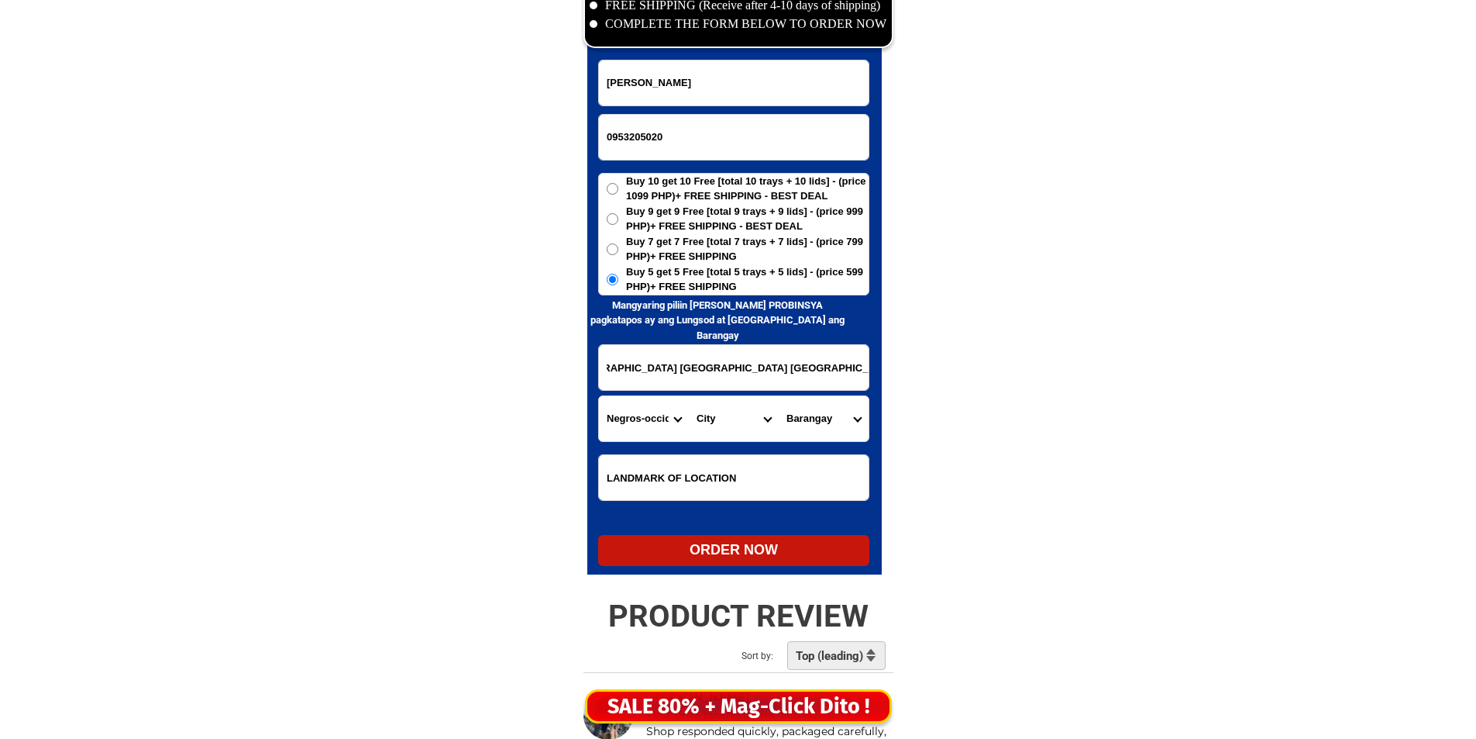
click at [646, 411] on select "Province [GEOGRAPHIC_DATA] [GEOGRAPHIC_DATA] [GEOGRAPHIC_DATA] [GEOGRAPHIC_DATA…" at bounding box center [644, 418] width 90 height 45
select select "63_411"
click at [646, 411] on select "Province [GEOGRAPHIC_DATA] [GEOGRAPHIC_DATA] [GEOGRAPHIC_DATA] [GEOGRAPHIC_DATA…" at bounding box center [644, 418] width 90 height 45
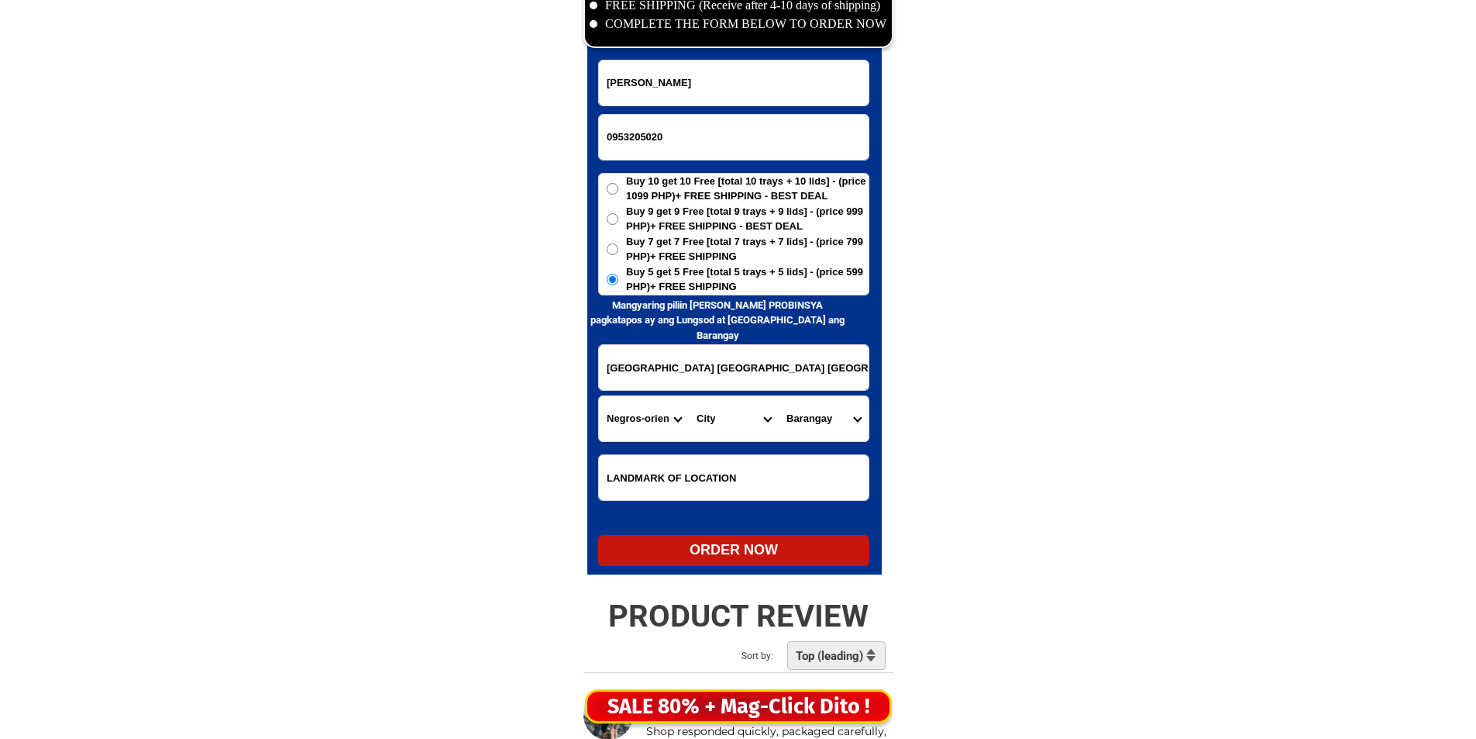
click at [702, 432] on select "City Amlan Ayungon Bacong Bais-city Basay Bayawan-city Bindoy Canlaon-city Daui…" at bounding box center [734, 418] width 90 height 45
select select "63_4117242"
click at [689, 396] on select "City Amlan Ayungon Bacong Bais-city Basay Bayawan-city Bindoy Canlaon-city Daui…" at bounding box center [734, 418] width 90 height 45
click at [822, 415] on select "Barangay Bagacay Bajumpandan Balugo Banilad Bantayan Batinguel Bunao Cadawinona…" at bounding box center [824, 418] width 90 height 45
select select "63_411724216196"
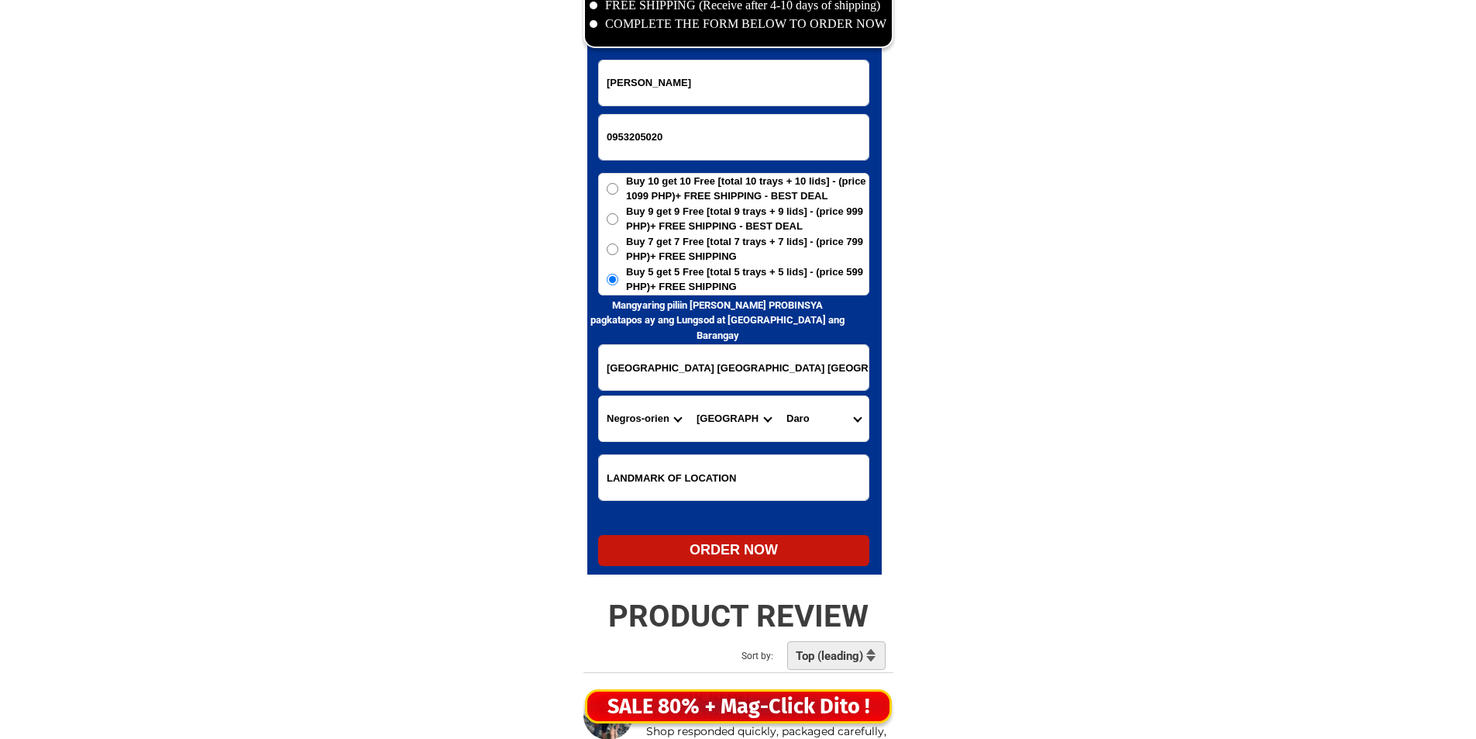
click at [822, 414] on select "Barangay Bagacay Bajumpandan Balugo Banilad Bantayan Batinguel Bunao Cadawinona…" at bounding box center [824, 418] width 90 height 45
click at [750, 553] on div "ORDER NOW" at bounding box center [733, 549] width 271 height 21
radio input "true"
click at [677, 142] on input "0953205020" at bounding box center [734, 137] width 270 height 45
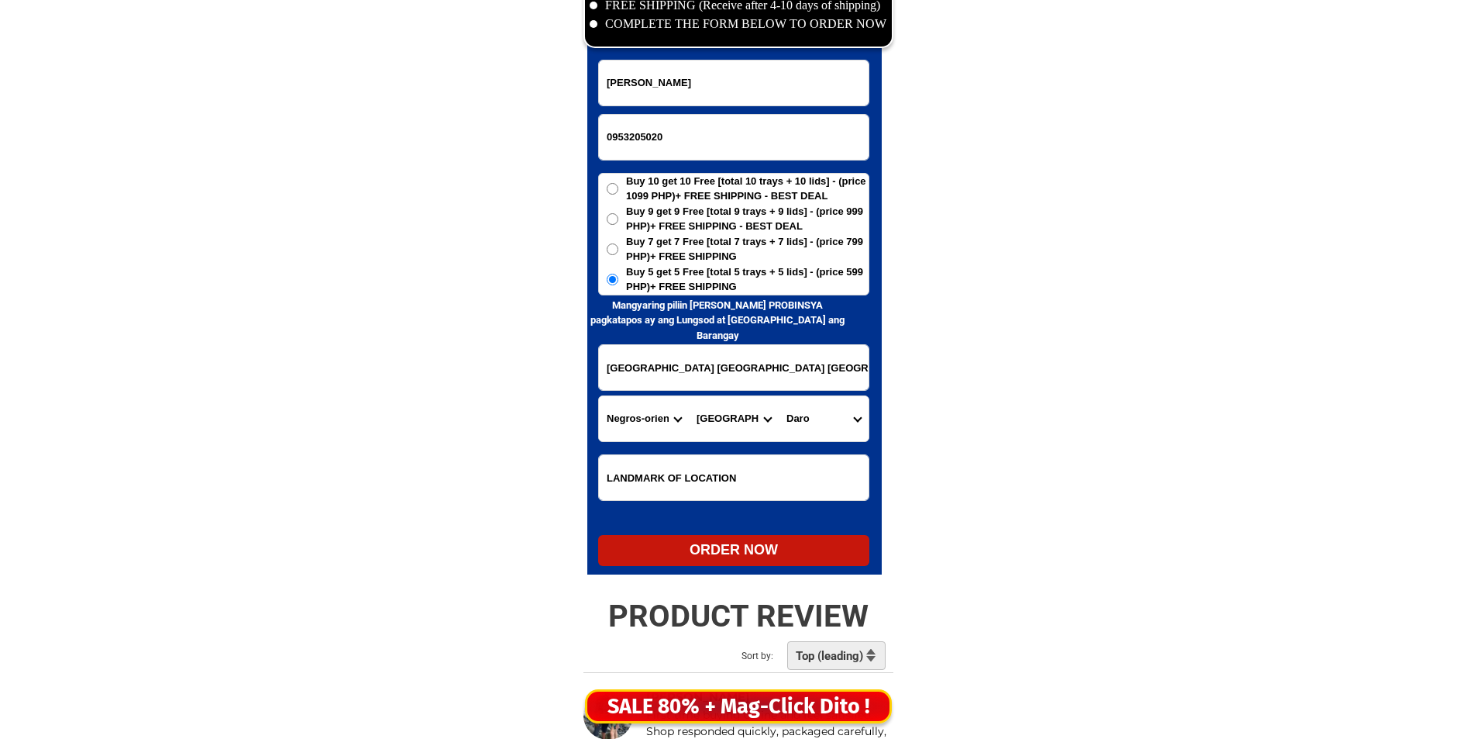
click at [677, 142] on input "0953205020" at bounding box center [734, 137] width 270 height 45
paste input "91 948 12 81"
click at [657, 136] on input "0991 948 12 81" at bounding box center [734, 137] width 270 height 45
click at [665, 137] on input "0991 948 12 81" at bounding box center [734, 137] width 270 height 45
click at [653, 133] on input "0991 948 1281" at bounding box center [734, 137] width 270 height 45
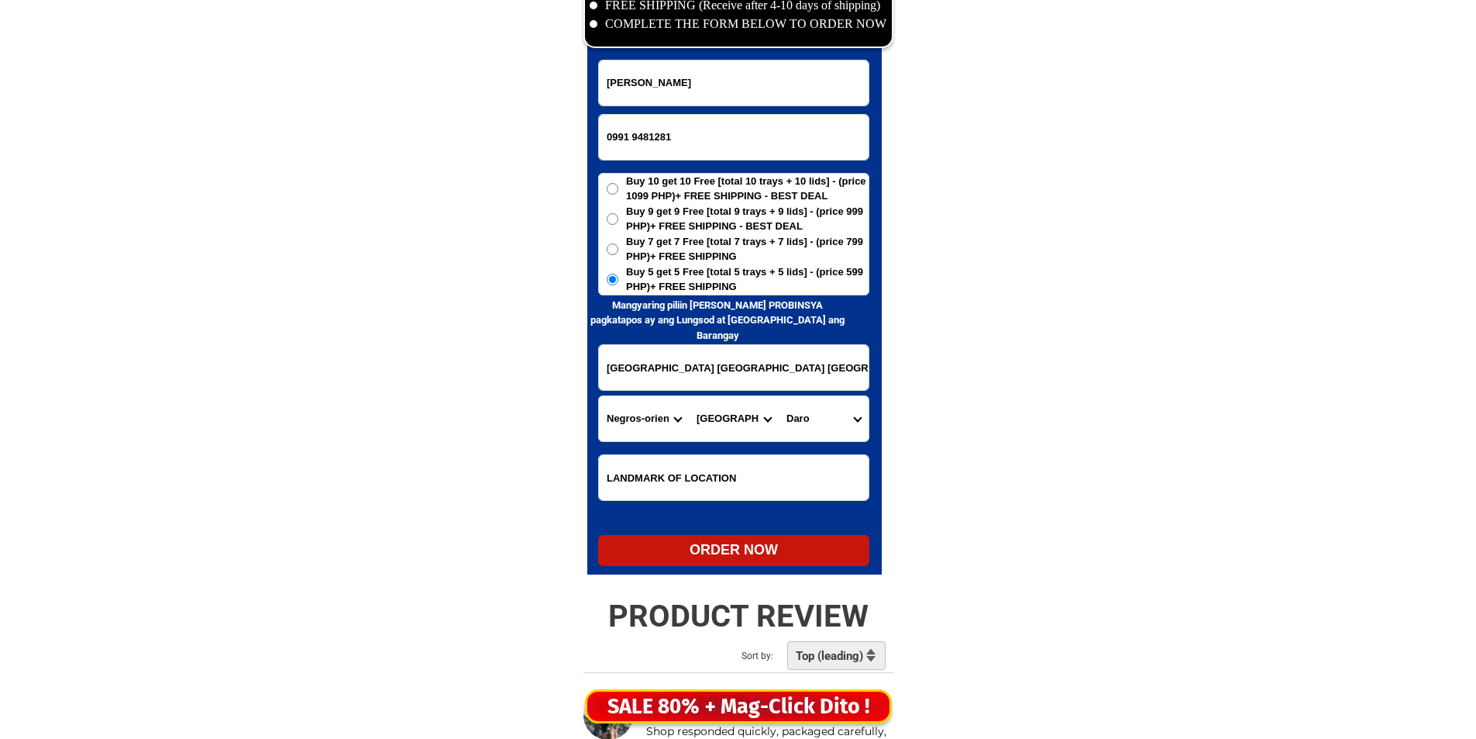
click at [634, 134] on input "0991 9481281" at bounding box center [734, 137] width 270 height 45
type input "09919481281"
click at [807, 67] on input "Lina Redocto" at bounding box center [734, 82] width 270 height 45
paste input "Siony bolado"
paste input "Input full_name"
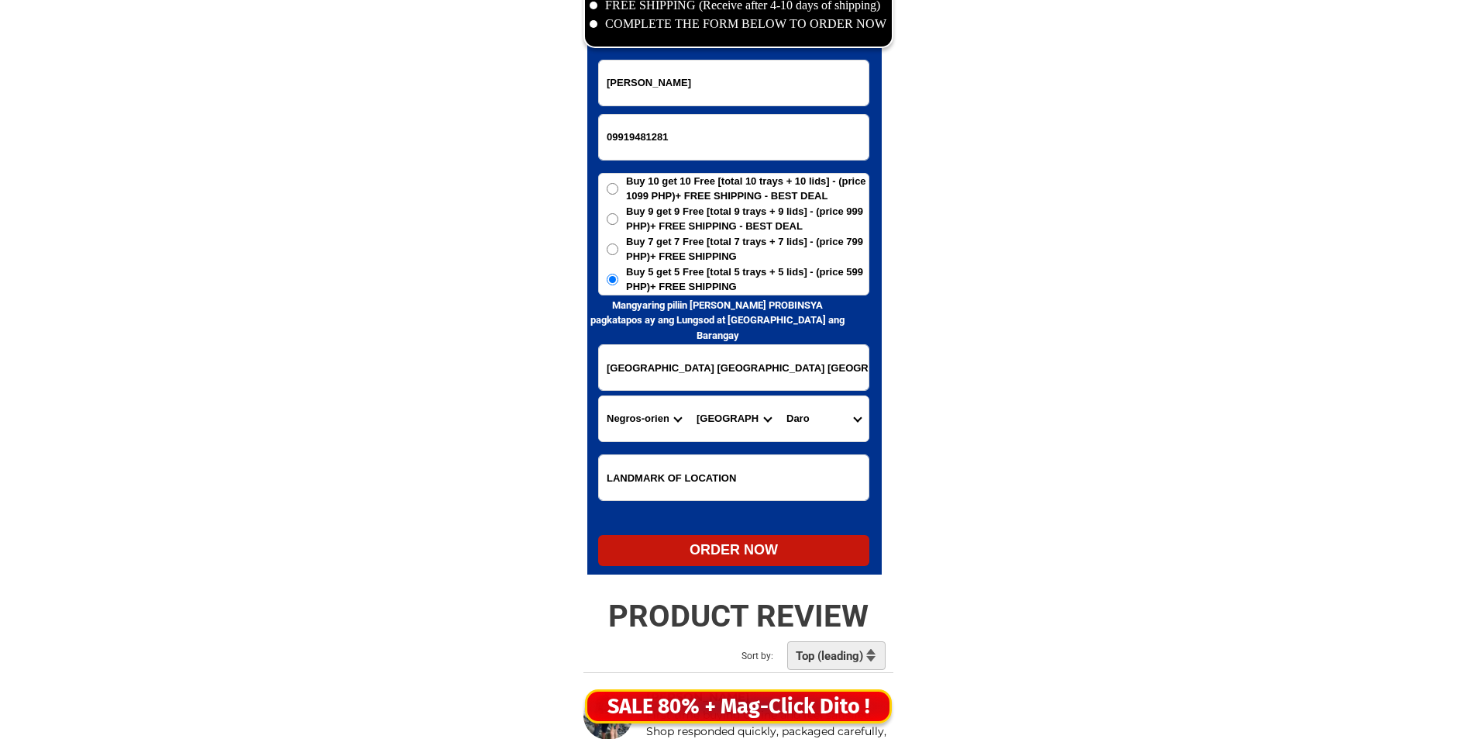
type input "Siony bolado"
click at [692, 395] on div "Province Abra Agusan-del-norte Agusan-del-sur Aklan Albay Antique Apayao Aurora…" at bounding box center [733, 418] width 271 height 47
click at [703, 367] on input "bargay daro provincial hospital dumaguite city negros oriental" at bounding box center [734, 367] width 270 height 45
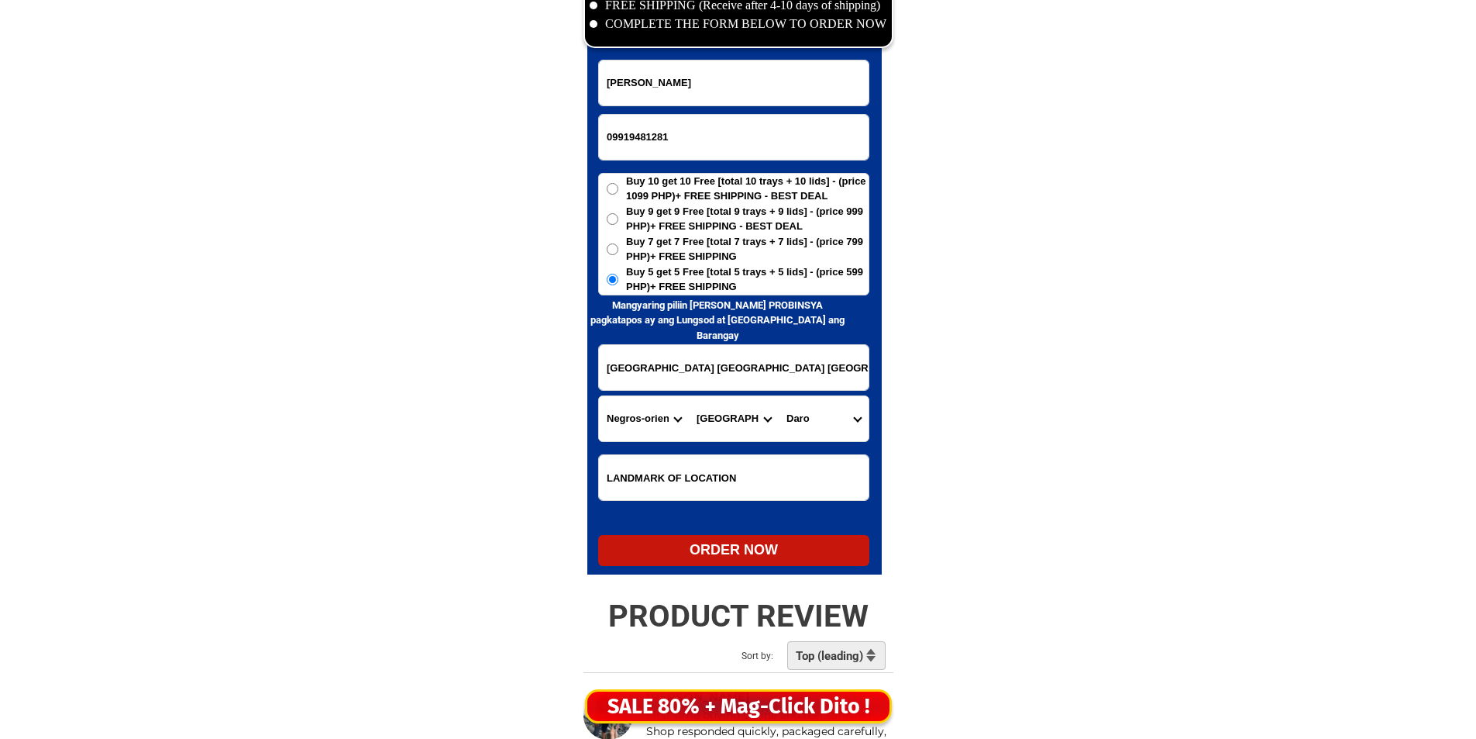
paste input "Celina Homes 2 Blk 18 Lots 2 Brgy 168 Cabatuhan Deparo Caloocan City"
type input "Celina Homes 2 Blk 18 Lots 2 Brgy 168 Cabatuhan Deparo Caloocan City"
click at [719, 480] on input "Input LANDMARKOFLOCATION" at bounding box center [734, 477] width 270 height 45
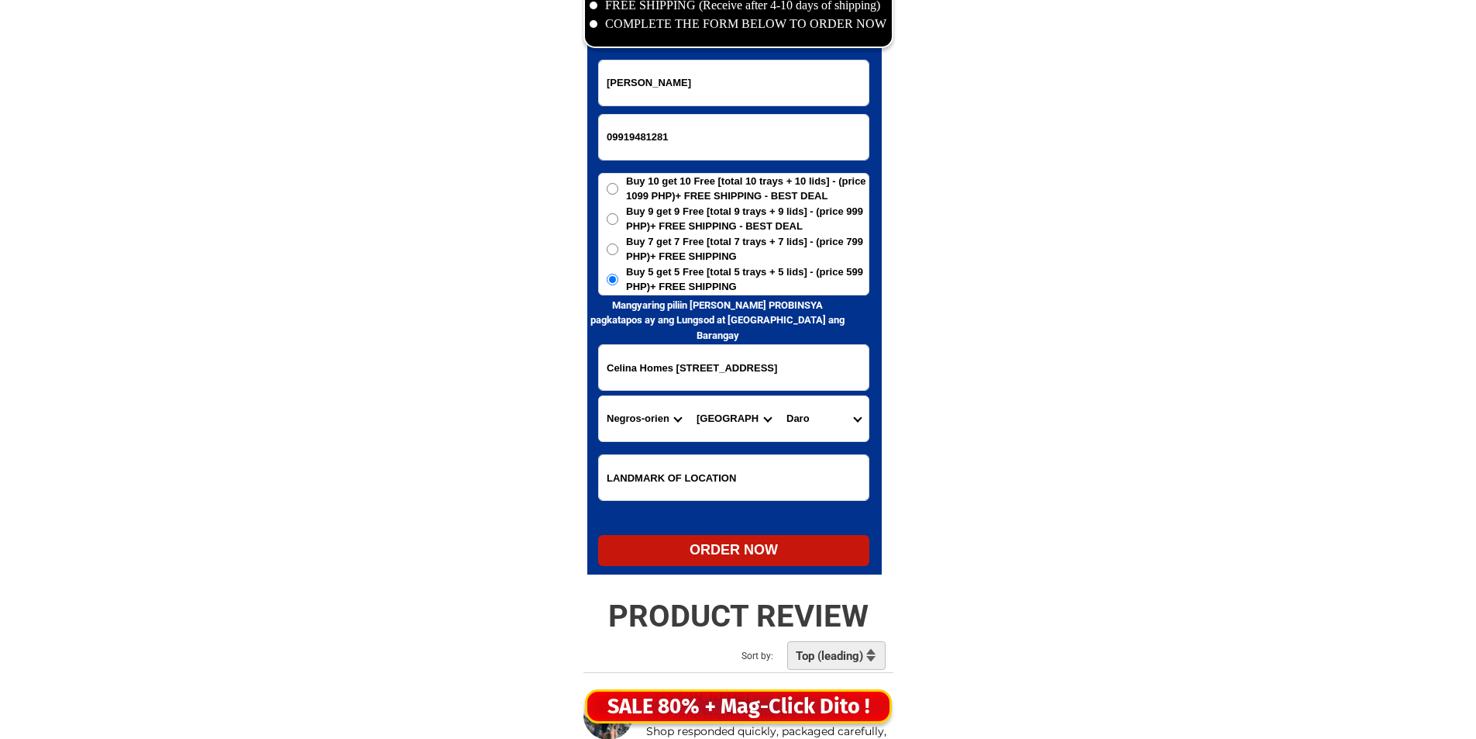
paste input "FOR GOT ..SAINT JOSEPH STREET >.(CORNER)"
type input "FOR GOT ..SAINT JOSEPH STREET >.(CORNER)"
click at [677, 254] on span "Buy 7 get 7 Free [total 7 trays + 7 lids] - (price 799 PHP)+ FREE SHIPPING" at bounding box center [747, 249] width 243 height 30
click at [618, 254] on input "Buy 7 get 7 Free [total 7 trays + 7 lids] - (price 799 PHP)+ FREE SHIPPING" at bounding box center [613, 249] width 12 height 12
radio input "true"
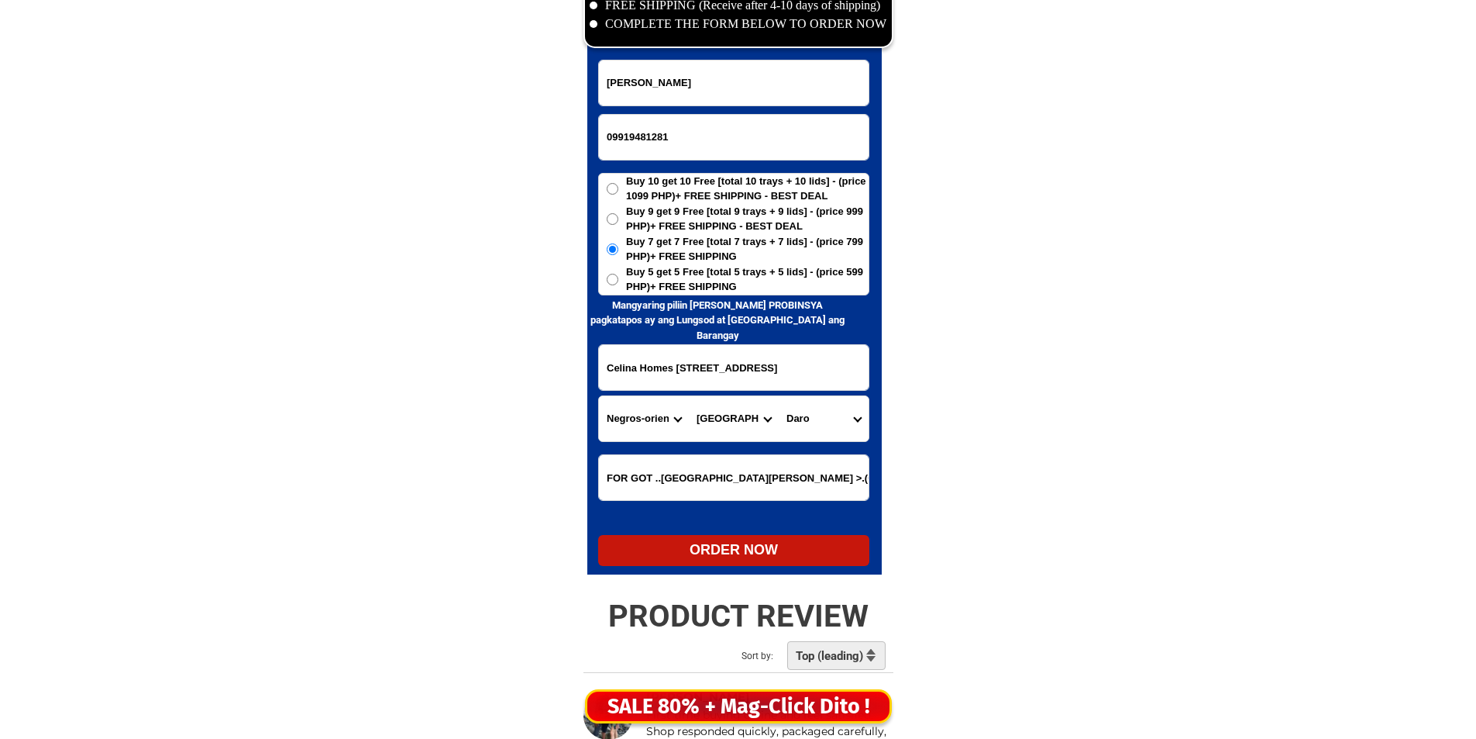
click at [680, 279] on span "Buy 5 get 5 Free [total 5 trays + 5 lids] - (price 599 PHP)+ FREE SHIPPING" at bounding box center [747, 279] width 243 height 30
click at [618, 279] on input "Buy 5 get 5 Free [total 5 trays + 5 lids] - (price 599 PHP)+ FREE SHIPPING" at bounding box center [613, 280] width 12 height 12
radio input "true"
drag, startPoint x: 726, startPoint y: 379, endPoint x: 1011, endPoint y: 364, distance: 284.8
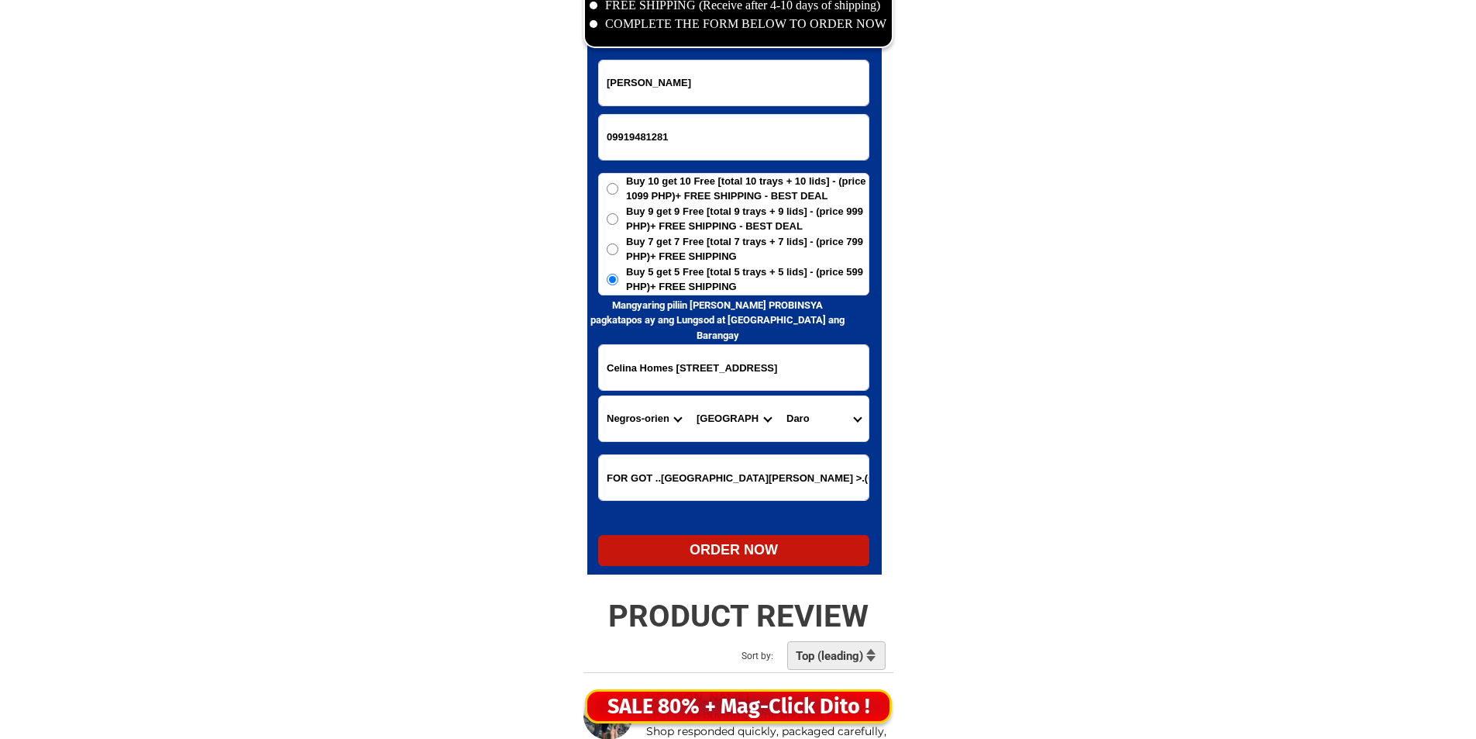
click at [660, 423] on select "Province [GEOGRAPHIC_DATA] [GEOGRAPHIC_DATA] [GEOGRAPHIC_DATA] [GEOGRAPHIC_DATA…" at bounding box center [644, 418] width 90 height 45
click at [664, 421] on select "Province [GEOGRAPHIC_DATA] [GEOGRAPHIC_DATA] [GEOGRAPHIC_DATA] [GEOGRAPHIC_DATA…" at bounding box center [644, 418] width 90 height 45
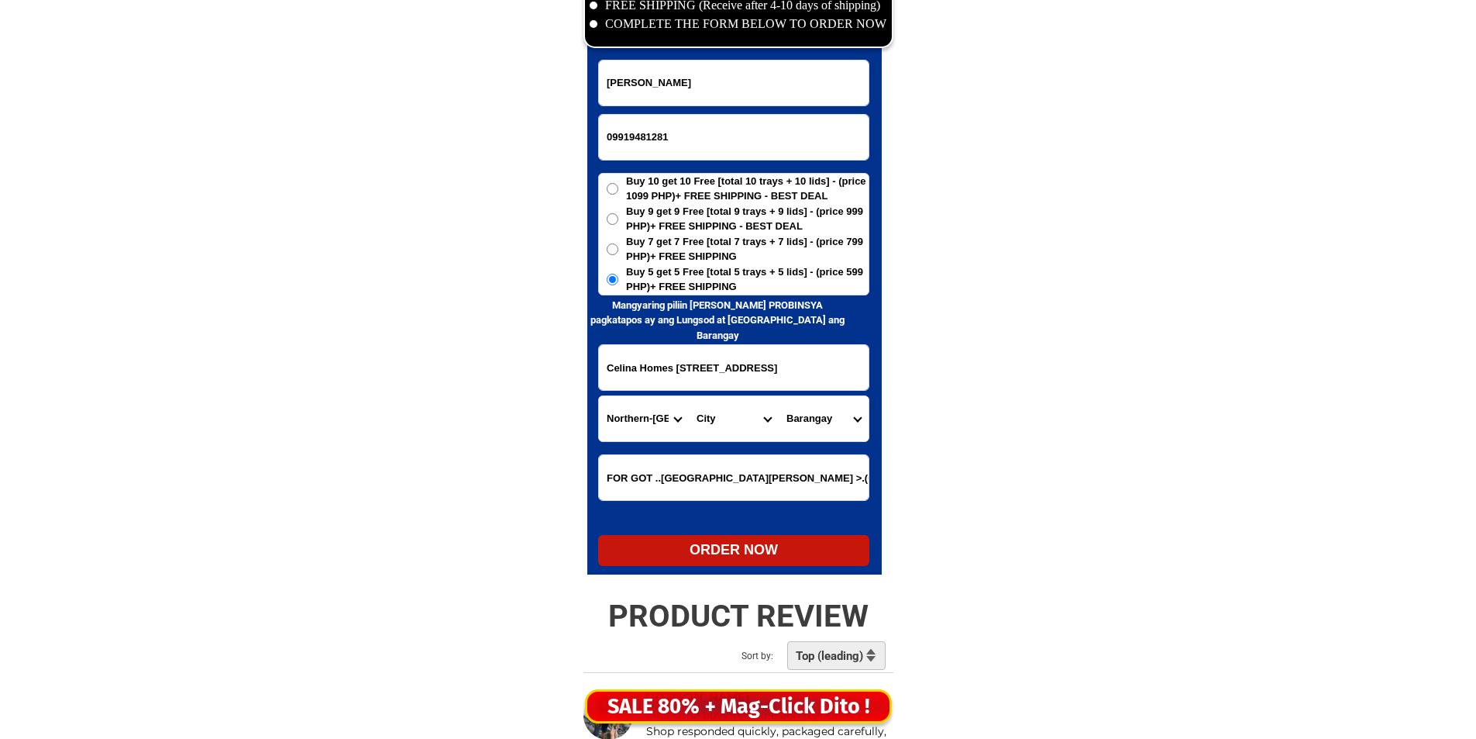
select select "63_219"
drag, startPoint x: 664, startPoint y: 421, endPoint x: 712, endPoint y: 434, distance: 49.8
click at [664, 421] on select "Province [GEOGRAPHIC_DATA] [GEOGRAPHIC_DATA] [GEOGRAPHIC_DATA] [GEOGRAPHIC_DATA…" at bounding box center [644, 418] width 90 height 45
click at [735, 408] on select "City Binondo CALOOCAN Ermita Intramuros Las-pinas Makati Malabon-city Malate Ma…" at bounding box center [734, 418] width 90 height 45
select select "63_2199773"
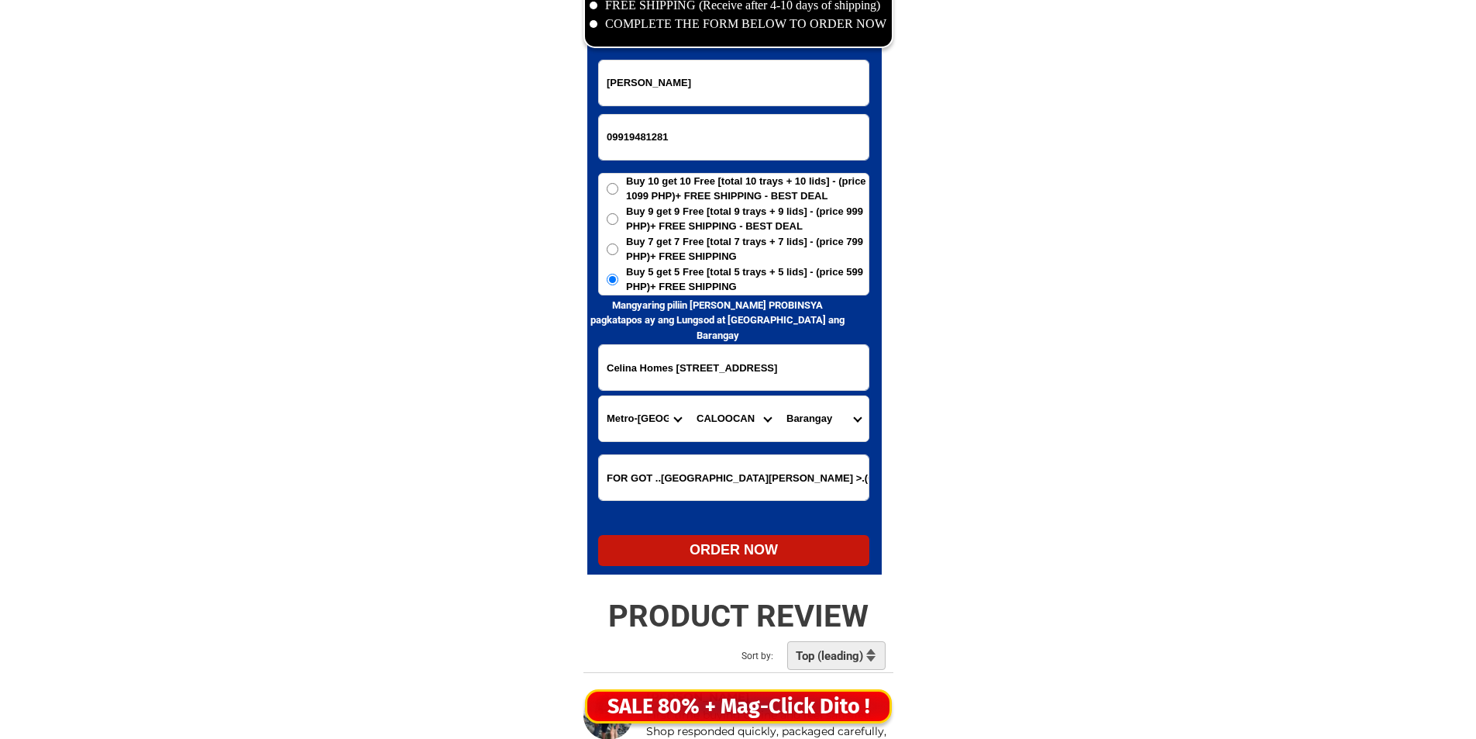
click at [732, 416] on select "City Binondo CALOOCAN Ermita Intramuros Las-pinas Makati Malabon-city Malate Ma…" at bounding box center [734, 418] width 90 height 45
drag, startPoint x: 711, startPoint y: 372, endPoint x: 970, endPoint y: 385, distance: 258.4
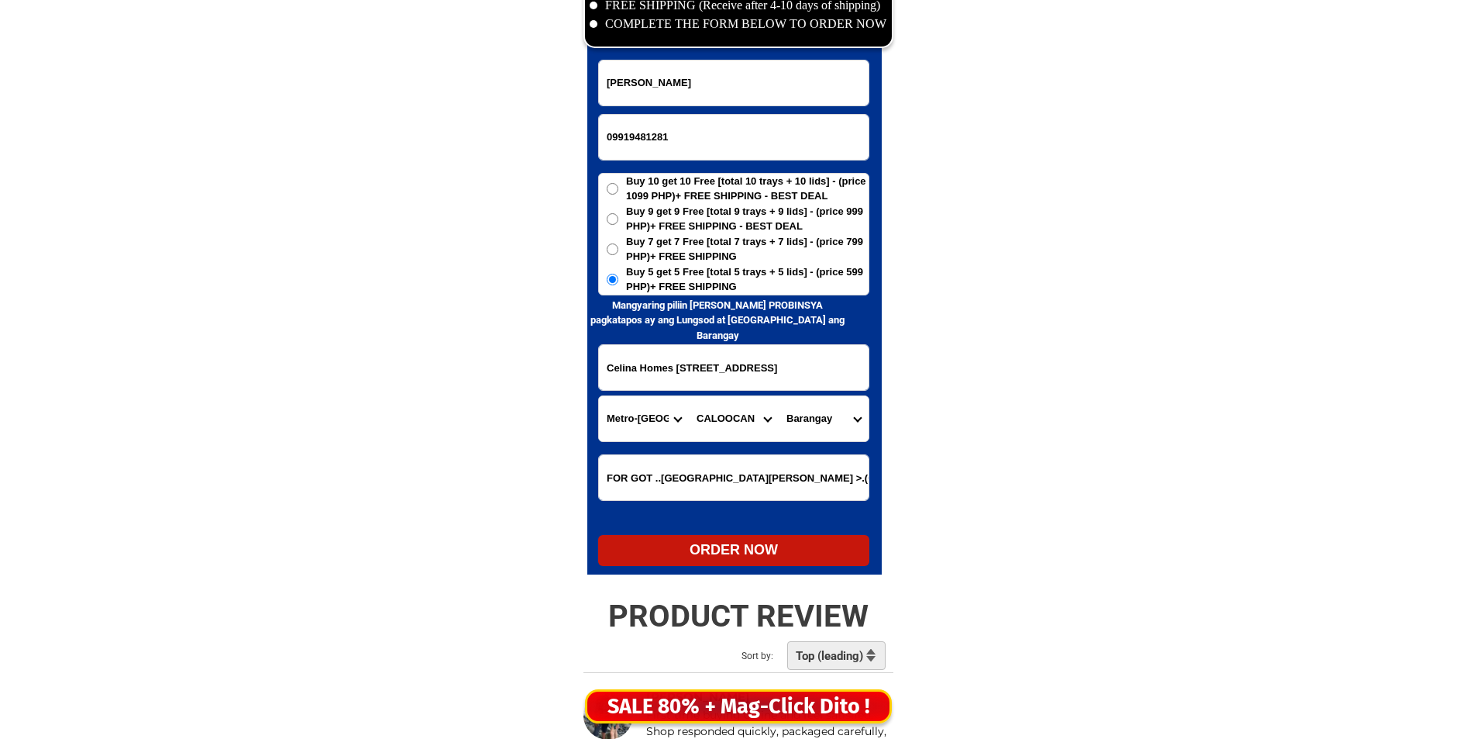
click at [835, 427] on select "Barangay Barangay 1 Barangay 10 Barangay 100 Barangay 101 Barangay 102 Barangay…" at bounding box center [824, 418] width 90 height 45
select select "63_21997735185"
click at [779, 396] on select "Barangay Barangay 1 Barangay 10 Barangay 100 Barangay 101 Barangay 102 Barangay…" at bounding box center [824, 418] width 90 height 45
click at [776, 564] on div "ORDER NOW" at bounding box center [733, 550] width 271 height 31
type input "Siony bolado"
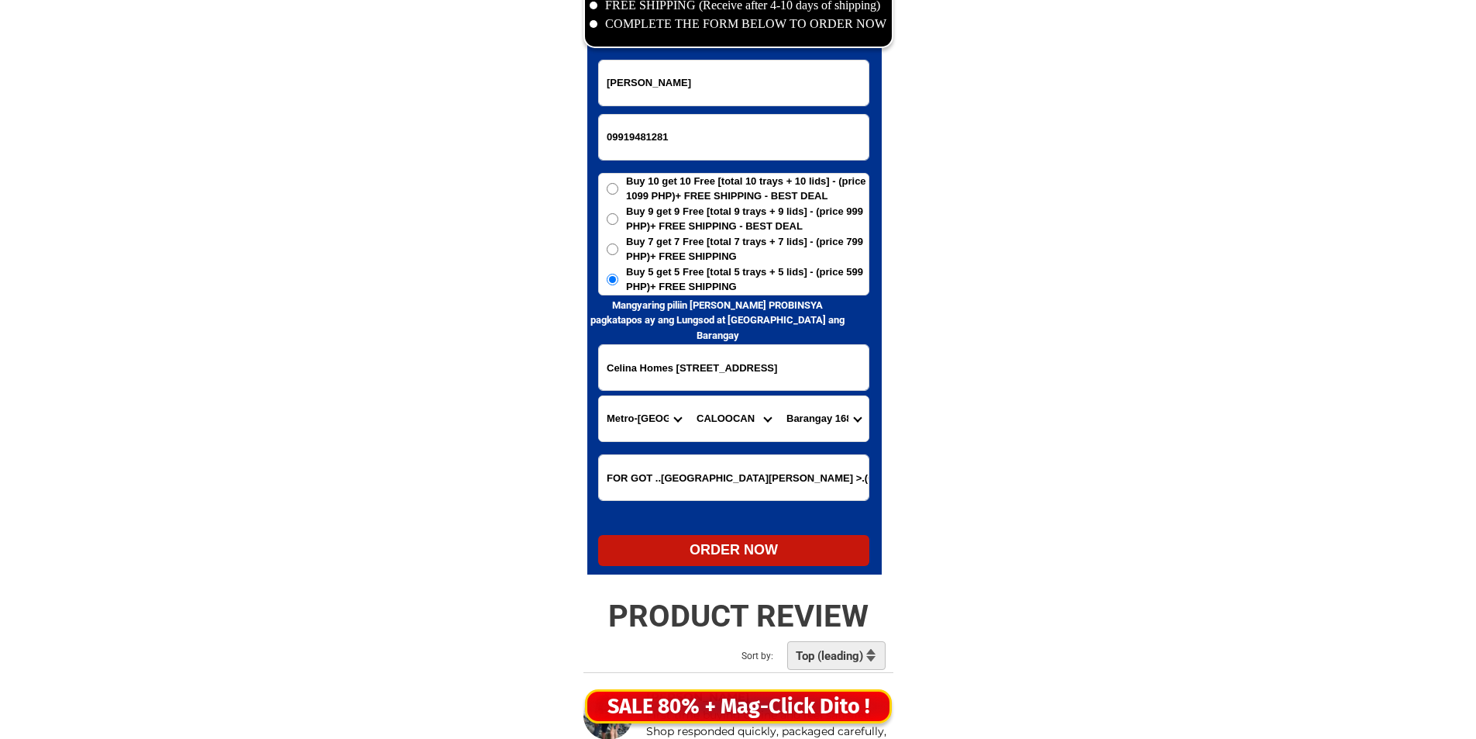
radio input "true"
click at [675, 115] on input "09982045134" at bounding box center [734, 137] width 270 height 45
click at [688, 80] on input "Input full_name" at bounding box center [734, 82] width 270 height 45
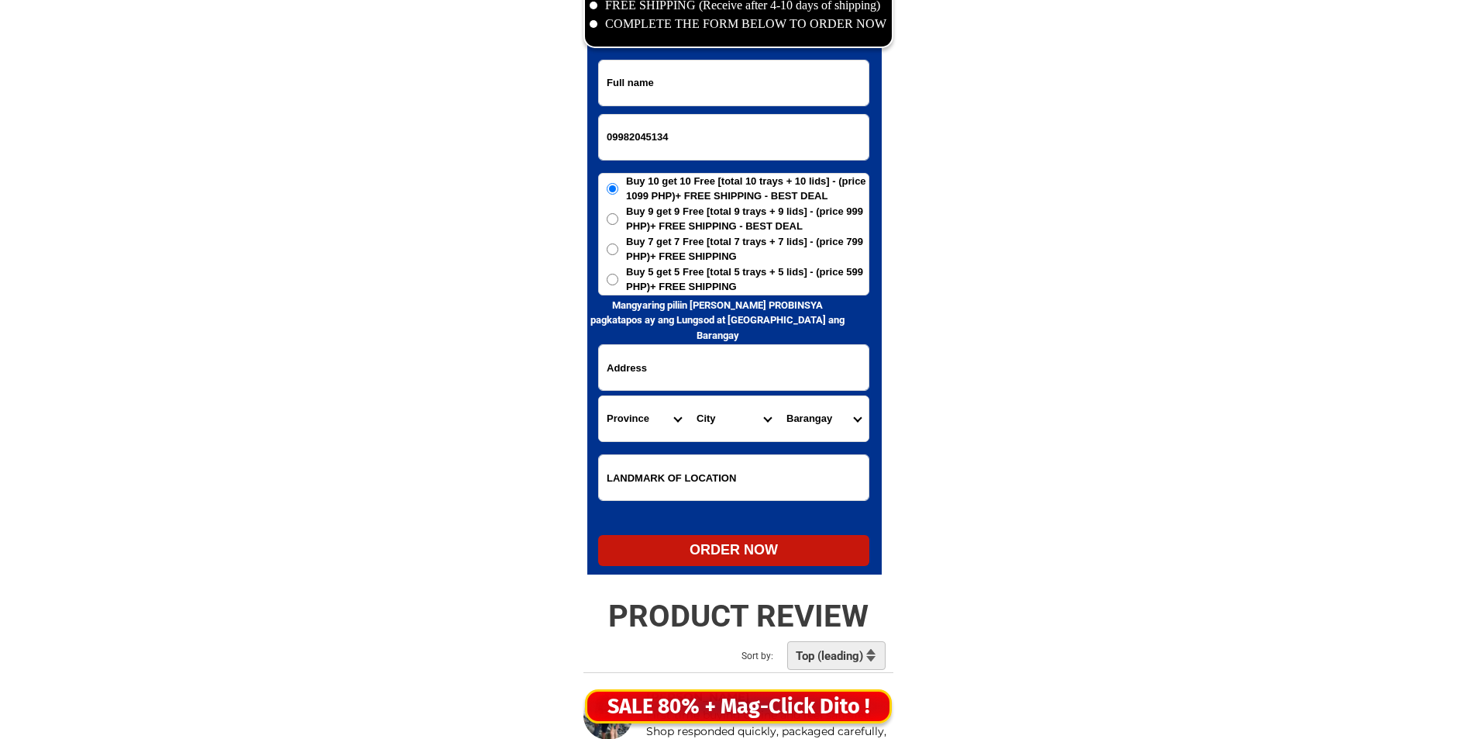
paste input "Salvacion Lepardo"
type input "Salvacion Lepardo"
click at [653, 284] on span "Buy 5 get 5 Free [total 5 trays + 5 lids] - (price 599 PHP)+ FREE SHIPPING" at bounding box center [747, 279] width 243 height 30
click at [618, 284] on input "Buy 5 get 5 Free [total 5 trays + 5 lids] - (price 599 PHP)+ FREE SHIPPING" at bounding box center [613, 280] width 12 height 12
radio input "true"
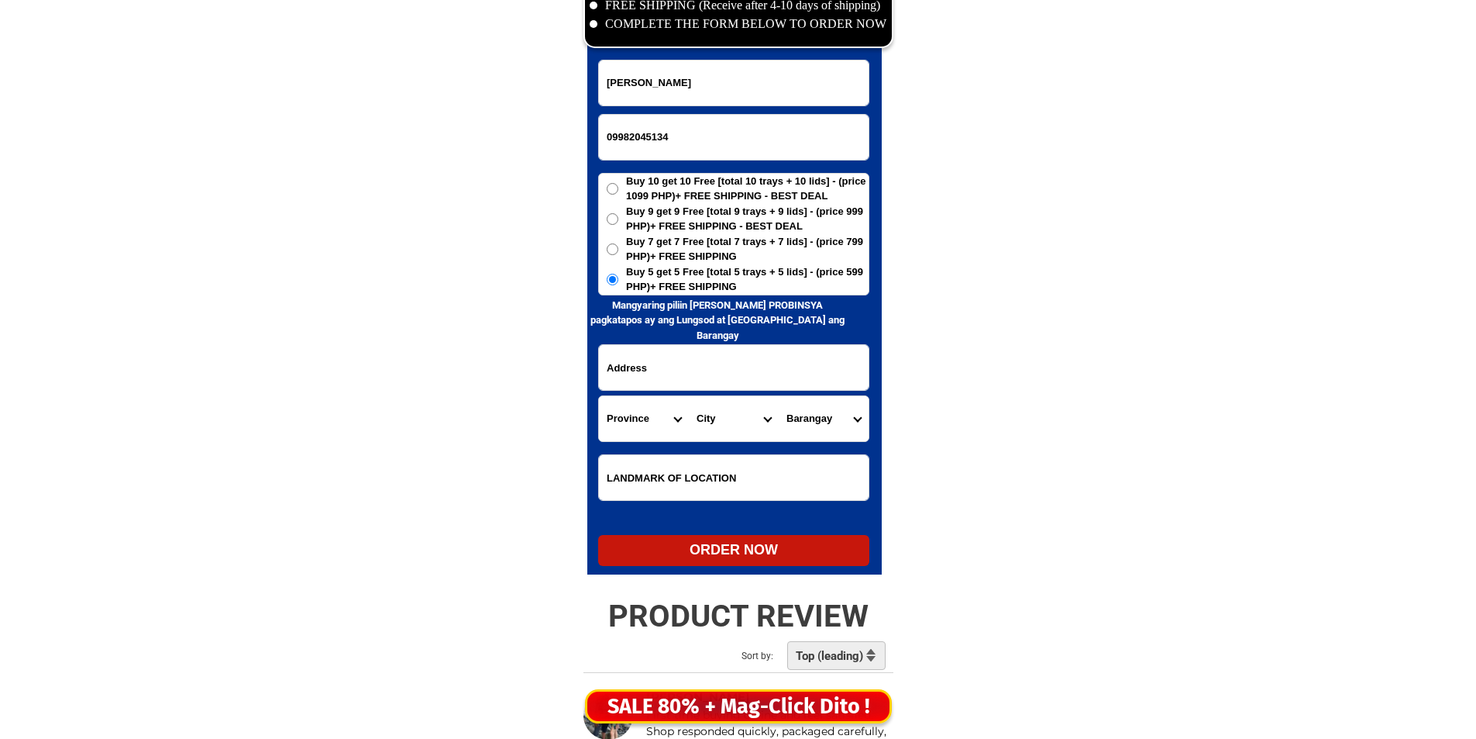
click at [700, 353] on input "Input address" at bounding box center [734, 367] width 270 height 45
paste input "Champaca / Mileguas St. Polomolok South Cotabato"
type input "Champaca / Mileguas St. Polomolok South Cotabato"
click at [659, 436] on select "Province [GEOGRAPHIC_DATA] [GEOGRAPHIC_DATA] [GEOGRAPHIC_DATA] [GEOGRAPHIC_DATA…" at bounding box center [644, 418] width 90 height 45
select select "63_995"
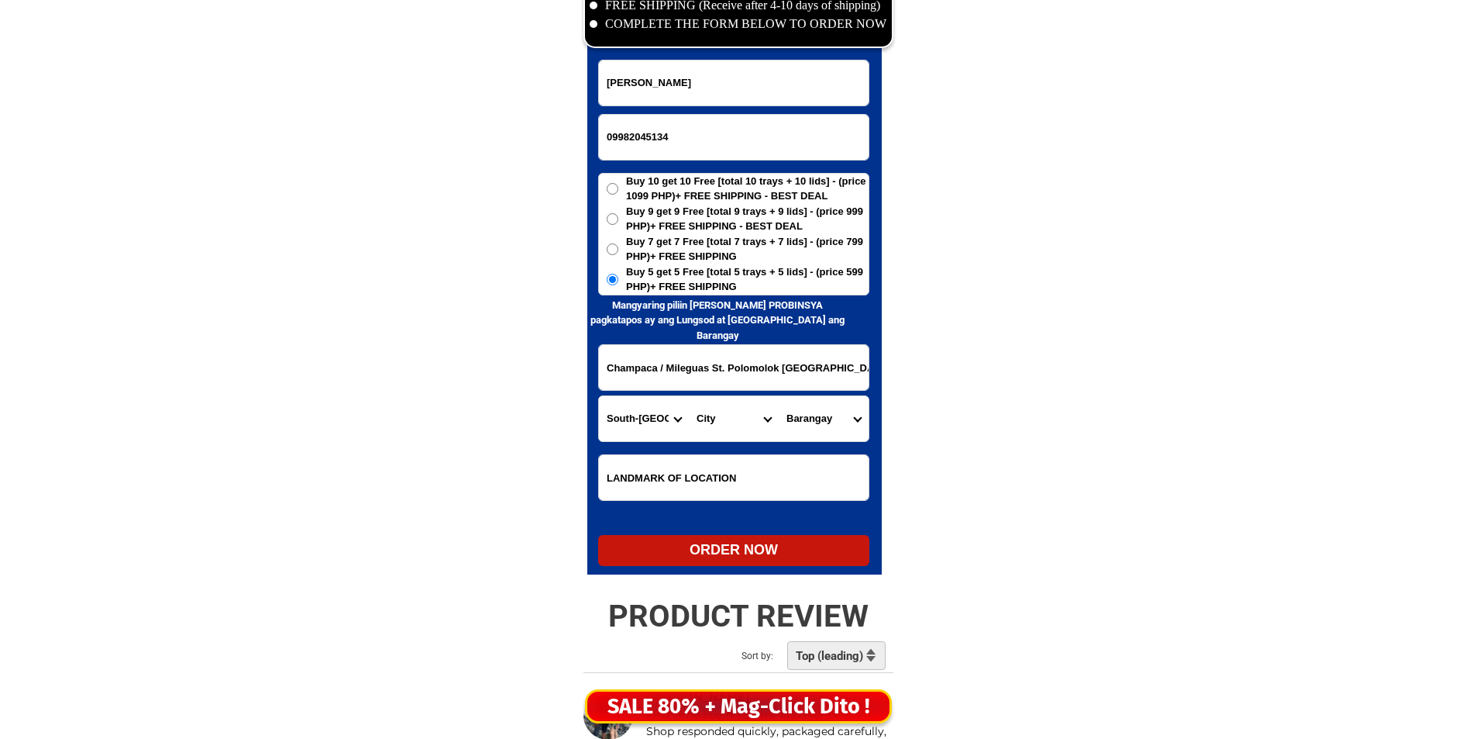
click at [658, 421] on select "Province [GEOGRAPHIC_DATA] [GEOGRAPHIC_DATA] [GEOGRAPHIC_DATA] [GEOGRAPHIC_DATA…" at bounding box center [644, 418] width 90 height 45
click at [721, 417] on select "City General-santos-city Koronadal-city Lake-sebu Norala Polomolok South-cotaba…" at bounding box center [734, 418] width 90 height 45
select select "63_9953239"
click at [689, 396] on select "City General-santos-city Koronadal-city Lake-sebu Norala Polomolok South-cotaba…" at bounding box center [734, 418] width 90 height 45
click at [840, 424] on select "Barangay Bentung Cannery site Crossing palkan Glamang Kinilis Klinan 6 Koronada…" at bounding box center [824, 418] width 90 height 45
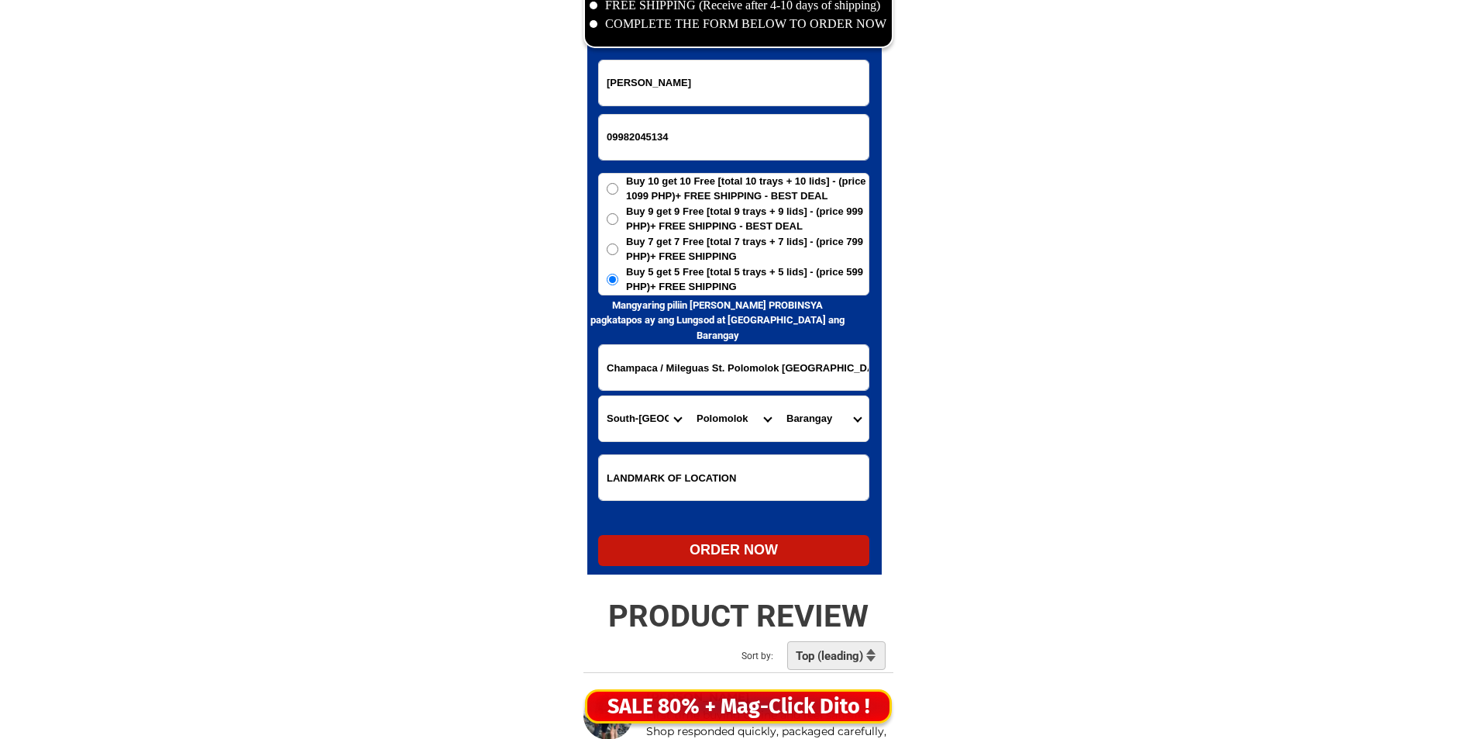
click at [840, 424] on select "Barangay Bentung Cannery site Crossing palkan Glamang Kinilis Klinan 6 Koronada…" at bounding box center [824, 418] width 90 height 45
click at [616, 379] on input "Champaca / Mileguas St. Polomolok South Cotabato" at bounding box center [734, 367] width 270 height 45
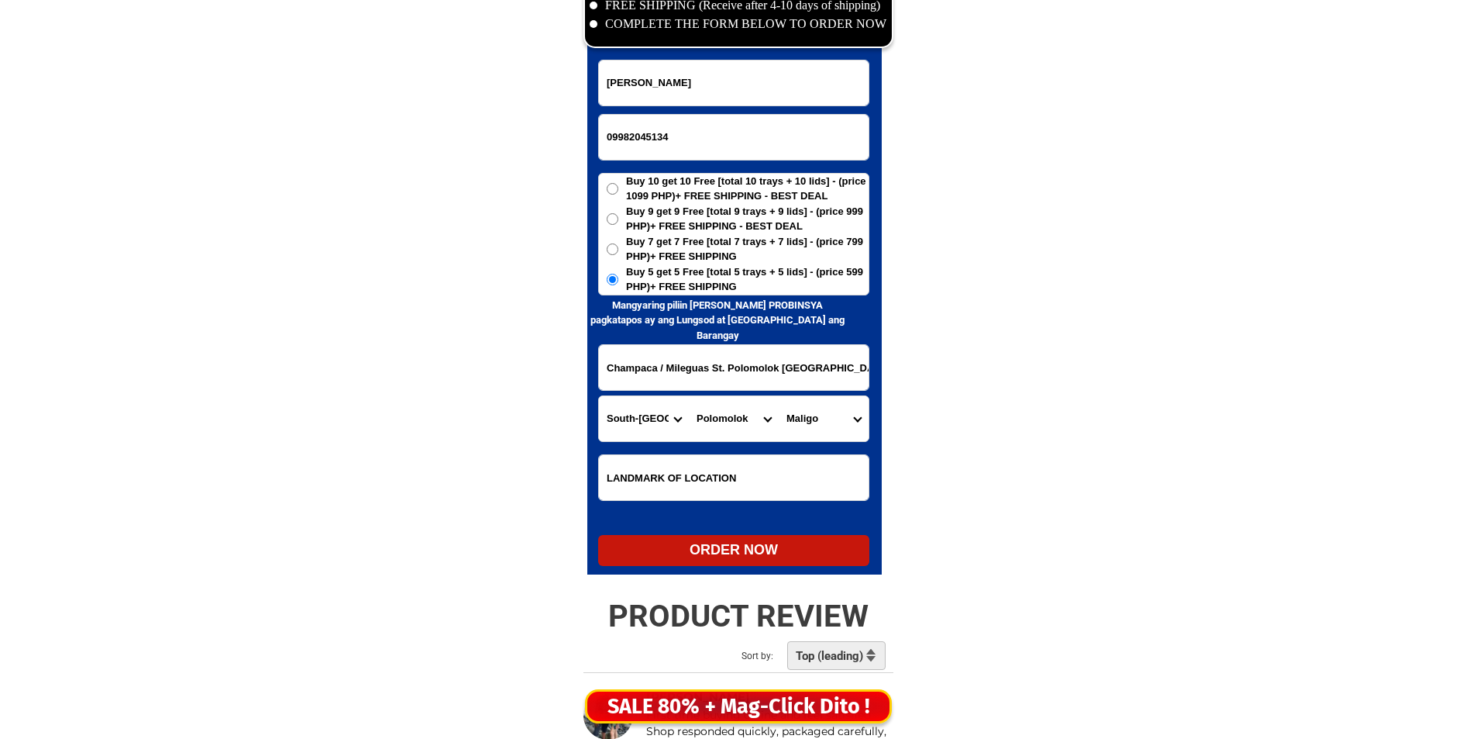
click at [617, 379] on input "Champaca / Mileguas St. Polomolok South Cotabato" at bounding box center [734, 367] width 270 height 45
click at [815, 422] on select "Barangay Bentung Cannery site Crossing palkan Glamang Kinilis Klinan 6 Koronada…" at bounding box center [824, 418] width 90 height 45
select select "63_99532399900"
click at [779, 396] on select "Barangay Bentung Cannery site Crossing palkan Glamang Kinilis Klinan 6 Koronada…" at bounding box center [824, 418] width 90 height 45
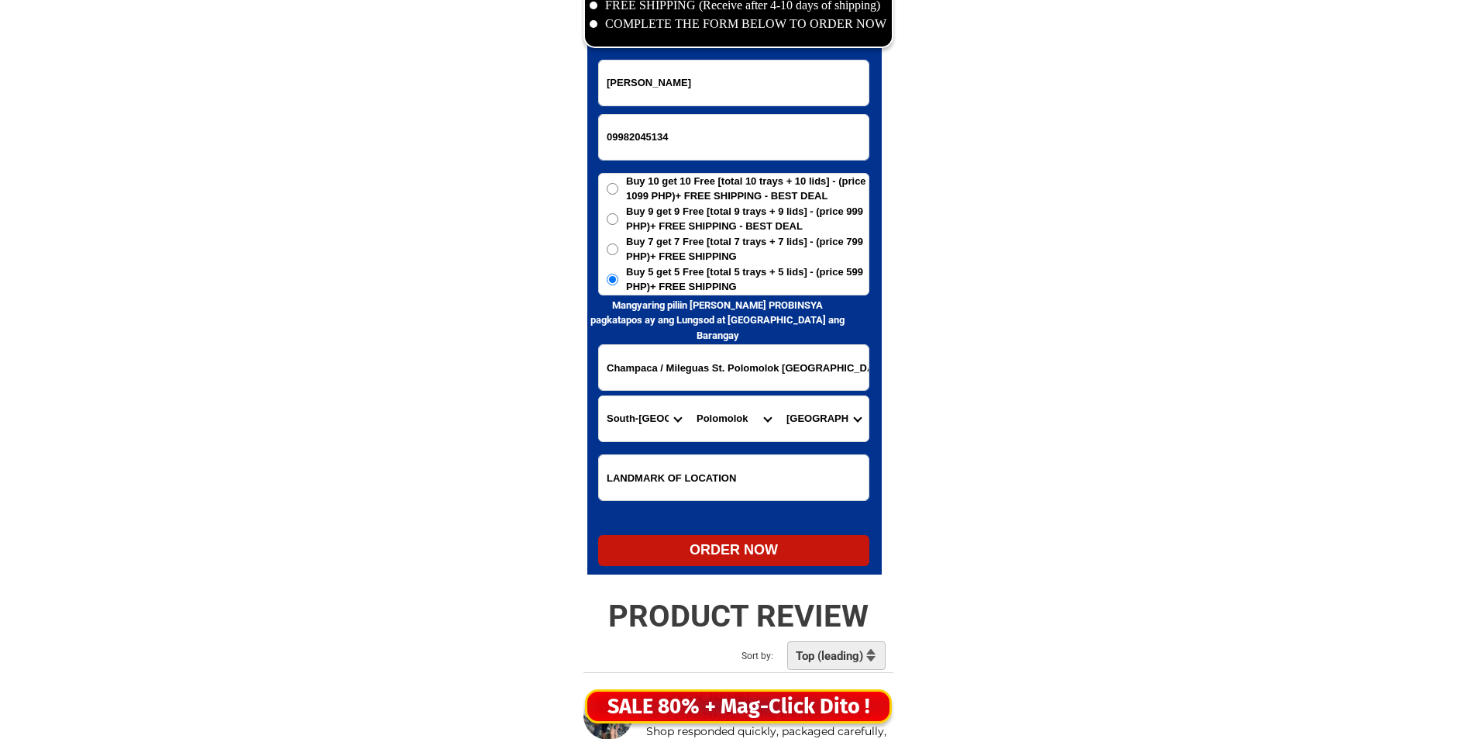
click at [744, 553] on div "ORDER NOW" at bounding box center [733, 549] width 271 height 21
radio input "true"
click at [778, 98] on input "Salvacion Lepardo" at bounding box center [734, 82] width 270 height 45
type input "Felipa O, Mapanao"
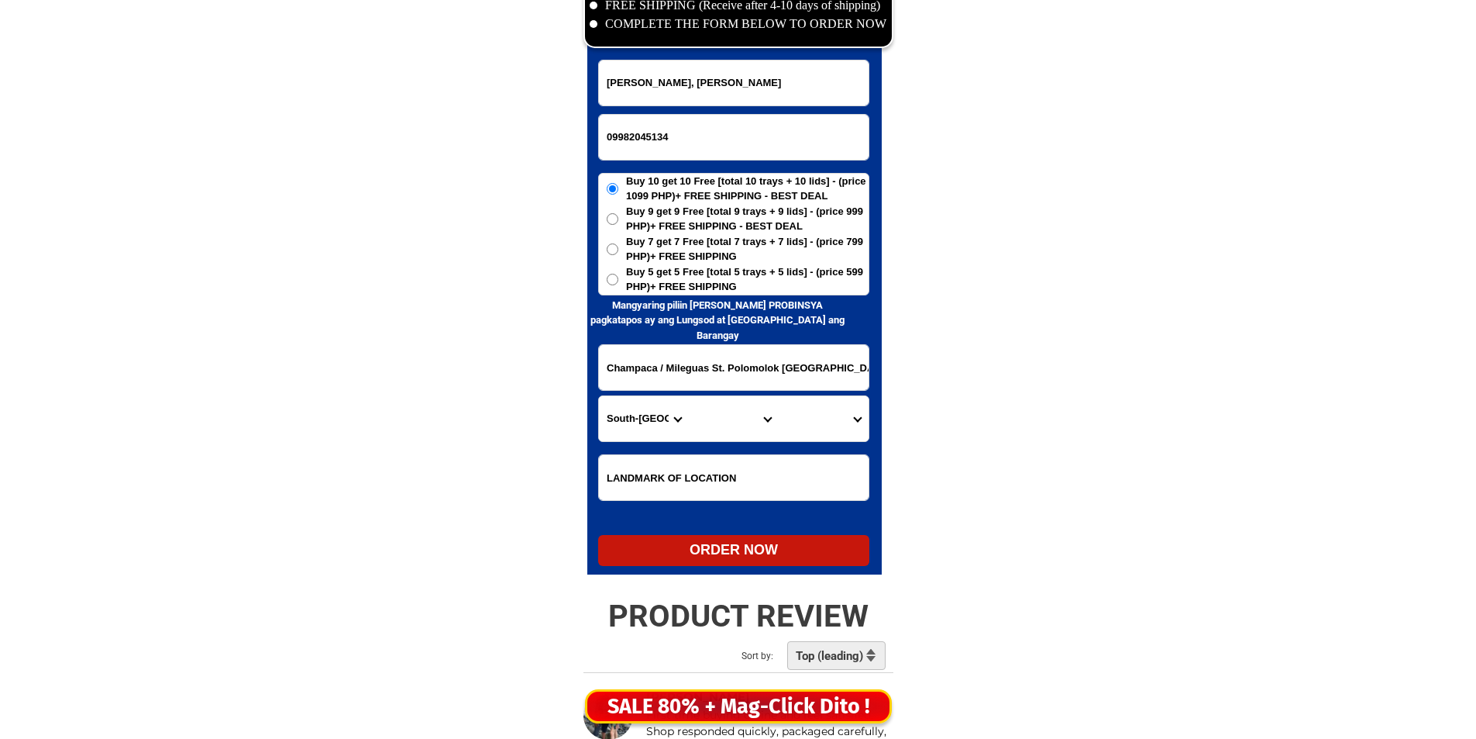
click at [650, 142] on input "09982045134" at bounding box center [734, 137] width 270 height 45
paste input "09122212433"
type input "09122212433"
click at [710, 369] on input "Champaca / Mileguas St. Polomolok South Cotabato" at bounding box center [734, 367] width 270 height 45
paste input "Lolita Castro Guanzon/ address/ Poblacion, Kiblawan Davao del Sur/ Region X1 Mi…"
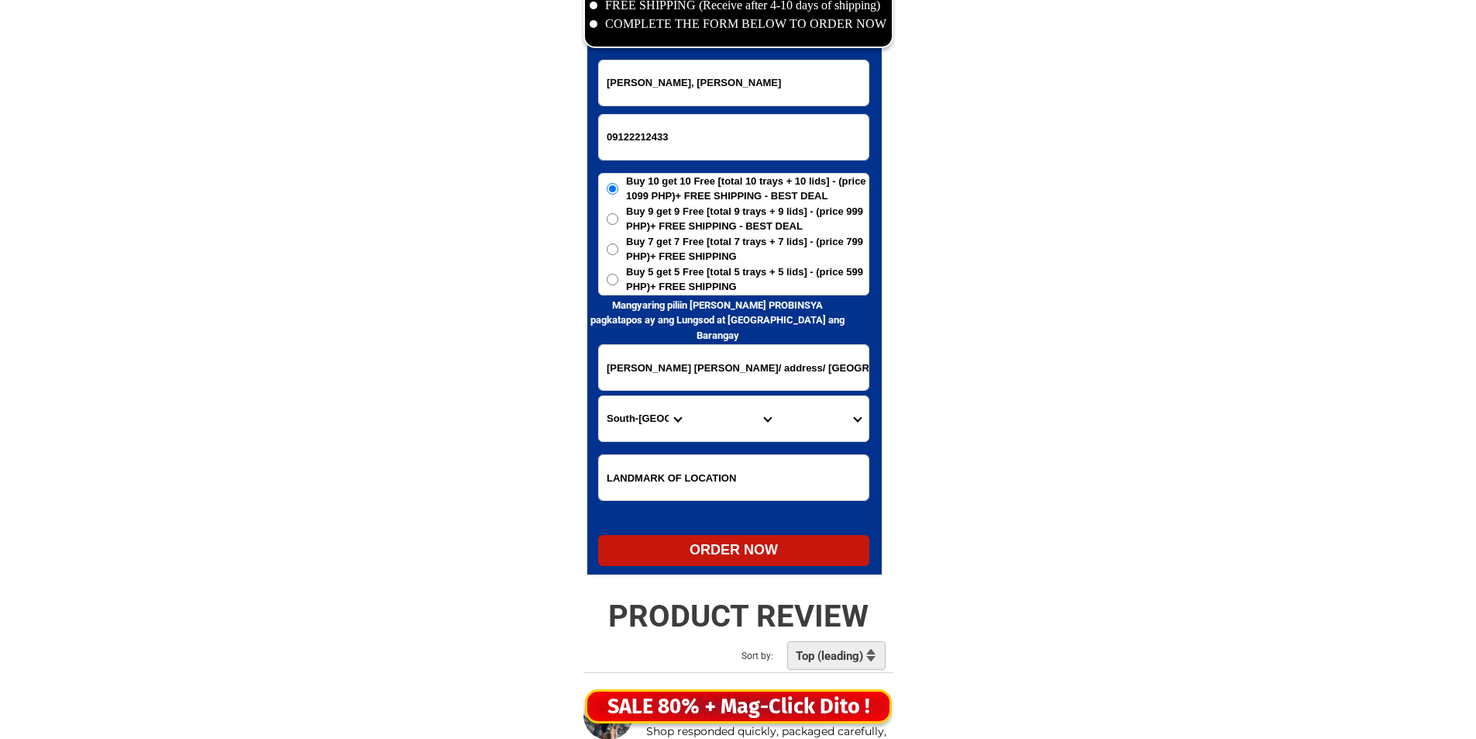
scroll to position [0, 545]
type input "Lolita Castro Guanzon/ address/ Poblacion, Kiblawan Davao del Sur/ Region X1 Mi…"
click at [691, 282] on span "Buy 5 get 5 Free [total 5 trays + 5 lids] - (price 599 PHP)+ FREE SHIPPING" at bounding box center [747, 279] width 243 height 30
click at [618, 282] on input "Buy 5 get 5 Free [total 5 trays + 5 lids] - (price 599 PHP)+ FREE SHIPPING" at bounding box center [613, 280] width 12 height 12
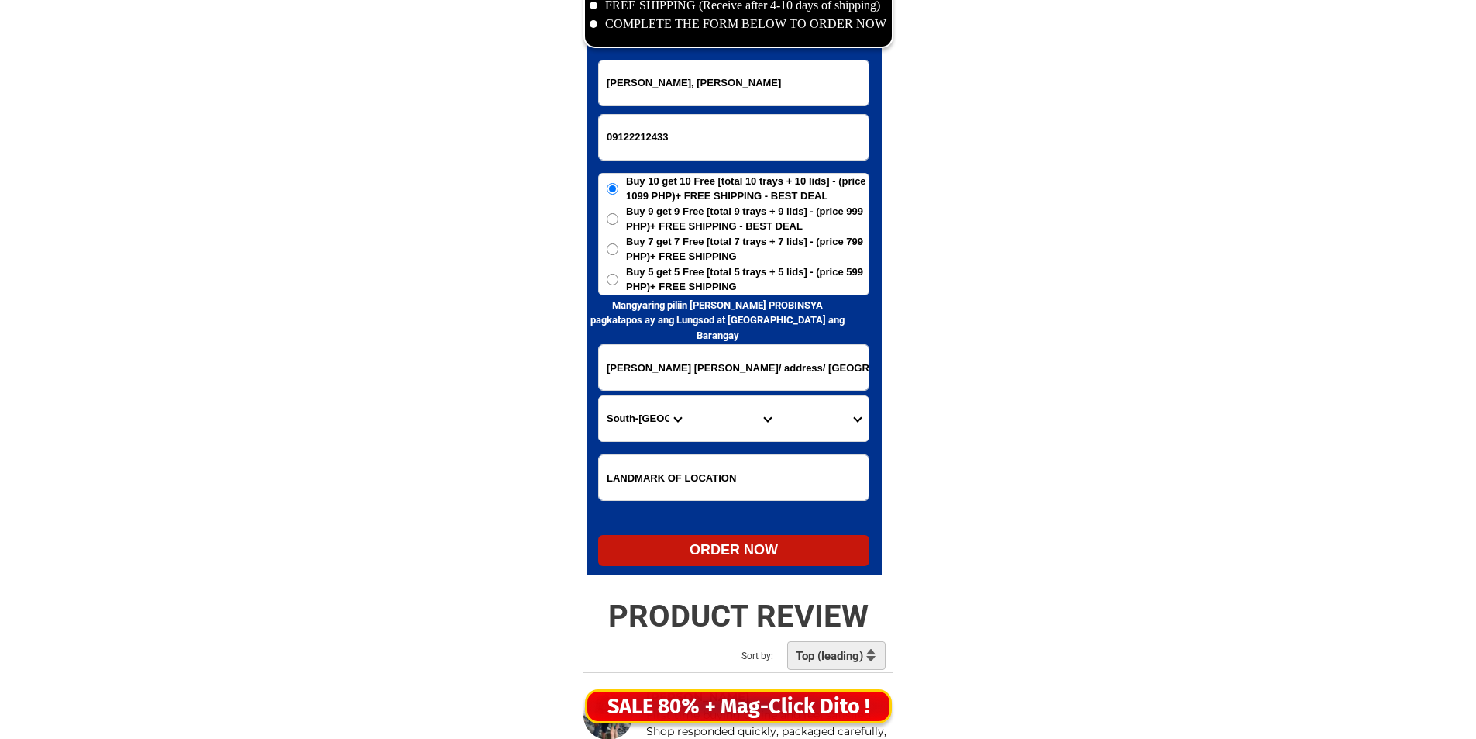
radio input "true"
click at [738, 105] on input "Felipa O, Mapanao" at bounding box center [734, 82] width 270 height 45
paste input "Lolita Castro Guanzon"
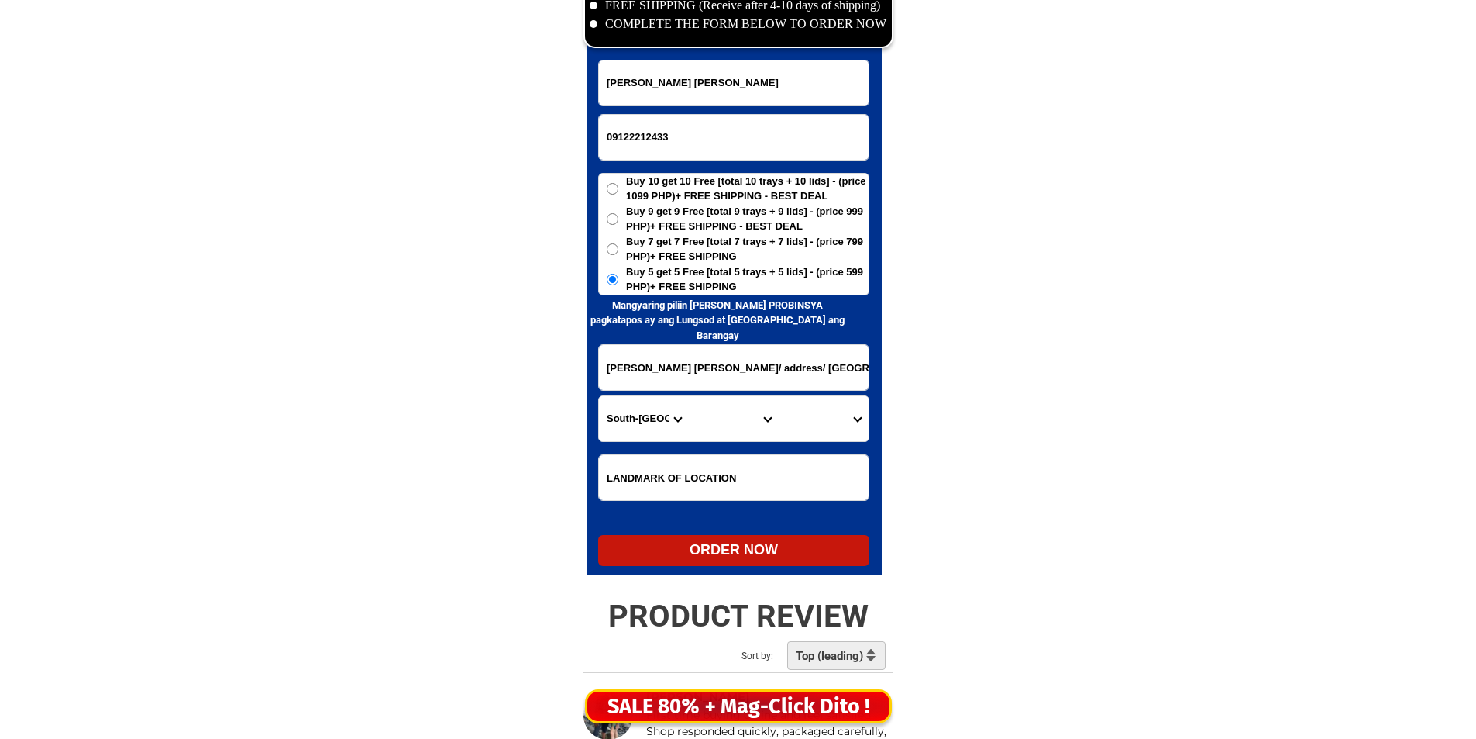
type input "Lolita Castro Guanzon"
drag, startPoint x: 704, startPoint y: 381, endPoint x: 741, endPoint y: 422, distance: 55.4
click at [697, 375] on input "Lolita Castro Guanzon/ address/ Poblacion, Kiblawan Davao del Sur/ Region X1 Mi…" at bounding box center [734, 367] width 270 height 45
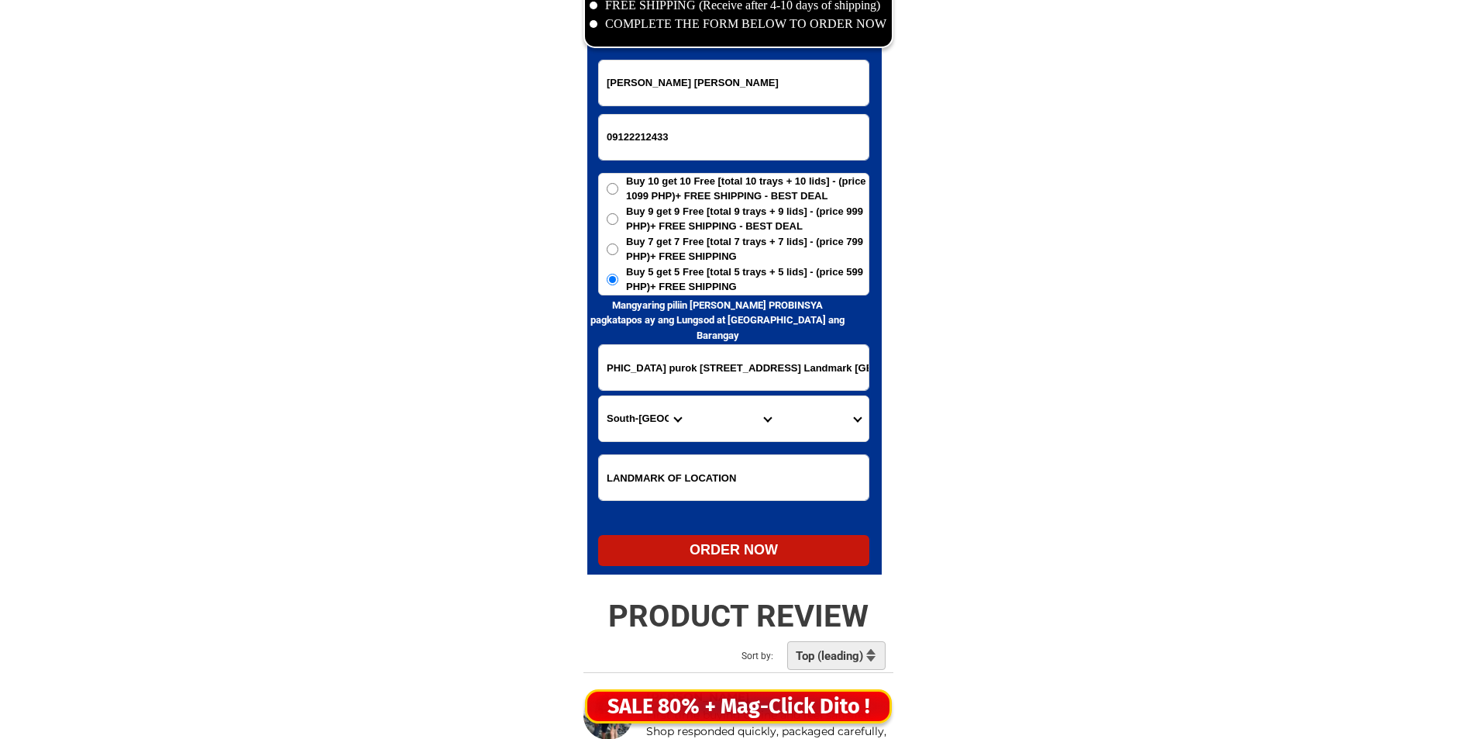
click at [694, 371] on input "Lolita Castro Guanzon/ address/ Poblacion, Kiblawan Davao del Sur/ Region X1 Mi…" at bounding box center [734, 367] width 270 height 45
click at [695, 354] on input "Lolita Castro Guanzon/ address/ Poblacion, Kiblawan Davao del Sur/ Region X1 Mi…" at bounding box center [734, 367] width 270 height 45
drag, startPoint x: 645, startPoint y: 370, endPoint x: 646, endPoint y: 391, distance: 20.9
click at [646, 390] on div "Lolita Castro Guanzon/ address/ Poblacion, Kiblawan Davao del Sur/ Region X1 Mi…" at bounding box center [733, 367] width 271 height 47
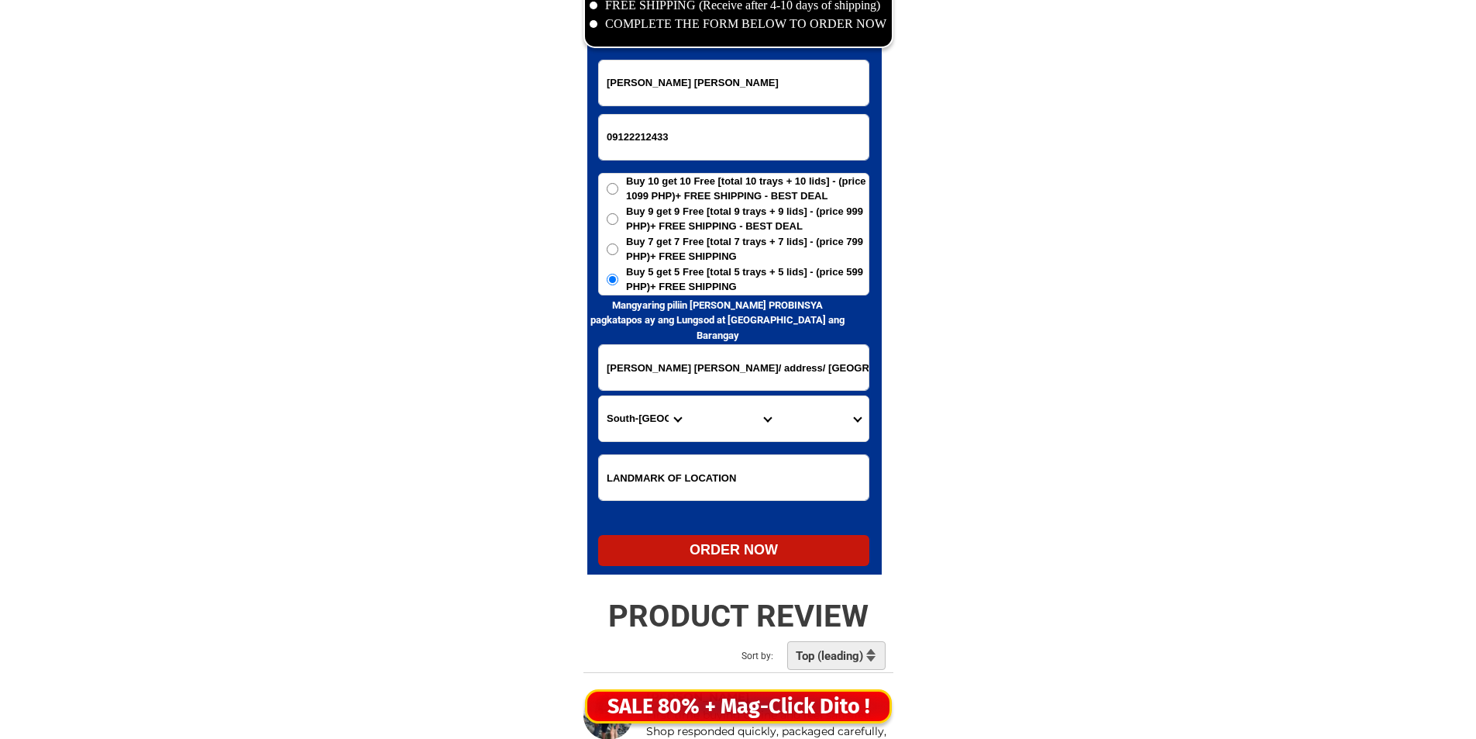
click at [694, 354] on input "Lolita Castro Guanzon/ address/ Poblacion, Kiblawan Davao del Sur/ Region X1 Mi…" at bounding box center [734, 367] width 270 height 45
click at [821, 367] on input "Lolita Castro Guanzon/ address/ Poblacion, Kiblawan Davao del Sur/ Region X1 Mi…" at bounding box center [734, 367] width 270 height 45
drag, startPoint x: 675, startPoint y: 429, endPoint x: 663, endPoint y: 425, distance: 12.3
click at [675, 429] on select "Province [GEOGRAPHIC_DATA] [GEOGRAPHIC_DATA] [GEOGRAPHIC_DATA] [GEOGRAPHIC_DATA…" at bounding box center [644, 418] width 90 height 45
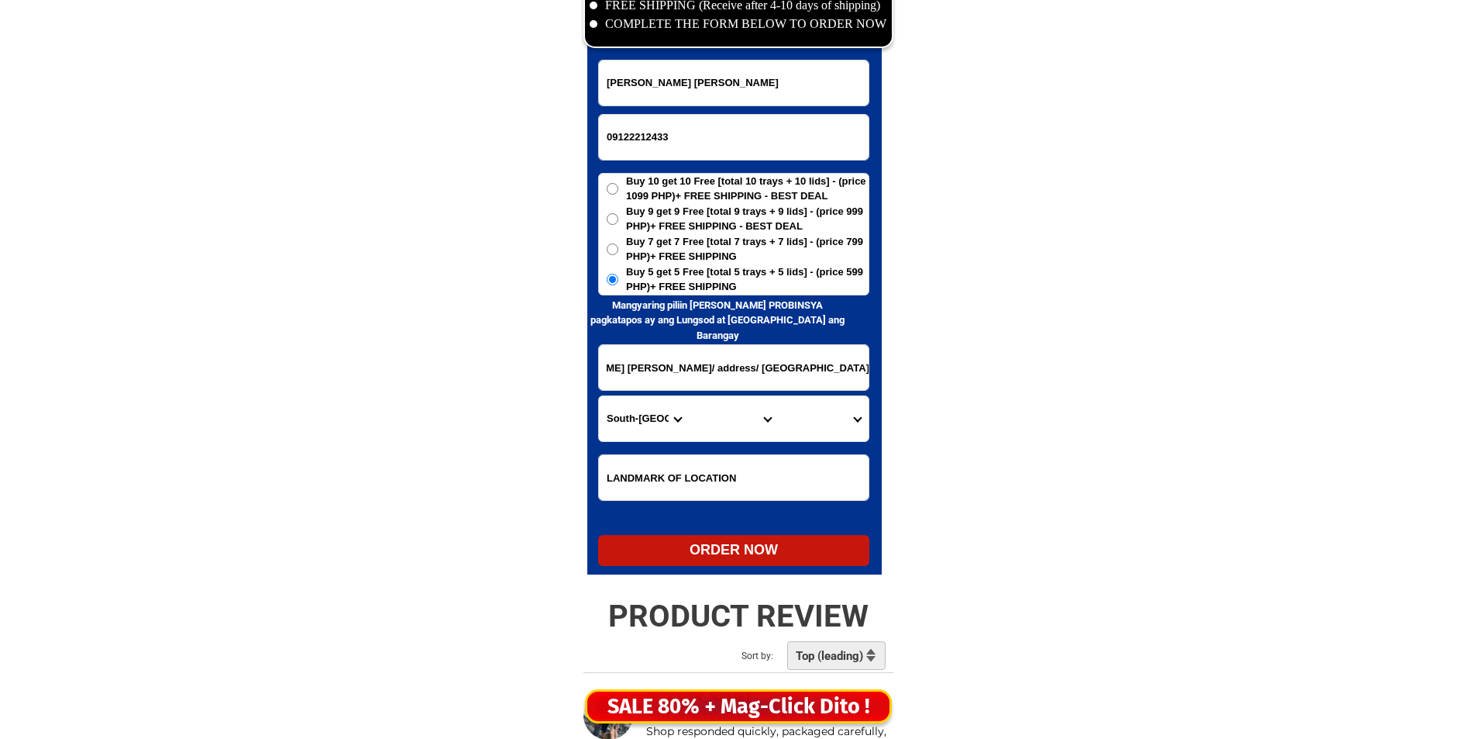
scroll to position [0, 0]
click at [686, 420] on select "Province [GEOGRAPHIC_DATA] [GEOGRAPHIC_DATA] [GEOGRAPHIC_DATA] [GEOGRAPHIC_DATA…" at bounding box center [644, 418] width 90 height 45
click at [680, 420] on select "Province [GEOGRAPHIC_DATA] [GEOGRAPHIC_DATA] [GEOGRAPHIC_DATA] [GEOGRAPHIC_DATA…" at bounding box center [644, 418] width 90 height 45
select select "63_738"
click at [599, 396] on select "Province [GEOGRAPHIC_DATA] [GEOGRAPHIC_DATA] [GEOGRAPHIC_DATA] [GEOGRAPHIC_DATA…" at bounding box center [644, 418] width 90 height 45
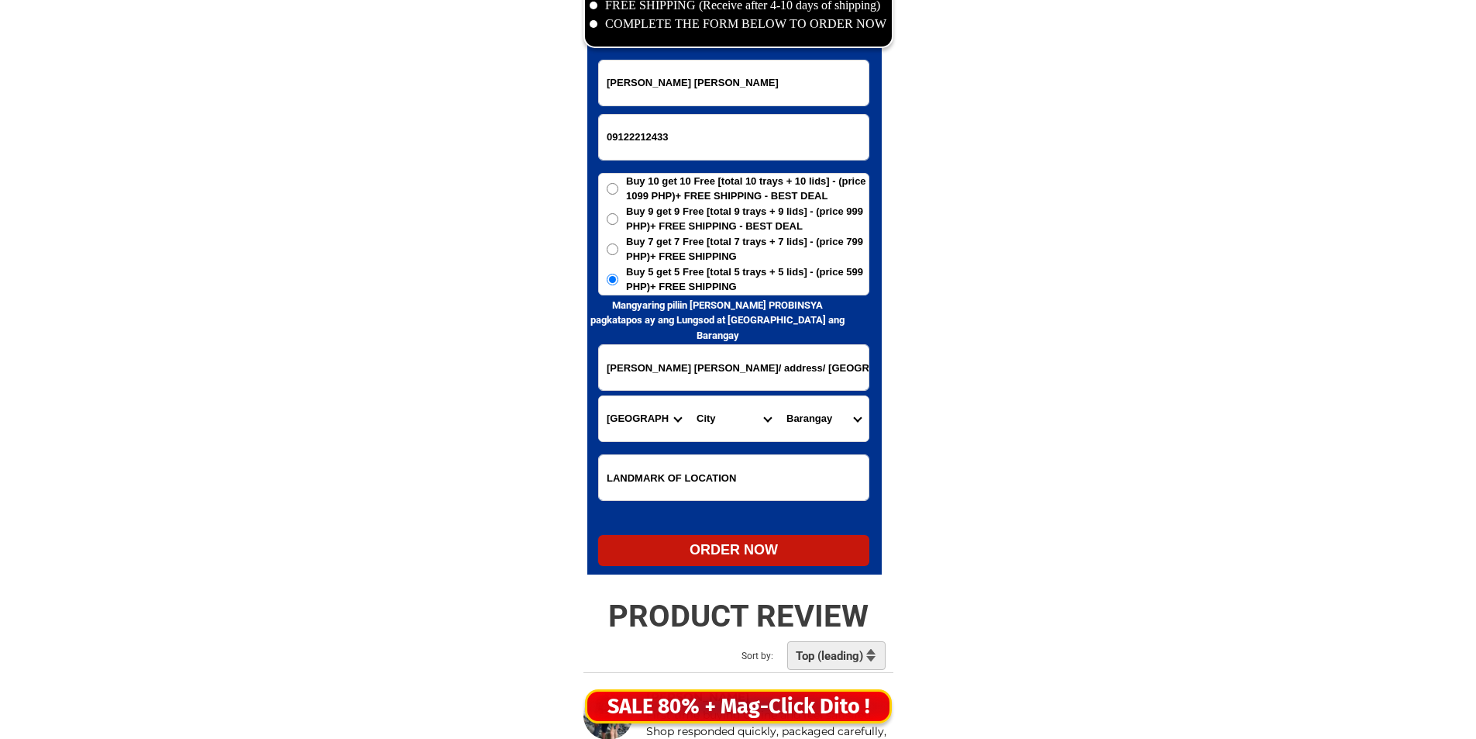
click at [770, 405] on select "City Bansalan Davao-city Davao-del-sur-hagonoy Davao-del-sur-magsaysay Davao-de…" at bounding box center [734, 418] width 90 height 45
select select "63_7388929"
click at [769, 410] on select "City Bansalan Davao-city Davao-del-sur-hagonoy Davao-del-sur-magsaysay Davao-de…" at bounding box center [734, 418] width 90 height 45
click at [830, 421] on select "Barangay Abnate Bagong negros Bagong silang Bagumbayan Balasiao Bonifacio Bulol…" at bounding box center [824, 418] width 90 height 45
select select "63_73889296880"
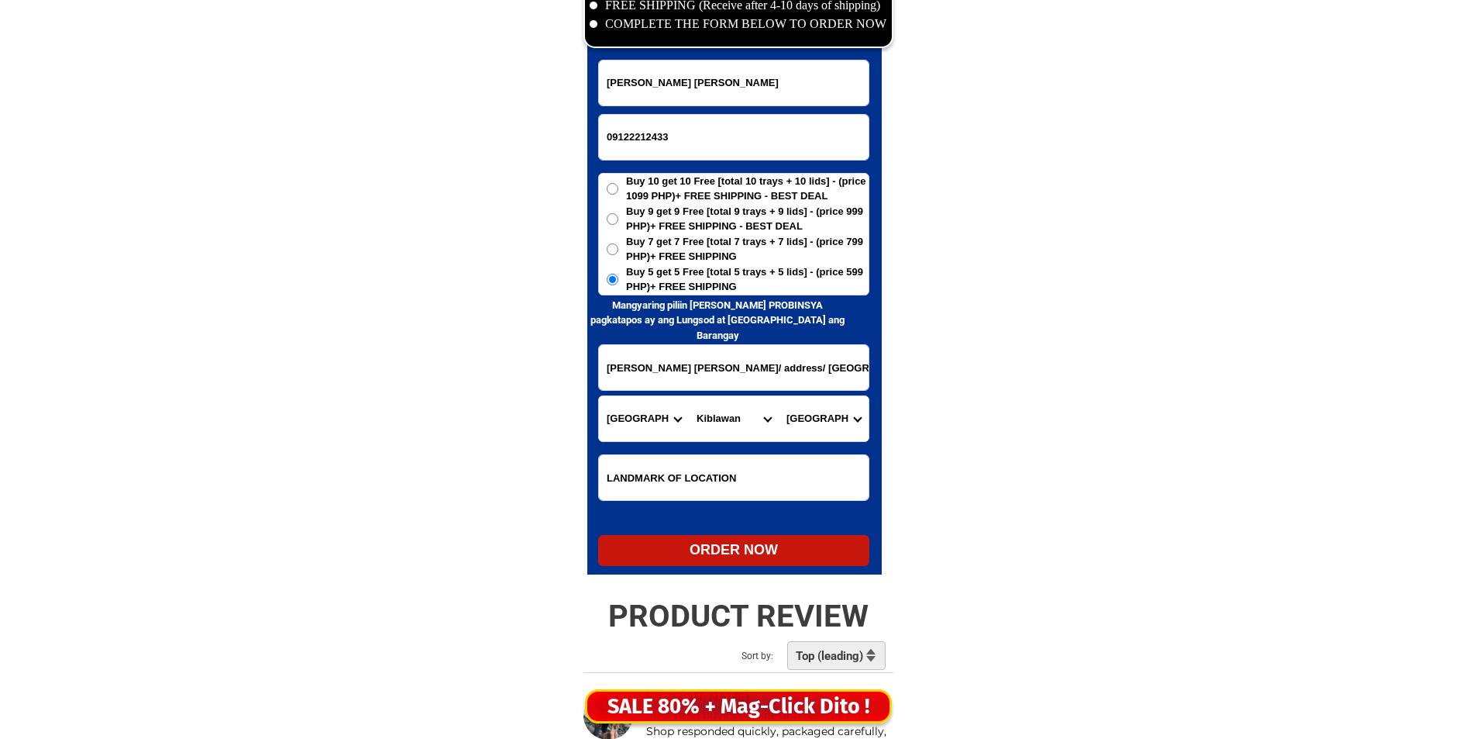
click at [779, 396] on select "Barangay Abnate Bagong negros Bagong silang Bagumbayan Balasiao Bonifacio Bulol…" at bounding box center [824, 418] width 90 height 45
drag, startPoint x: 819, startPoint y: 538, endPoint x: 802, endPoint y: 524, distance: 22.0
click at [819, 537] on div "ORDER NOW" at bounding box center [733, 550] width 271 height 31
radio input "true"
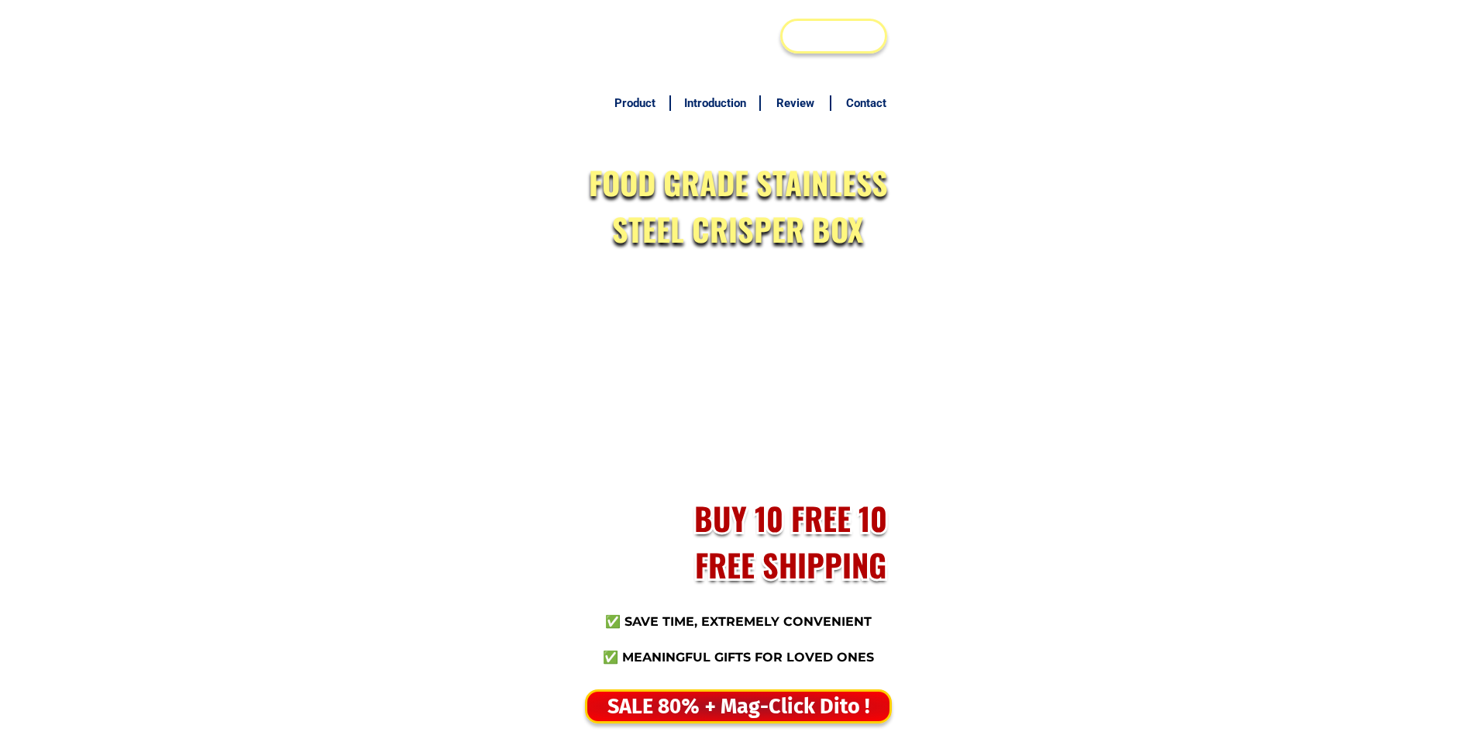
scroll to position [7536, 0]
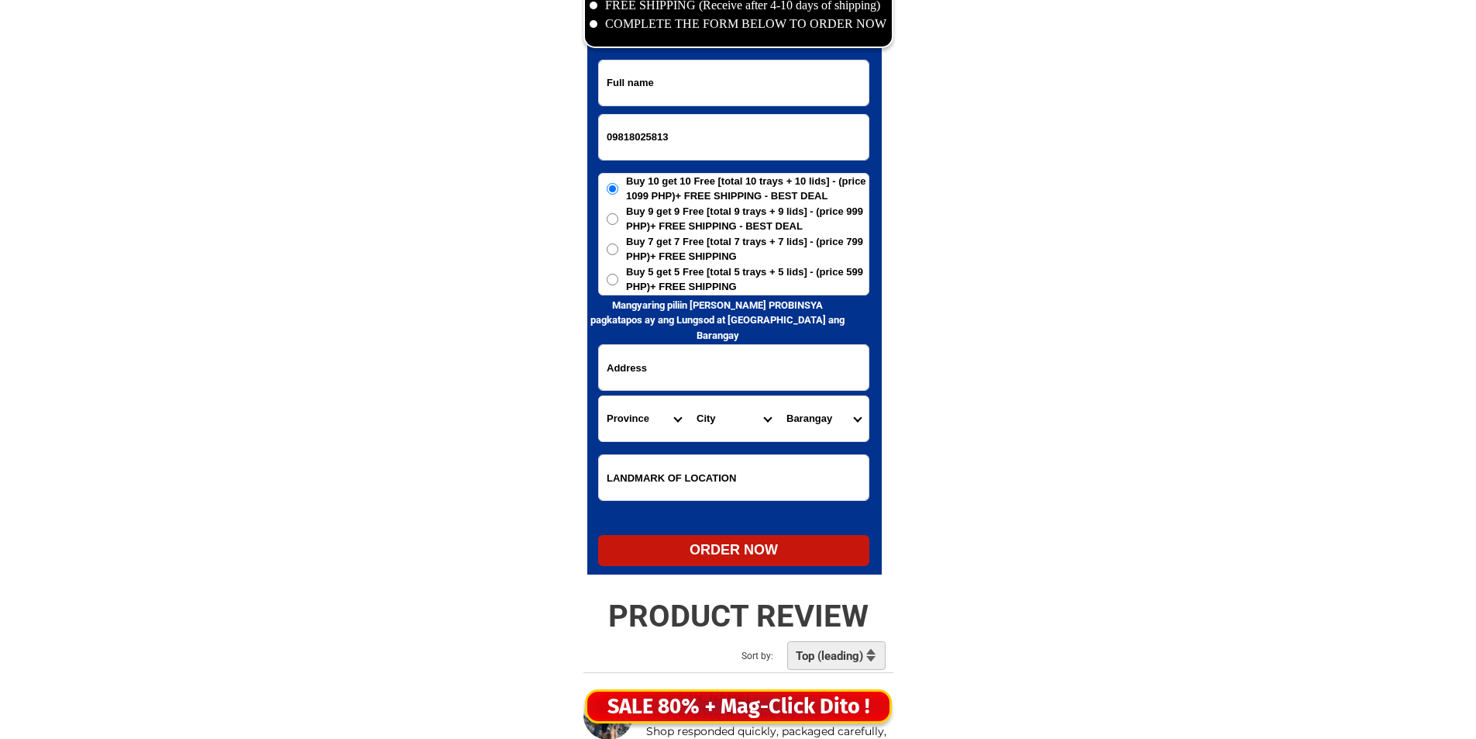
type input "09818025813"
click at [746, 77] on input "Input full_name" at bounding box center [734, 82] width 270 height 45
paste input "[PERSON_NAME]"
type input "[PERSON_NAME]"
click at [690, 354] on input "Input address" at bounding box center [734, 367] width 270 height 45
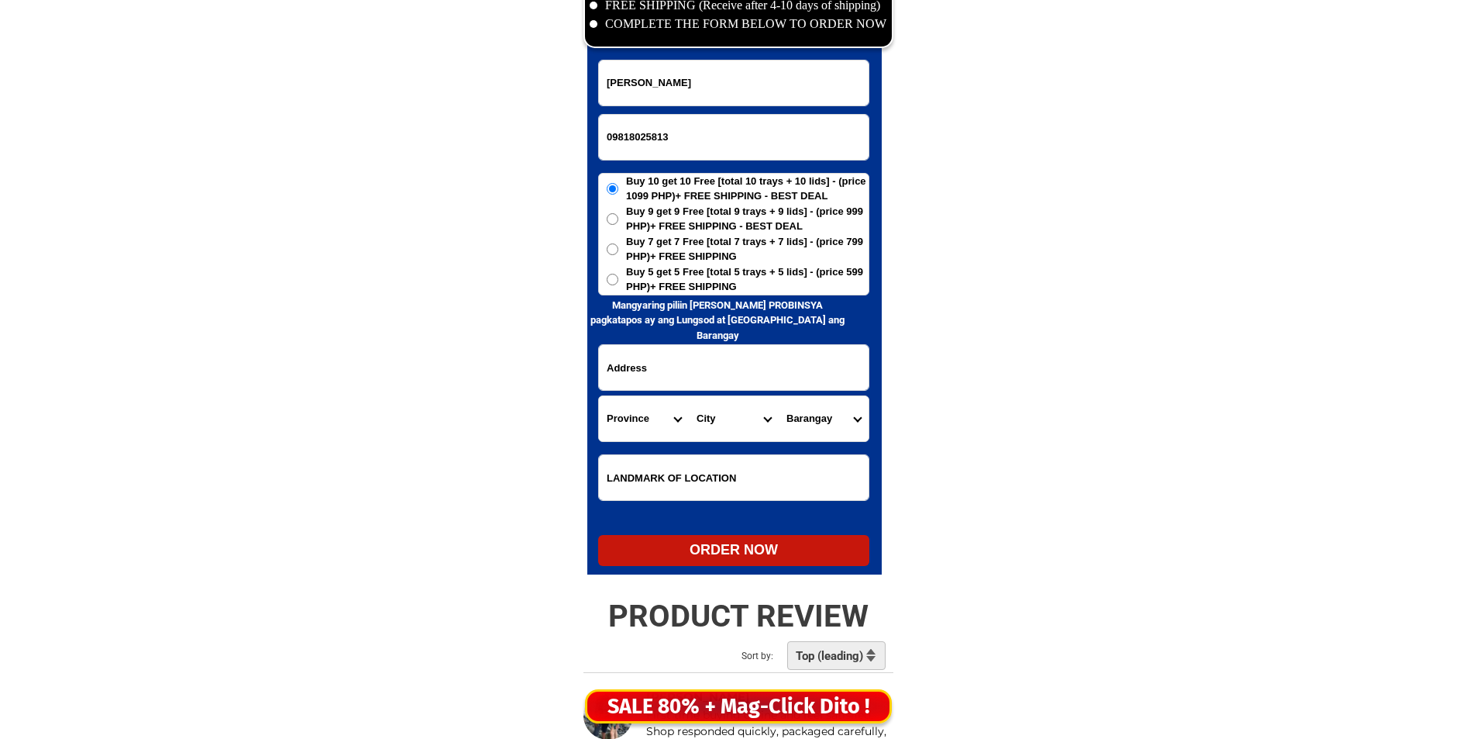
paste input "[PERSON_NAME] Rosareal purok7 bantayan [GEOGRAPHIC_DATA] [GEOGRAPHIC_DATA]"
type input "[PERSON_NAME] Rosareal purok7 bantayan [GEOGRAPHIC_DATA] [GEOGRAPHIC_DATA]"
drag, startPoint x: 613, startPoint y: 307, endPoint x: 620, endPoint y: 297, distance: 12.3
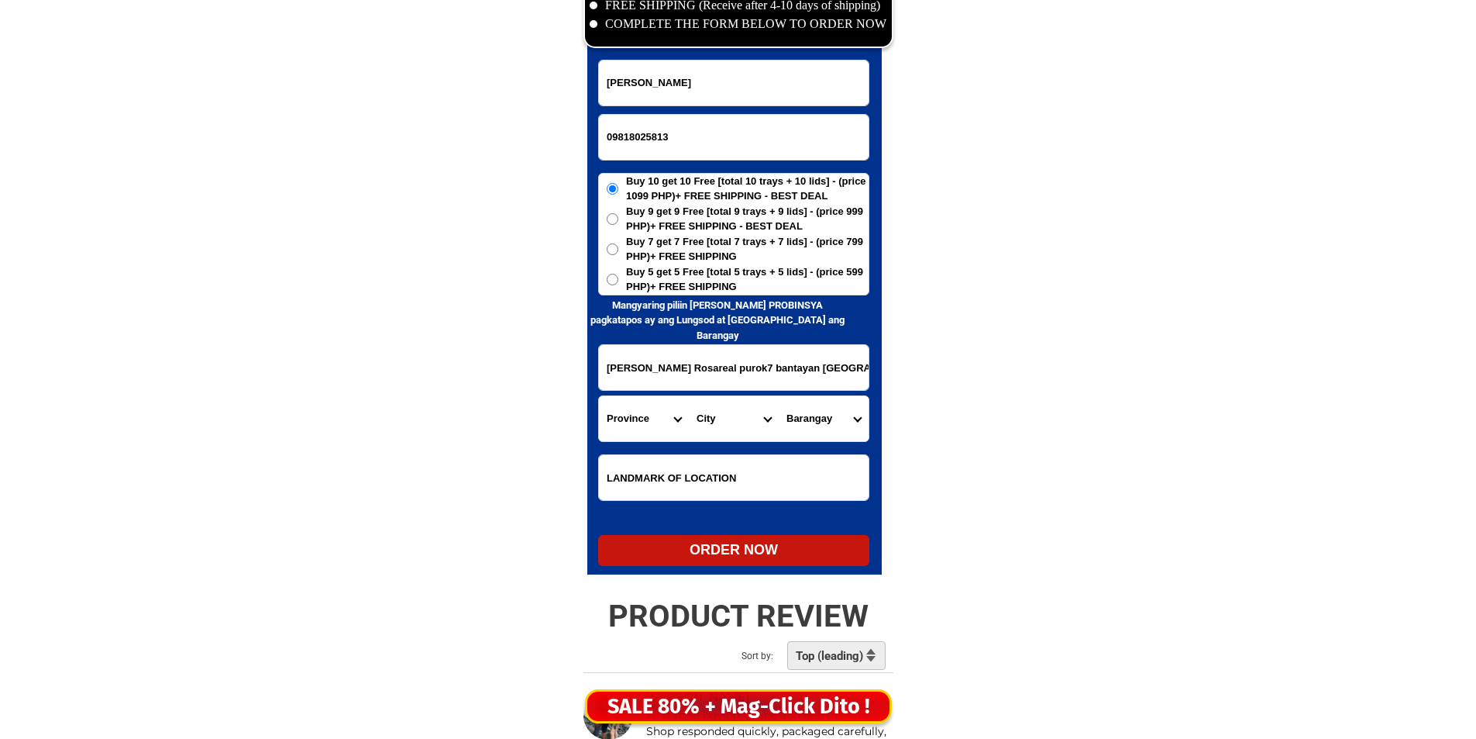
click at [614, 305] on h6 "Mangyaring piliin [PERSON_NAME] PROBINSYA pagkatapos ay ang Lungsod at [GEOGRAP…" at bounding box center [717, 321] width 261 height 46
click at [620, 298] on h6 "Mangyaring piliin [PERSON_NAME] PROBINSYA pagkatapos ay ang Lungsod at [GEOGRAP…" at bounding box center [717, 321] width 261 height 46
click at [624, 285] on label "Buy 5 get 5 Free [total 5 trays + 5 lids] - (price 599 PHP)+ FREE SHIPPING" at bounding box center [734, 279] width 270 height 30
click at [618, 285] on input "Buy 5 get 5 Free [total 5 trays + 5 lids] - (price 599 PHP)+ FREE SHIPPING" at bounding box center [613, 280] width 12 height 12
radio input "true"
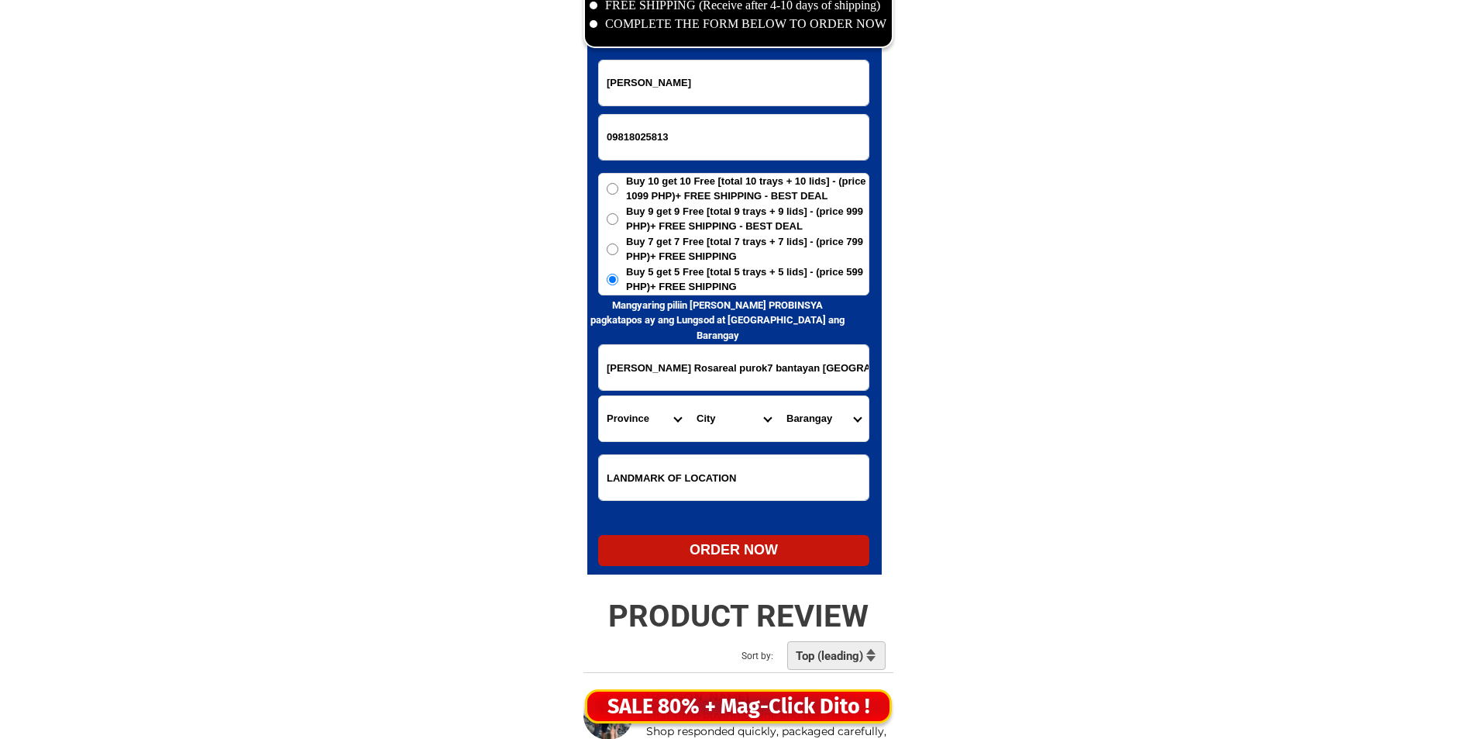
click at [619, 439] on select "Province [GEOGRAPHIC_DATA] [GEOGRAPHIC_DATA] [GEOGRAPHIC_DATA] [GEOGRAPHIC_DATA…" at bounding box center [644, 418] width 90 height 45
select select "63_396"
click at [622, 435] on select "Province [GEOGRAPHIC_DATA] [GEOGRAPHIC_DATA] [GEOGRAPHIC_DATA] [GEOGRAPHIC_DATA…" at bounding box center [644, 418] width 90 height 45
drag, startPoint x: 748, startPoint y: 355, endPoint x: 832, endPoint y: 384, distance: 89.2
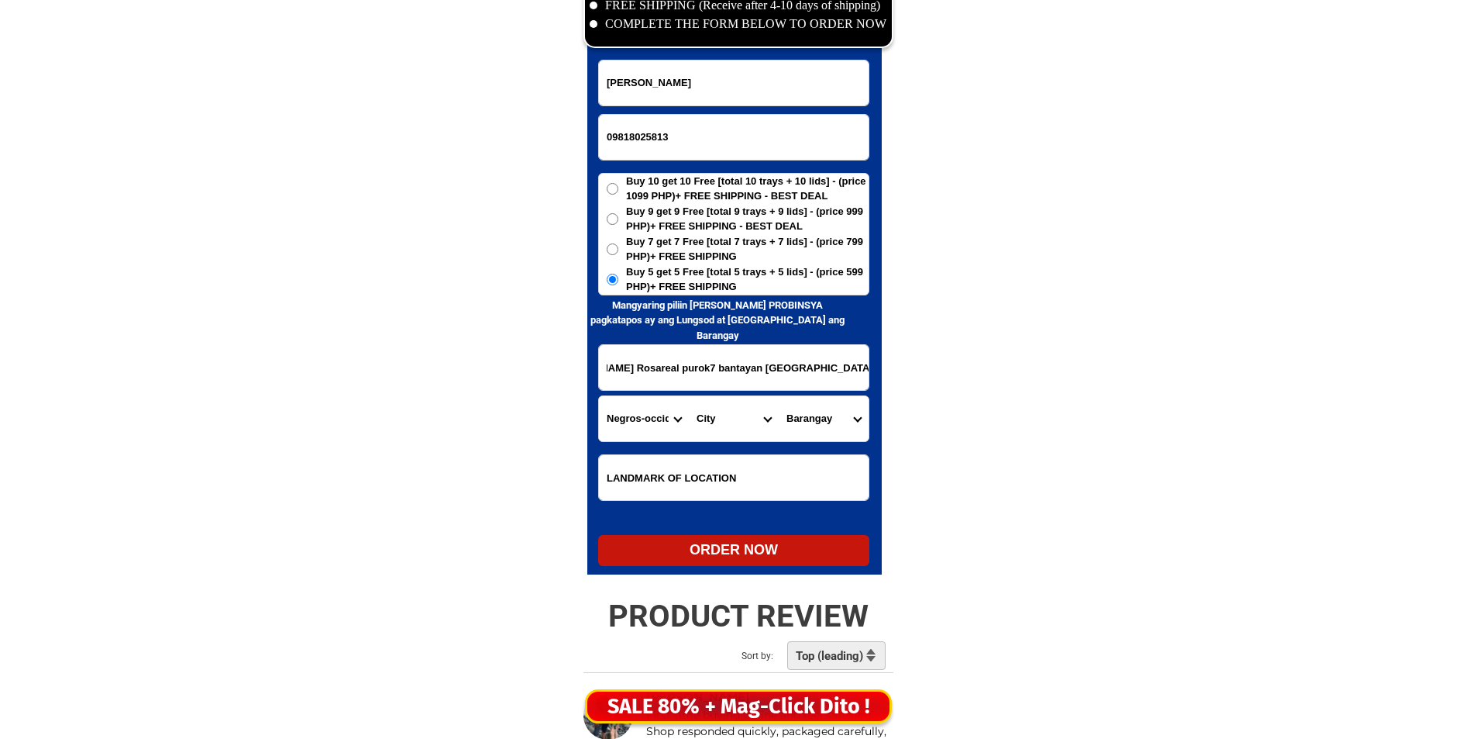
click at [725, 414] on select "City [GEOGRAPHIC_DATA]-city [GEOGRAPHIC_DATA]-city [GEOGRAPHIC_DATA] [GEOGRAPHI…" at bounding box center [734, 418] width 90 height 45
select select "63_3964678"
click at [725, 414] on select "City [GEOGRAPHIC_DATA]-city [GEOGRAPHIC_DATA]-city [GEOGRAPHIC_DATA] [GEOGRAPHI…" at bounding box center [734, 418] width 90 height 45
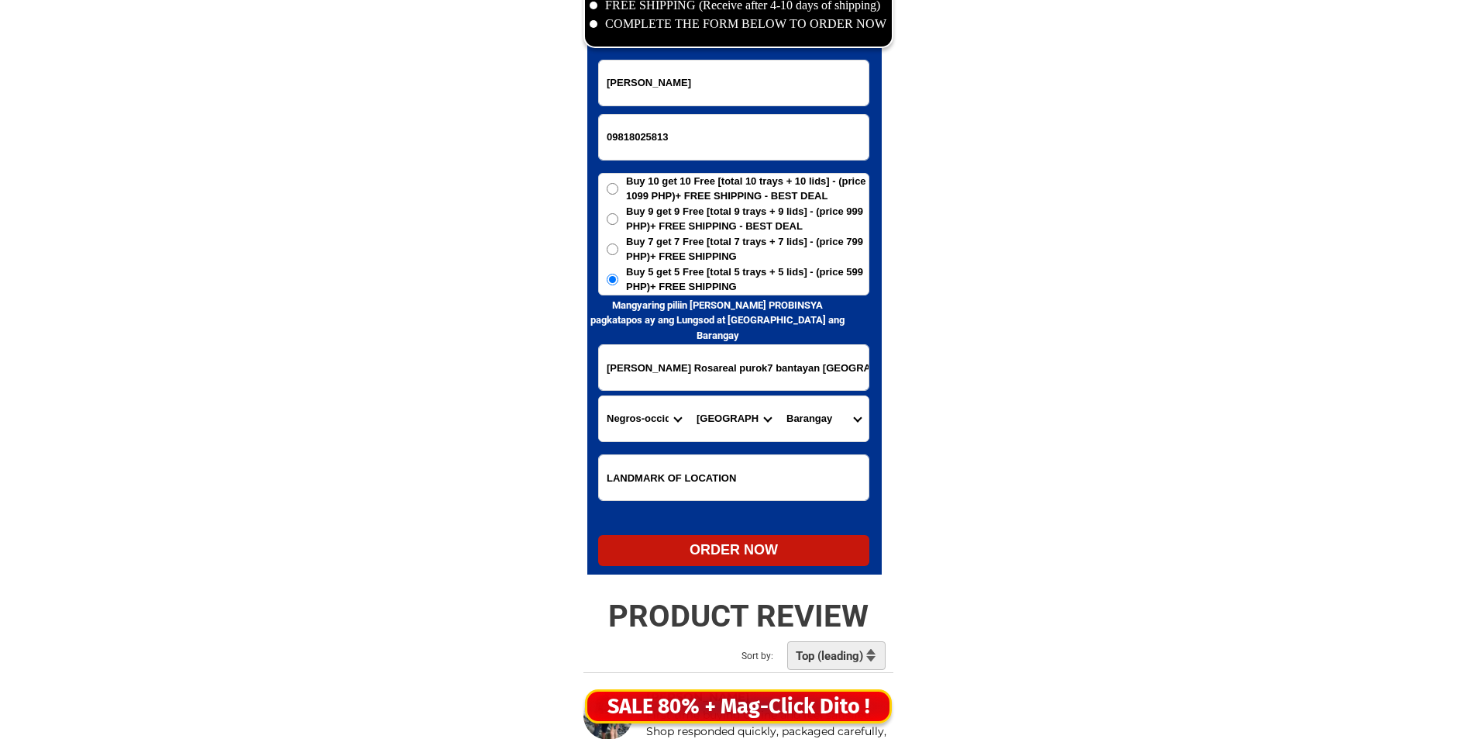
click at [725, 414] on select "City [GEOGRAPHIC_DATA]-city [GEOGRAPHIC_DATA]-city [GEOGRAPHIC_DATA] [GEOGRAPHI…" at bounding box center [734, 418] width 90 height 45
click at [832, 419] on select "[GEOGRAPHIC_DATA] (pob.) Barangay 2 (pob.) Barangay 3 (pob.) Barangay 4 (pob.) …" at bounding box center [824, 418] width 90 height 45
select select "63_39646786555"
click at [832, 419] on select "[GEOGRAPHIC_DATA] (pob.) Barangay 2 (pob.) Barangay 3 (pob.) Barangay 4 (pob.) …" at bounding box center [824, 418] width 90 height 45
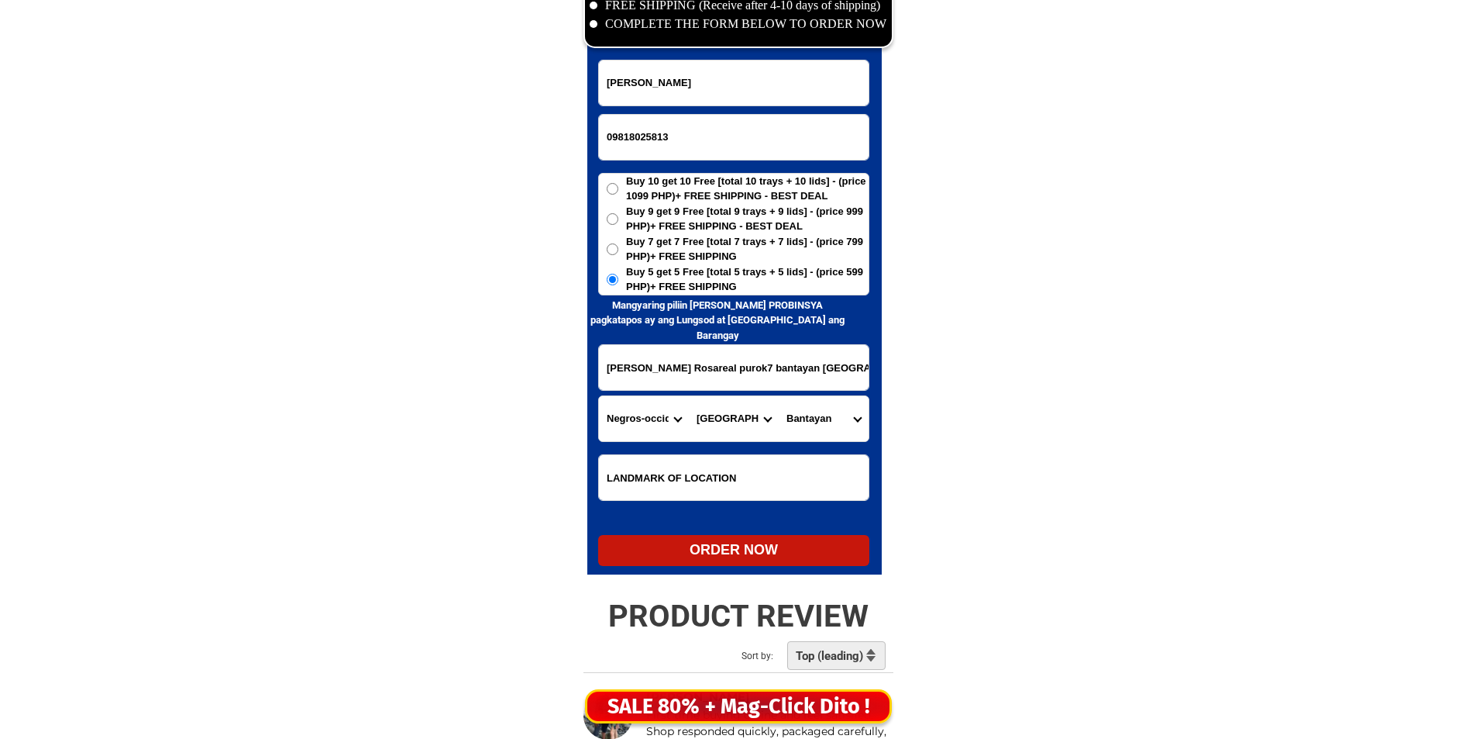
click at [825, 548] on div "ORDER NOW" at bounding box center [733, 549] width 271 height 21
radio input "true"
click at [660, 146] on input "Input phone_number" at bounding box center [734, 137] width 270 height 45
paste input "09911750151"
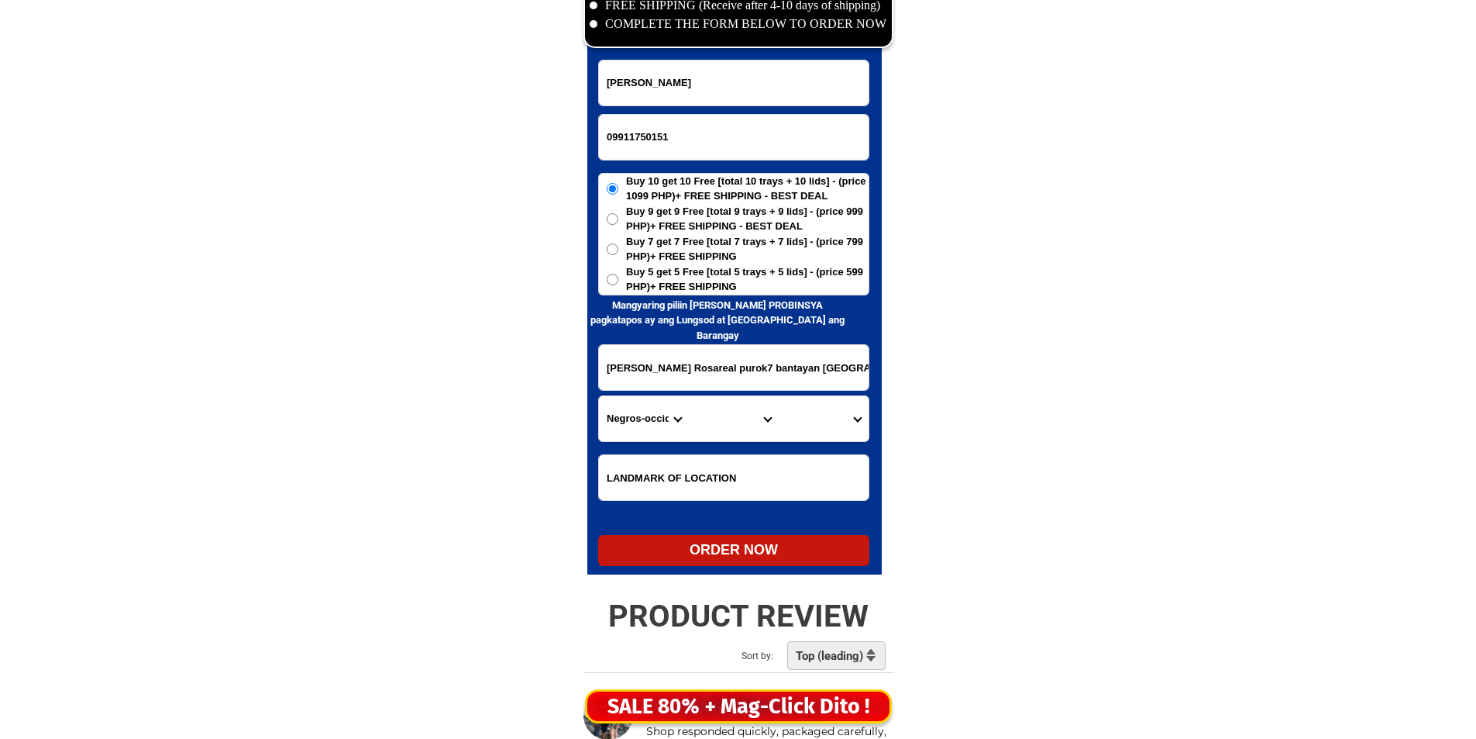
type input "09911750151"
click at [831, 78] on input "[PERSON_NAME]" at bounding box center [734, 82] width 270 height 45
paste input "[PERSON_NAME]"
type input "[PERSON_NAME]"
click at [710, 390] on div "[PERSON_NAME] Rosareal purok7 bantayan [GEOGRAPHIC_DATA] [GEOGRAPHIC_DATA]" at bounding box center [733, 367] width 271 height 47
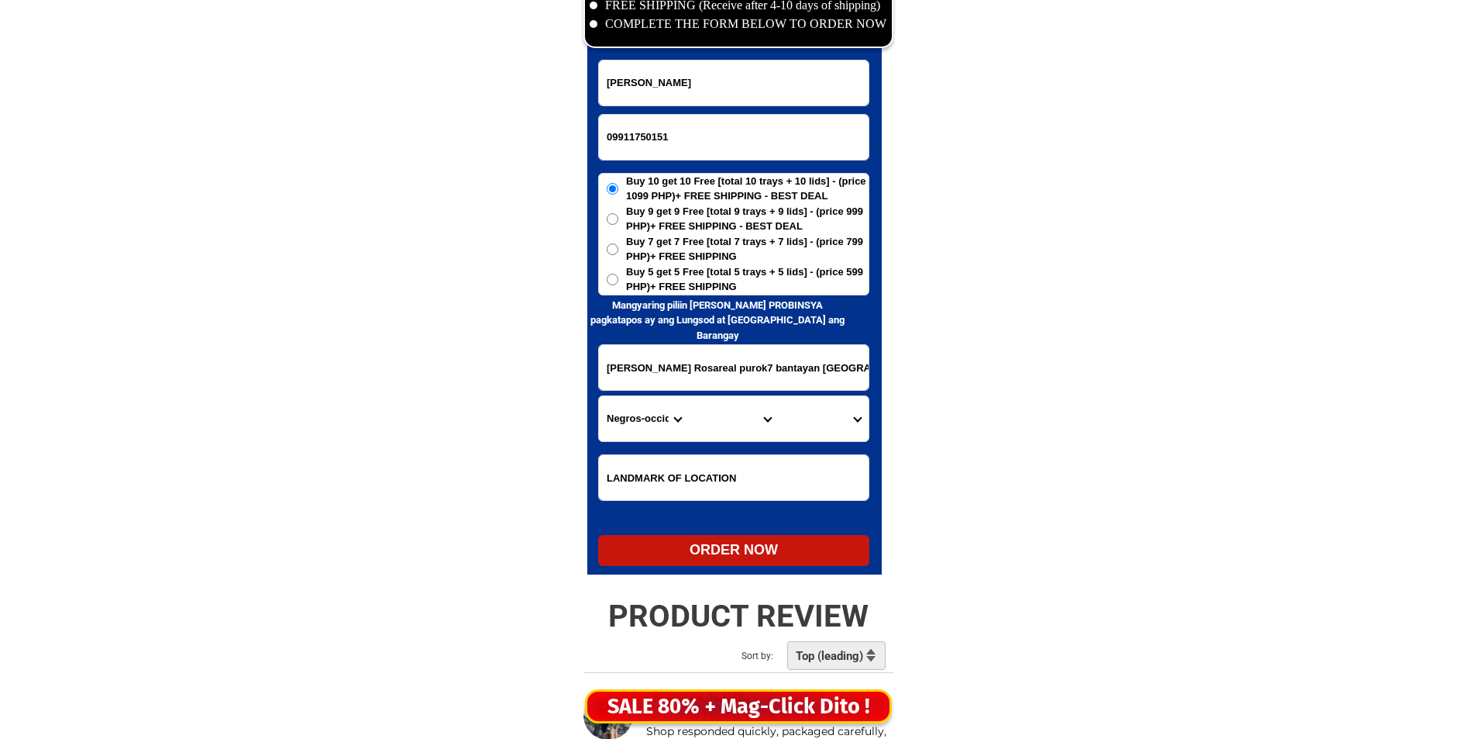
click at [703, 374] on input "[PERSON_NAME] Rosareal purok7 bantayan [GEOGRAPHIC_DATA] [GEOGRAPHIC_DATA]" at bounding box center [734, 367] width 270 height 45
paste input "brgy ulango tanauan city [GEOGRAPHIC_DATA]"
type input "brgy ulango tanauan city [GEOGRAPHIC_DATA]"
click at [667, 293] on span "Buy 5 get 5 Free [total 5 trays + 5 lids] - (price 599 PHP)+ FREE SHIPPING" at bounding box center [747, 279] width 243 height 30
click at [618, 285] on input "Buy 5 get 5 Free [total 5 trays + 5 lids] - (price 599 PHP)+ FREE SHIPPING" at bounding box center [613, 280] width 12 height 12
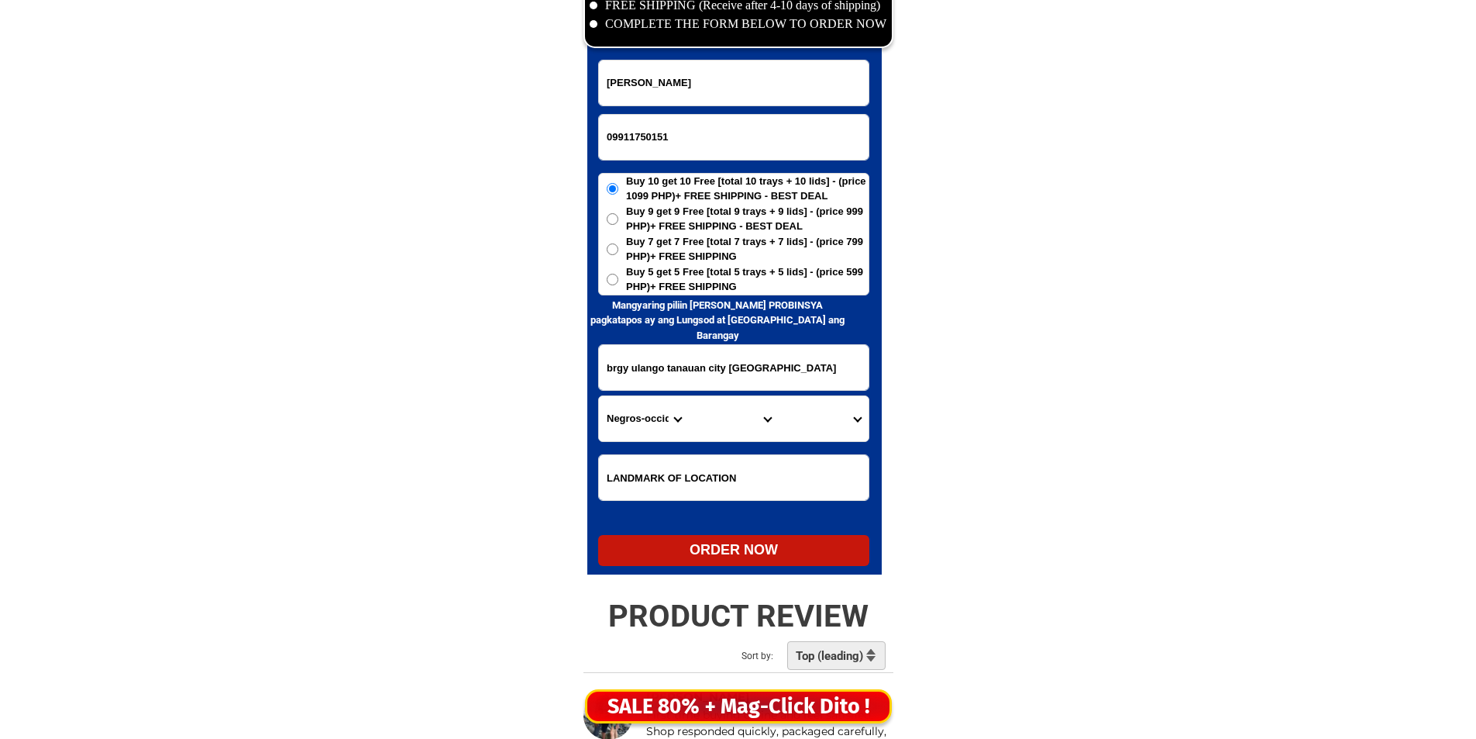
radio input "true"
click at [670, 257] on span "Buy 7 get 7 Free [total 7 trays + 7 lids] - (price 799 PHP)+ FREE SHIPPING" at bounding box center [747, 249] width 243 height 30
click at [618, 255] on input "Buy 7 get 7 Free [total 7 trays + 7 lids] - (price 799 PHP)+ FREE SHIPPING" at bounding box center [613, 249] width 12 height 12
radio input "true"
click at [611, 467] on input "Input LANDMARKOFLOCATION" at bounding box center [734, 477] width 270 height 45
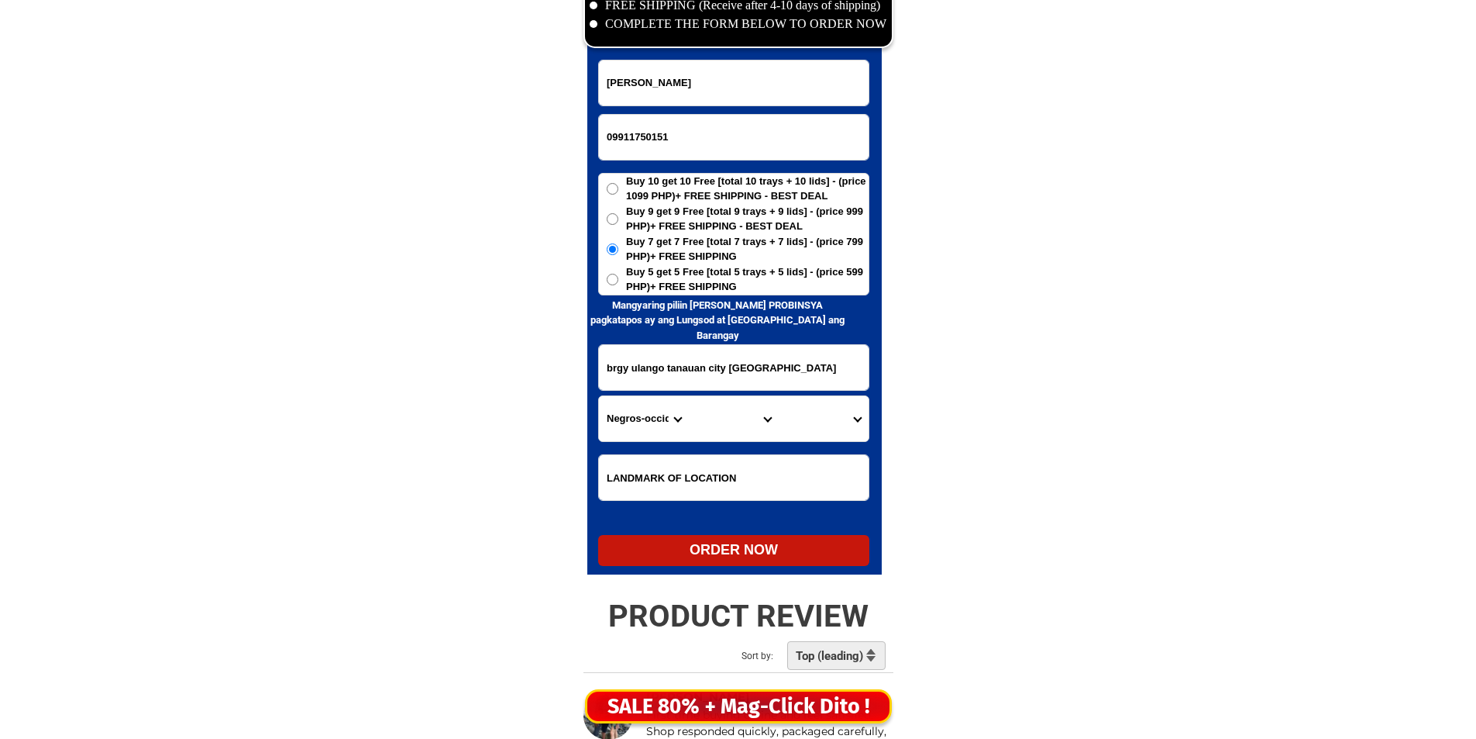
paste input "outpost pakanan"
type input "outpost pakanan"
click at [622, 430] on select "Province [GEOGRAPHIC_DATA] [GEOGRAPHIC_DATA] [GEOGRAPHIC_DATA] [GEOGRAPHIC_DATA…" at bounding box center [644, 418] width 90 height 45
select select "63_108"
click at [622, 430] on select "Province [GEOGRAPHIC_DATA] [GEOGRAPHIC_DATA] [GEOGRAPHIC_DATA] [GEOGRAPHIC_DATA…" at bounding box center [644, 418] width 90 height 45
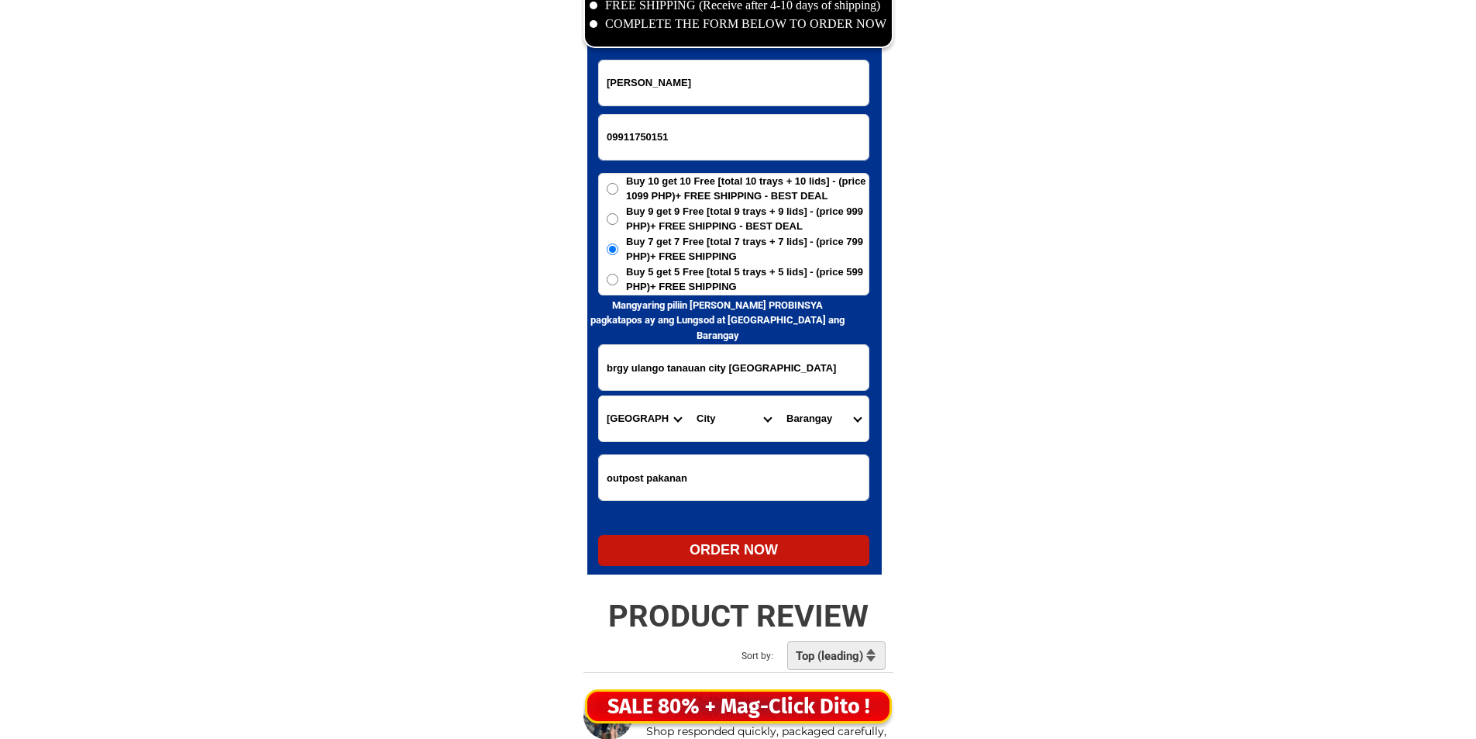
click at [731, 415] on select "City Agoncillo Alitagtag Allacapan [GEOGRAPHIC_DATA] [GEOGRAPHIC_DATA]-balete […" at bounding box center [734, 418] width 90 height 45
select select "63_1083438"
click at [731, 415] on select "City Agoncillo Alitagtag Allacapan [GEOGRAPHIC_DATA] [GEOGRAPHIC_DATA]-balete […" at bounding box center [734, 418] width 90 height 45
click at [810, 418] on select "Barangay [GEOGRAPHIC_DATA] [GEOGRAPHIC_DATA] [GEOGRAPHIC_DATA]-[GEOGRAPHIC_DATA…" at bounding box center [824, 418] width 90 height 45
select select "63_1083438835"
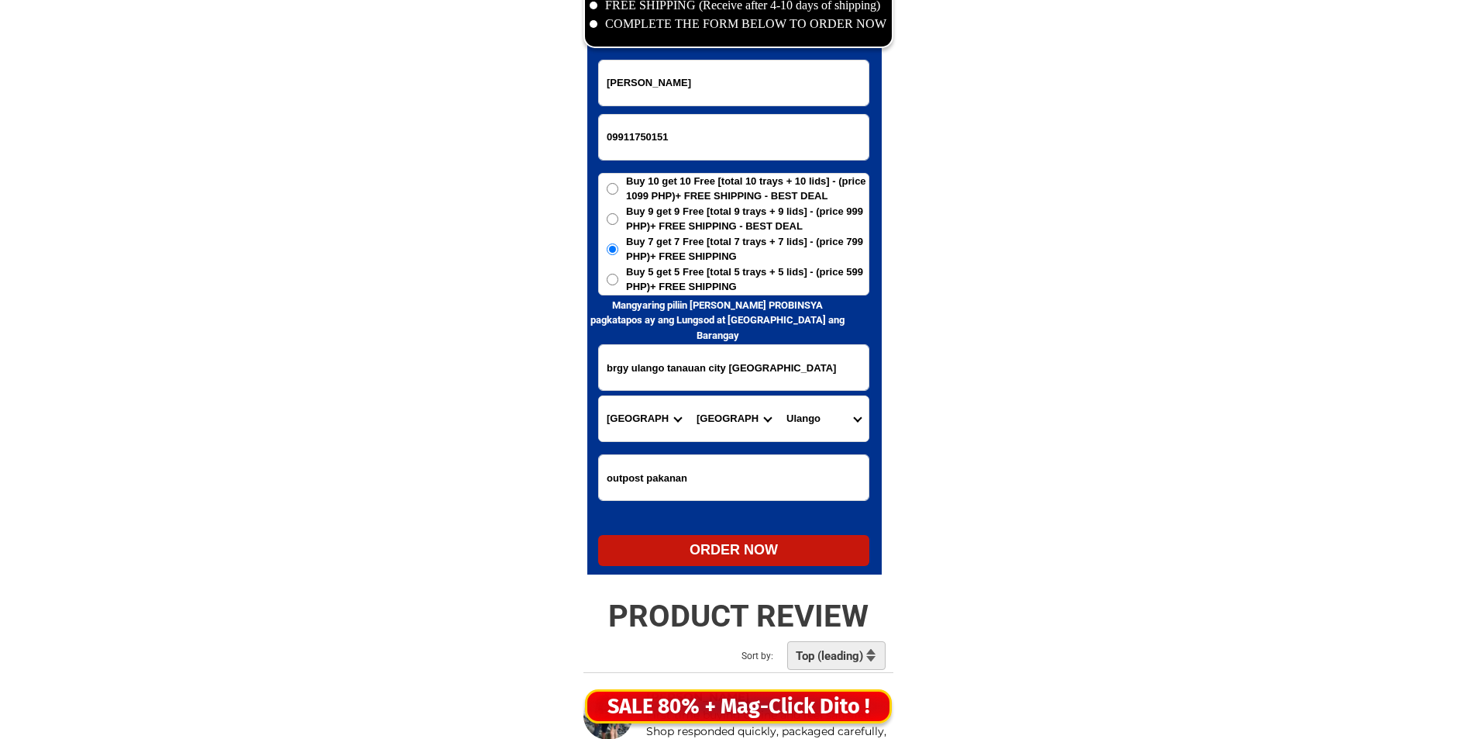
click at [807, 419] on select "Barangay [GEOGRAPHIC_DATA] [GEOGRAPHIC_DATA] [GEOGRAPHIC_DATA]-[GEOGRAPHIC_DATA…" at bounding box center [824, 418] width 90 height 45
click at [786, 560] on div "ORDER NOW" at bounding box center [733, 549] width 271 height 21
radio input "true"
click at [629, 163] on form "[PERSON_NAME] 09911750151 ORDER NOW brgy [GEOGRAPHIC_DATA] [GEOGRAPHIC_DATA] [G…" at bounding box center [733, 313] width 271 height 506
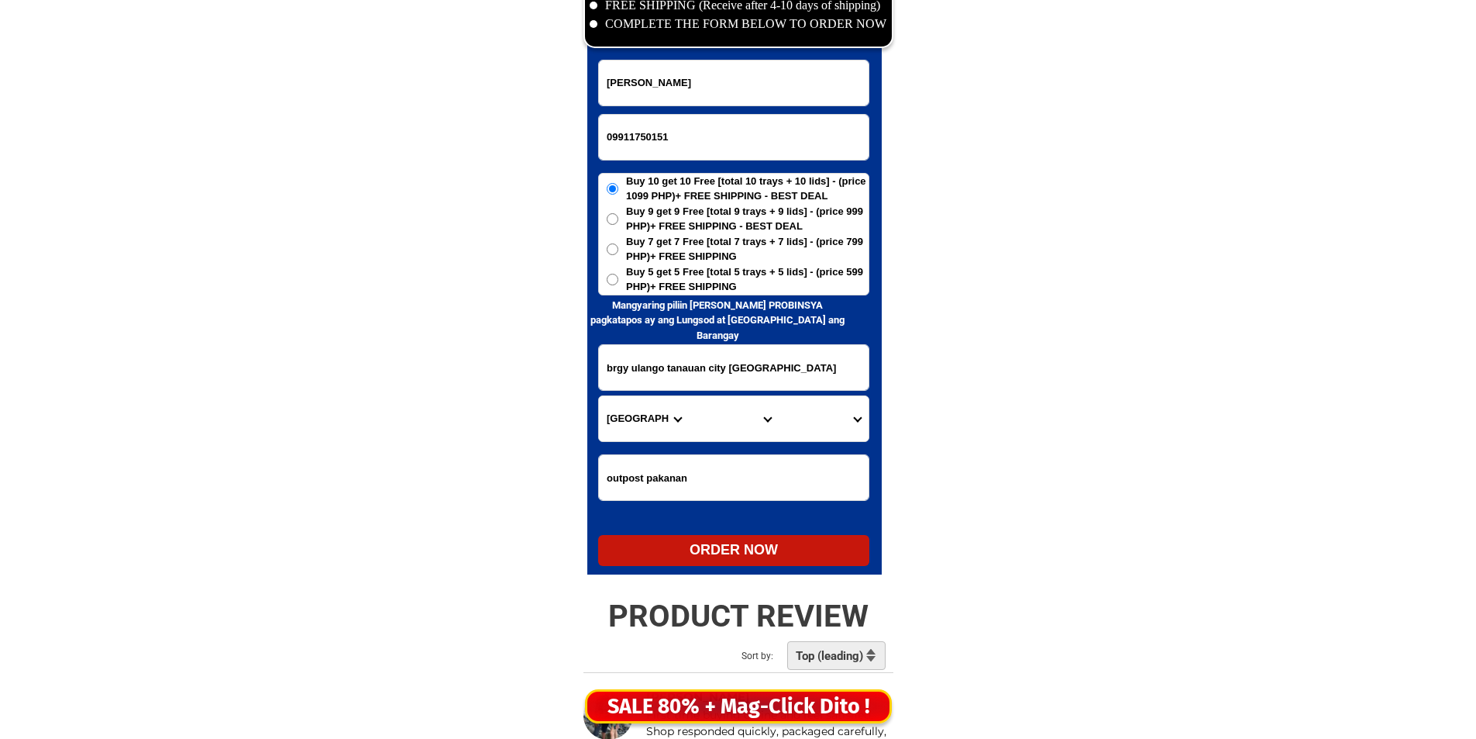
click at [640, 143] on input "09911750151" at bounding box center [734, 137] width 270 height 45
paste input "09931071169"
type input "09931071169"
click at [734, 91] on input "[PERSON_NAME]" at bounding box center [734, 82] width 270 height 45
paste input "[PERSON_NAME]"
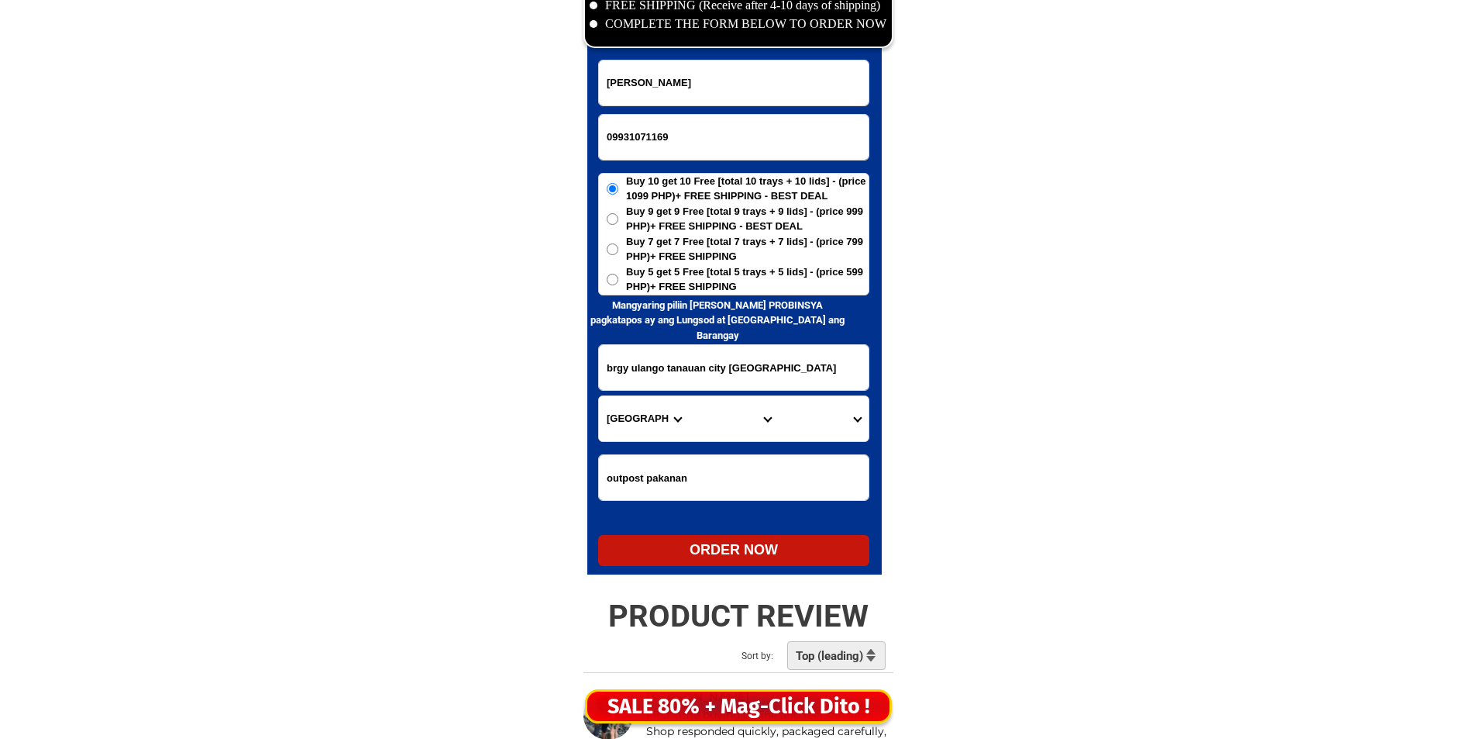
type input "[PERSON_NAME]"
click at [701, 372] on input "Input address" at bounding box center [734, 367] width 270 height 45
paste input "Brgy Casinsin Pakil Laguna"
type input "Brgy Casinsin Pakil Laguna"
click at [703, 475] on input "outpost pakanan" at bounding box center [734, 477] width 270 height 45
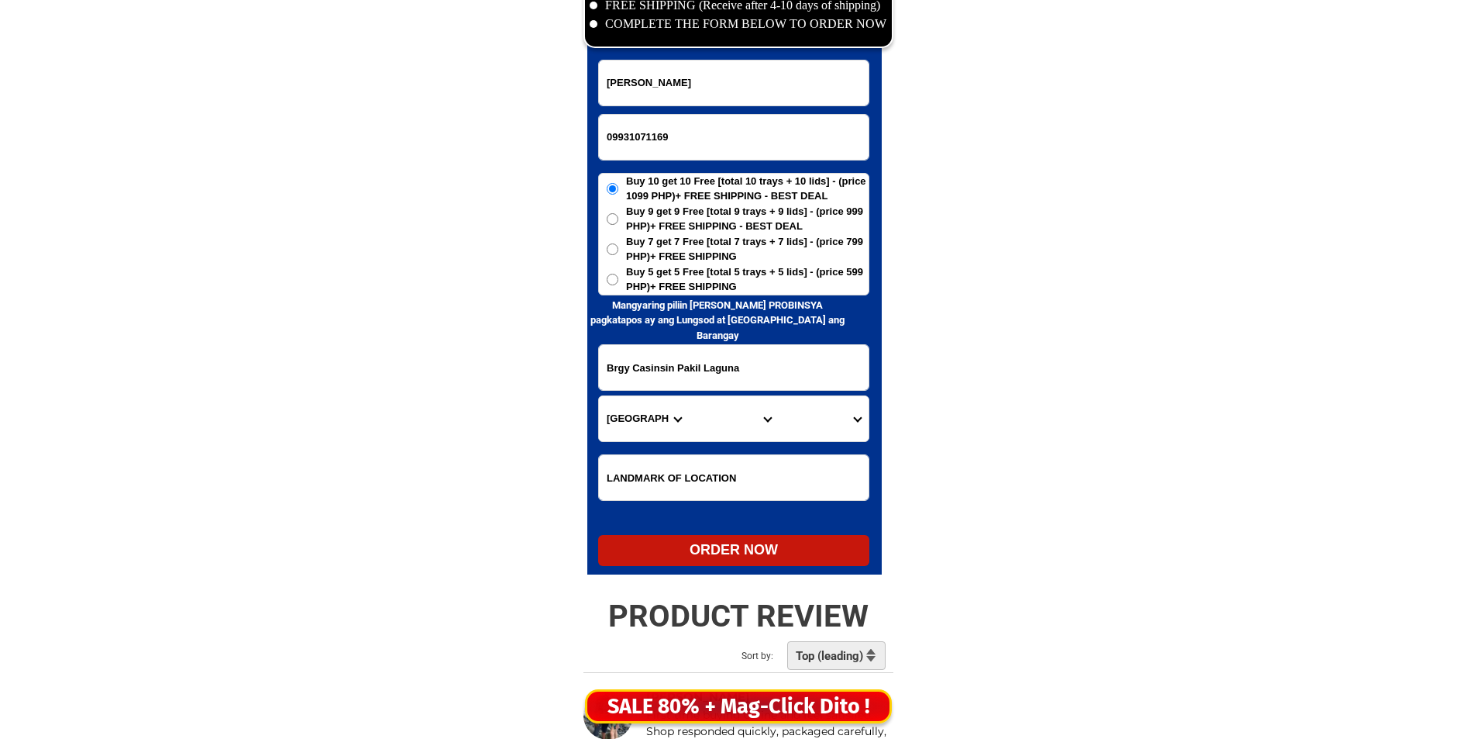
paste input "Malapit Brgy,[GEOGRAPHIC_DATA],"
type input "Malapit Brgy,[GEOGRAPHIC_DATA],"
drag, startPoint x: 719, startPoint y: 268, endPoint x: 722, endPoint y: 278, distance: 10.3
click at [720, 268] on span "Buy 5 get 5 Free [total 5 trays + 5 lids] - (price 599 PHP)+ FREE SHIPPING" at bounding box center [747, 279] width 243 height 30
click at [722, 295] on form "[GEOGRAPHIC_DATA][PERSON_NAME][GEOGRAPHIC_DATA] 09931071169 ORDER NOW [GEOGRAPH…" at bounding box center [733, 313] width 271 height 506
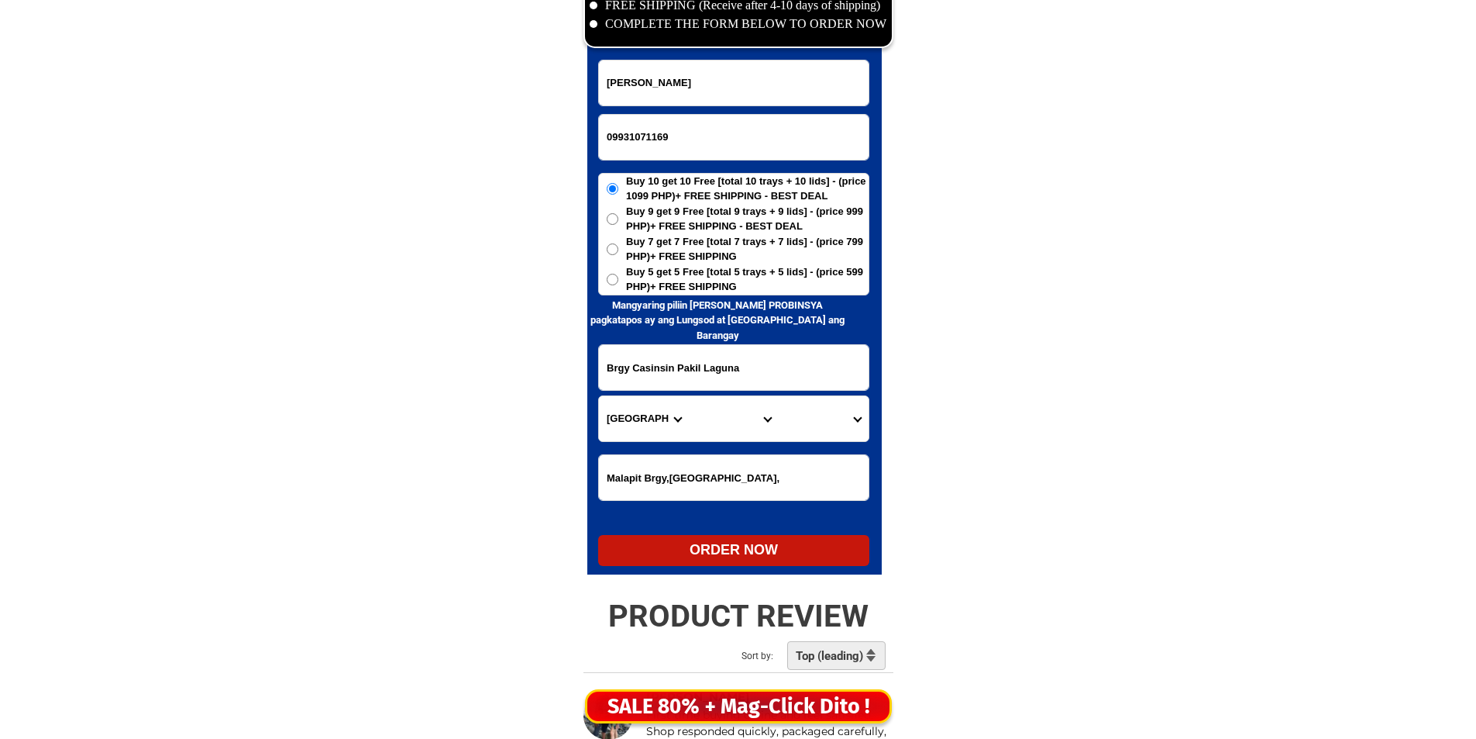
click at [722, 284] on span "Buy 5 get 5 Free [total 5 trays + 5 lids] - (price 599 PHP)+ FREE SHIPPING" at bounding box center [747, 279] width 243 height 30
click at [618, 284] on input "Buy 5 get 5 Free [total 5 trays + 5 lids] - (price 599 PHP)+ FREE SHIPPING" at bounding box center [613, 280] width 12 height 12
radio input "true"
click at [622, 426] on select "Province [GEOGRAPHIC_DATA] [GEOGRAPHIC_DATA] [GEOGRAPHIC_DATA] [GEOGRAPHIC_DATA…" at bounding box center [644, 418] width 90 height 45
click at [623, 426] on select "Province [GEOGRAPHIC_DATA] [GEOGRAPHIC_DATA] [GEOGRAPHIC_DATA] [GEOGRAPHIC_DATA…" at bounding box center [644, 418] width 90 height 45
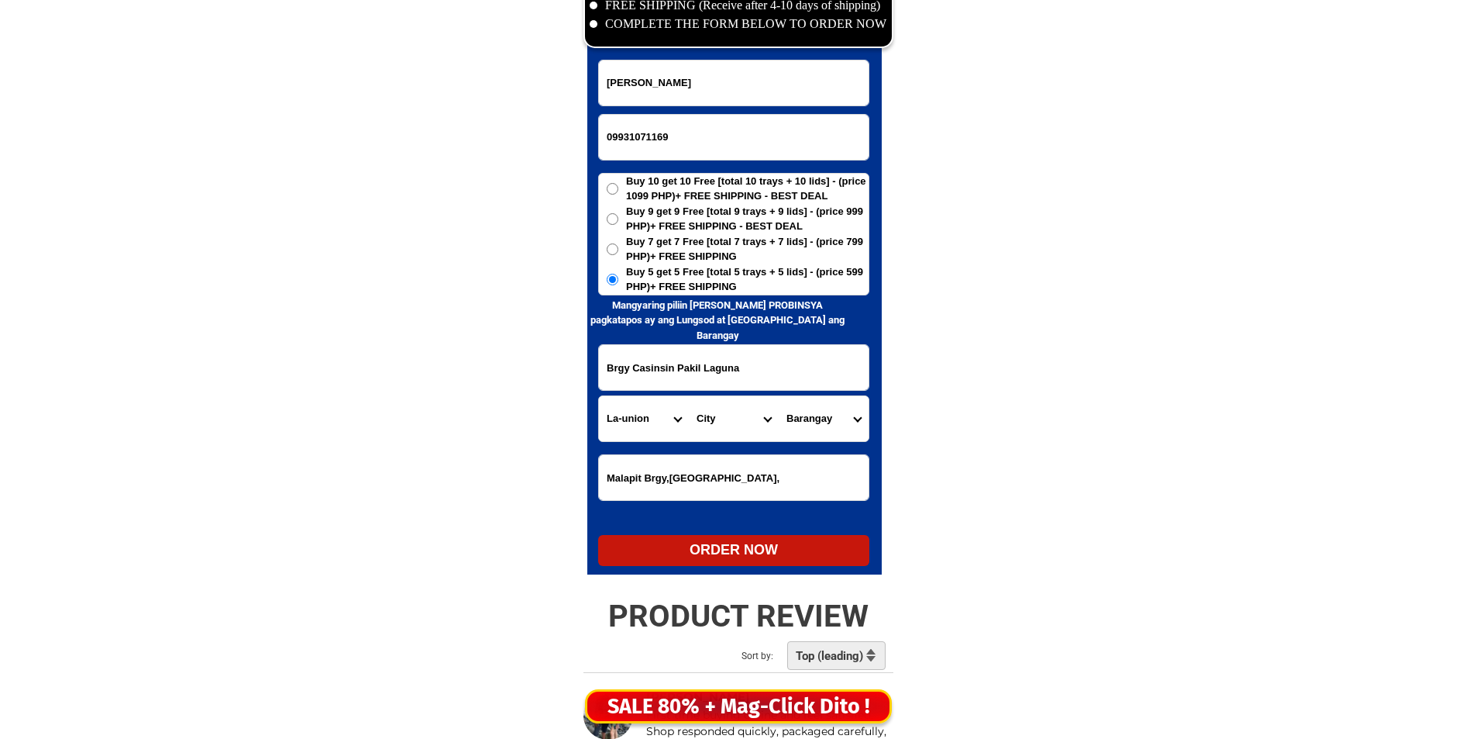
select select "63_904"
click at [623, 426] on select "Province [GEOGRAPHIC_DATA] [GEOGRAPHIC_DATA] [GEOGRAPHIC_DATA] [GEOGRAPHIC_DATA…" at bounding box center [644, 418] width 90 height 45
drag, startPoint x: 623, startPoint y: 426, endPoint x: 658, endPoint y: 424, distance: 35.0
click at [623, 426] on select "Province [GEOGRAPHIC_DATA] [GEOGRAPHIC_DATA] [GEOGRAPHIC_DATA] [GEOGRAPHIC_DATA…" at bounding box center [644, 418] width 90 height 45
click at [722, 419] on select "City [GEOGRAPHIC_DATA] [GEOGRAPHIC_DATA]-city [GEOGRAPHIC_DATA] [GEOGRAPHIC_DAT…" at bounding box center [734, 418] width 90 height 45
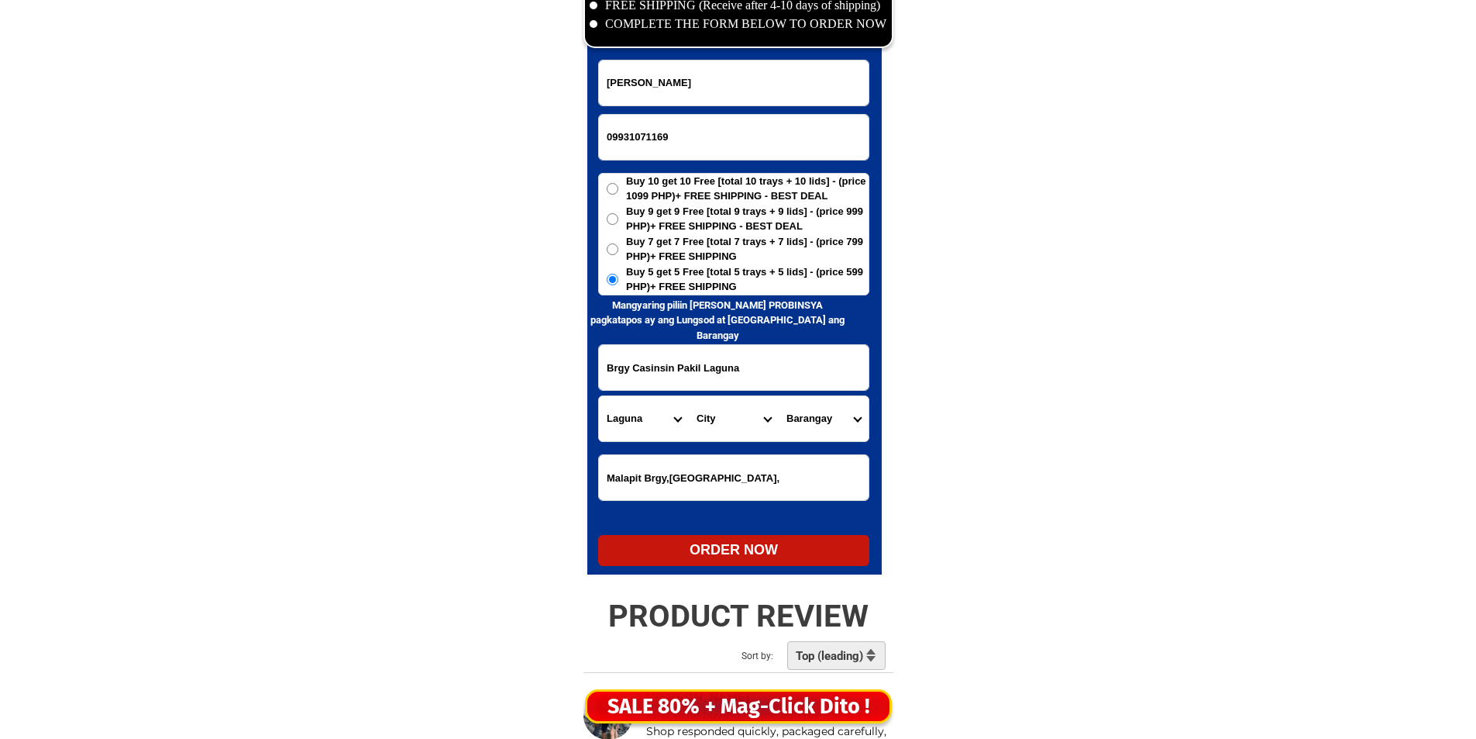
select select "63_9046913"
click at [689, 396] on select "City [GEOGRAPHIC_DATA] [GEOGRAPHIC_DATA]-city [GEOGRAPHIC_DATA] [GEOGRAPHIC_DAT…" at bounding box center [734, 418] width 90 height 45
click at [816, 414] on select "Barangay Banilan Bano (pob.) [GEOGRAPHIC_DATA] (pob.) Casa real Casinsin [PERSO…" at bounding box center [824, 418] width 90 height 45
select select "63_90469138721"
click at [816, 414] on select "Barangay Banilan Bano (pob.) [GEOGRAPHIC_DATA] (pob.) Casa real Casinsin [PERSO…" at bounding box center [824, 418] width 90 height 45
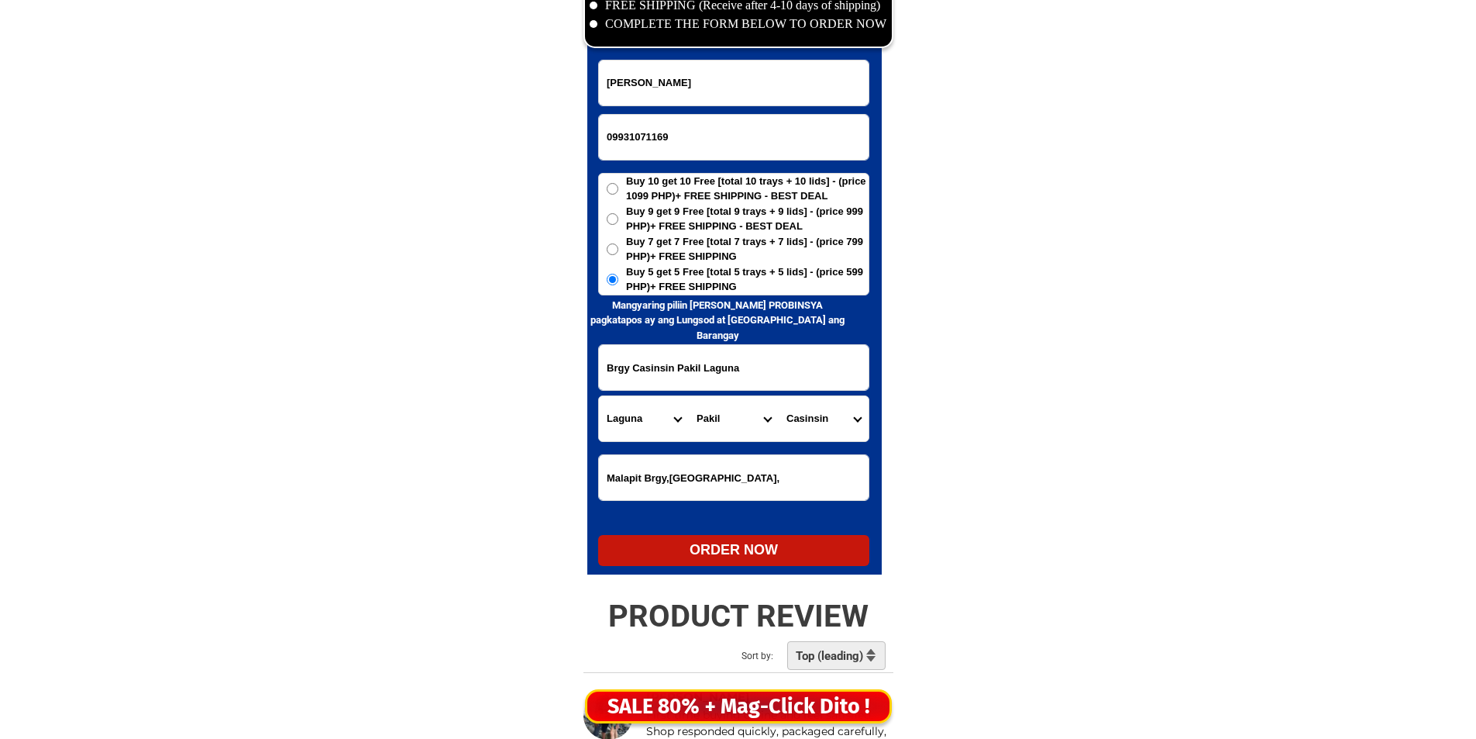
click at [708, 556] on div "ORDER NOW" at bounding box center [733, 549] width 271 height 21
radio input "true"
click at [616, 150] on input "09931071169" at bounding box center [734, 137] width 270 height 45
paste input "09538833529"
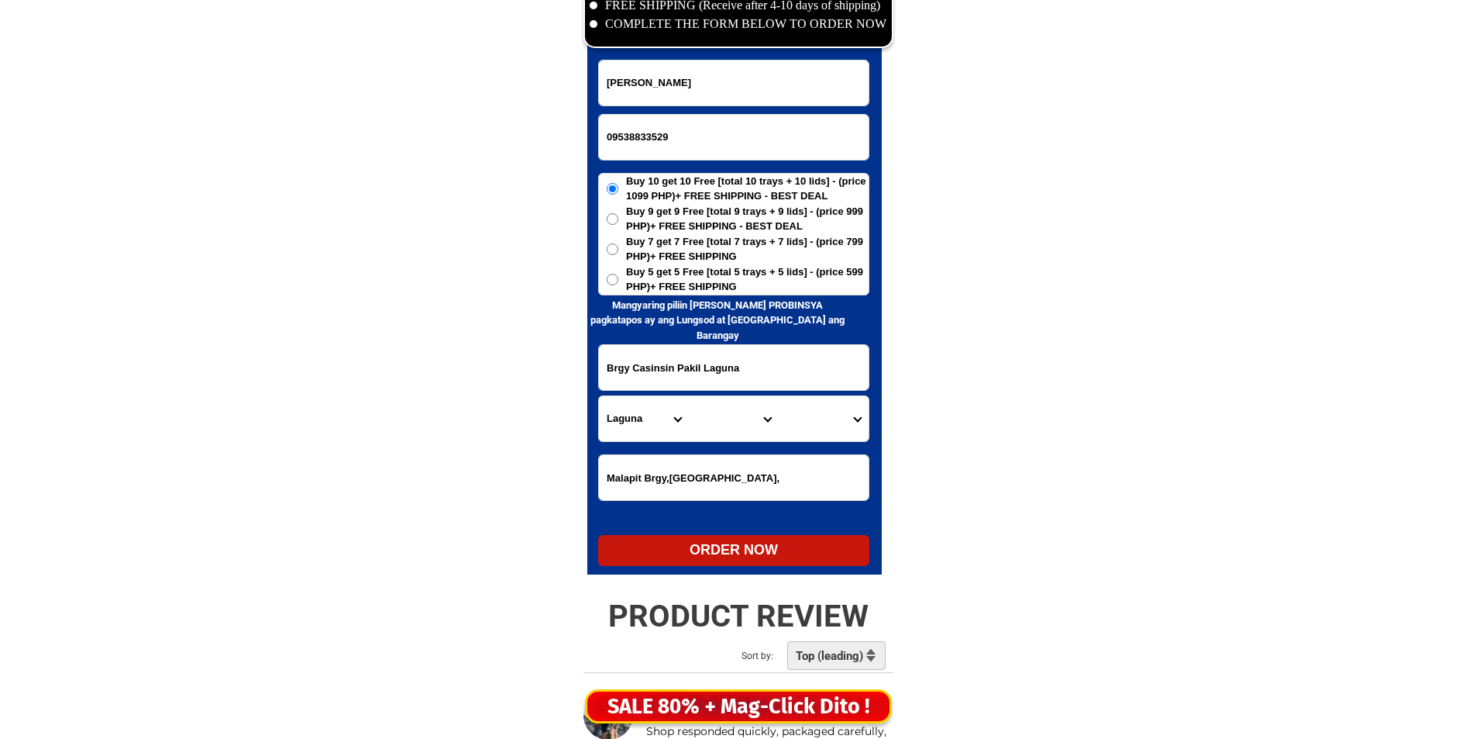
type input "09538833529"
click at [668, 67] on input "[PERSON_NAME]" at bounding box center [734, 82] width 270 height 45
paste input "[PERSON_NAME]"
type input "[PERSON_NAME]"
click at [679, 356] on input "Brgy Casinsin Pakil Laguna" at bounding box center [734, 367] width 270 height 45
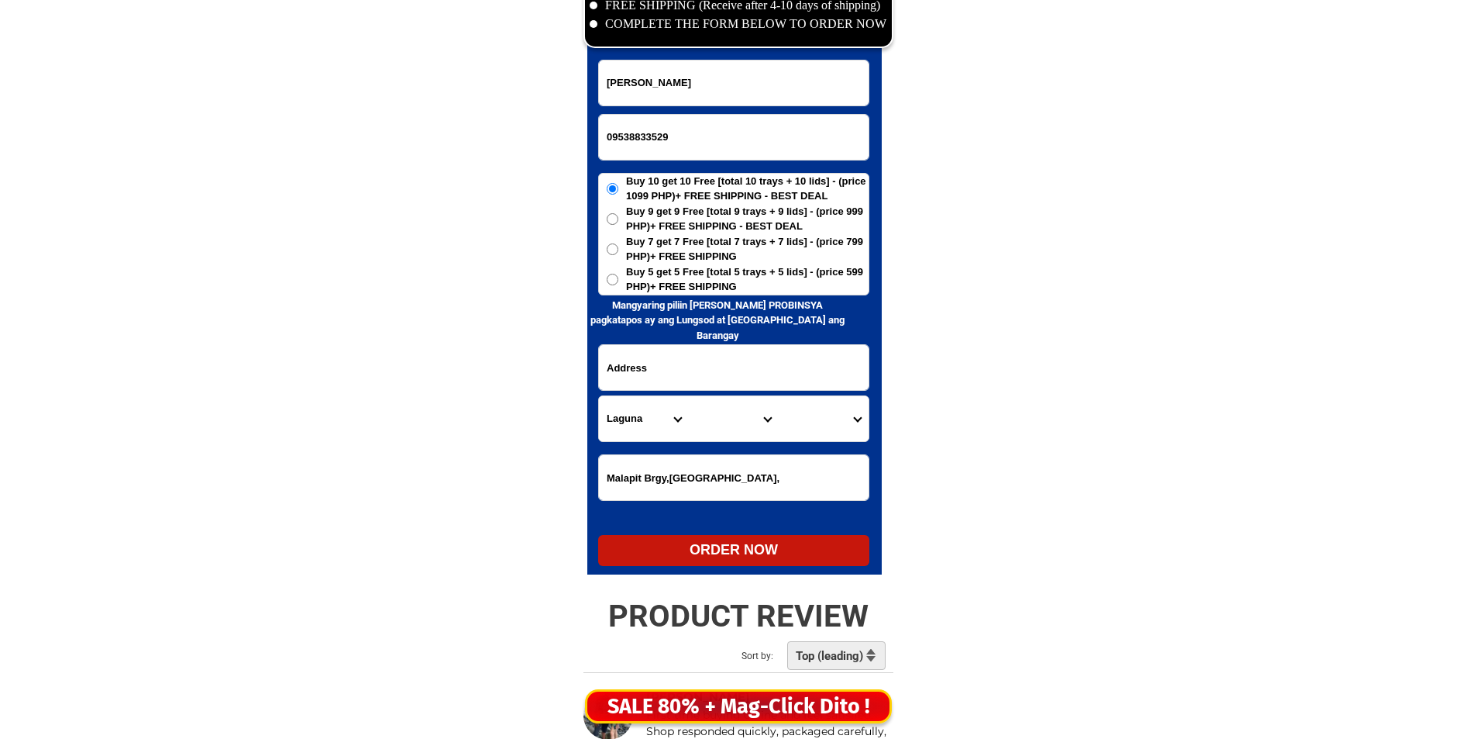
paste input "Zone [STREET_ADDRESS][GEOGRAPHIC_DATA][PERSON_NAME] near [GEOGRAPHIC_DATA] Era …"
type input "Zone [STREET_ADDRESS][GEOGRAPHIC_DATA][PERSON_NAME] near [GEOGRAPHIC_DATA] Era …"
click at [687, 272] on span "Buy 5 get 5 Free [total 5 trays + 5 lids] - (price 599 PHP)+ FREE SHIPPING" at bounding box center [747, 279] width 243 height 30
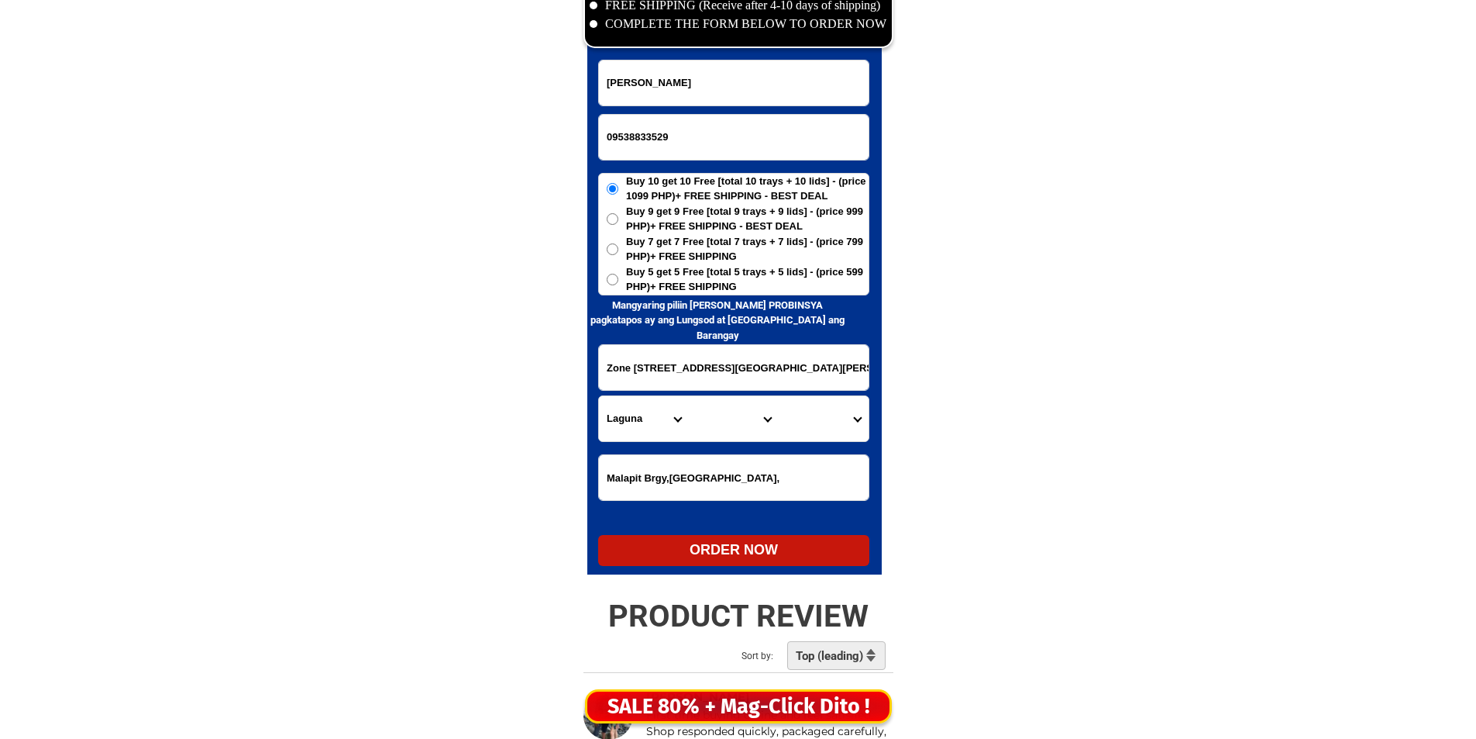
click at [618, 274] on input "Buy 5 get 5 Free [total 5 trays + 5 lids] - (price 599 PHP)+ FREE SHIPPING" at bounding box center [613, 280] width 12 height 12
radio input "true"
click at [605, 415] on select "Province [GEOGRAPHIC_DATA] [GEOGRAPHIC_DATA] [GEOGRAPHIC_DATA] [GEOGRAPHIC_DATA…" at bounding box center [644, 418] width 90 height 45
click at [599, 396] on select "Province [GEOGRAPHIC_DATA] [GEOGRAPHIC_DATA] [GEOGRAPHIC_DATA] [GEOGRAPHIC_DATA…" at bounding box center [644, 418] width 90 height 45
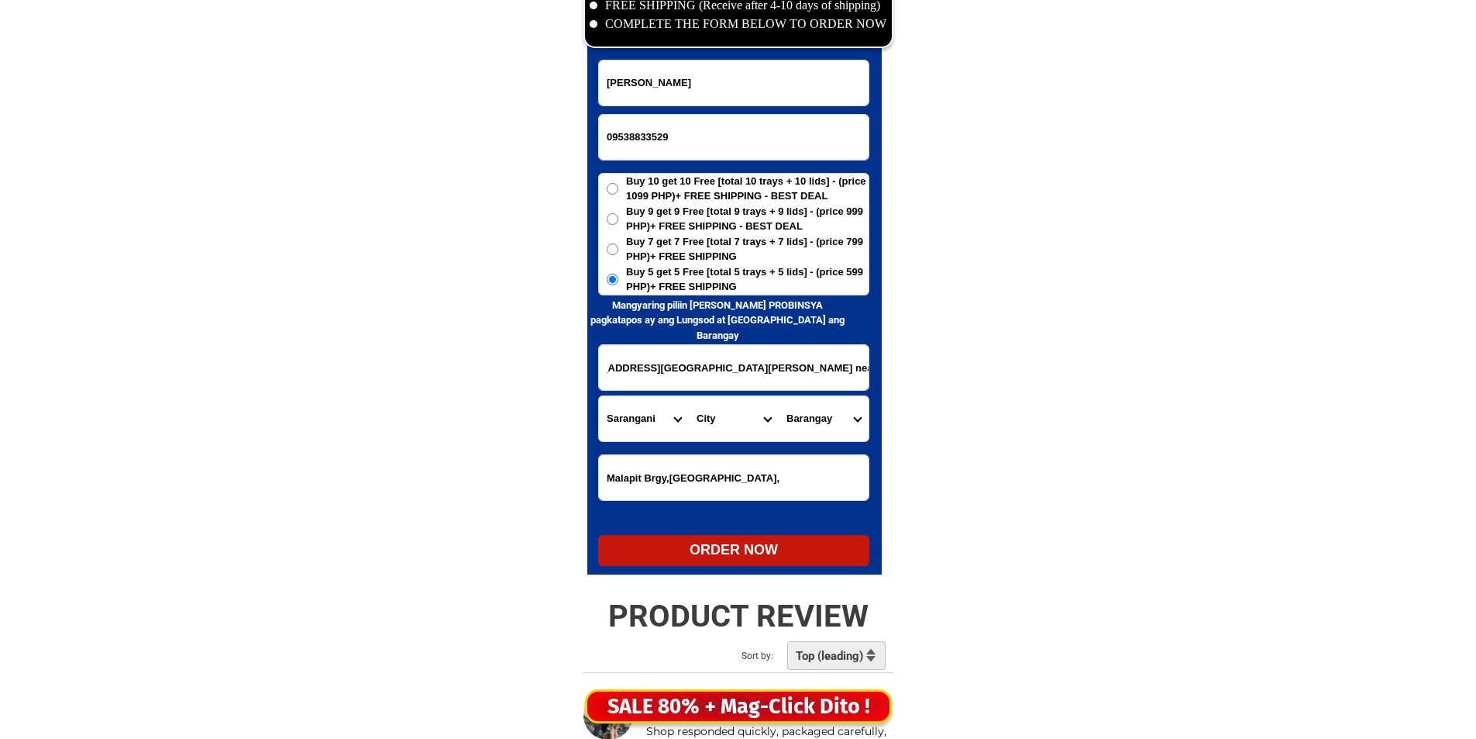
drag, startPoint x: 725, startPoint y: 376, endPoint x: 1037, endPoint y: 394, distance: 312.1
click at [734, 378] on input "Zone [STREET_ADDRESS][GEOGRAPHIC_DATA][PERSON_NAME] near [GEOGRAPHIC_DATA] Era …" at bounding box center [734, 367] width 270 height 45
drag, startPoint x: 675, startPoint y: 374, endPoint x: 660, endPoint y: 368, distance: 15.7
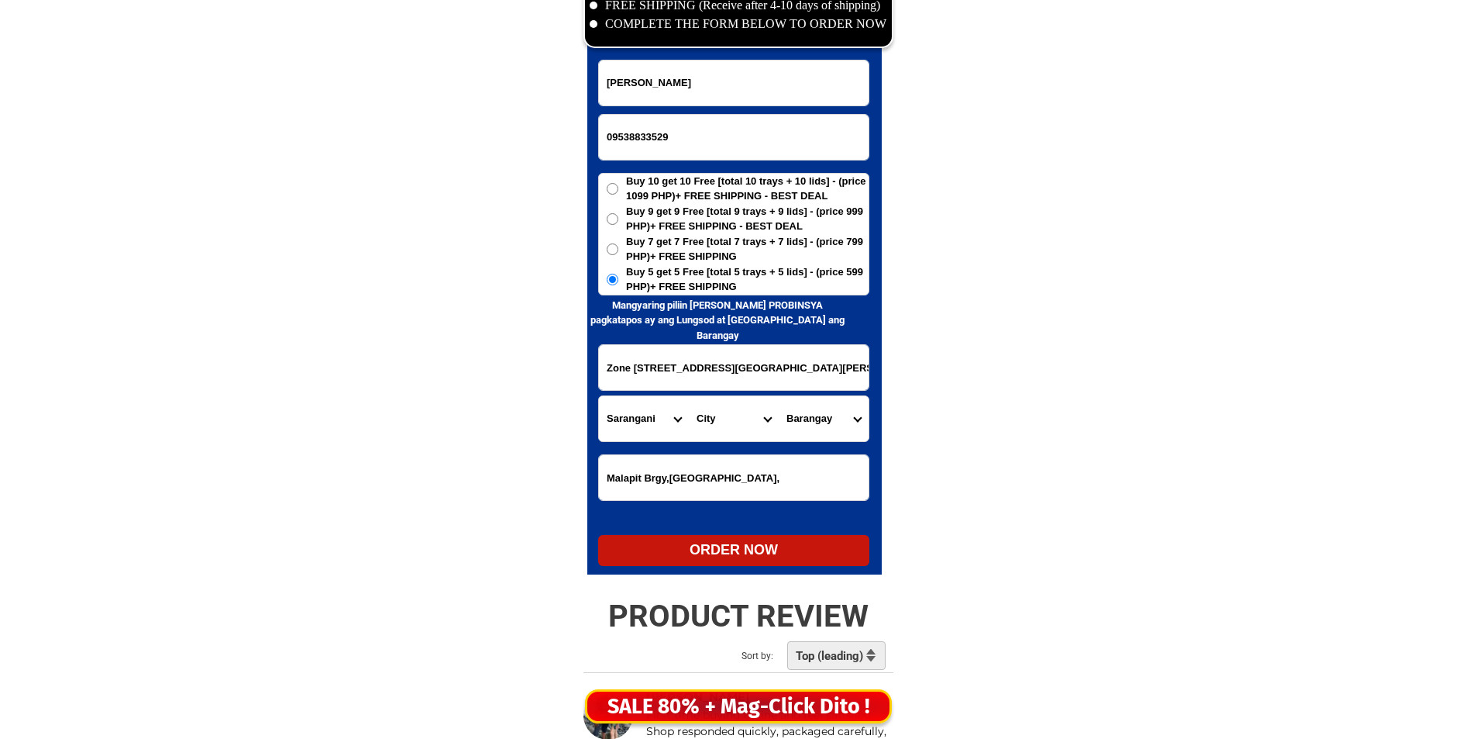
click at [660, 368] on input "Zone [STREET_ADDRESS][GEOGRAPHIC_DATA][PERSON_NAME] near [GEOGRAPHIC_DATA] Era …" at bounding box center [734, 367] width 270 height 45
click at [617, 428] on select "Province [GEOGRAPHIC_DATA] [GEOGRAPHIC_DATA] [GEOGRAPHIC_DATA] [GEOGRAPHIC_DATA…" at bounding box center [644, 418] width 90 height 45
select select "63_598"
click at [618, 426] on select "Province [GEOGRAPHIC_DATA] [GEOGRAPHIC_DATA] [GEOGRAPHIC_DATA] [GEOGRAPHIC_DATA…" at bounding box center [644, 418] width 90 height 45
click at [692, 425] on select "City [PERSON_NAME][GEOGRAPHIC_DATA]-[GEOGRAPHIC_DATA][PERSON_NAME][GEOGRAPHIC_D…" at bounding box center [734, 418] width 90 height 45
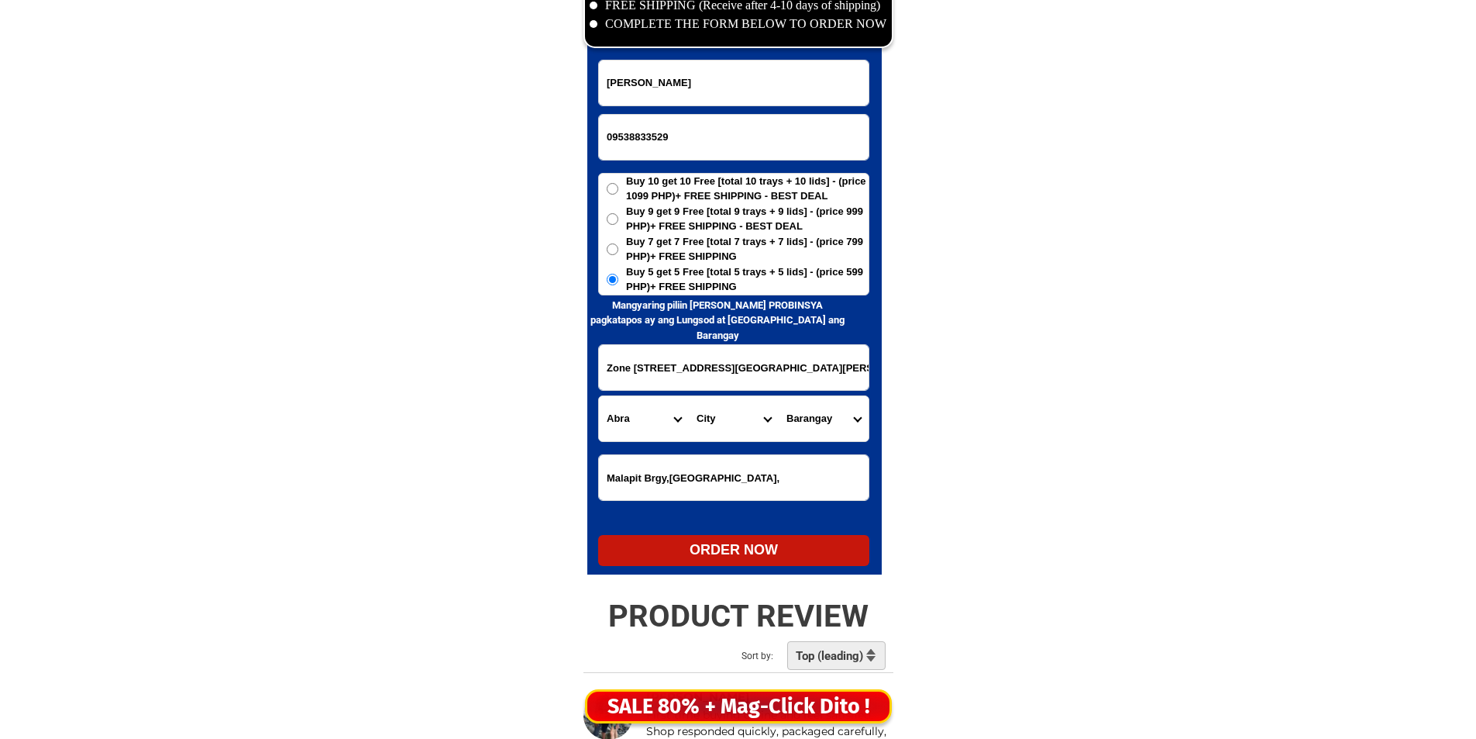
select select "63_598685"
click at [698, 422] on select "City [PERSON_NAME][GEOGRAPHIC_DATA]-[GEOGRAPHIC_DATA][PERSON_NAME][GEOGRAPHIC_D…" at bounding box center [734, 418] width 90 height 45
click at [836, 410] on select "Barangay Agtangao [GEOGRAPHIC_DATA] Bagacao Banacao Bangbangar Cabuloan [GEOGRA…" at bounding box center [824, 418] width 90 height 45
click at [749, 373] on input "Zone [STREET_ADDRESS][GEOGRAPHIC_DATA][PERSON_NAME] near [GEOGRAPHIC_DATA] Era …" at bounding box center [734, 367] width 270 height 45
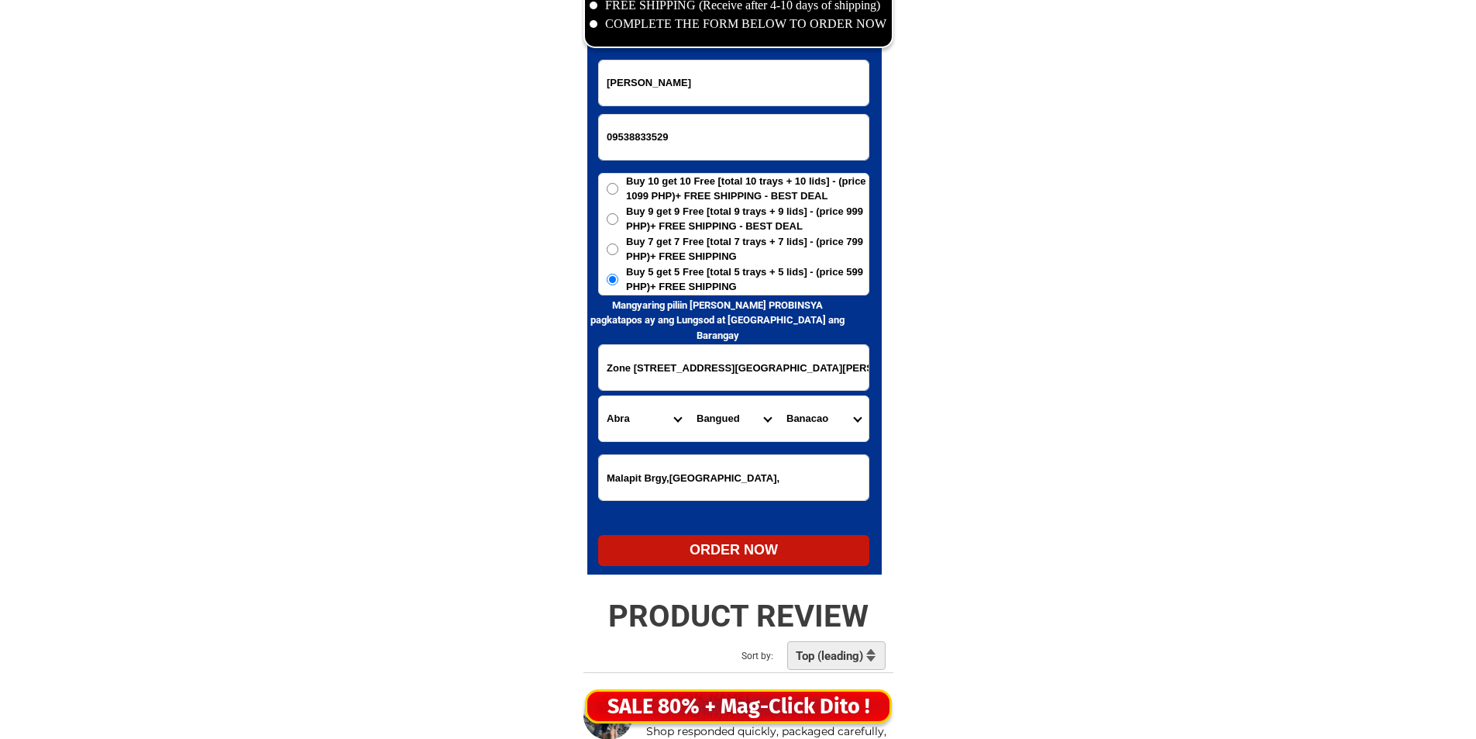
scroll to position [0, 74]
drag, startPoint x: 644, startPoint y: 374, endPoint x: 952, endPoint y: 373, distance: 307.7
click at [739, 386] on input "Zone [STREET_ADDRESS][GEOGRAPHIC_DATA][PERSON_NAME] near [GEOGRAPHIC_DATA] Era …" at bounding box center [734, 367] width 270 height 45
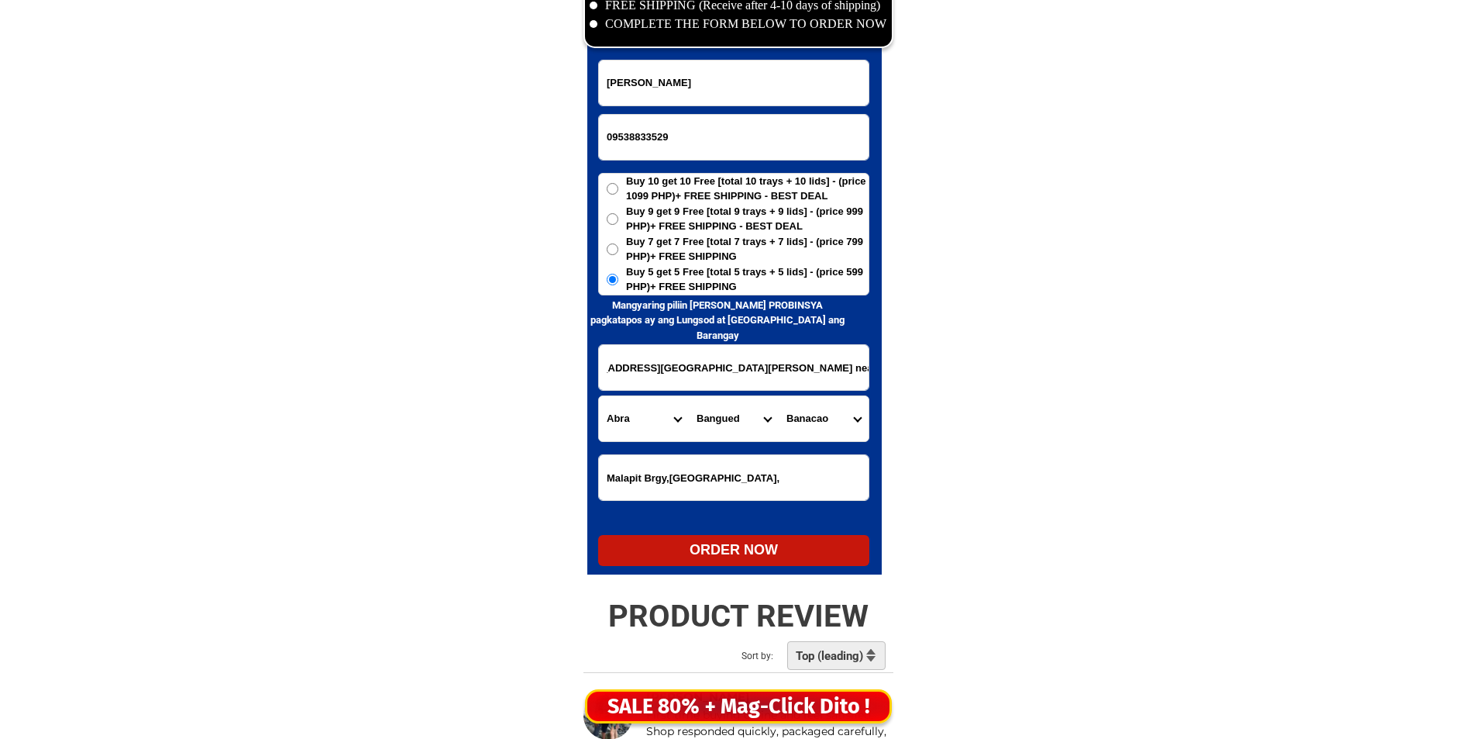
click at [739, 386] on input "Zone [STREET_ADDRESS][GEOGRAPHIC_DATA][PERSON_NAME] near [GEOGRAPHIC_DATA] Era …" at bounding box center [734, 367] width 270 height 45
click at [821, 421] on select "Barangay Agtangao [GEOGRAPHIC_DATA] Bagacao Banacao Bangbangar Cabuloan [GEOGRA…" at bounding box center [824, 418] width 90 height 45
select select "63_5986854909"
click at [779, 396] on select "Barangay Agtangao [GEOGRAPHIC_DATA] Bagacao Banacao Bangbangar Cabuloan [GEOGRA…" at bounding box center [824, 418] width 90 height 45
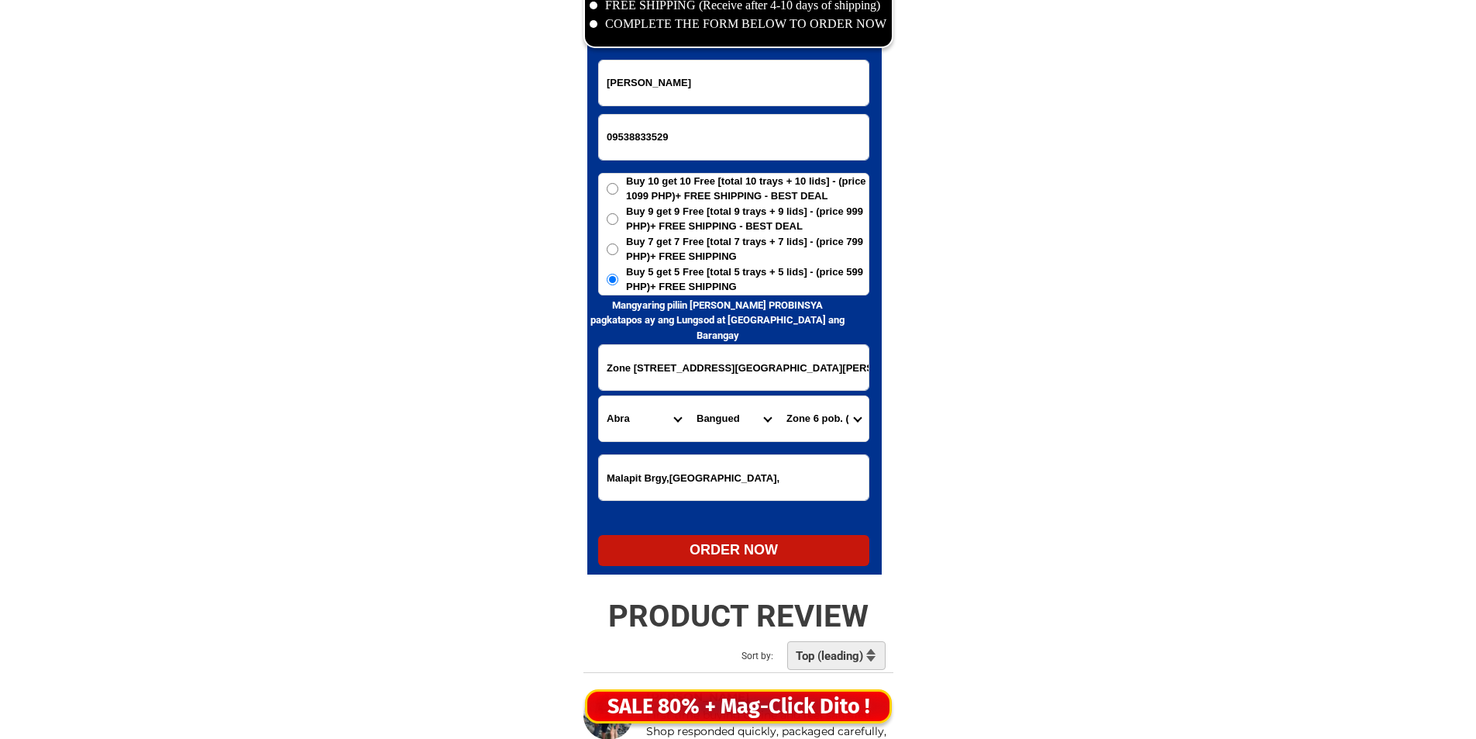
drag, startPoint x: 849, startPoint y: 486, endPoint x: 825, endPoint y: 538, distance: 56.9
click at [825, 538] on form "[PERSON_NAME] 09538833529 ORDER NOW Zone 6 [PERSON_NAME] [GEOGRAPHIC_DATA] near…" at bounding box center [733, 313] width 271 height 506
click at [655, 546] on div "ORDER NOW" at bounding box center [733, 549] width 271 height 21
type input "Zone [STREET_ADDRESS][GEOGRAPHIC_DATA][PERSON_NAME] near [GEOGRAPHIC_DATA] Era …"
radio input "true"
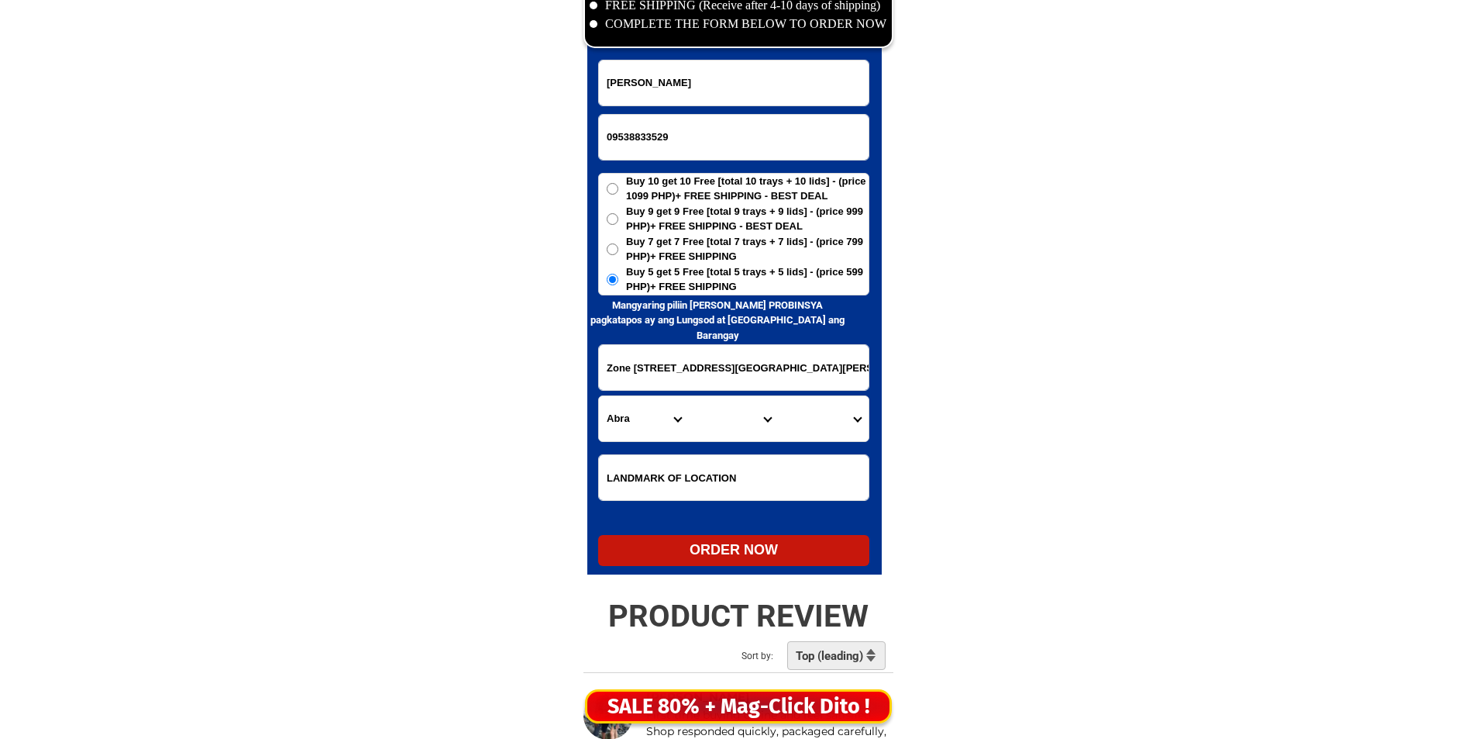
radio input "true"
